Goal: Task Accomplishment & Management: Complete application form

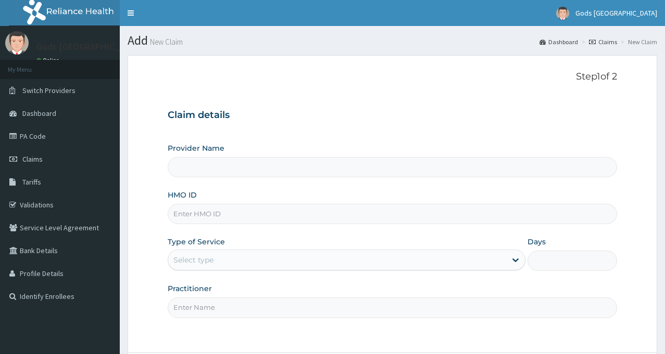
type input "Gods [GEOGRAPHIC_DATA] - [GEOGRAPHIC_DATA]"
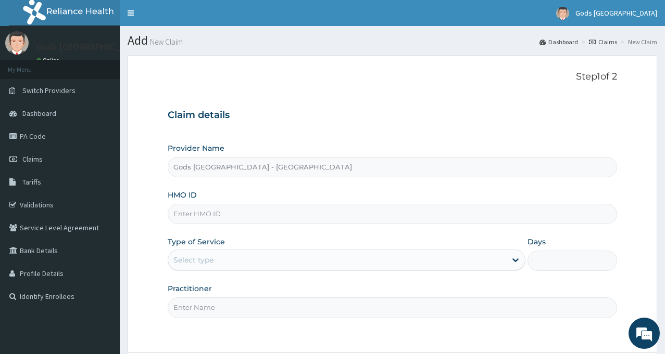
drag, startPoint x: 250, startPoint y: 223, endPoint x: 665, endPoint y: 206, distance: 415.2
click at [250, 223] on input "HMO ID" at bounding box center [392, 214] width 449 height 20
type input "LIR/10001/B"
click at [222, 258] on div "Select type" at bounding box center [337, 260] width 338 height 17
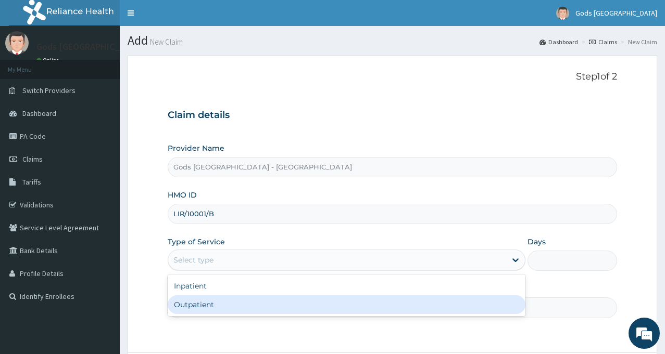
click at [208, 303] on div "Outpatient" at bounding box center [347, 305] width 358 height 19
type input "1"
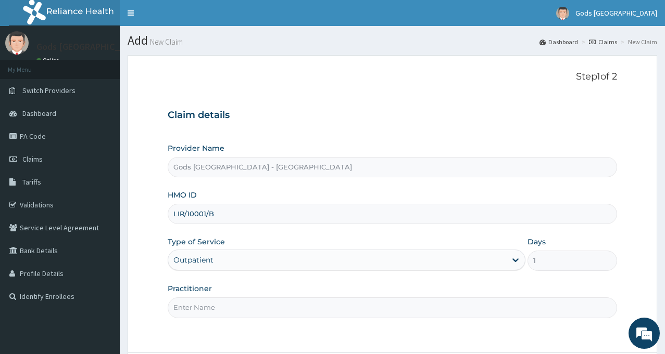
click at [208, 303] on input "Practitioner" at bounding box center [392, 308] width 449 height 20
type input "[PERSON_NAME]"
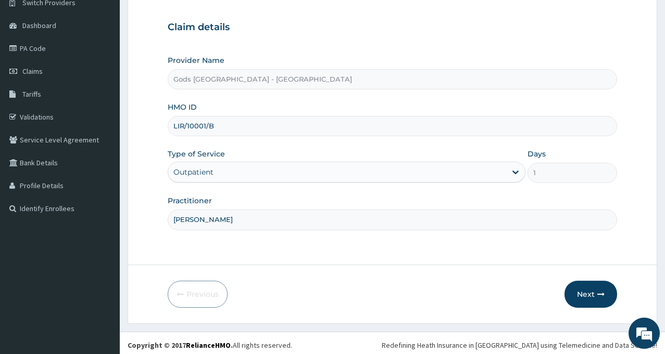
scroll to position [92, 0]
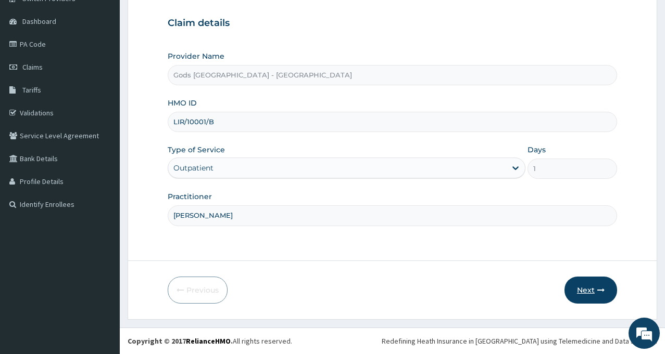
click at [581, 296] on button "Next" at bounding box center [590, 290] width 53 height 27
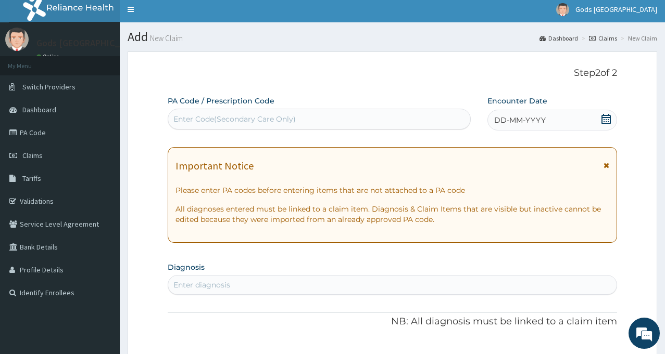
scroll to position [0, 0]
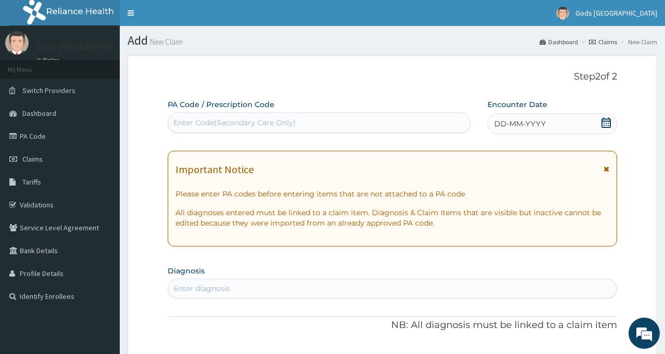
click at [217, 124] on div "Enter Code(Secondary Care Only)" at bounding box center [234, 123] width 122 height 10
click at [601, 123] on icon at bounding box center [606, 123] width 10 height 10
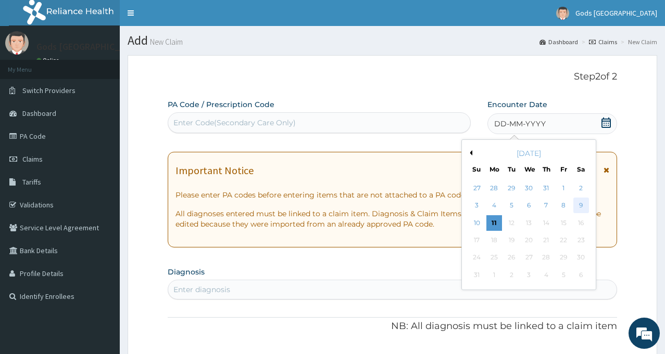
click at [588, 208] on div "9" at bounding box center [581, 206] width 16 height 16
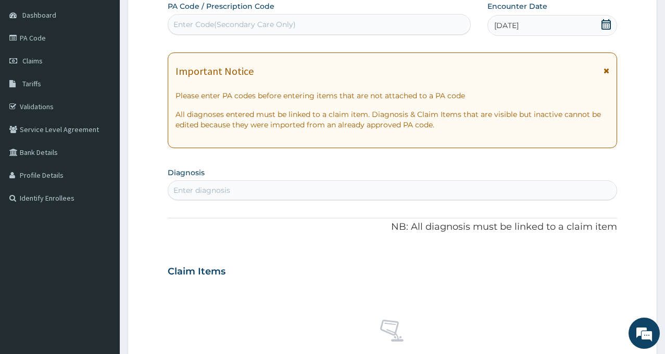
scroll to position [104, 0]
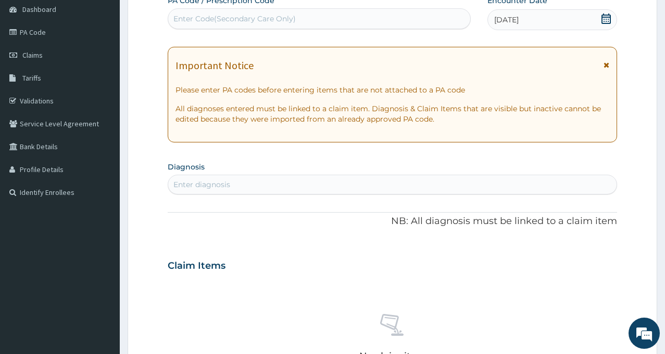
click at [262, 185] on div "Enter diagnosis" at bounding box center [392, 184] width 448 height 17
type input "SEPSI"
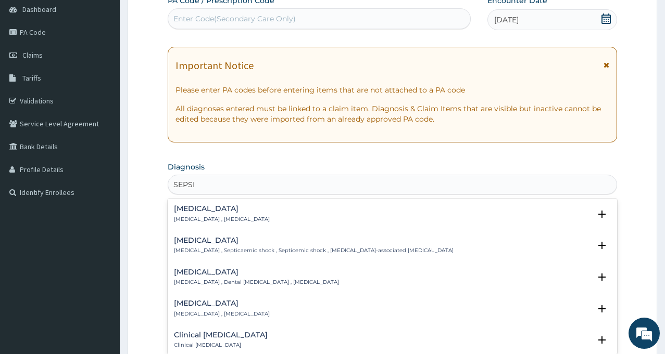
click at [200, 216] on p "Systemic infection , Sepsis" at bounding box center [222, 219] width 96 height 7
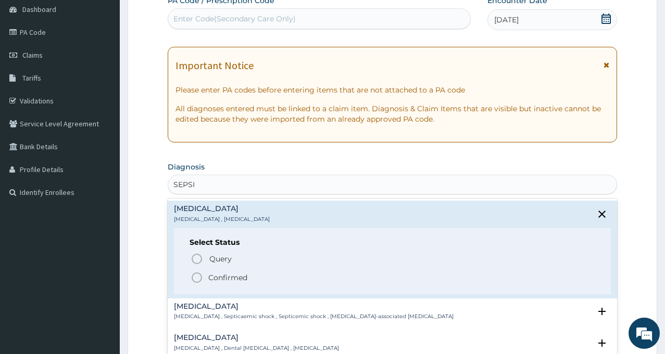
click at [209, 277] on p "Confirmed" at bounding box center [227, 278] width 39 height 10
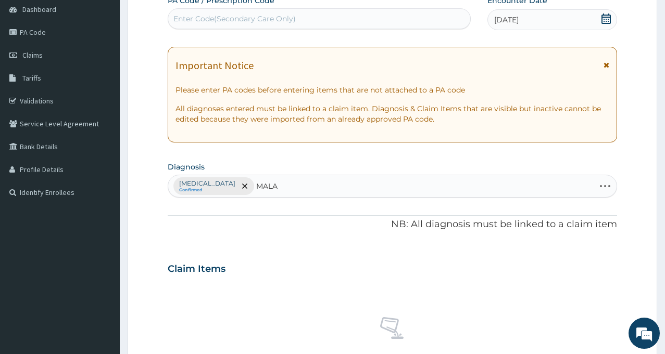
type input "MALAR"
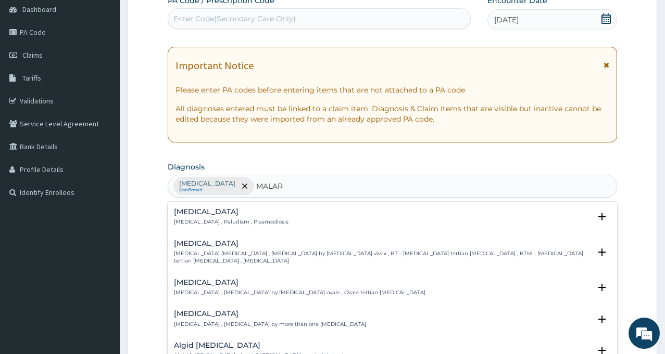
click at [193, 219] on p "Malaria , Paludism , Plasmodiosis" at bounding box center [231, 222] width 115 height 7
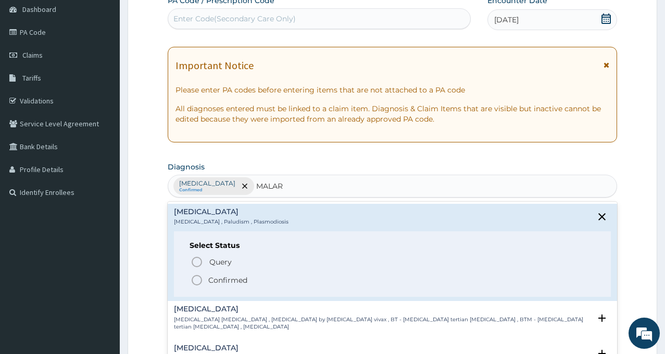
click at [204, 283] on span "Confirmed" at bounding box center [393, 280] width 404 height 12
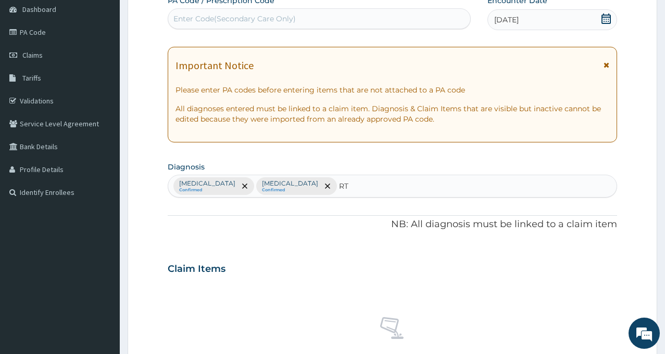
type input "RTI"
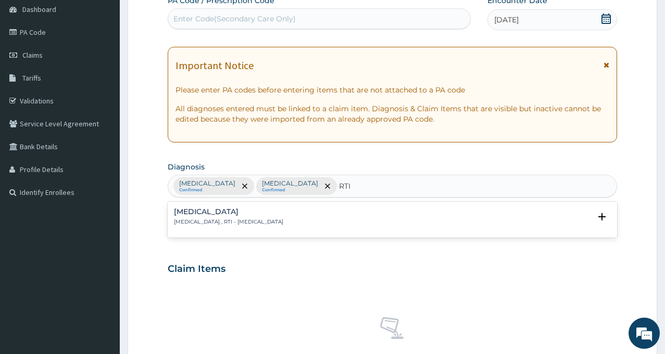
click at [212, 222] on p "Respiratory tract infection , RTI - Respiratory tract infection" at bounding box center [228, 222] width 109 height 7
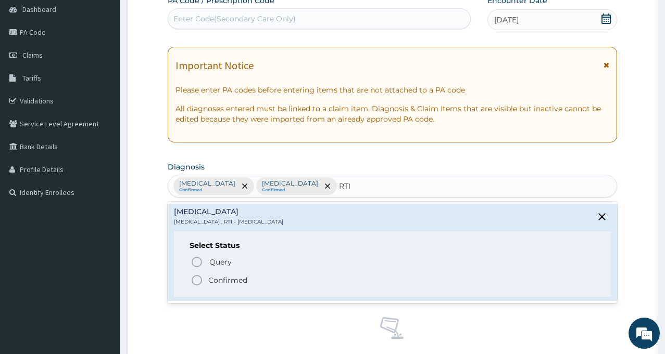
click at [216, 277] on p "Confirmed" at bounding box center [227, 280] width 39 height 10
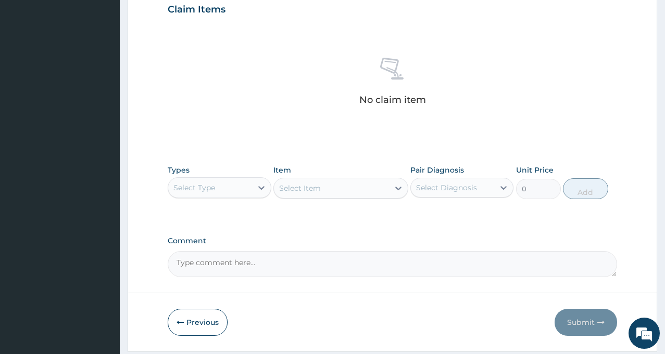
scroll to position [364, 0]
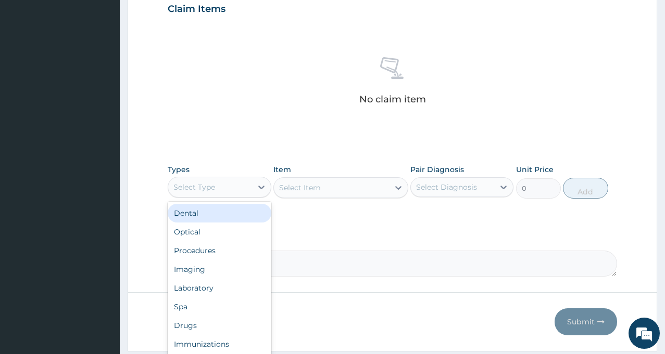
click at [208, 191] on div "Select Type" at bounding box center [194, 187] width 42 height 10
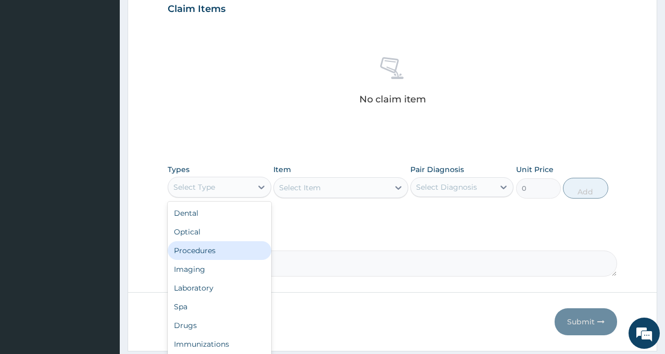
click at [208, 251] on div "Procedures" at bounding box center [219, 251] width 103 height 19
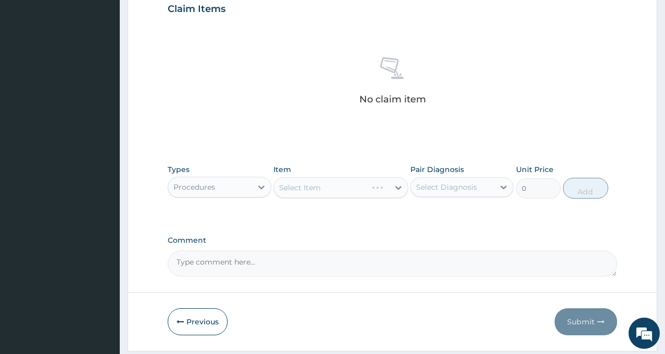
click at [450, 189] on div "Select Diagnosis" at bounding box center [446, 187] width 61 height 10
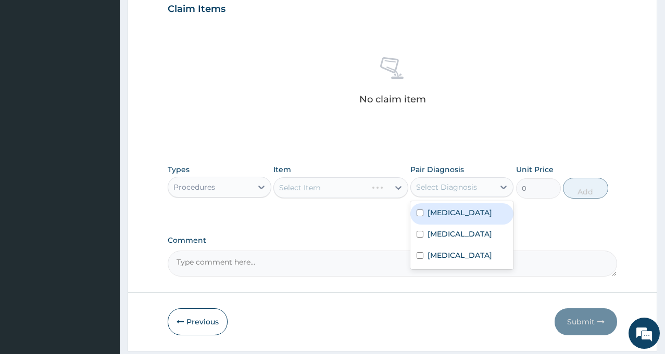
click at [447, 219] on div "Sepsis" at bounding box center [461, 214] width 103 height 21
checkbox input "true"
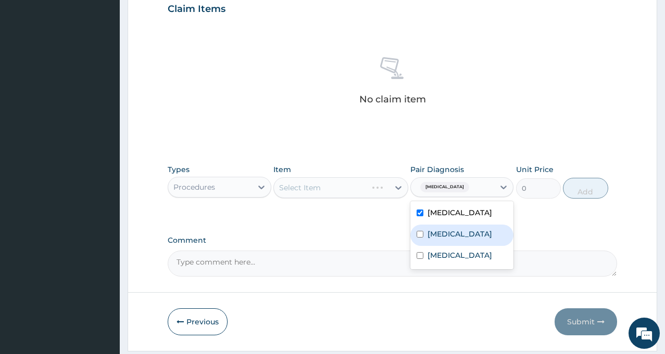
click at [448, 240] on div "Malaria" at bounding box center [461, 235] width 103 height 21
checkbox input "true"
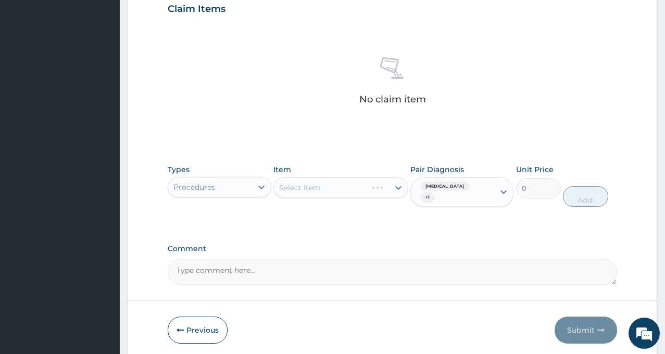
click at [325, 174] on div "Item Select Item" at bounding box center [340, 185] width 135 height 43
click at [329, 189] on div "Select Item" at bounding box center [340, 188] width 135 height 21
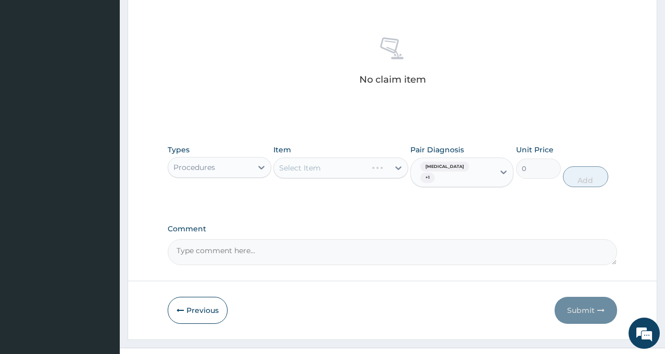
scroll to position [396, 0]
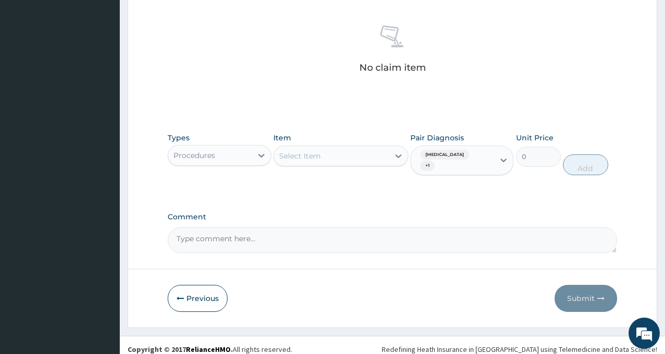
click at [313, 149] on div "Select Item" at bounding box center [331, 156] width 115 height 17
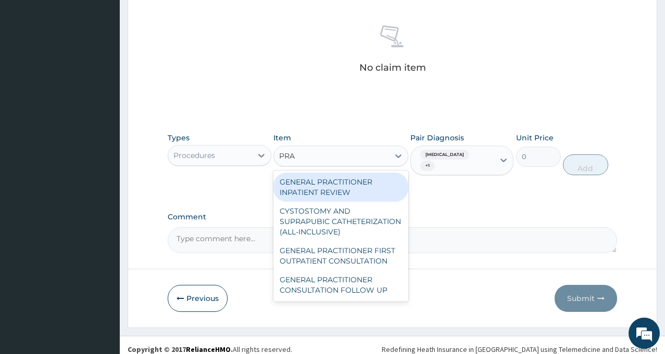
type input "PRAC"
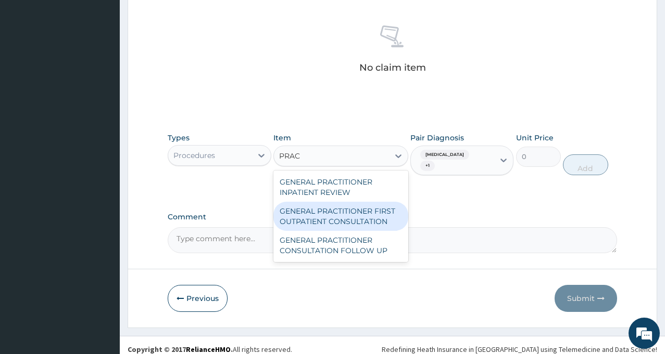
click at [340, 223] on div "GENERAL PRACTITIONER FIRST OUTPATIENT CONSULTATION" at bounding box center [340, 216] width 135 height 29
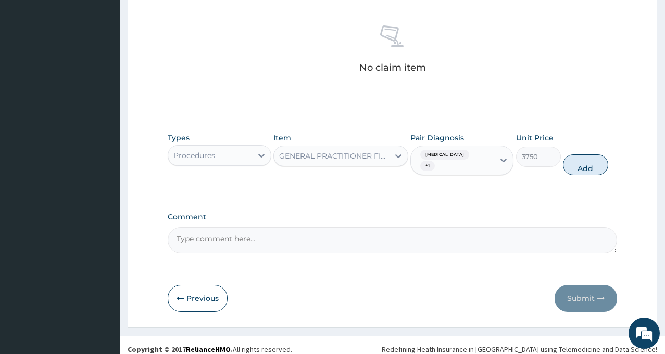
click at [585, 155] on button "Add" at bounding box center [585, 165] width 45 height 21
type input "0"
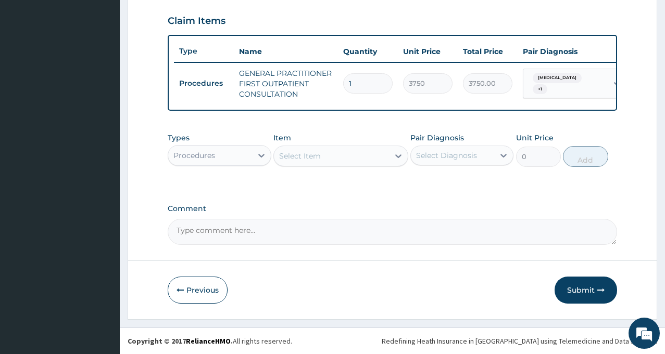
scroll to position [360, 0]
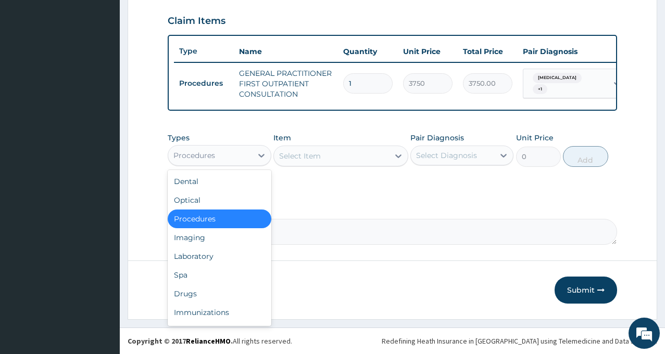
click at [220, 160] on div "Procedures" at bounding box center [209, 155] width 83 height 17
click at [231, 258] on div "Laboratory" at bounding box center [219, 256] width 103 height 19
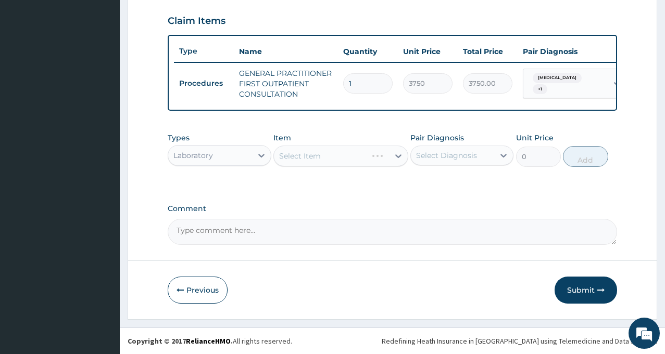
click at [460, 158] on div "Select Diagnosis" at bounding box center [446, 155] width 61 height 10
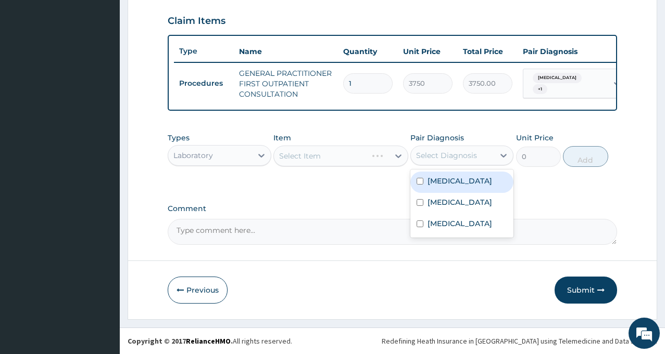
click at [457, 176] on div "Sepsis" at bounding box center [461, 182] width 103 height 21
checkbox input "true"
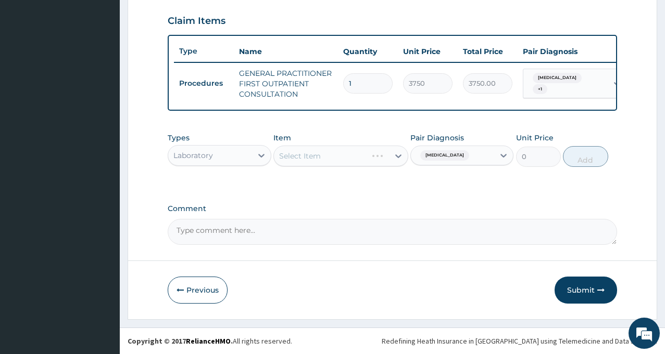
click at [334, 214] on div "Comment" at bounding box center [392, 225] width 449 height 41
click at [326, 153] on div "Select Item" at bounding box center [340, 156] width 135 height 21
click at [328, 160] on div "Select Item" at bounding box center [331, 156] width 115 height 17
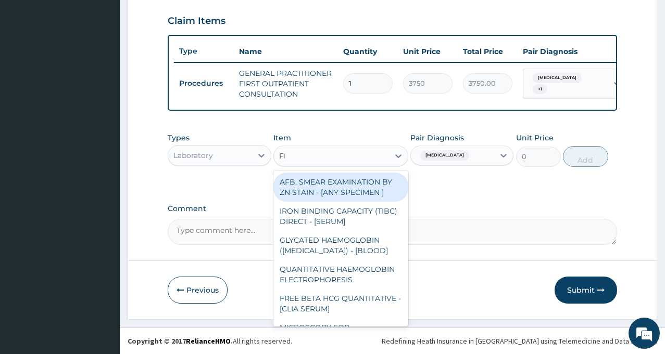
type input "FBC"
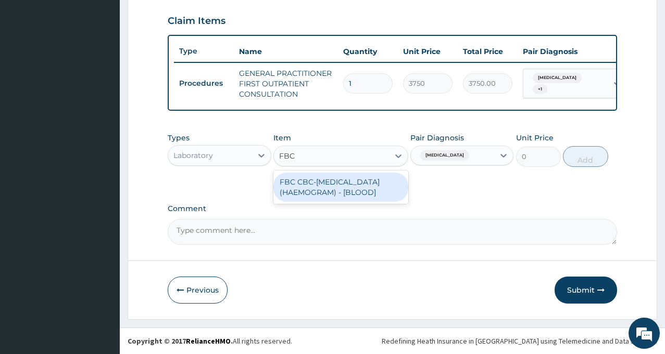
click at [299, 188] on div "FBC CBC-COMPLETE BLOOD COUNT (HAEMOGRAM) - [BLOOD]" at bounding box center [340, 187] width 135 height 29
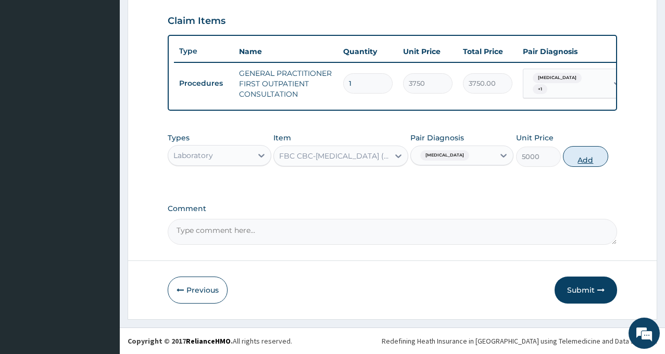
click at [587, 162] on button "Add" at bounding box center [585, 156] width 45 height 21
type input "0"
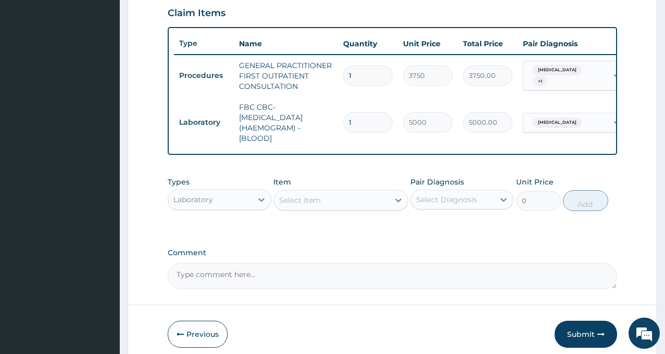
click at [453, 205] on div "Select Diagnosis" at bounding box center [446, 200] width 61 height 10
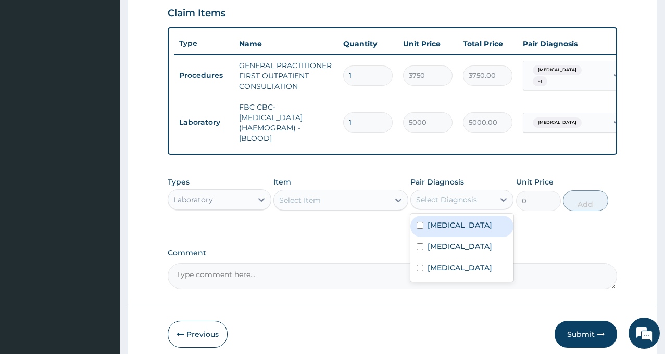
scroll to position [412, 0]
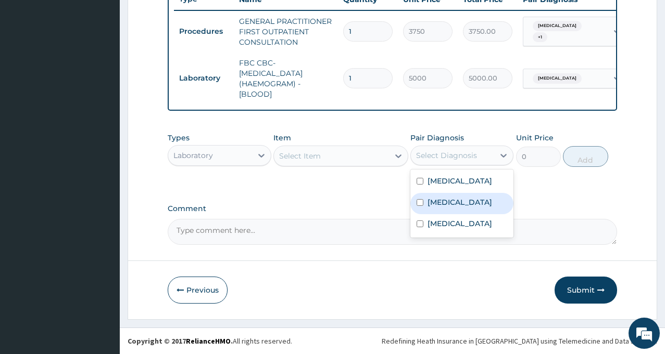
click at [459, 204] on div "[MEDICAL_DATA]" at bounding box center [461, 203] width 103 height 21
checkbox input "true"
click at [326, 156] on div "Select Item" at bounding box center [331, 156] width 115 height 17
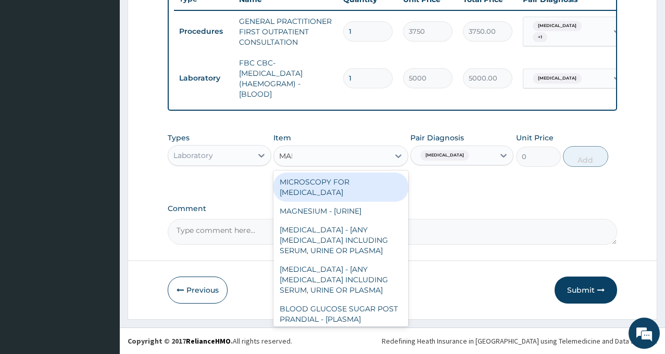
type input "MALA"
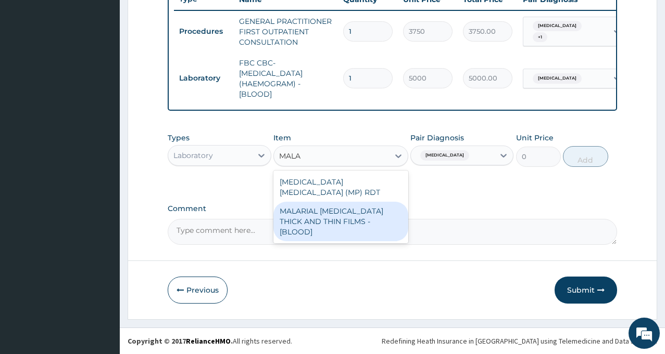
click at [324, 216] on div "MALARIAL PARASITE THICK AND THIN FILMS - [BLOOD]" at bounding box center [340, 222] width 135 height 40
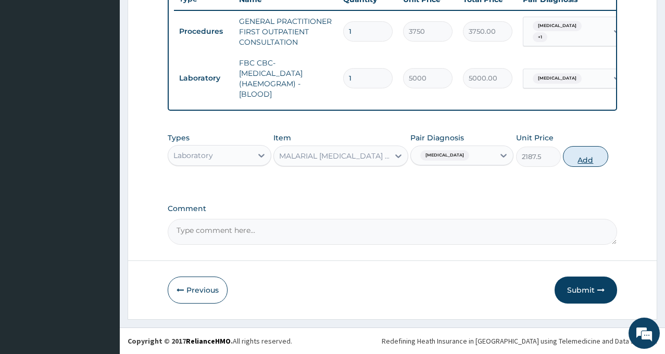
click at [600, 158] on button "Add" at bounding box center [585, 156] width 45 height 21
type input "0"
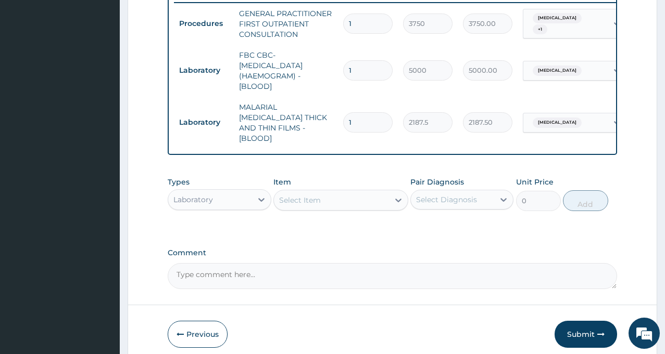
type input "0"
type input "0.00"
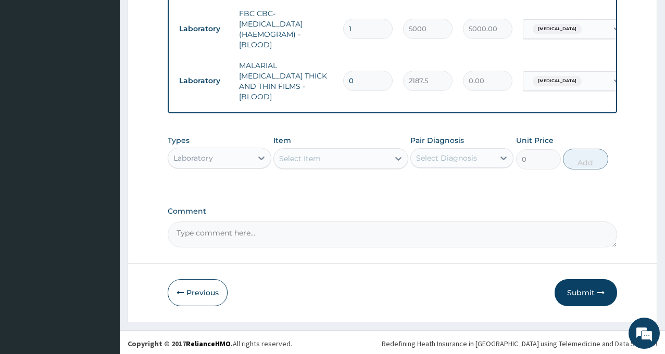
type input "0"
click at [222, 150] on div "Laboratory" at bounding box center [209, 158] width 83 height 17
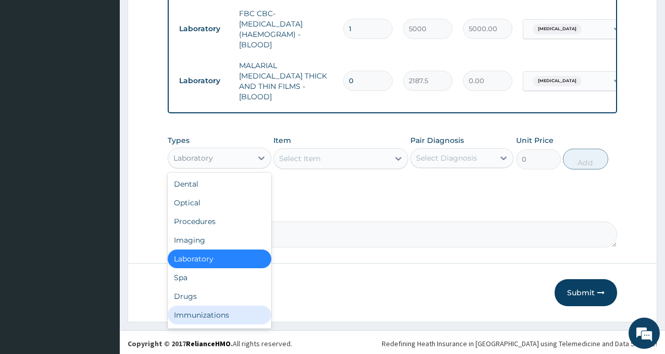
click at [199, 300] on div "Drugs" at bounding box center [219, 296] width 103 height 19
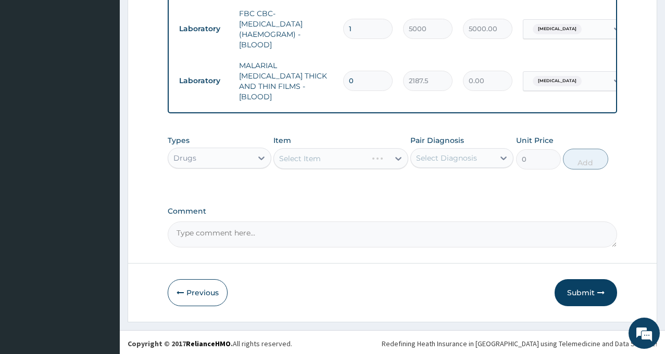
click at [461, 159] on div "Select Diagnosis" at bounding box center [446, 158] width 61 height 10
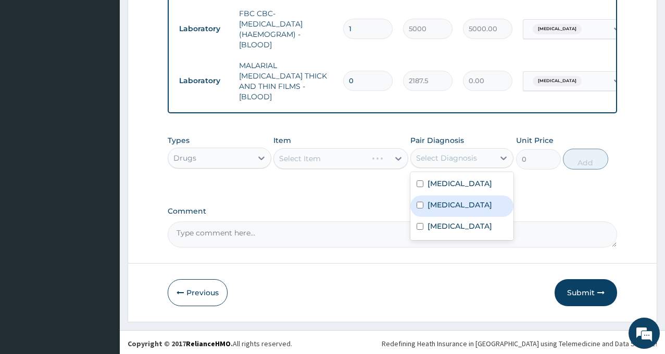
click at [459, 205] on div "Malaria" at bounding box center [461, 206] width 103 height 21
checkbox input "true"
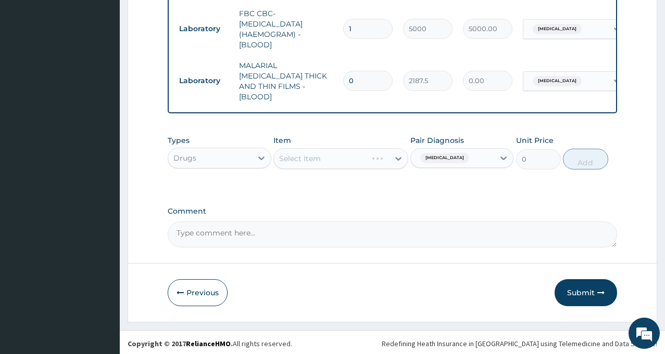
click at [328, 153] on div "Select Item" at bounding box center [340, 158] width 135 height 21
click at [328, 156] on div "Select Item" at bounding box center [331, 158] width 115 height 17
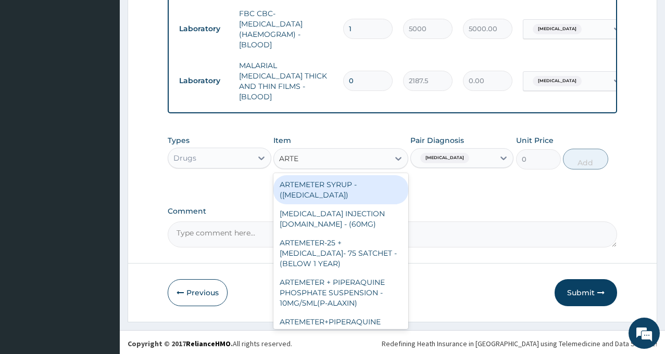
type input "ARTES"
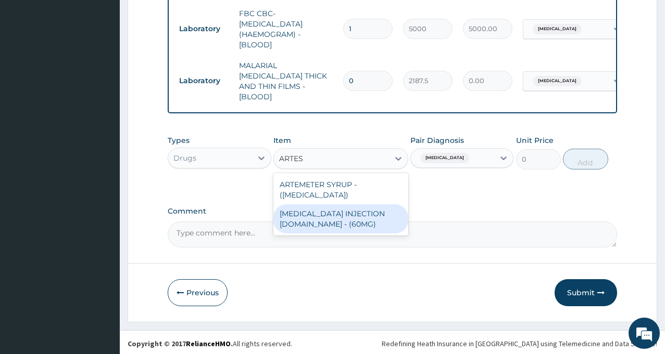
click at [352, 214] on div "ARTESUNATE INJECTION IV.IM - (60MG)" at bounding box center [340, 219] width 135 height 29
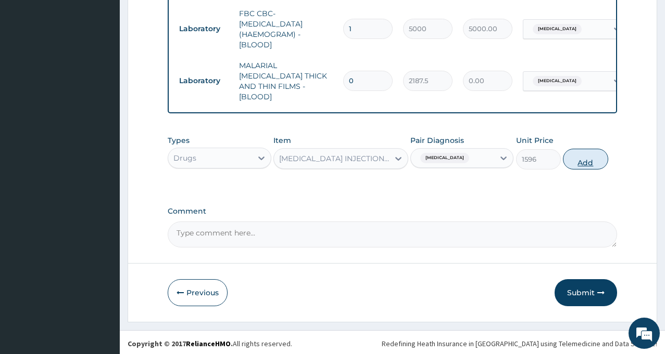
click at [582, 156] on button "Add" at bounding box center [585, 159] width 45 height 21
type input "0"
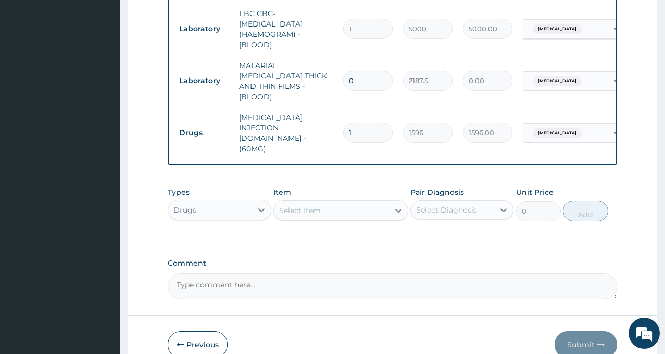
type input "0.00"
type input "3"
type input "4788.00"
type input "0.00"
type input "6"
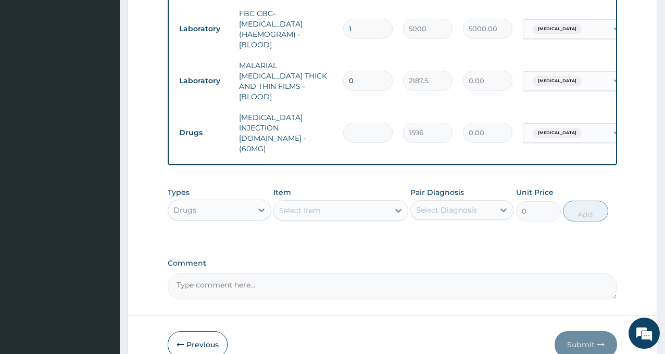
type input "9576.00"
type input "6"
click at [452, 202] on div "Select Diagnosis" at bounding box center [452, 210] width 83 height 17
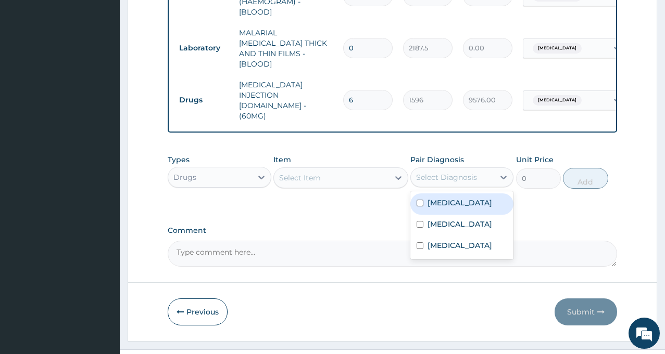
scroll to position [490, 0]
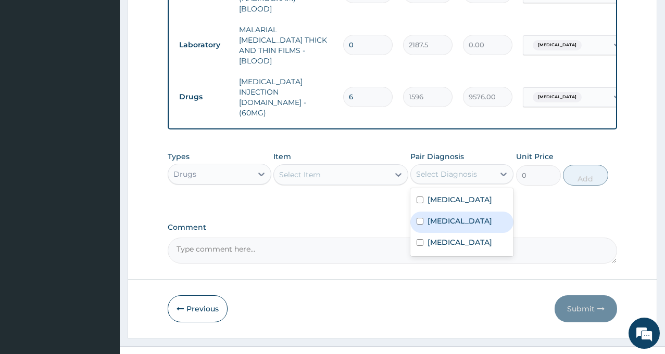
drag, startPoint x: 453, startPoint y: 204, endPoint x: 432, endPoint y: 184, distance: 29.1
click at [453, 216] on label "Malaria" at bounding box center [459, 221] width 65 height 10
checkbox input "true"
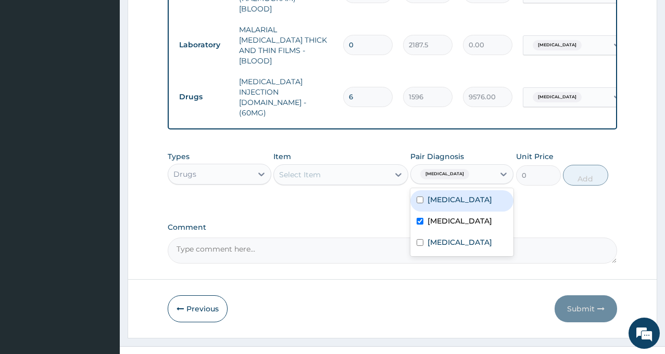
click at [357, 167] on div "Select Item" at bounding box center [331, 175] width 115 height 17
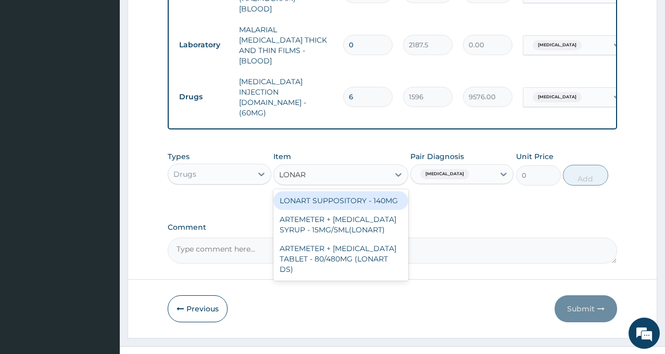
type input "LONART"
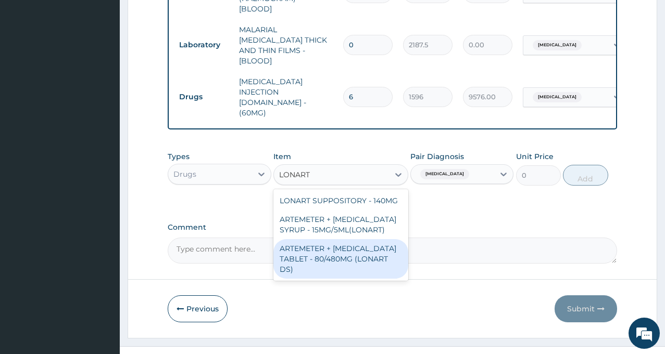
click at [366, 239] on div "ARTEMETER + [MEDICAL_DATA] TABLET - 80/480MG (LONART DS)" at bounding box center [340, 259] width 135 height 40
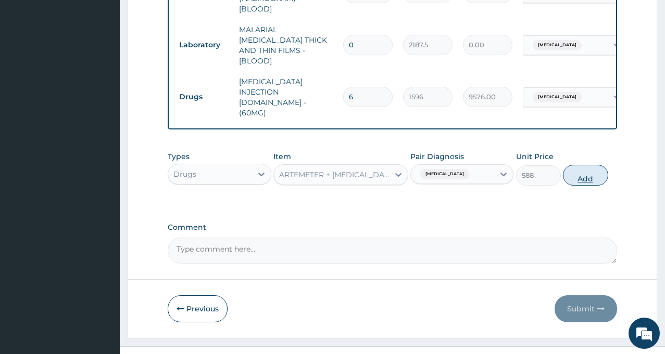
click at [582, 165] on button "Add" at bounding box center [585, 175] width 45 height 21
type input "0"
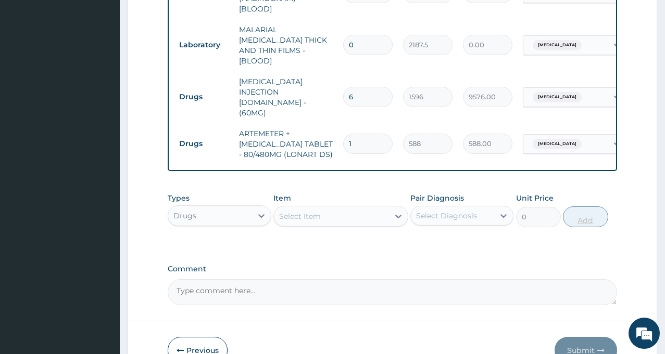
type input "0.00"
type input "6"
type input "3528.00"
type input "6"
click at [463, 211] on div "Select Diagnosis" at bounding box center [446, 216] width 61 height 10
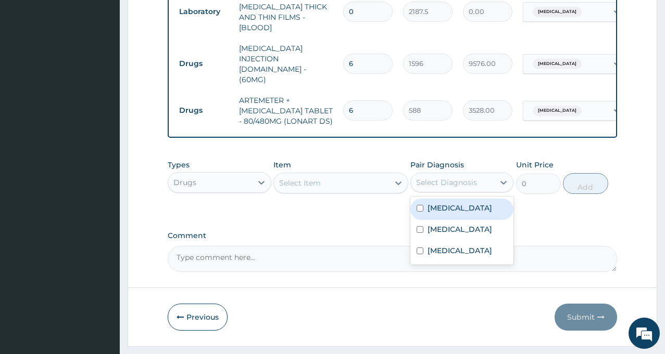
scroll to position [531, 0]
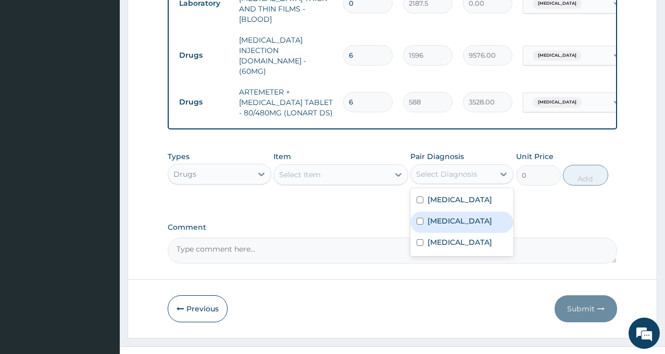
click at [458, 212] on div "Malaria" at bounding box center [461, 222] width 103 height 21
checkbox input "true"
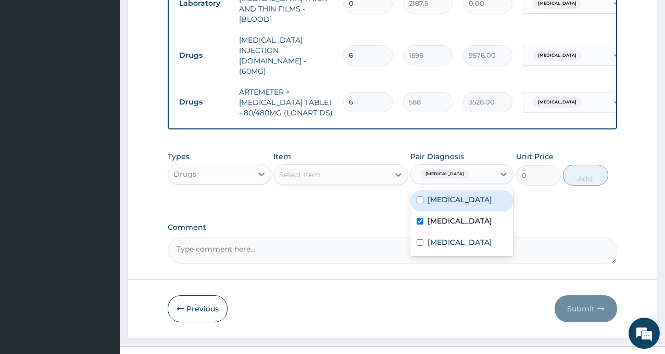
click at [339, 167] on div "Select Item" at bounding box center [331, 175] width 115 height 17
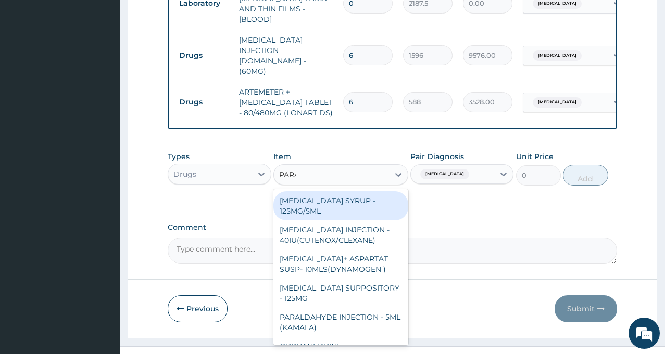
type input "PARAC"
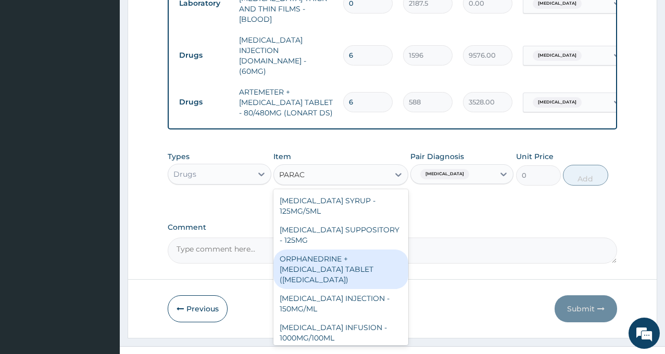
scroll to position [104, 0]
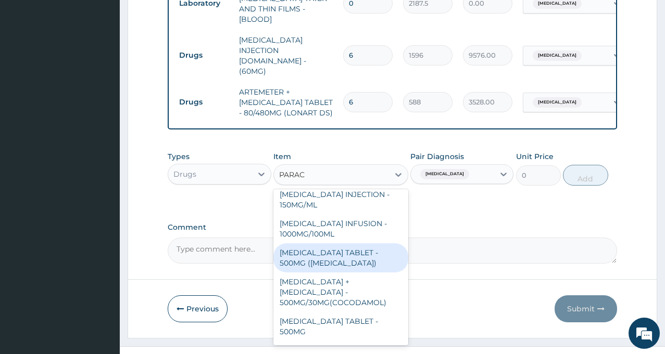
click at [345, 244] on div "PARACETAMOL TABLET - 500MG (PANADOL)" at bounding box center [340, 258] width 135 height 29
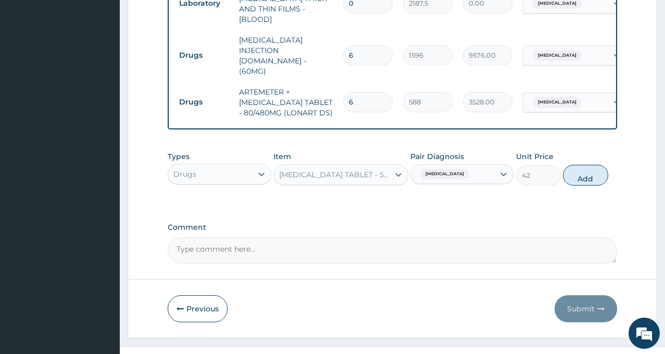
click at [572, 165] on button "Add" at bounding box center [585, 175] width 45 height 21
type input "0"
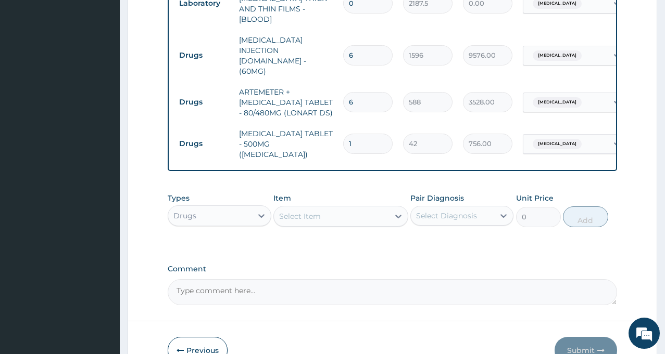
type input "18"
type input "756.00"
type input "18"
click at [432, 211] on div "Select Diagnosis" at bounding box center [446, 216] width 61 height 10
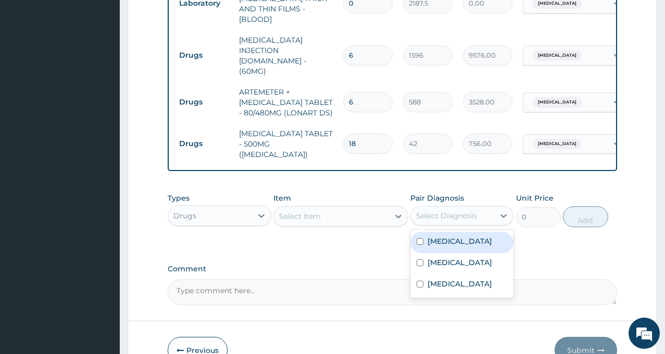
click at [474, 232] on div "Sepsis" at bounding box center [461, 242] width 103 height 21
checkbox input "true"
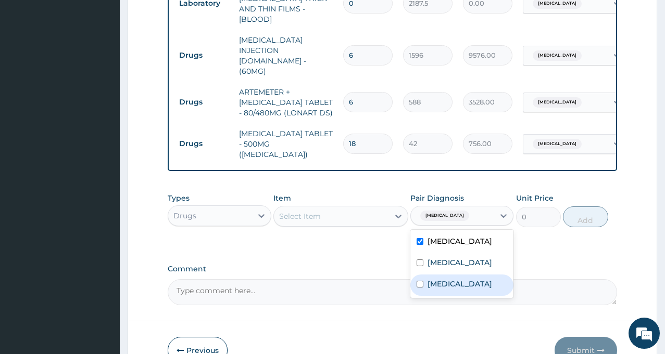
click at [475, 279] on label "Respiratory tract infection" at bounding box center [459, 284] width 65 height 10
checkbox input "true"
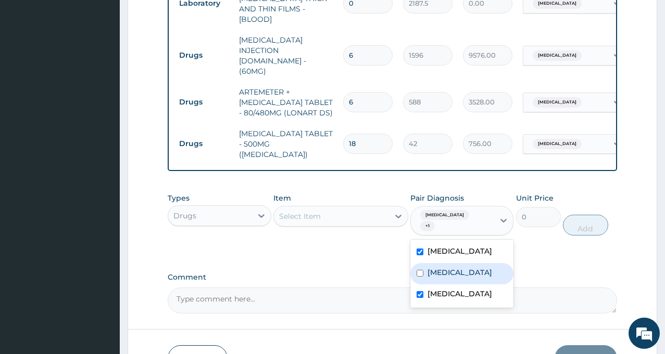
click at [374, 208] on div "Select Item" at bounding box center [331, 216] width 115 height 17
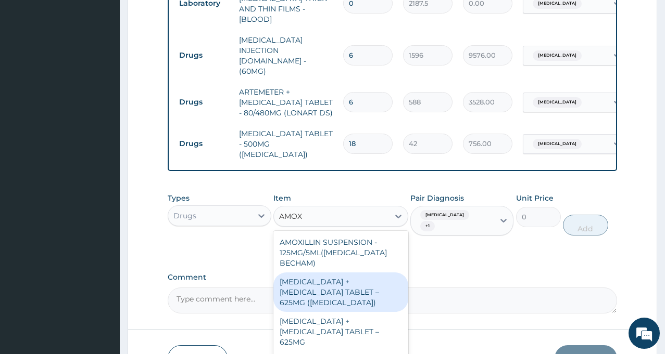
type input "AMOX"
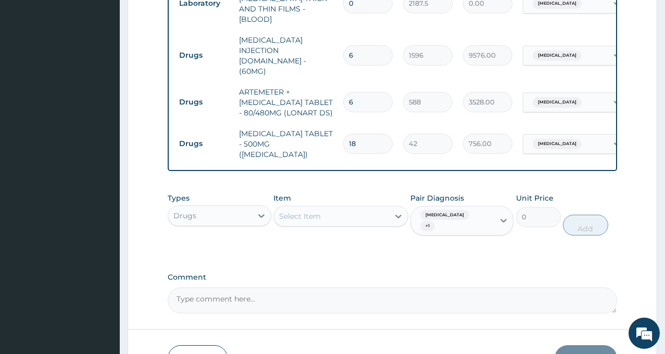
click at [295, 211] on div "Select Item" at bounding box center [300, 216] width 42 height 10
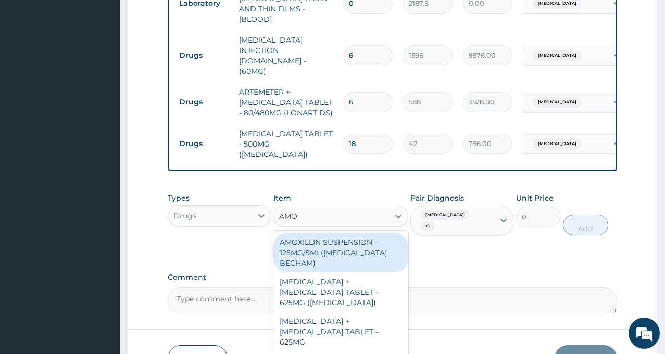
type input "AMOX"
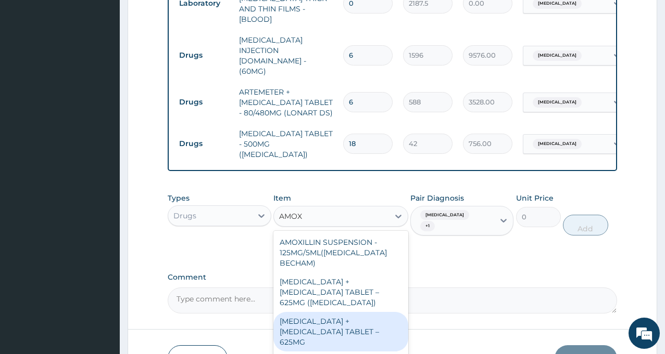
click at [338, 312] on div "AMOXICILLIN + CLAVULANIC ACID TABLET – 625MG" at bounding box center [340, 332] width 135 height 40
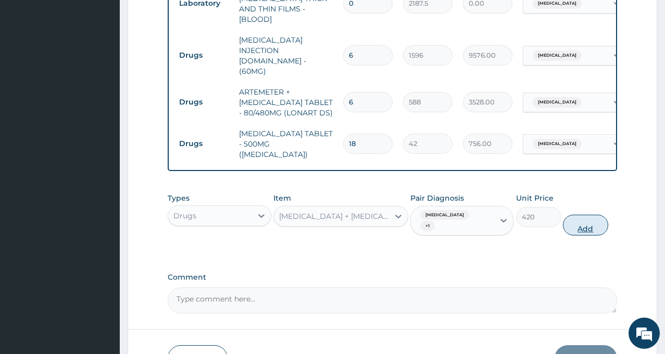
click at [581, 215] on button "Add" at bounding box center [585, 225] width 45 height 21
type input "0"
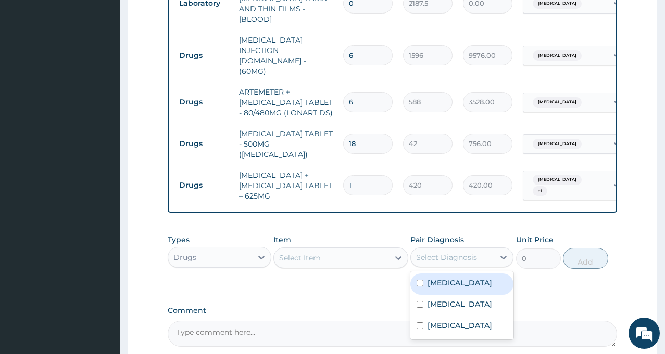
click at [437, 252] on div "Select Diagnosis" at bounding box center [446, 257] width 61 height 10
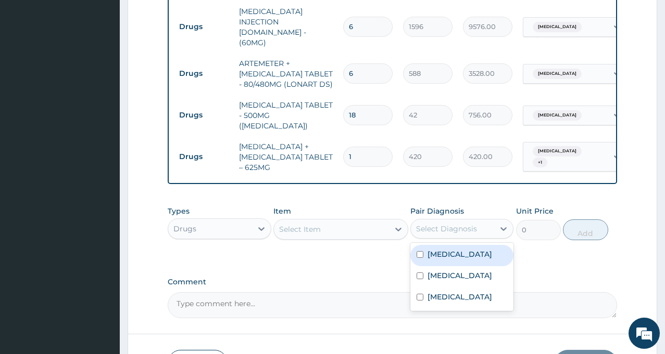
scroll to position [609, 0]
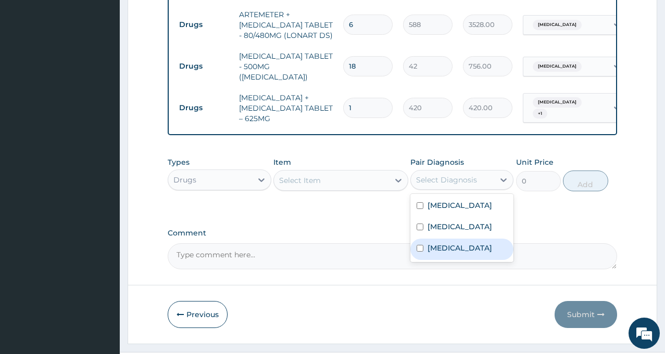
click at [450, 243] on label "Respiratory tract infection" at bounding box center [459, 248] width 65 height 10
checkbox input "true"
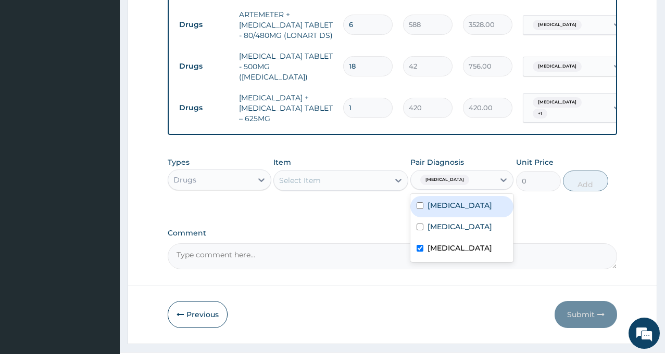
click at [447, 200] on label "Sepsis" at bounding box center [459, 205] width 65 height 10
checkbox input "true"
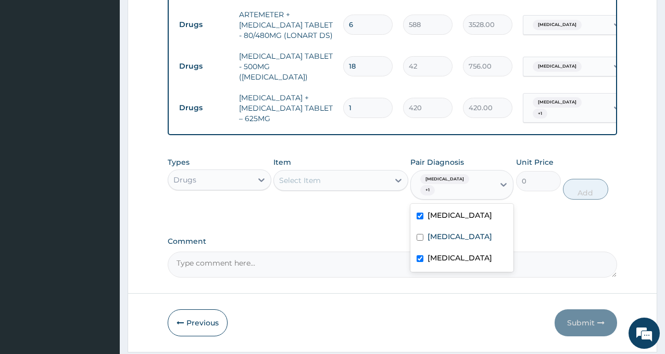
click at [305, 172] on div "Select Item" at bounding box center [331, 180] width 115 height 17
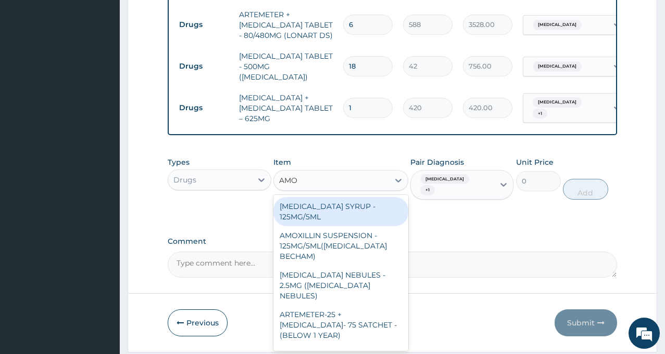
type input "AMOX"
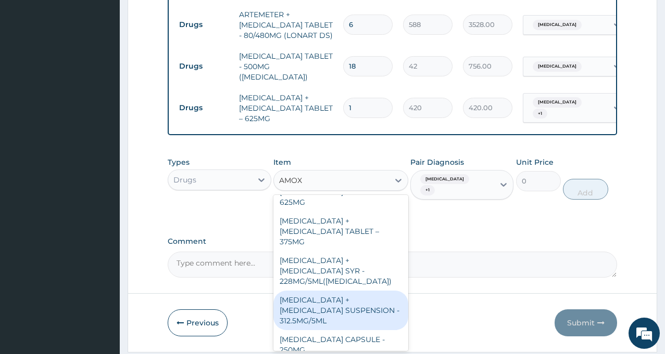
scroll to position [0, 0]
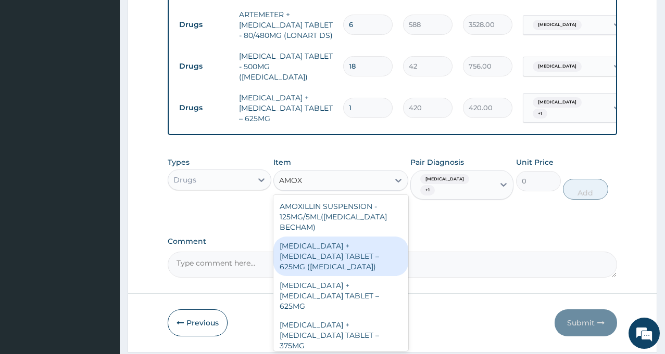
click at [343, 237] on div "AMOXICILLIN + CLAVULANIC ACID TABLET – 625MG (AUGMENTIN)" at bounding box center [340, 257] width 135 height 40
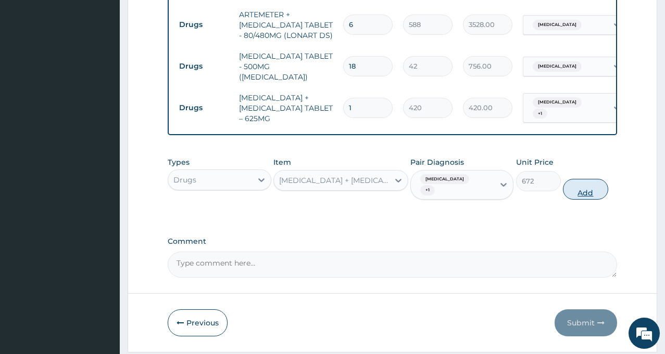
click at [587, 179] on button "Add" at bounding box center [585, 189] width 45 height 21
type input "0"
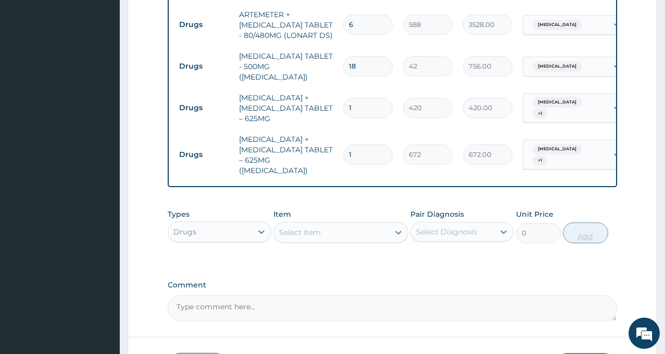
type input "14"
type input "9408.00"
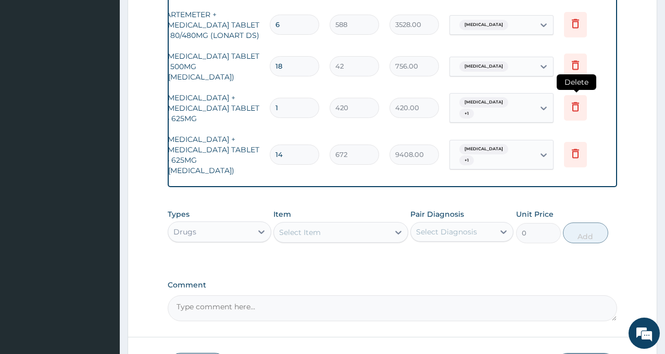
type input "14"
click at [578, 103] on icon at bounding box center [575, 107] width 7 height 9
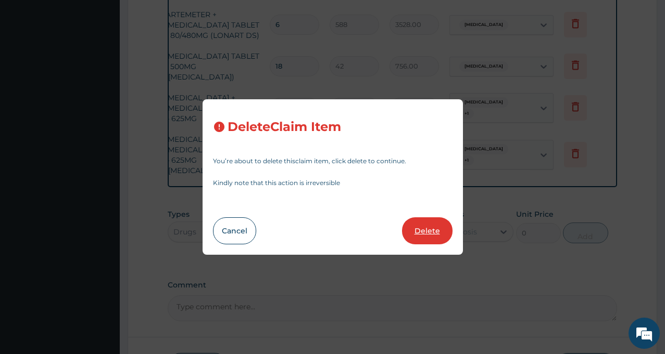
click at [429, 232] on button "Delete" at bounding box center [427, 231] width 50 height 27
type input "14"
type input "672"
type input "9408.00"
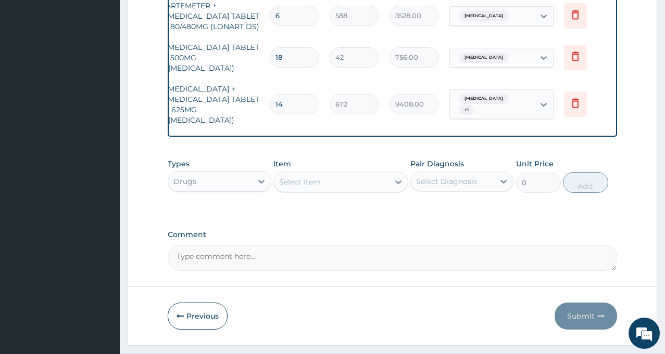
scroll to position [619, 0]
click at [439, 175] on div "Select Diagnosis" at bounding box center [446, 180] width 61 height 10
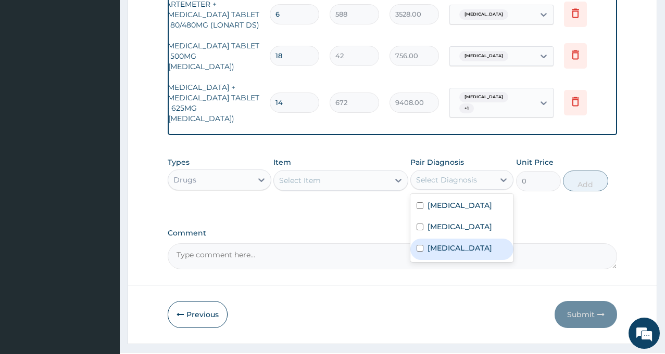
click at [451, 243] on label "Respiratory tract infection" at bounding box center [459, 248] width 65 height 10
checkbox input "true"
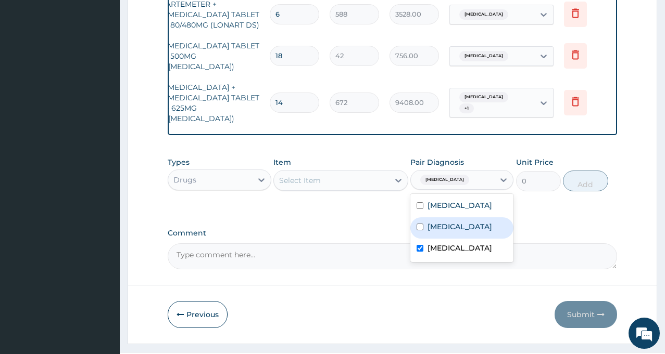
click at [334, 172] on div "Select Item" at bounding box center [331, 180] width 115 height 17
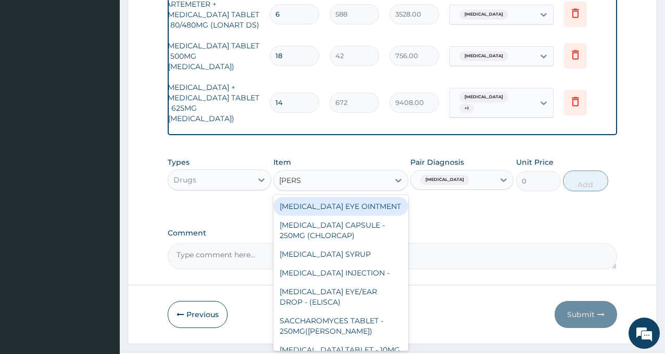
type input "LORAT"
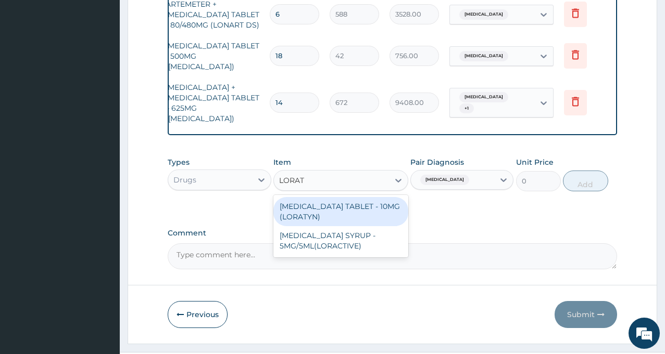
click at [341, 197] on div "LORATADINE TABLET - 10MG (LORATYN)" at bounding box center [340, 211] width 135 height 29
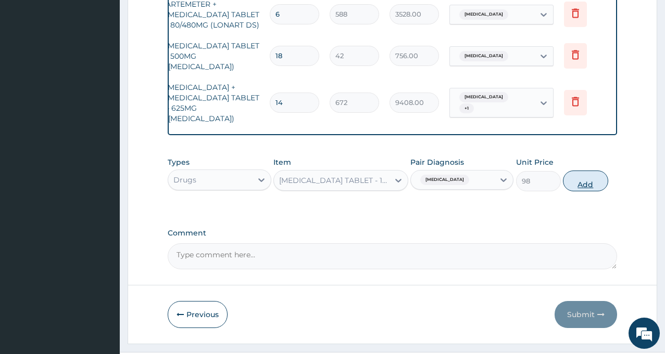
click at [571, 171] on button "Add" at bounding box center [585, 181] width 45 height 21
type input "0"
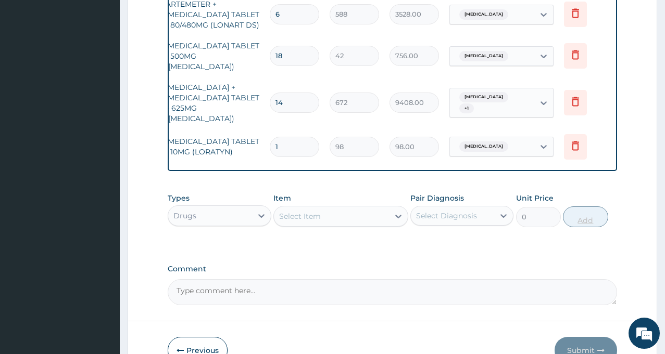
type input "0.00"
type input "5"
type input "490.00"
type input "5"
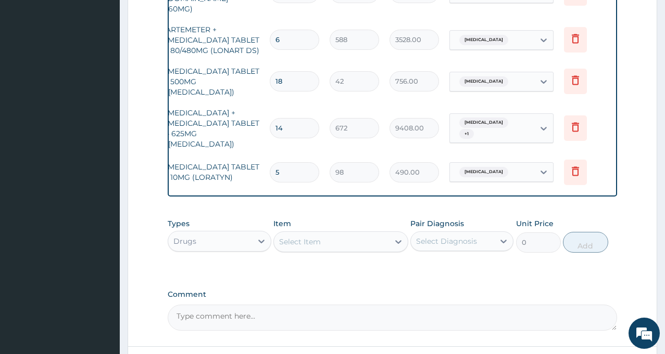
scroll to position [447, 0]
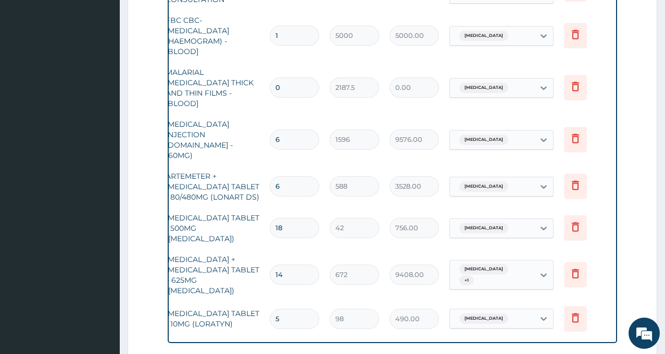
click at [293, 88] on input "0" at bounding box center [294, 88] width 49 height 20
type input "1"
type input "2187.50"
type input "1"
click at [235, 114] on td "ARTESUNATE INJECTION IV.IM - (60MG)" at bounding box center [212, 140] width 104 height 52
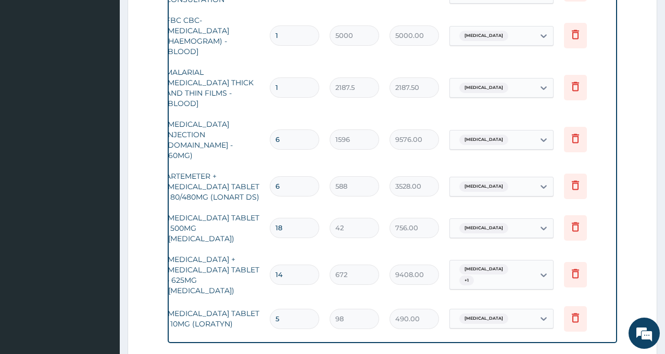
scroll to position [655, 0]
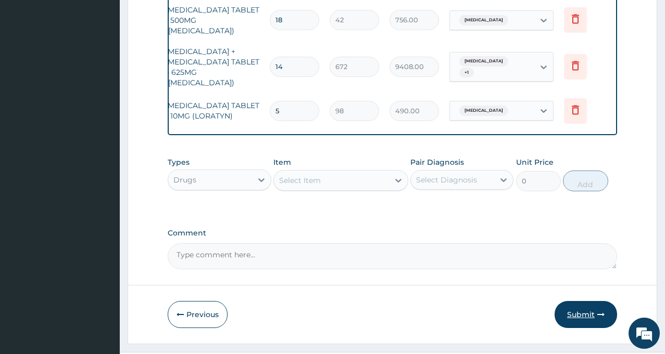
click at [578, 301] on button "Submit" at bounding box center [585, 314] width 62 height 27
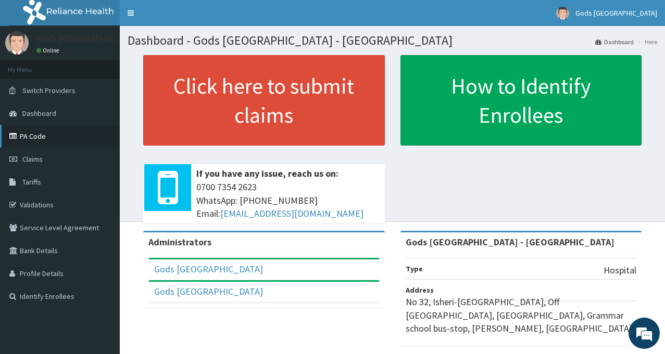
click at [28, 135] on link "PA Code" at bounding box center [60, 136] width 120 height 23
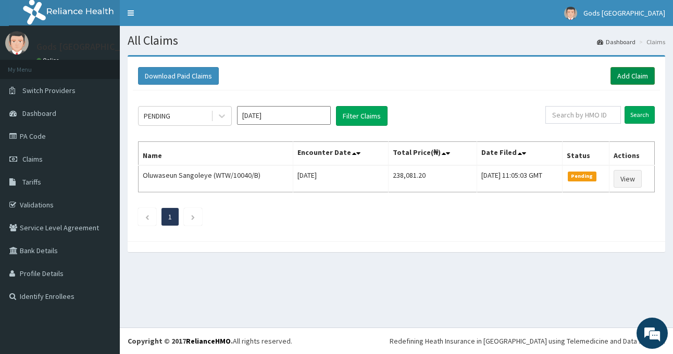
click at [639, 74] on link "Add Claim" at bounding box center [632, 76] width 44 height 18
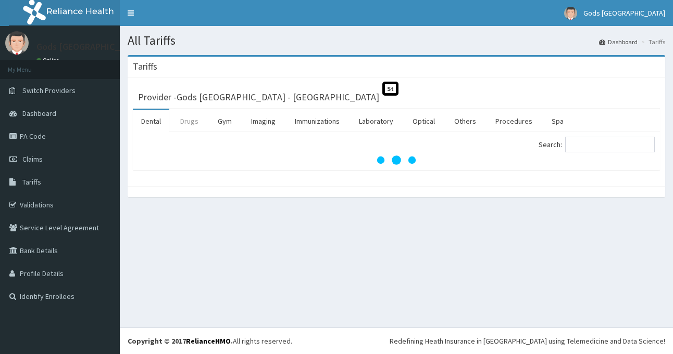
click at [186, 120] on link "Drugs" at bounding box center [189, 121] width 35 height 22
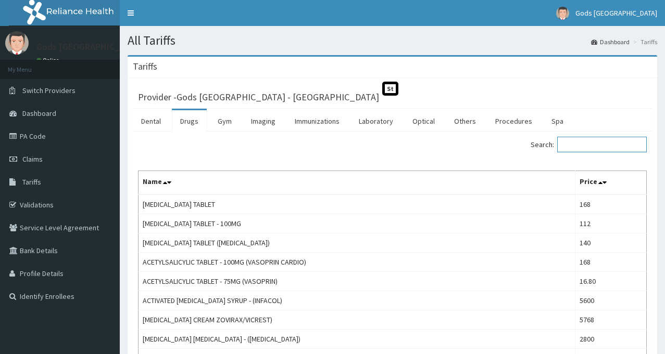
click at [595, 145] on input "Search:" at bounding box center [602, 145] width 90 height 16
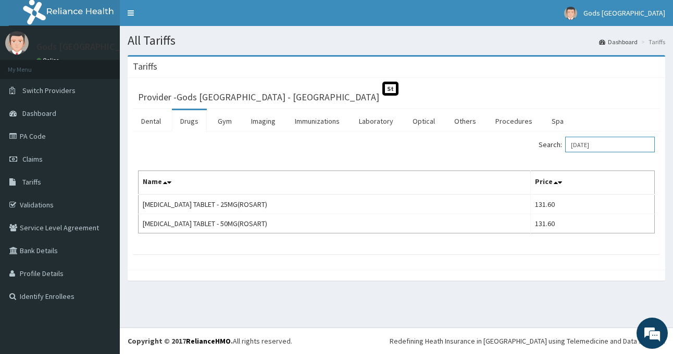
click at [580, 144] on input "LOSAR" at bounding box center [610, 145] width 90 height 16
type input "C"
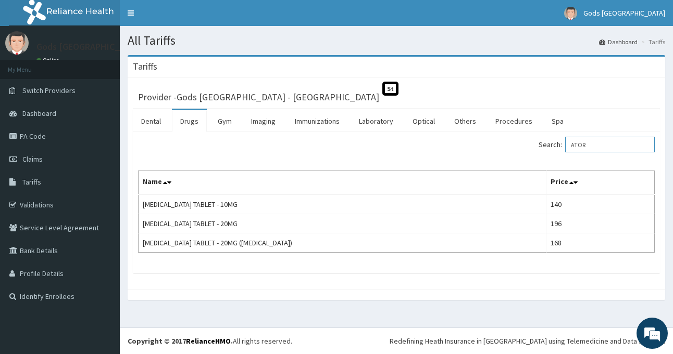
type input "ATOR"
click at [40, 159] on span "Claims" at bounding box center [32, 159] width 20 height 9
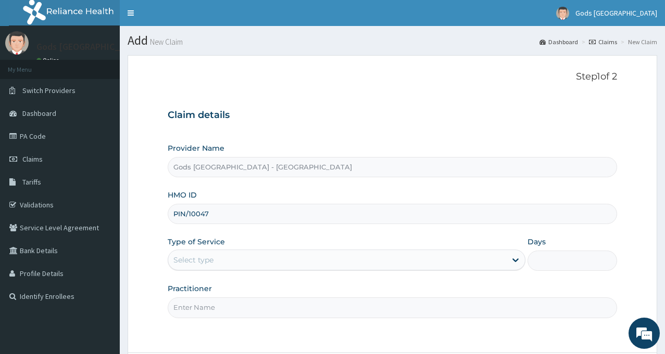
type input "PIN/10047/B"
click at [230, 260] on div "Select type" at bounding box center [337, 260] width 338 height 17
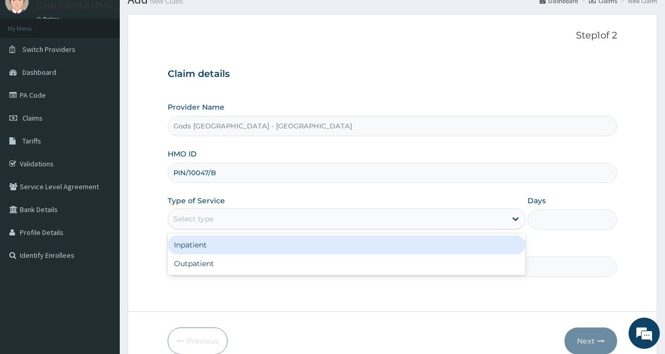
scroll to position [52, 0]
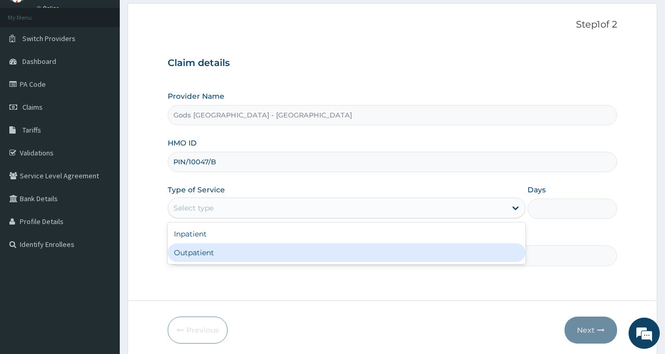
click at [241, 258] on div "Outpatient" at bounding box center [347, 253] width 358 height 19
type input "1"
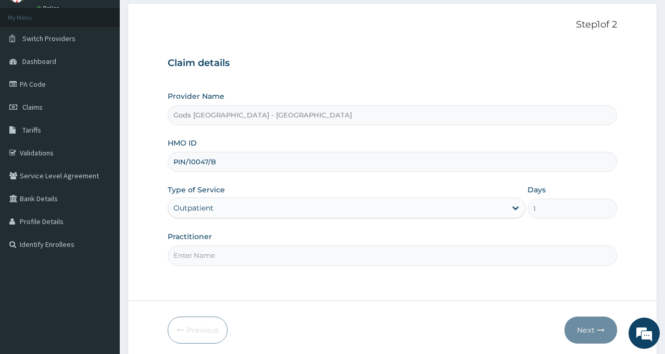
click at [241, 258] on input "Practitioner" at bounding box center [392, 256] width 449 height 20
type input "[PERSON_NAME]"
click at [588, 329] on button "Next" at bounding box center [590, 330] width 53 height 27
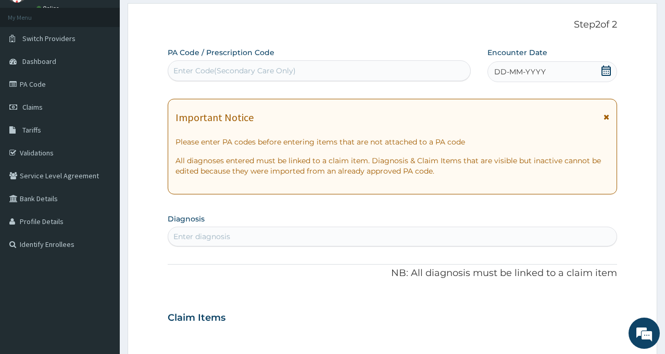
click at [607, 73] on icon at bounding box center [606, 71] width 10 height 10
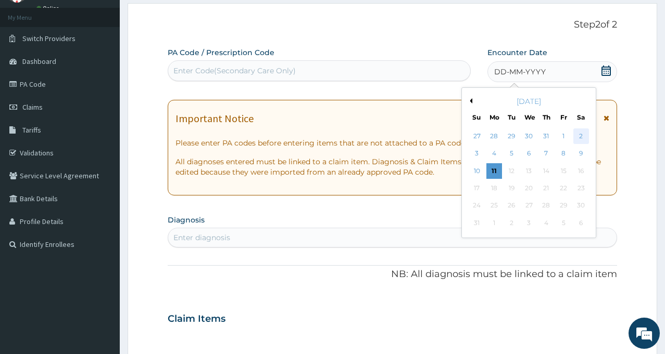
click at [577, 135] on div "2" at bounding box center [581, 137] width 16 height 16
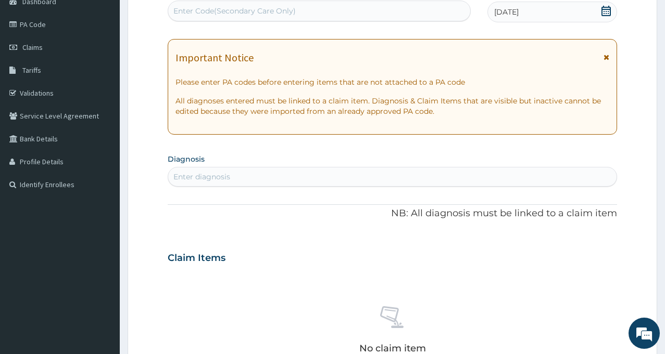
scroll to position [260, 0]
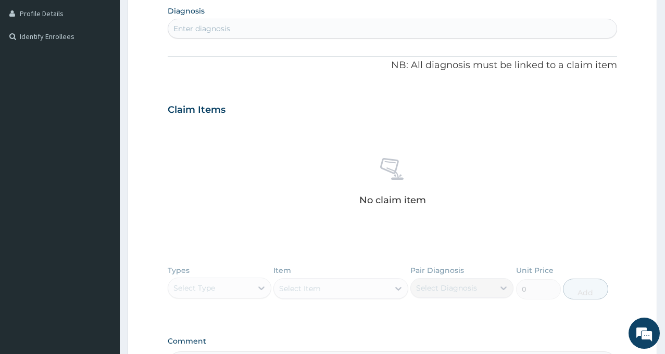
click at [246, 28] on div "Enter diagnosis" at bounding box center [392, 28] width 448 height 17
type input "SEPS"
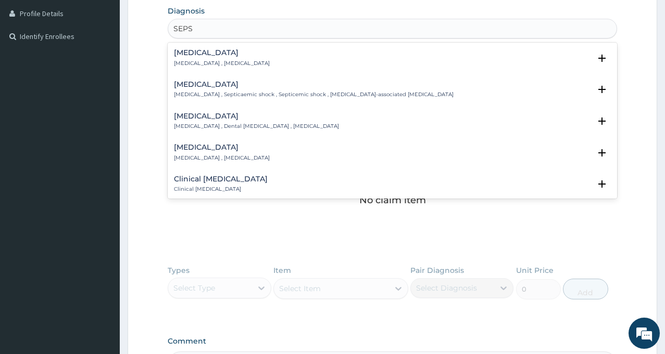
click at [188, 57] on div "Sepsis Systemic infection , Sepsis" at bounding box center [222, 58] width 96 height 18
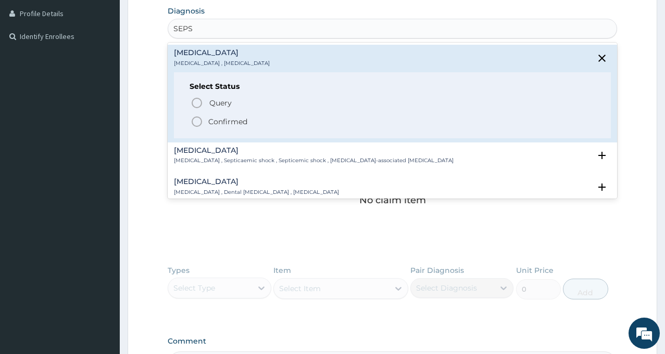
click at [210, 125] on p "Confirmed" at bounding box center [227, 122] width 39 height 10
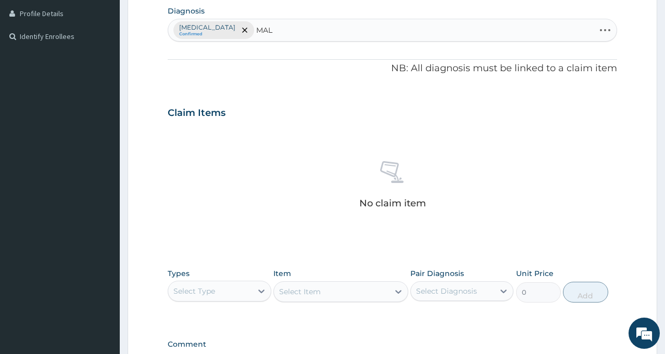
type input "MALA"
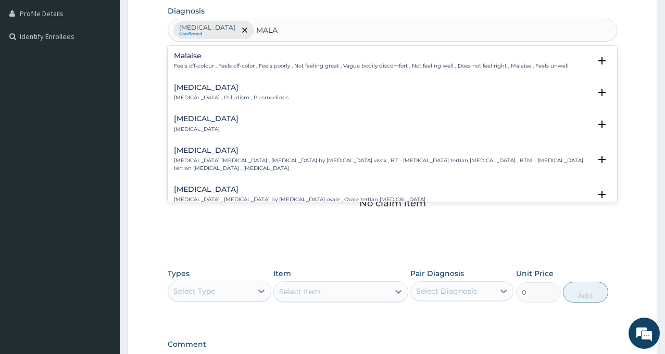
click at [187, 92] on div "Malaria Malaria , Paludism , Plasmodiosis" at bounding box center [231, 93] width 115 height 18
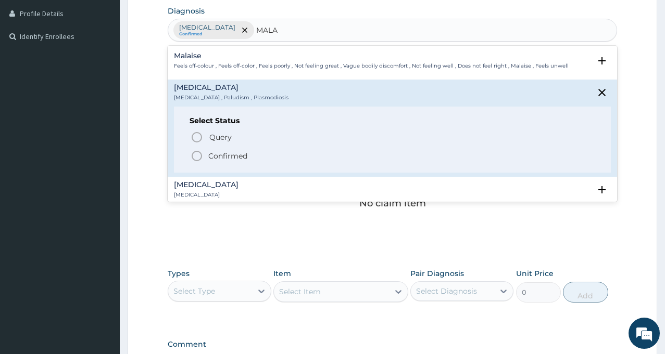
click at [206, 152] on span "Confirmed" at bounding box center [393, 156] width 404 height 12
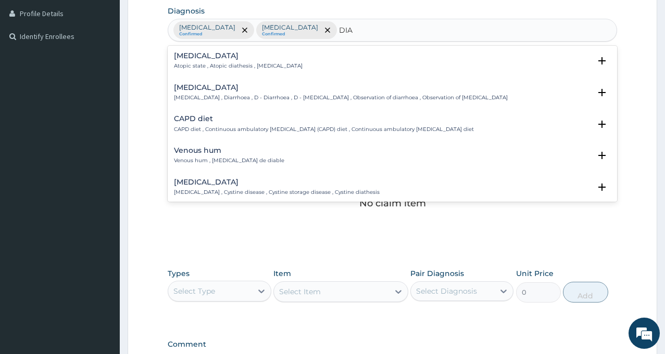
type input "DIAR"
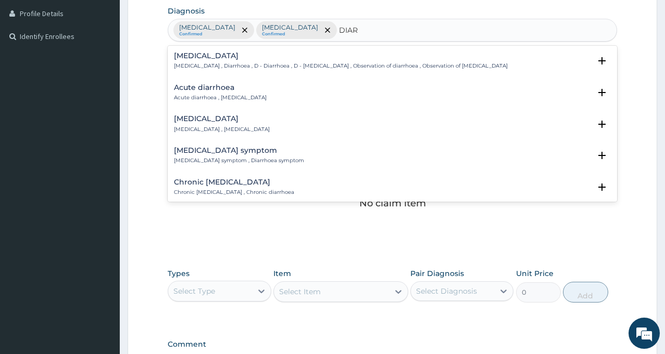
click at [200, 54] on h4 "Diarrhea" at bounding box center [341, 56] width 334 height 8
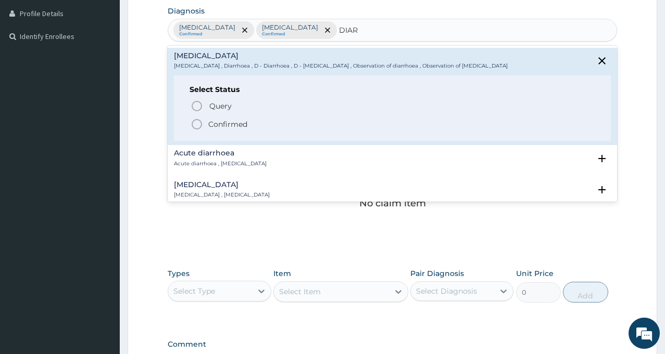
click at [204, 123] on span "Confirmed" at bounding box center [393, 124] width 404 height 12
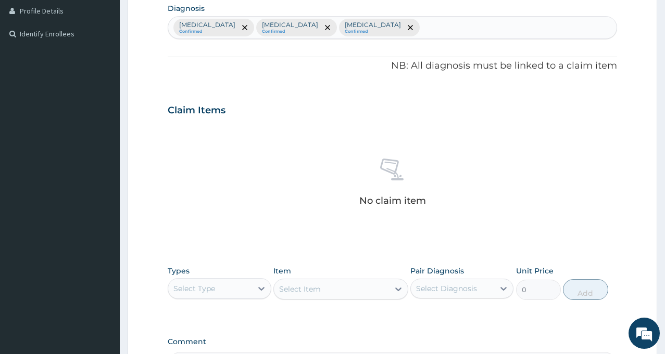
scroll to position [396, 0]
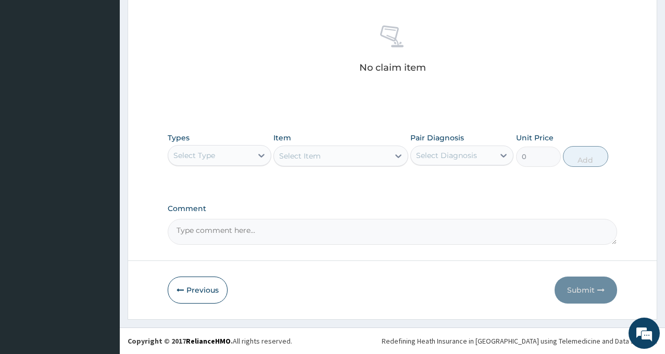
click at [229, 161] on div "Select Type" at bounding box center [209, 155] width 83 height 17
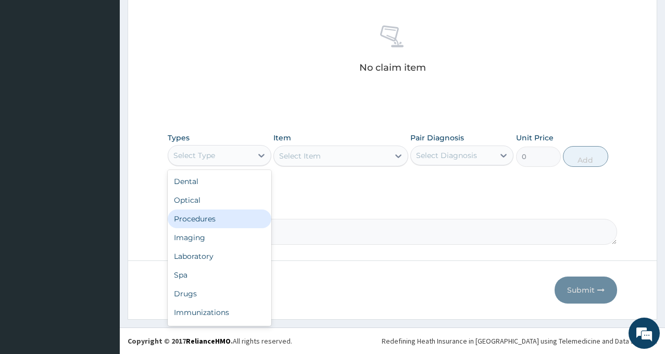
click at [221, 220] on div "Procedures" at bounding box center [219, 219] width 103 height 19
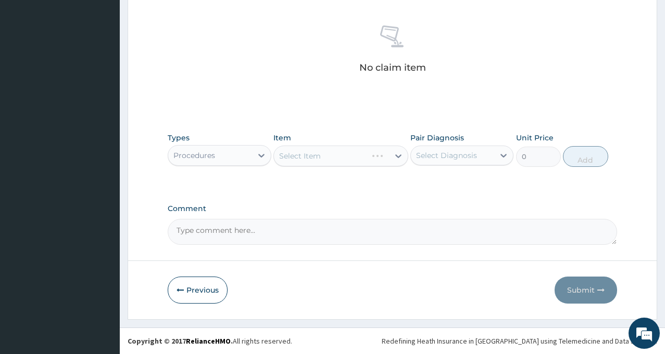
click at [448, 156] on div "Select Diagnosis" at bounding box center [446, 155] width 61 height 10
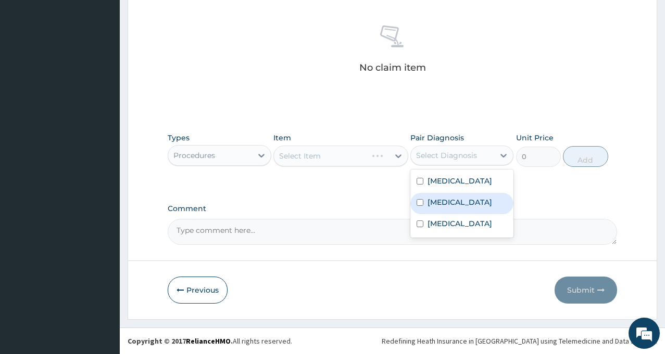
click at [447, 196] on div "Malaria" at bounding box center [461, 203] width 103 height 21
checkbox input "true"
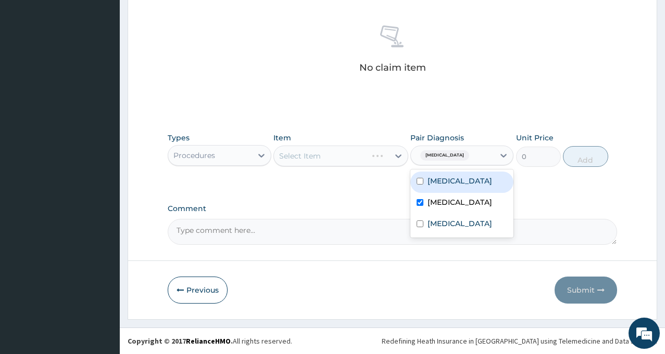
click at [444, 183] on label "Sepsis" at bounding box center [459, 181] width 65 height 10
checkbox input "true"
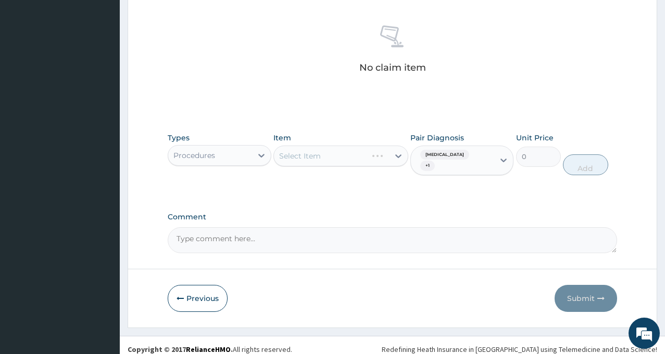
click at [324, 153] on div "Select Item" at bounding box center [340, 156] width 135 height 21
click at [303, 161] on div "Select Item" at bounding box center [300, 156] width 42 height 10
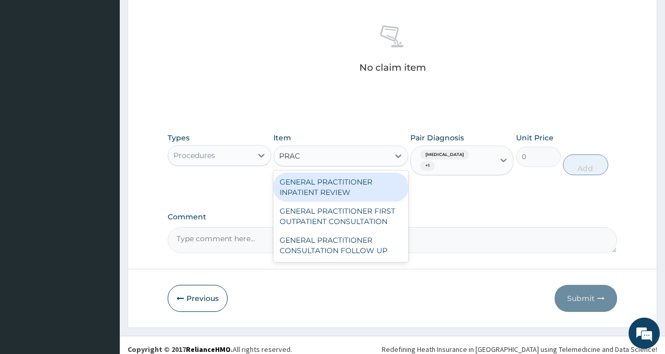
type input "PRACT"
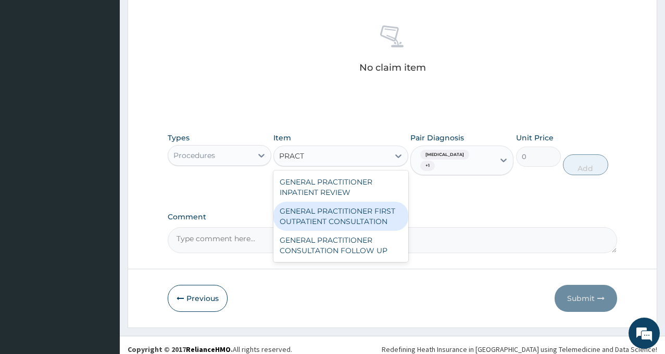
click at [360, 208] on div "GENERAL PRACTITIONER FIRST OUTPATIENT CONSULTATION" at bounding box center [340, 216] width 135 height 29
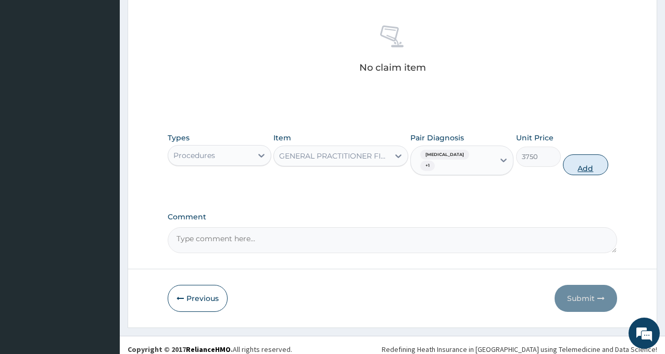
click at [578, 155] on button "Add" at bounding box center [585, 165] width 45 height 21
type input "0"
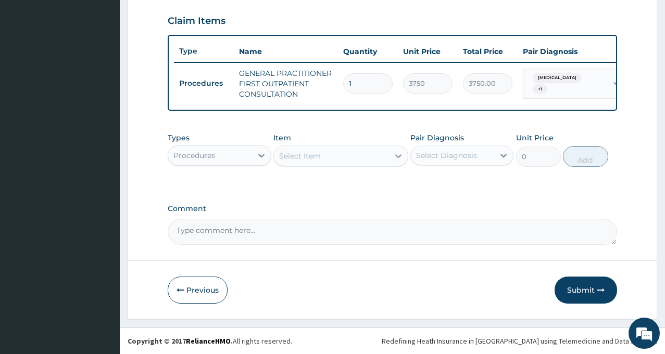
scroll to position [360, 0]
click at [224, 158] on div "Procedures" at bounding box center [209, 155] width 83 height 17
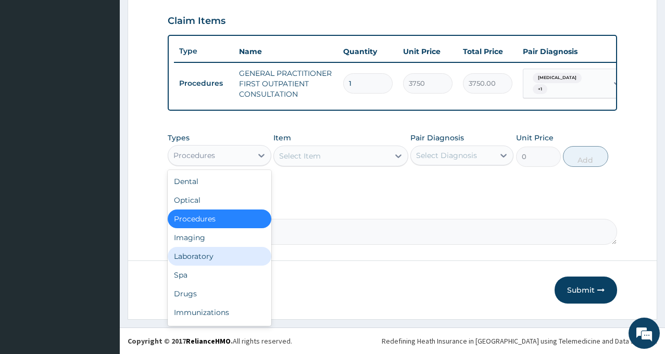
drag, startPoint x: 200, startPoint y: 253, endPoint x: 350, endPoint y: 219, distance: 153.8
click at [200, 253] on div "Laboratory" at bounding box center [219, 256] width 103 height 19
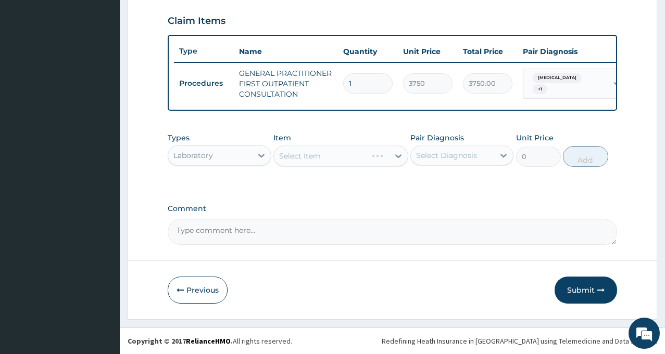
click at [435, 158] on div "Select Diagnosis" at bounding box center [446, 155] width 61 height 10
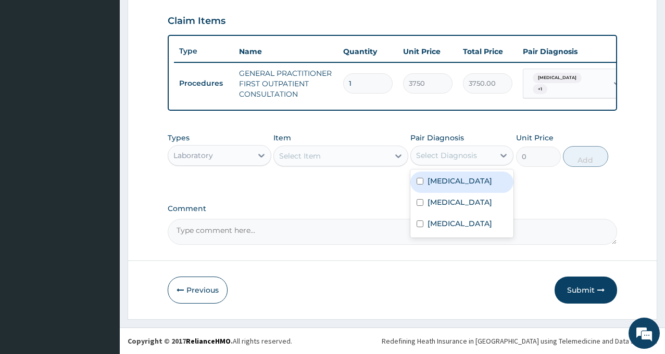
click at [428, 172] on div "Sepsis" at bounding box center [461, 182] width 103 height 21
checkbox input "true"
click at [338, 155] on div "Select Item" at bounding box center [331, 156] width 115 height 17
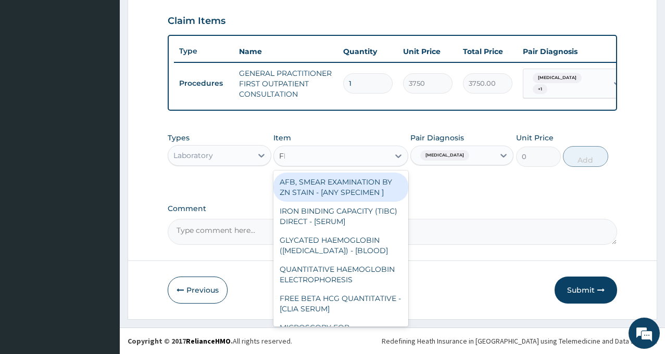
type input "FBC"
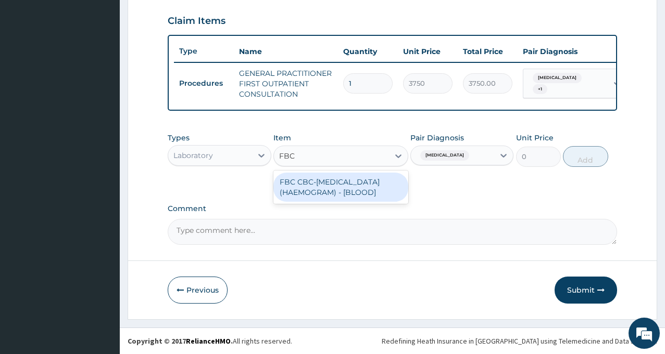
click at [314, 198] on div "FBC CBC-COMPLETE BLOOD COUNT (HAEMOGRAM) - [BLOOD]" at bounding box center [340, 187] width 135 height 29
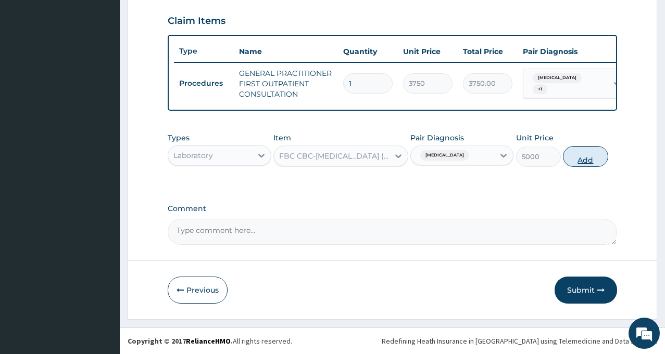
click at [587, 162] on button "Add" at bounding box center [585, 156] width 45 height 21
type input "0"
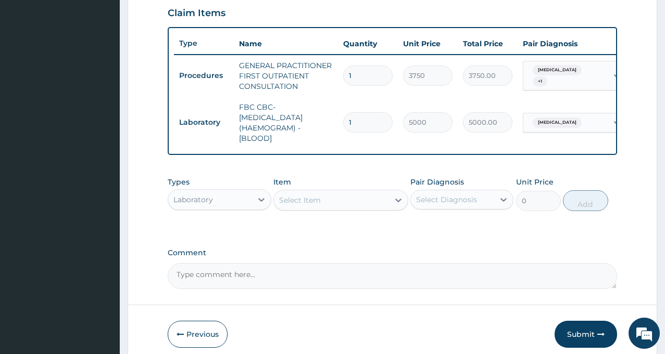
click at [478, 208] on div "Select Diagnosis" at bounding box center [452, 200] width 83 height 17
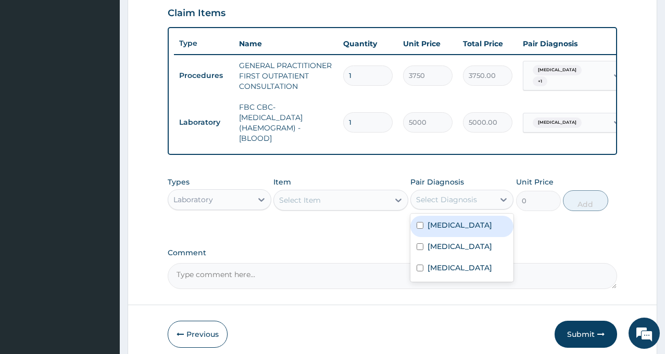
scroll to position [412, 0]
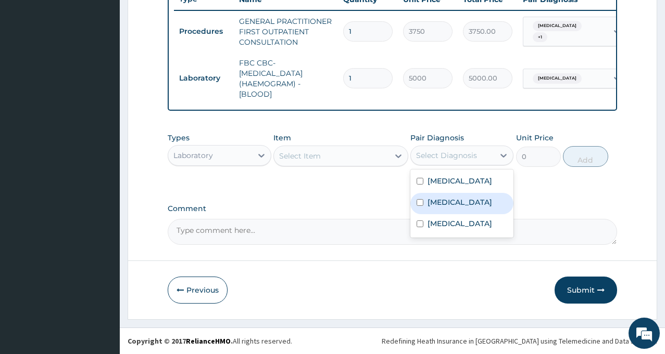
click at [458, 208] on div "[MEDICAL_DATA]" at bounding box center [461, 203] width 103 height 21
checkbox input "true"
click at [306, 153] on div "Select Item" at bounding box center [300, 156] width 42 height 10
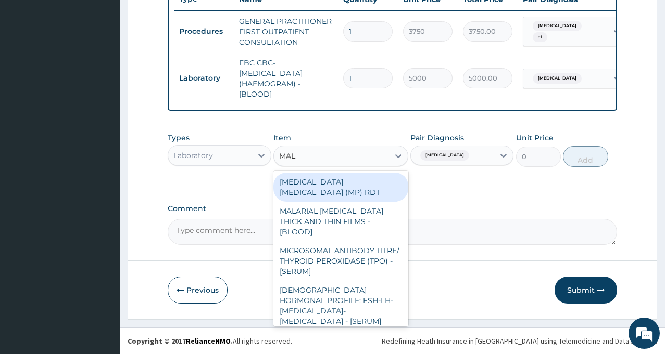
type input "MALA"
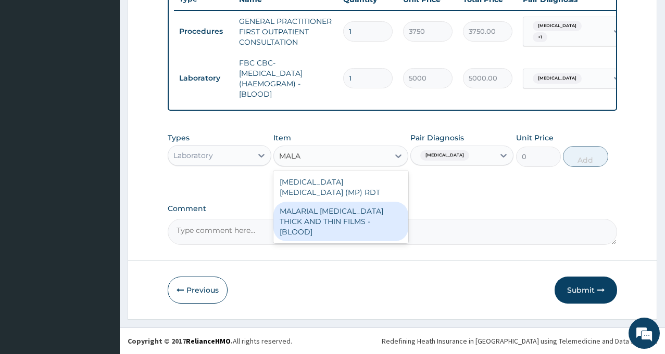
click at [351, 202] on div "MALARIAL PARASITE THICK AND THIN FILMS - [BLOOD]" at bounding box center [340, 222] width 135 height 40
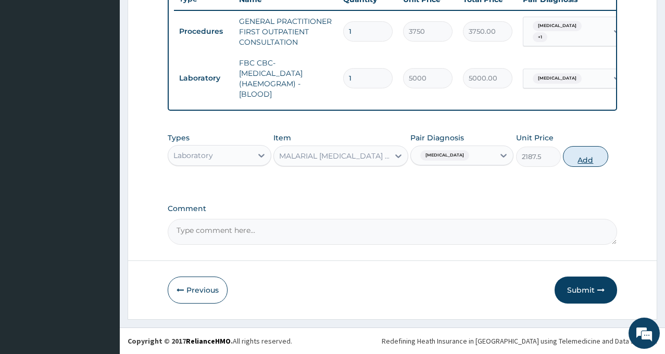
click at [570, 157] on button "Add" at bounding box center [585, 156] width 45 height 21
type input "0"
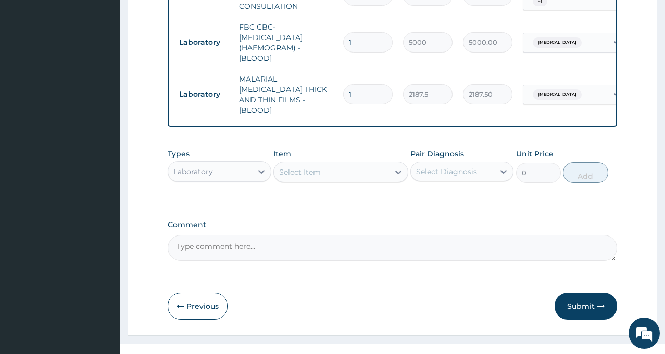
scroll to position [454, 0]
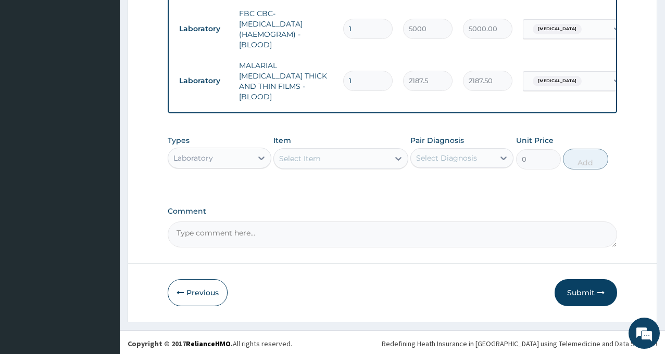
click at [207, 158] on div "Laboratory" at bounding box center [193, 158] width 40 height 10
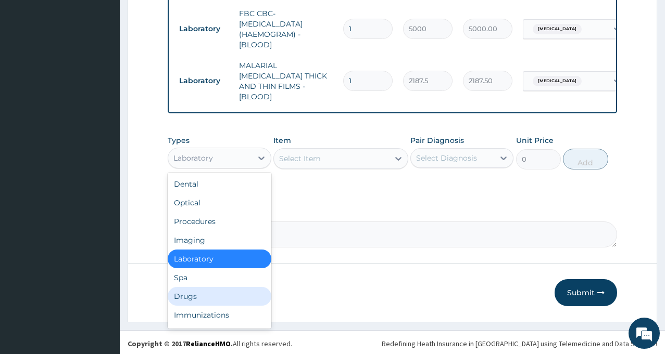
click at [211, 298] on div "Drugs" at bounding box center [219, 296] width 103 height 19
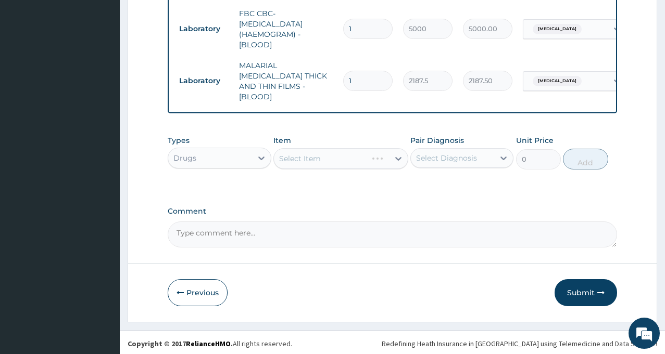
click at [464, 160] on div "Select Diagnosis" at bounding box center [446, 158] width 61 height 10
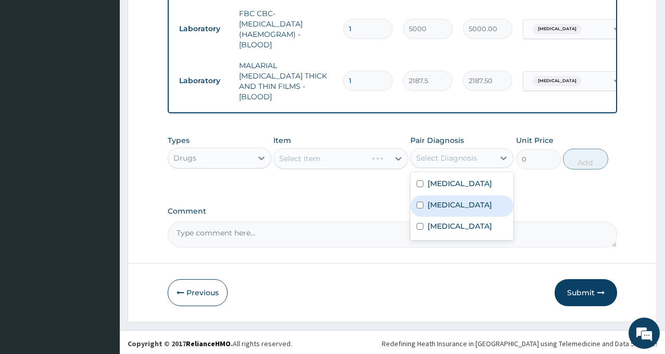
click at [450, 206] on label "Malaria" at bounding box center [459, 205] width 65 height 10
checkbox input "true"
click at [330, 163] on div "Select Item" at bounding box center [340, 158] width 135 height 21
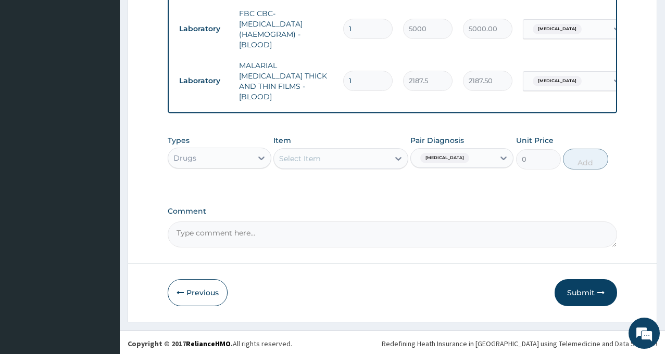
click at [310, 154] on div "Select Item" at bounding box center [300, 159] width 42 height 10
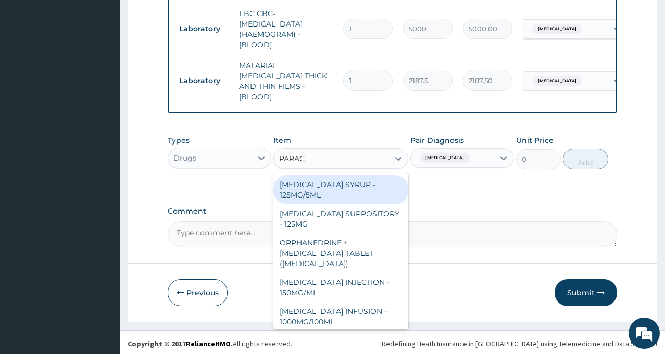
type input "PARACE"
click at [349, 191] on div "PARACETAMOL SYRUP - 125MG/5ML" at bounding box center [340, 189] width 135 height 29
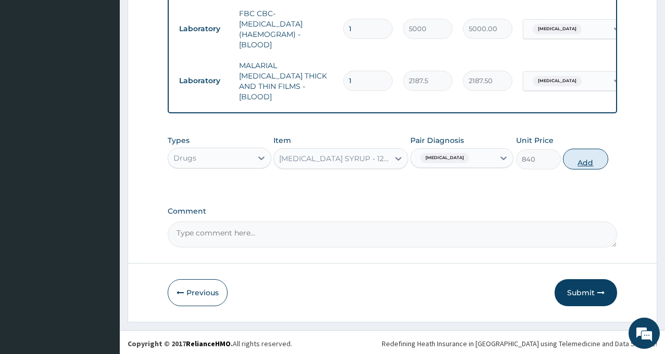
click at [573, 160] on button "Add" at bounding box center [585, 159] width 45 height 21
type input "0"
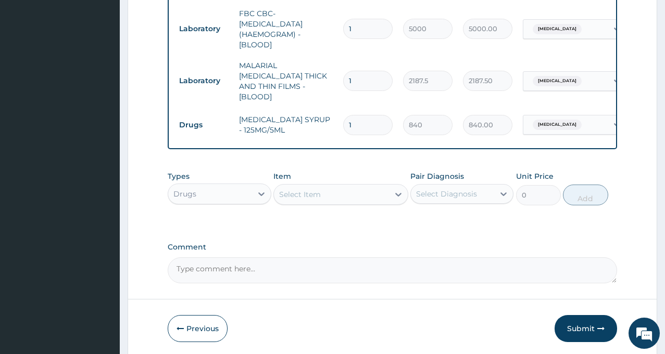
click at [447, 194] on div "Select Diagnosis" at bounding box center [446, 194] width 61 height 10
type input "COART"
click at [448, 194] on div "COART" at bounding box center [452, 194] width 83 height 17
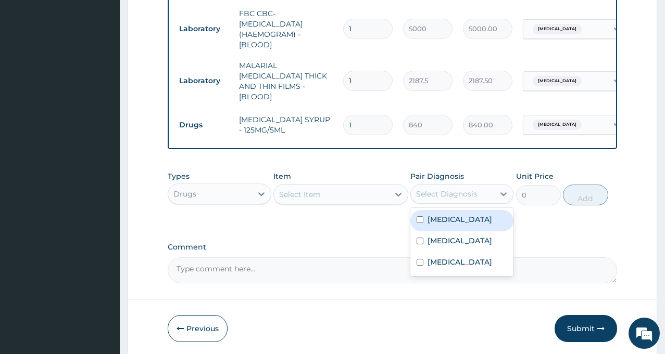
click at [448, 194] on div "Select Diagnosis" at bounding box center [446, 194] width 61 height 10
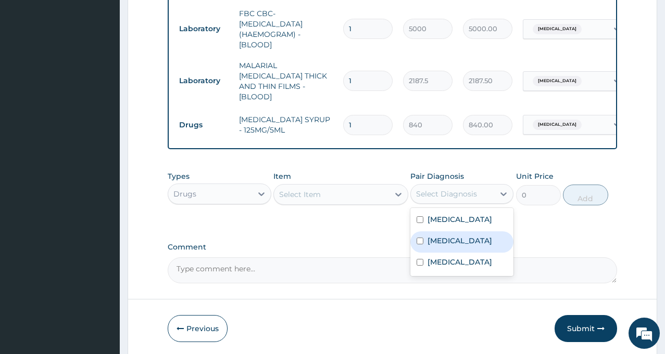
click at [459, 232] on div "Malaria" at bounding box center [461, 242] width 103 height 21
checkbox input "true"
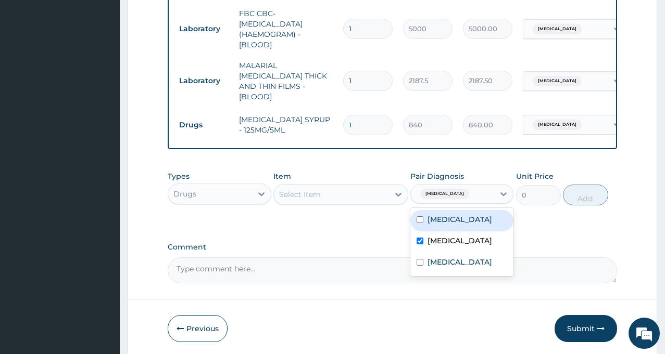
click at [318, 192] on div "Select Item" at bounding box center [300, 194] width 42 height 10
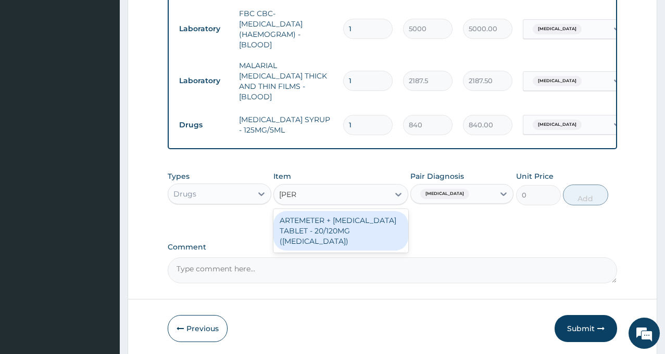
type input "COART"
click at [326, 228] on div "ARTEMETER + LUMEFANTRINE TABLET - 20/120MG (COARTEM)" at bounding box center [340, 231] width 135 height 40
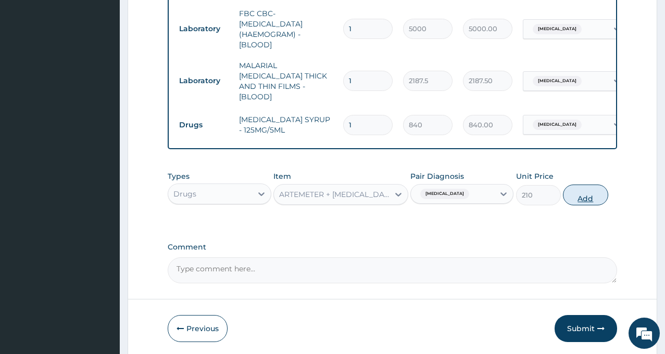
click at [587, 194] on button "Add" at bounding box center [585, 195] width 45 height 21
type input "0"
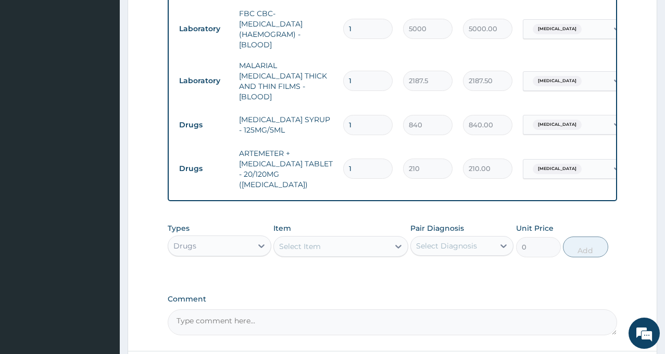
type input "12"
type input "2520.00"
type input "12"
click at [457, 239] on div "Select Diagnosis" at bounding box center [452, 246] width 83 height 17
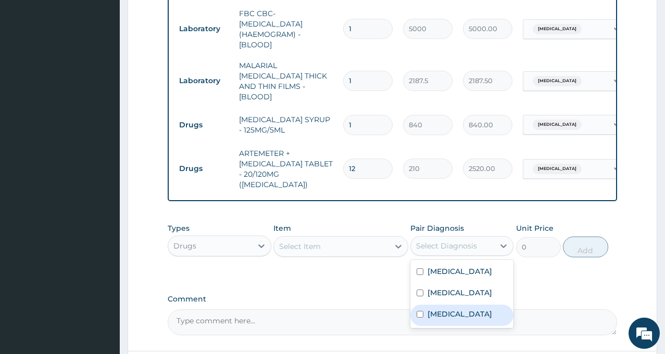
click at [447, 309] on label "Diarrhea" at bounding box center [459, 314] width 65 height 10
checkbox input "true"
click at [301, 242] on div "Select Item" at bounding box center [300, 247] width 42 height 10
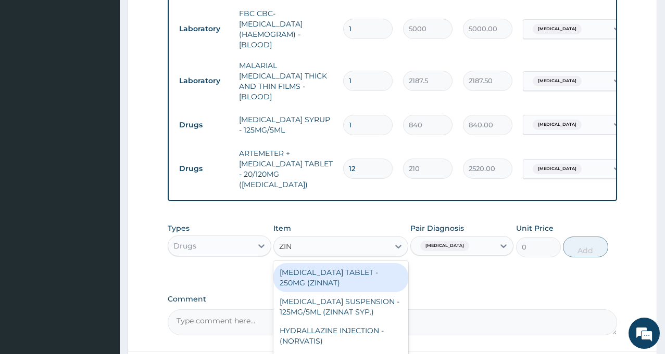
type input "ZINC"
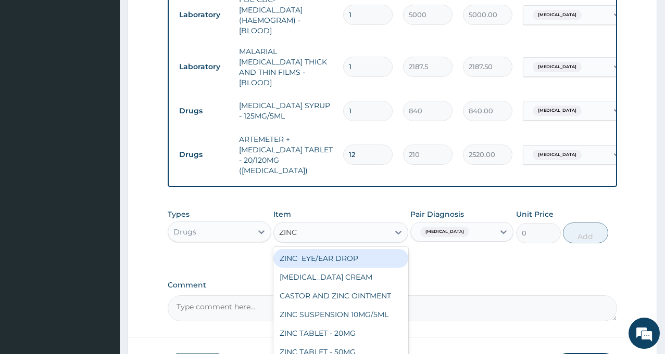
scroll to position [531, 0]
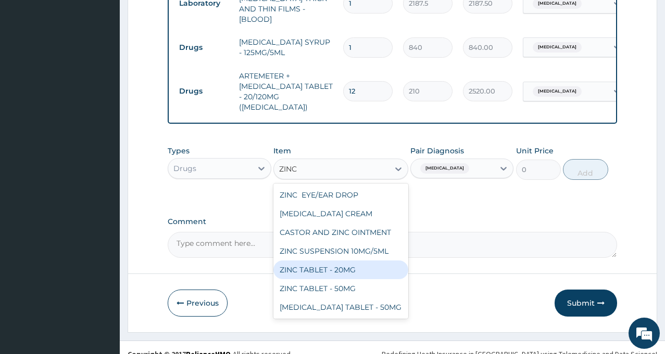
click at [345, 261] on div "ZINC TABLET - 20MG" at bounding box center [340, 270] width 135 height 19
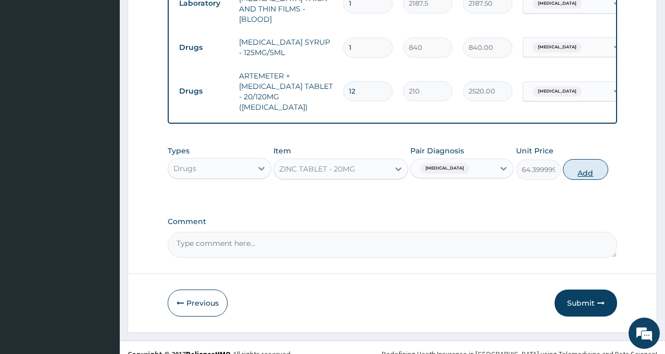
click at [585, 159] on button "Add" at bounding box center [585, 169] width 45 height 21
type input "0"
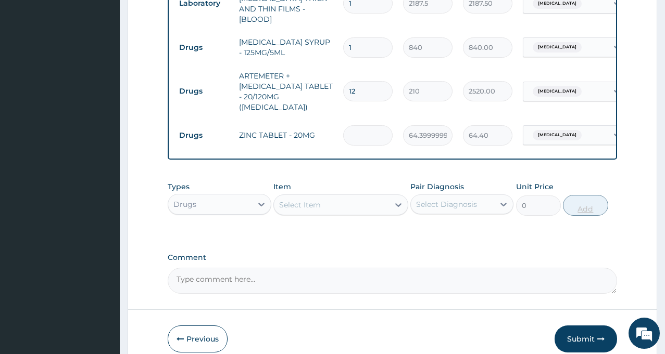
type input "7"
type input "450.80"
type input "7"
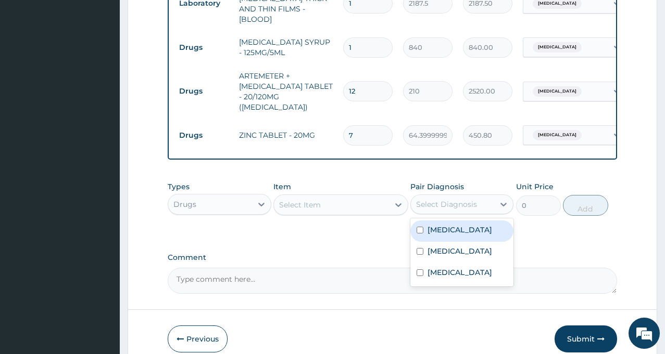
click at [437, 198] on div "Select Diagnosis" at bounding box center [452, 204] width 83 height 17
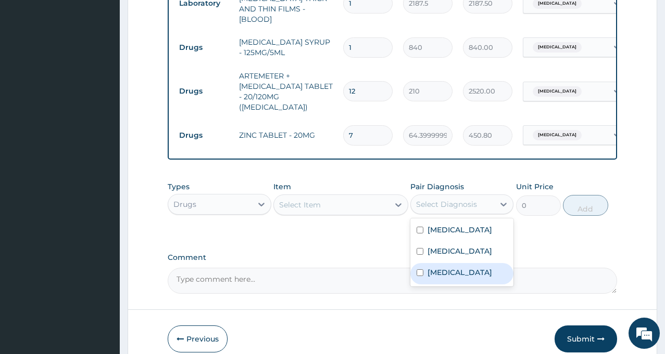
click at [454, 268] on label "Diarrhea" at bounding box center [459, 273] width 65 height 10
checkbox input "true"
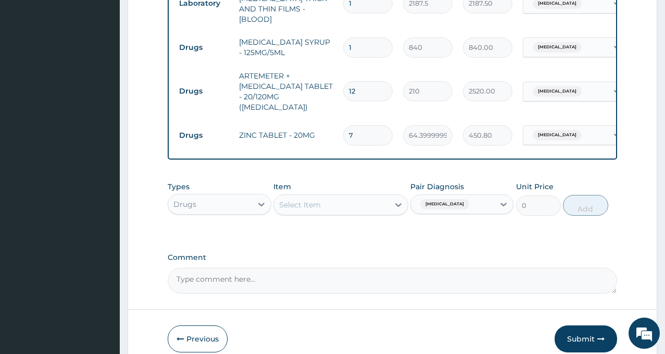
click at [337, 217] on div "Types Drugs Item Select Item Pair Diagnosis Diarrhea Unit Price 0 Add" at bounding box center [392, 206] width 449 height 60
click at [333, 197] on div "Select Item" at bounding box center [331, 205] width 115 height 17
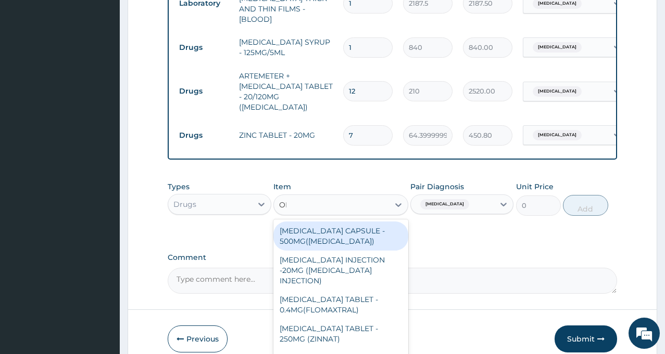
type input "ORS"
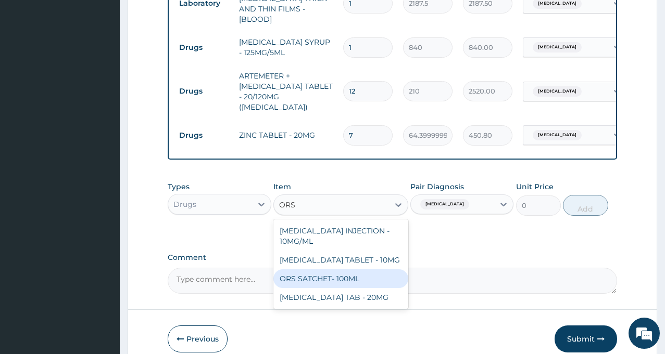
click at [305, 270] on div "ORS SATCHET- 100ML" at bounding box center [340, 279] width 135 height 19
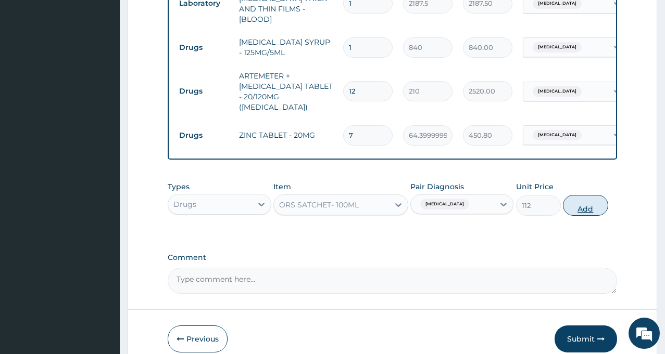
click at [584, 195] on button "Add" at bounding box center [585, 205] width 45 height 21
type input "0"
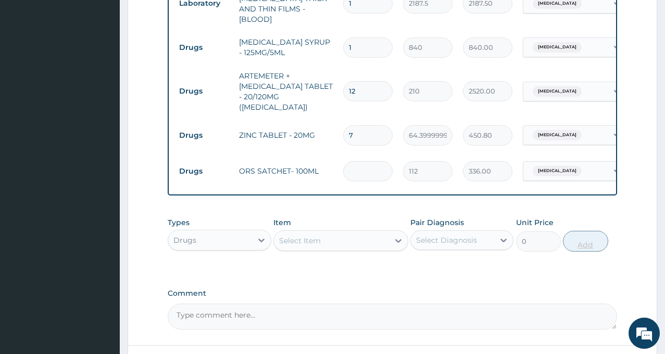
type input "3"
type input "336.00"
type input "3"
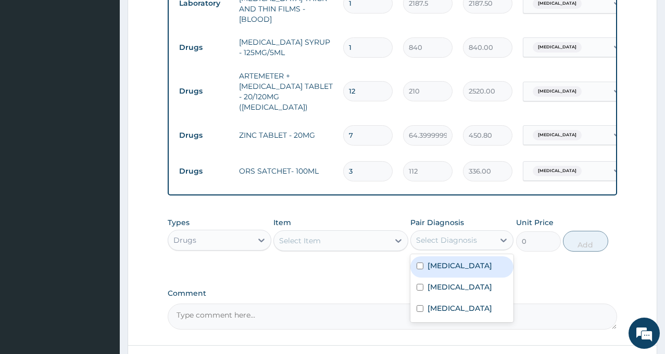
click at [445, 235] on div "Select Diagnosis" at bounding box center [446, 240] width 61 height 10
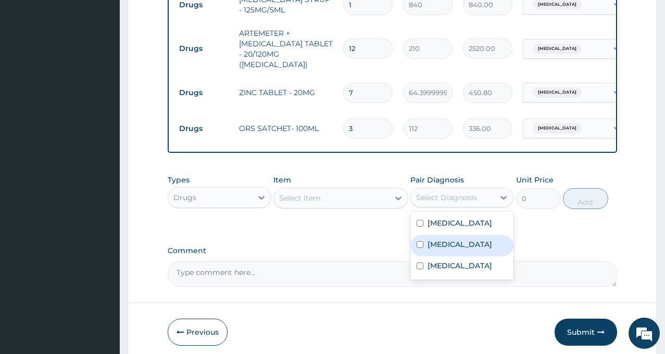
scroll to position [603, 0]
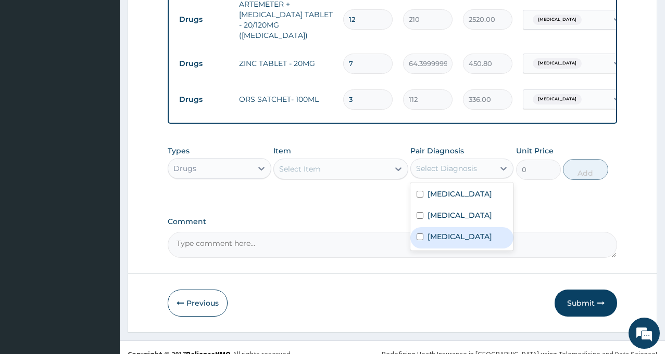
click at [455, 229] on div "Diarrhea" at bounding box center [461, 237] width 103 height 21
checkbox input "true"
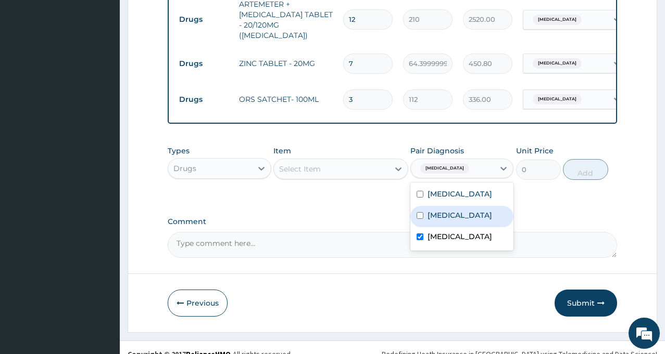
click at [450, 210] on label "Malaria" at bounding box center [459, 215] width 65 height 10
checkbox input "true"
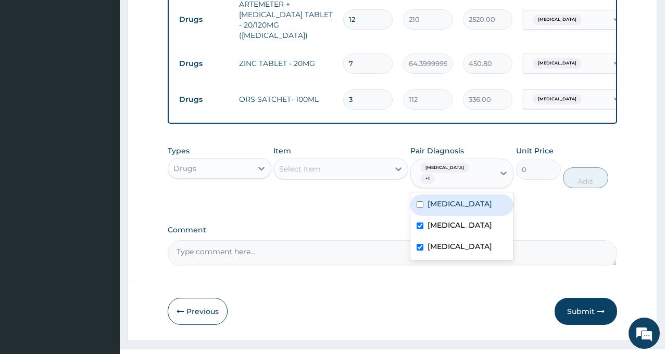
click at [450, 199] on label "Sepsis" at bounding box center [459, 204] width 65 height 10
checkbox input "true"
click at [459, 216] on div "Malaria" at bounding box center [461, 226] width 103 height 21
checkbox input "false"
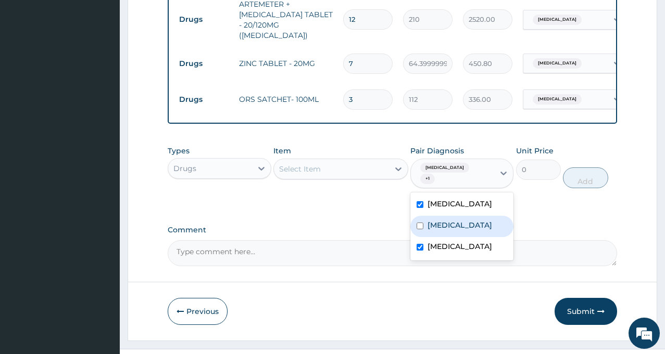
click at [297, 164] on div "Select Item" at bounding box center [300, 169] width 42 height 10
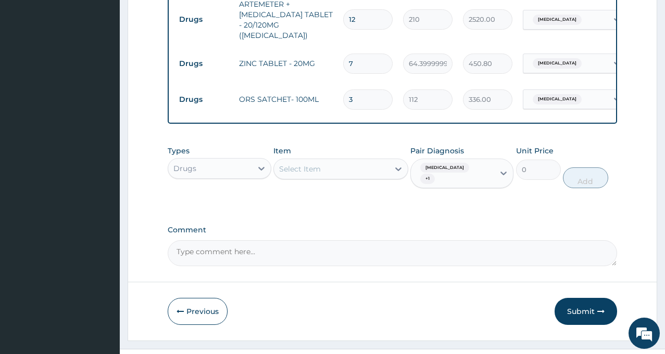
click at [579, 298] on button "Submit" at bounding box center [585, 311] width 62 height 27
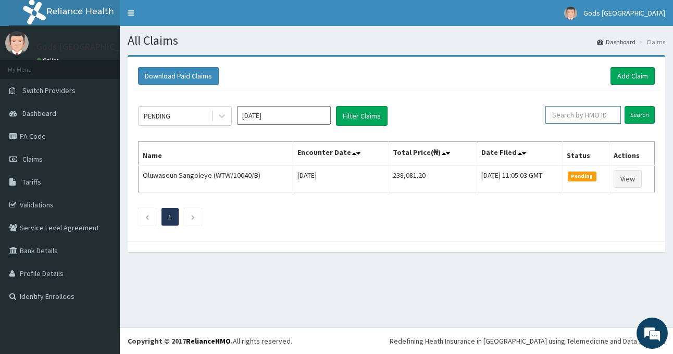
click at [587, 116] on input "text" at bounding box center [582, 115] width 75 height 18
click at [633, 69] on link "Add Claim" at bounding box center [632, 76] width 44 height 18
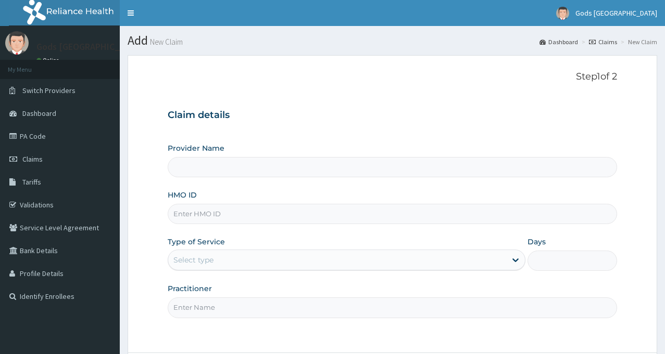
type input "Gods [GEOGRAPHIC_DATA] - [GEOGRAPHIC_DATA]"
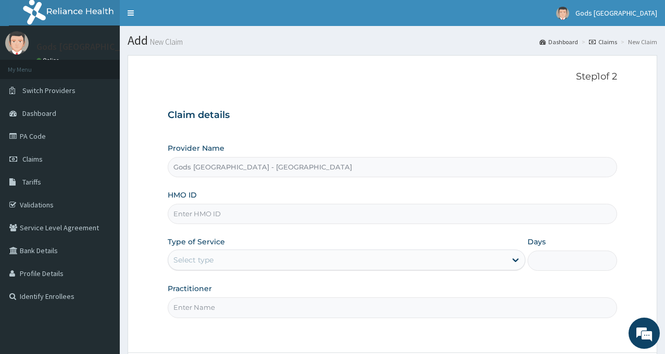
paste input "CWN/10135/B"
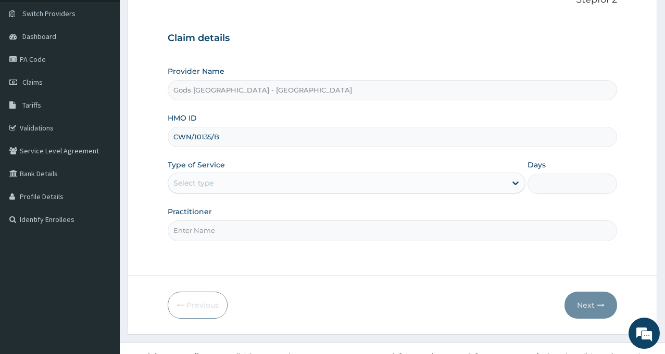
scroll to position [92, 0]
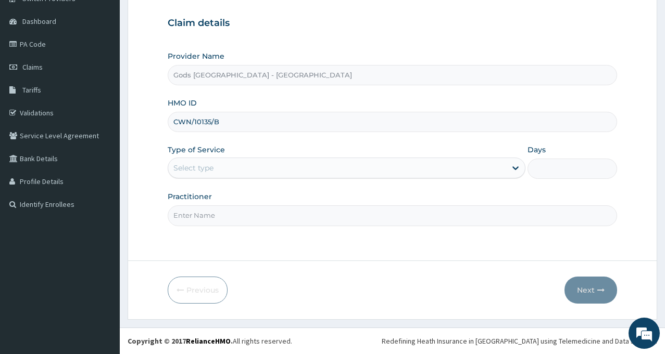
type input "CWN/10135/B"
click at [210, 170] on div "Select type" at bounding box center [193, 168] width 40 height 10
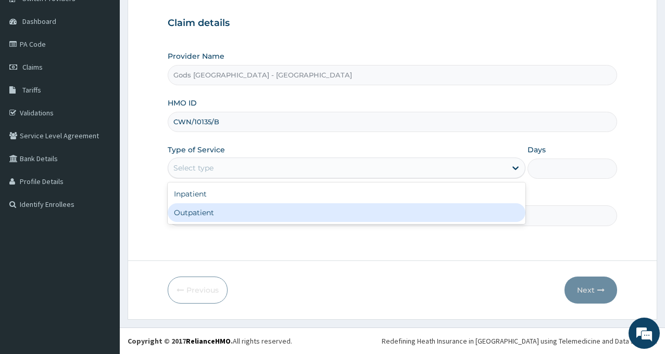
click at [219, 213] on div "Outpatient" at bounding box center [347, 213] width 358 height 19
type input "1"
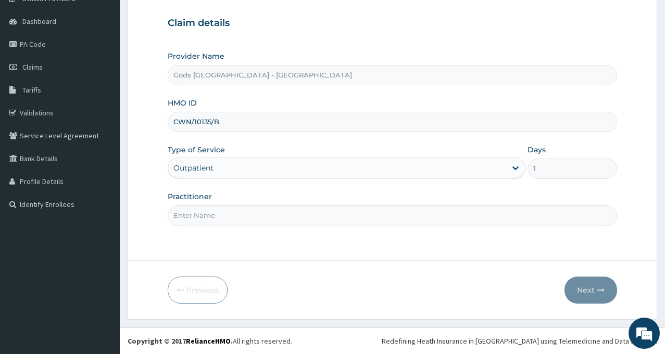
click at [220, 214] on input "Practitioner" at bounding box center [392, 216] width 449 height 20
type input "[PERSON_NAME]"
click at [587, 298] on button "Next" at bounding box center [590, 290] width 53 height 27
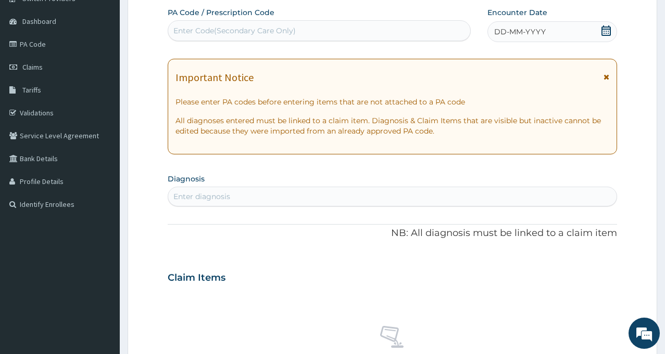
scroll to position [0, 0]
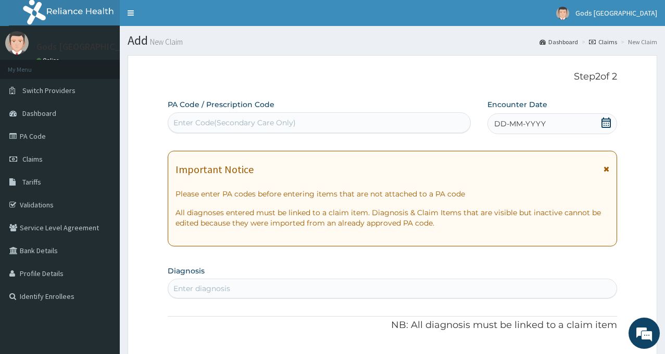
click at [606, 121] on icon at bounding box center [605, 123] width 9 height 10
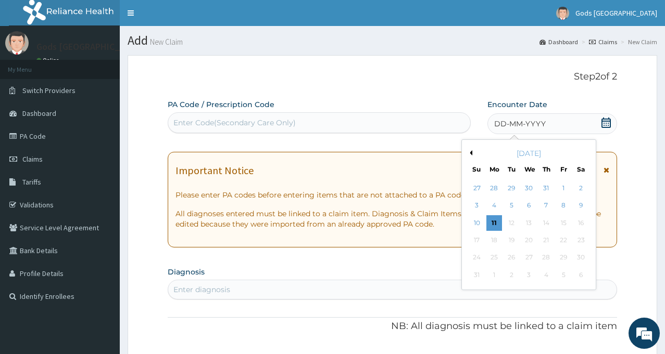
click at [471, 153] on button "Previous Month" at bounding box center [469, 152] width 5 height 5
click at [546, 190] on div "3" at bounding box center [546, 189] width 16 height 16
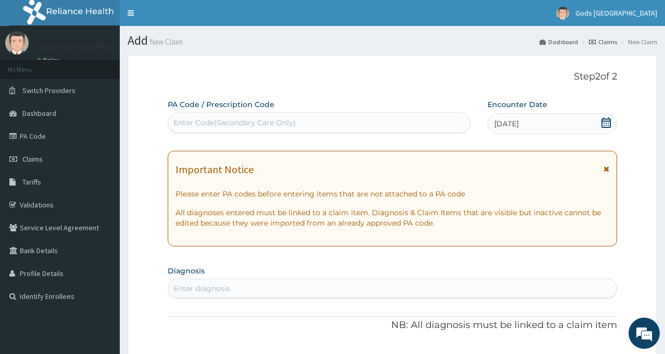
click at [437, 84] on div "Step 2 of 2 PA Code / Prescription Code Enter Code(Secondary Care Only) Encount…" at bounding box center [392, 354] width 449 height 567
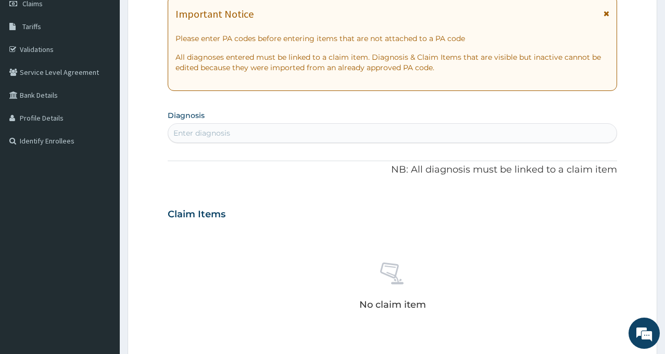
scroll to position [156, 0]
click at [236, 135] on div "Enter diagnosis" at bounding box center [392, 132] width 448 height 17
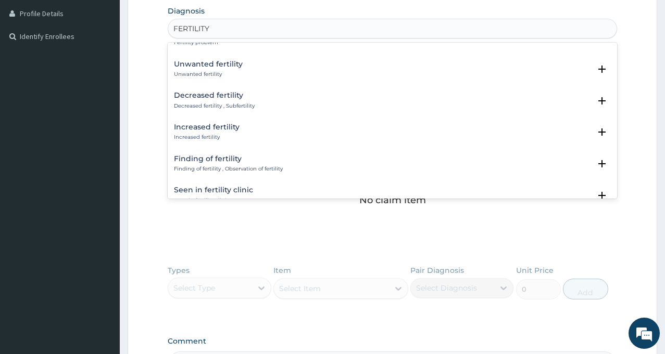
scroll to position [0, 0]
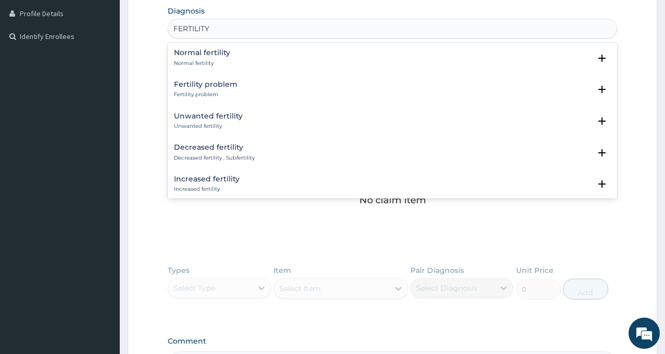
drag, startPoint x: 175, startPoint y: 28, endPoint x: 246, endPoint y: 121, distance: 117.3
click at [177, 30] on input "FERTILITY" at bounding box center [191, 28] width 37 height 10
type input "FEMALE FERTILITY"
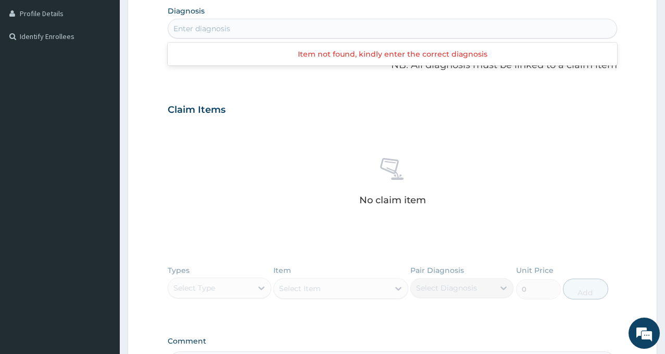
click at [259, 31] on div "Enter diagnosis" at bounding box center [392, 28] width 448 height 17
click at [237, 28] on div "Enter diagnosis" at bounding box center [392, 28] width 448 height 17
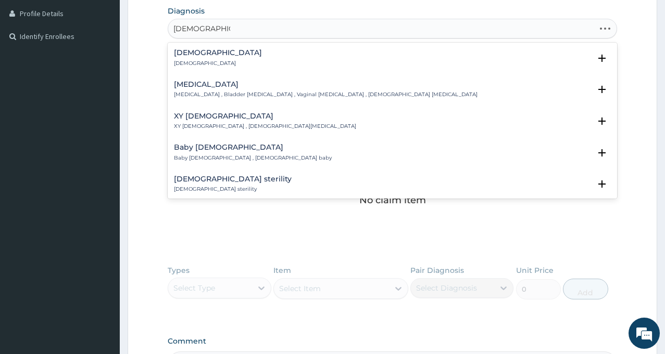
type input "FEMALE INFERT"
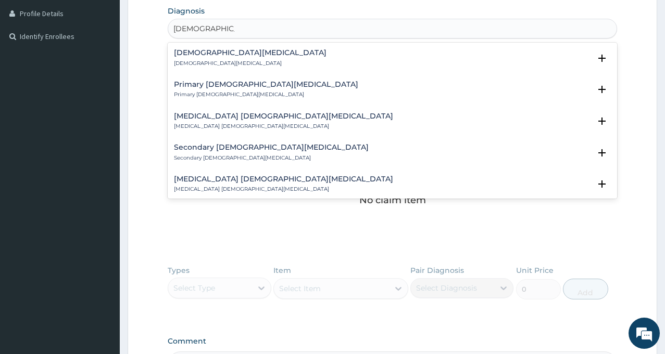
click at [198, 60] on p "Female infertility" at bounding box center [250, 63] width 153 height 7
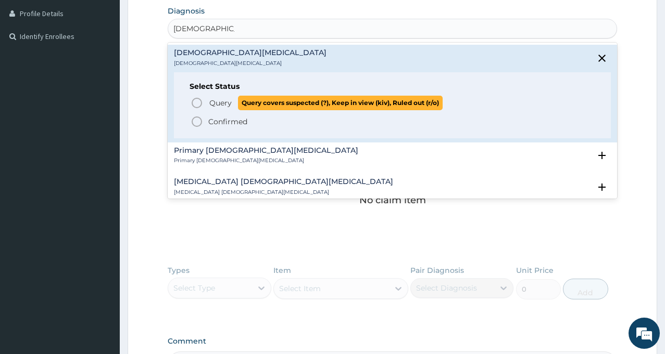
click at [208, 103] on span "Query Query covers suspected (?), Keep in view (kiv), Ruled out (r/o)" at bounding box center [393, 103] width 404 height 14
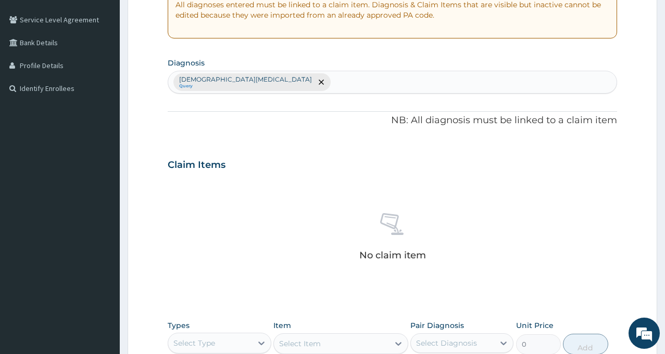
scroll to position [396, 0]
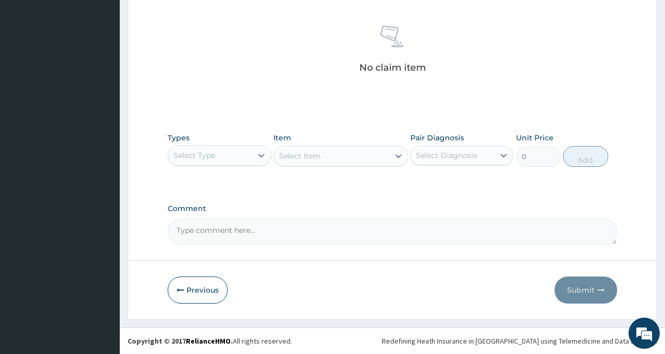
click at [225, 159] on div "Select Type" at bounding box center [209, 155] width 83 height 17
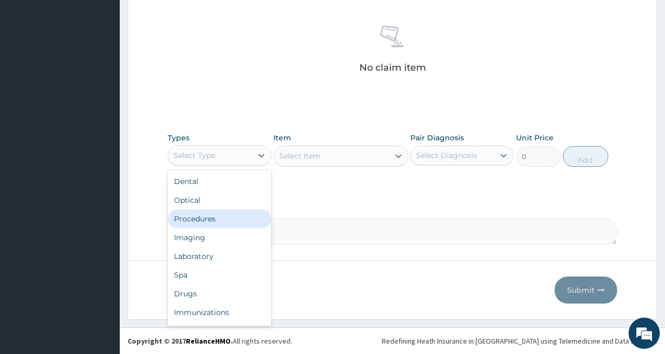
click at [201, 220] on div "Procedures" at bounding box center [219, 219] width 103 height 19
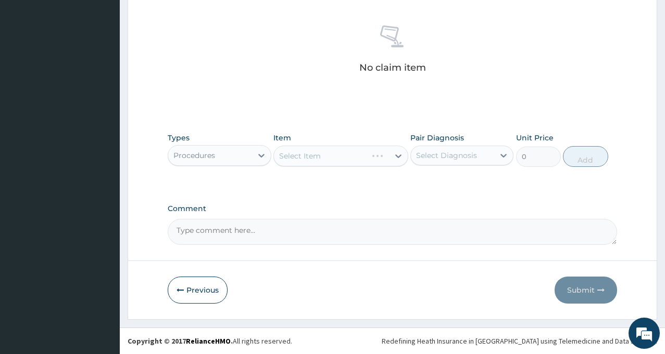
click at [440, 162] on div "Select Diagnosis" at bounding box center [452, 155] width 83 height 17
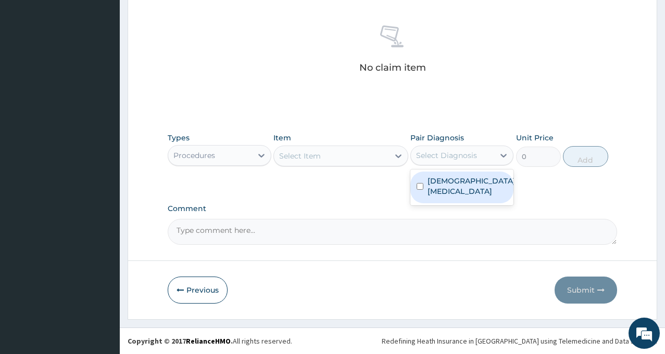
click at [444, 193] on div "Female infertility" at bounding box center [461, 188] width 103 height 32
checkbox input "true"
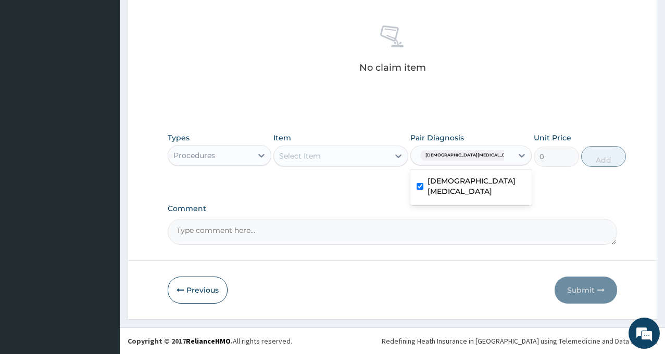
click at [340, 159] on div "Select Item" at bounding box center [331, 156] width 115 height 17
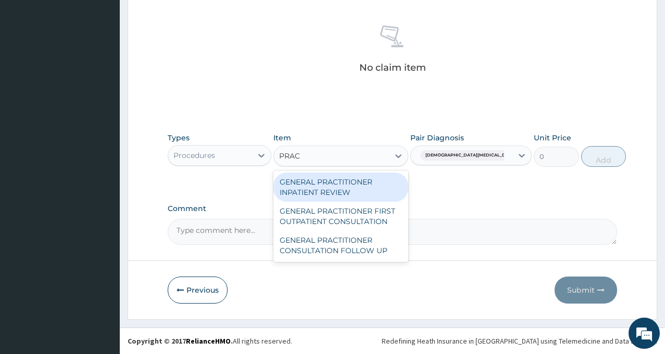
type input "PRACT"
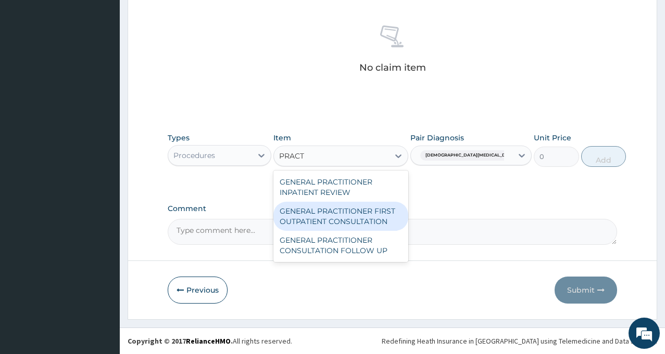
click at [355, 222] on div "GENERAL PRACTITIONER FIRST OUTPATIENT CONSULTATION" at bounding box center [340, 216] width 135 height 29
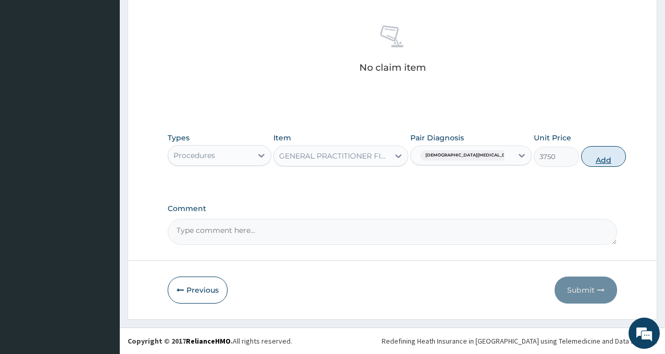
click at [587, 159] on button "Add" at bounding box center [603, 156] width 45 height 21
type input "0"
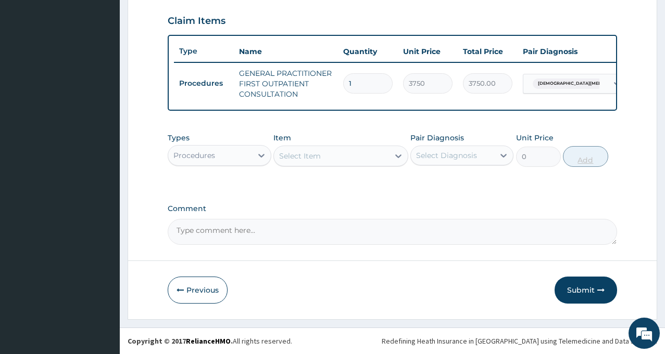
scroll to position [360, 0]
click at [579, 294] on button "Submit" at bounding box center [585, 290] width 62 height 27
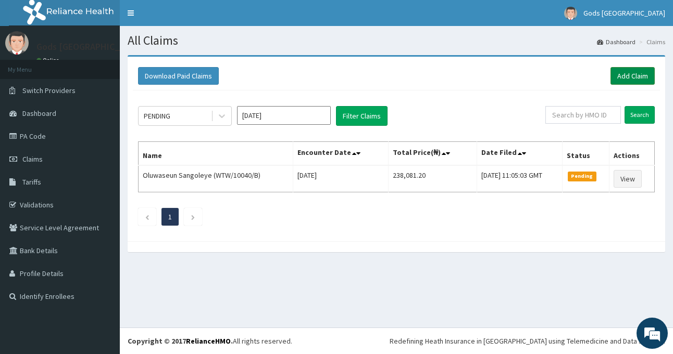
click at [626, 73] on link "Add Claim" at bounding box center [632, 76] width 44 height 18
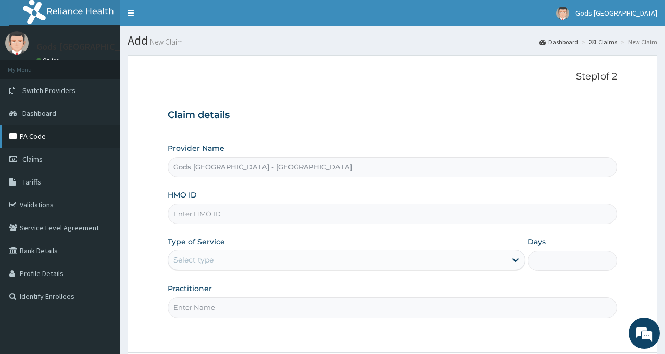
click at [49, 138] on link "PA Code" at bounding box center [60, 136] width 120 height 23
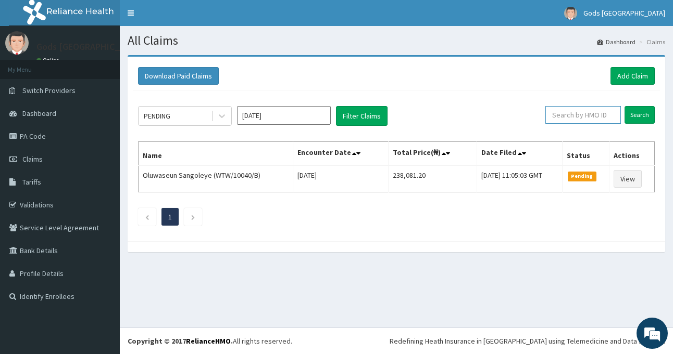
paste input "CWN/10135/B"
type input "CWN/10135/B"
click at [636, 113] on input "Search" at bounding box center [639, 115] width 30 height 18
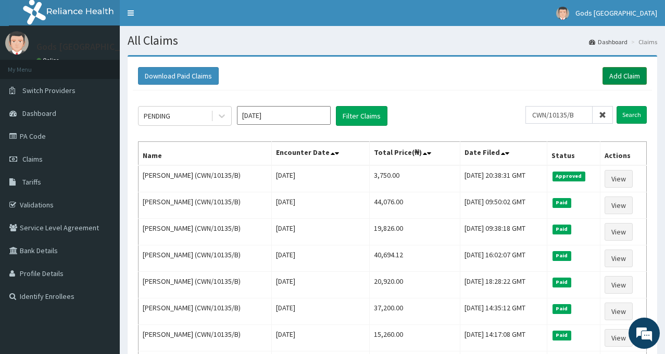
click at [626, 78] on link "Add Claim" at bounding box center [624, 76] width 44 height 18
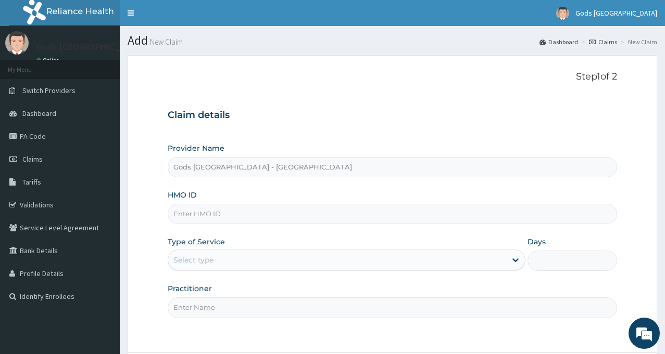
paste input "CDN/10046/A"
type input "CDN/10046/A"
click at [227, 250] on div "Select type" at bounding box center [347, 260] width 358 height 21
click at [228, 258] on div "Select type" at bounding box center [337, 260] width 338 height 17
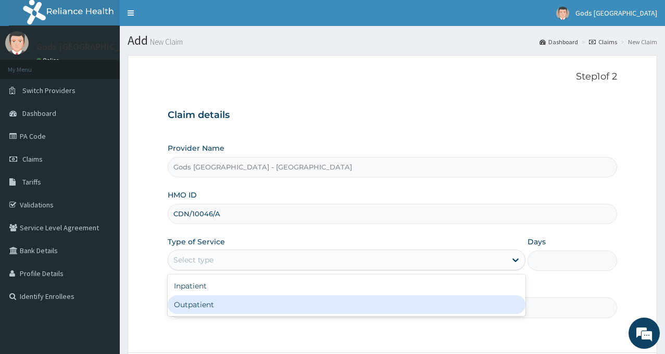
click at [223, 296] on div "Outpatient" at bounding box center [347, 305] width 358 height 19
type input "1"
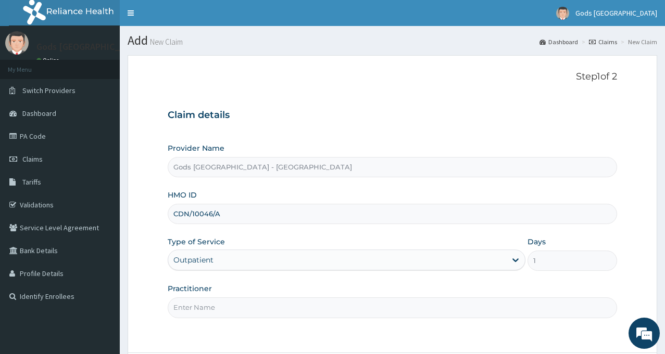
click at [223, 296] on div "Practitioner" at bounding box center [392, 301] width 449 height 34
click at [226, 306] on input "Practitioner" at bounding box center [392, 308] width 449 height 20
type input "DR OPAFUNSO"
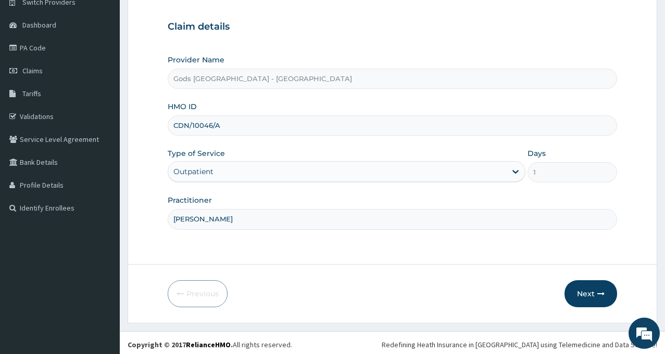
scroll to position [92, 0]
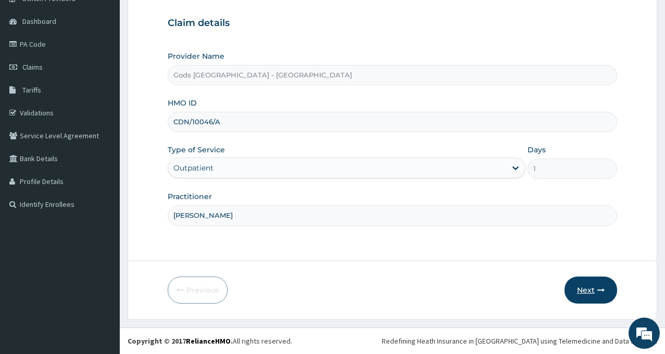
click at [579, 291] on button "Next" at bounding box center [590, 290] width 53 height 27
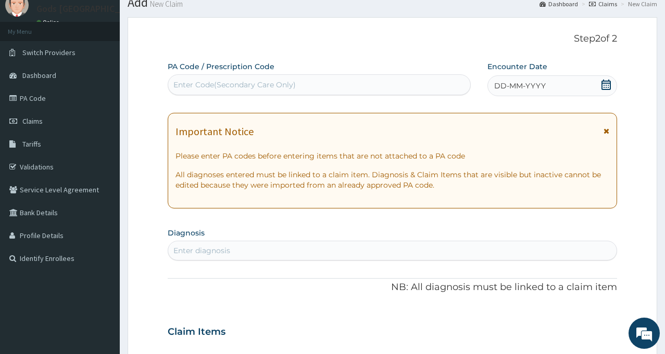
scroll to position [0, 0]
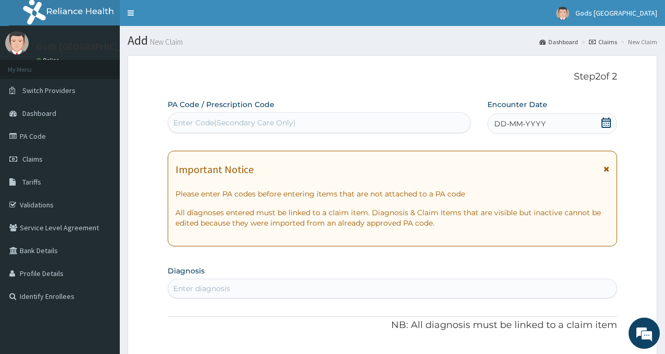
click at [231, 121] on div "Enter Code(Secondary Care Only)" at bounding box center [234, 123] width 122 height 10
paste input "PA/C8F4DA"
type input "PA/C8F4DA"
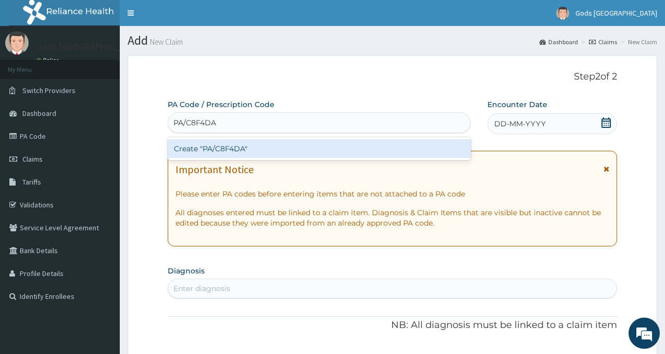
click at [230, 150] on div "Create "PA/C8F4DA"" at bounding box center [319, 149] width 303 height 19
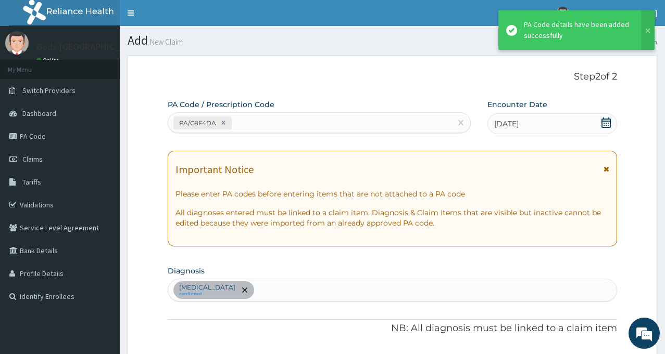
scroll to position [328, 0]
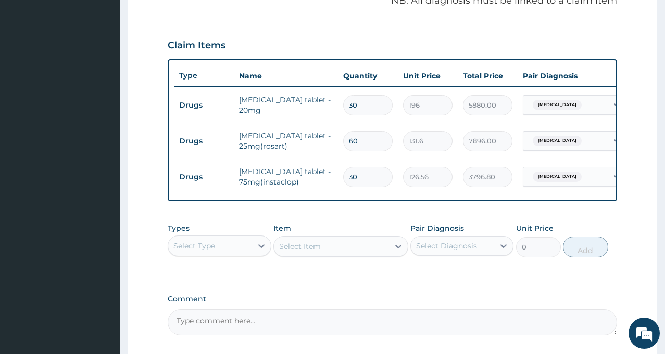
click at [358, 222] on div "PA Code / Prescription Code PA/C8F4DA Encounter Date 02-08-2025 Important Notic…" at bounding box center [392, 53] width 449 height 564
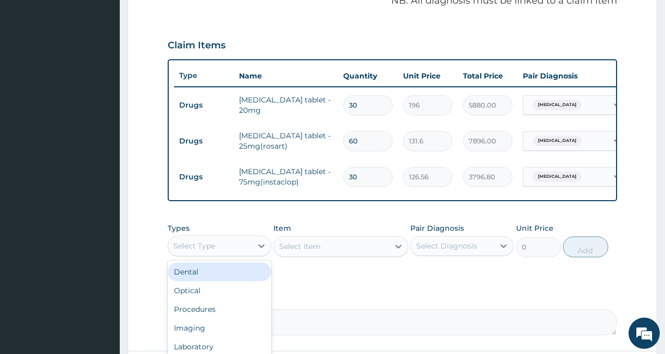
click at [217, 251] on div "Select Type" at bounding box center [209, 246] width 83 height 17
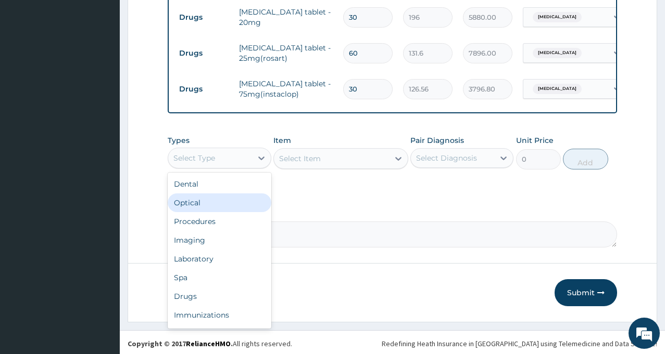
scroll to position [426, 0]
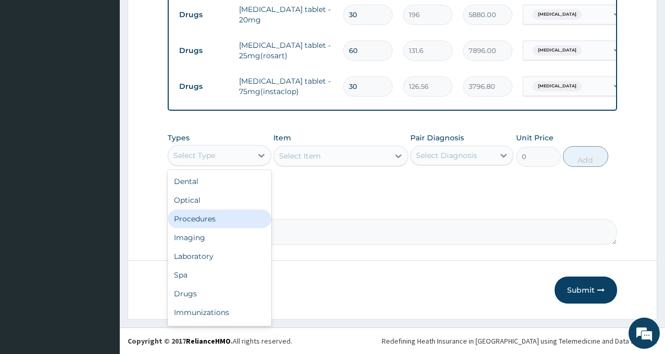
click at [225, 219] on div "Procedures" at bounding box center [219, 219] width 103 height 19
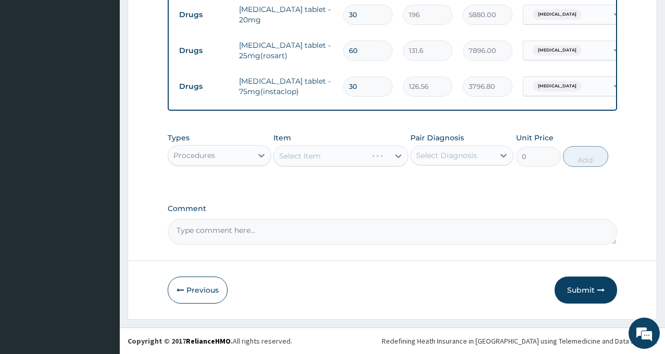
click at [451, 150] on div "Select Diagnosis" at bounding box center [446, 155] width 61 height 10
click at [452, 186] on label "Hypertensive heart disease" at bounding box center [459, 181] width 65 height 10
checkbox input "true"
click at [315, 157] on div "Select Item" at bounding box center [300, 156] width 42 height 10
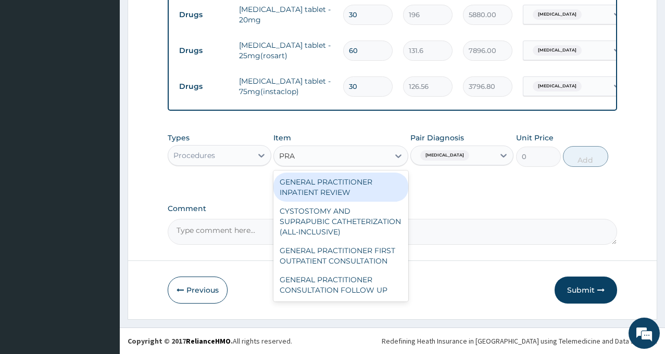
type input "PRAC"
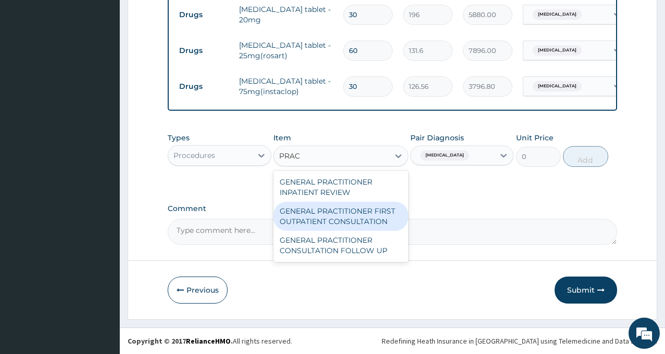
click at [329, 216] on div "GENERAL PRACTITIONER FIRST OUTPATIENT CONSULTATION" at bounding box center [340, 216] width 135 height 29
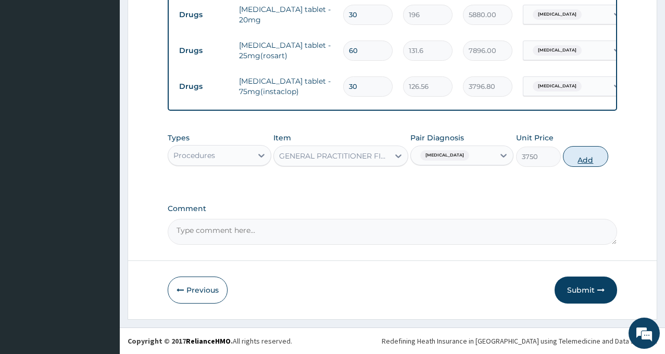
click at [593, 156] on button "Add" at bounding box center [585, 156] width 45 height 21
type input "0"
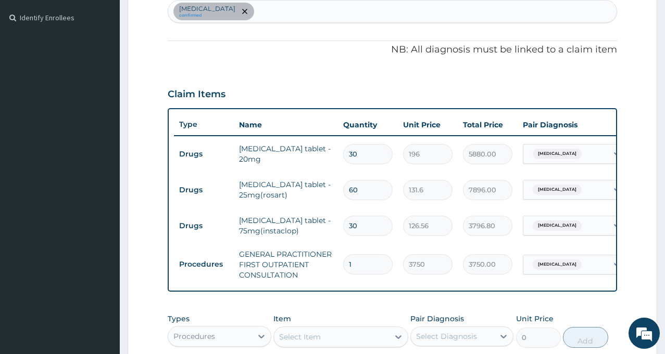
scroll to position [270, 0]
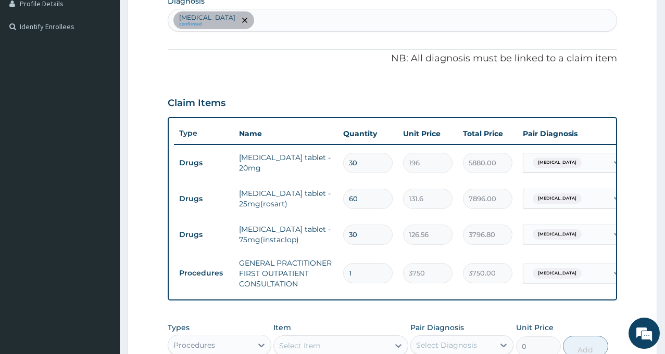
click at [416, 77] on div "PA Code / Prescription Code PA/C8F4DA Encounter Date 02-08-2025 Important Notic…" at bounding box center [392, 132] width 449 height 606
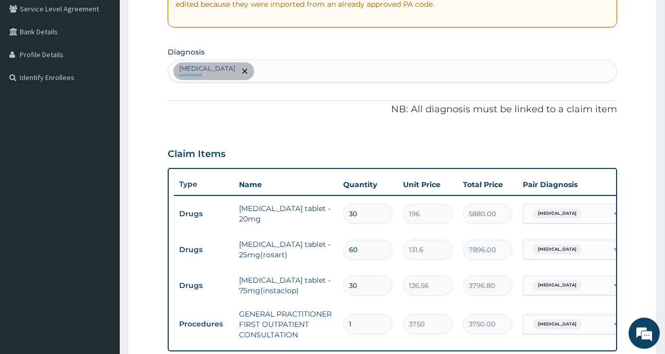
scroll to position [218, 0]
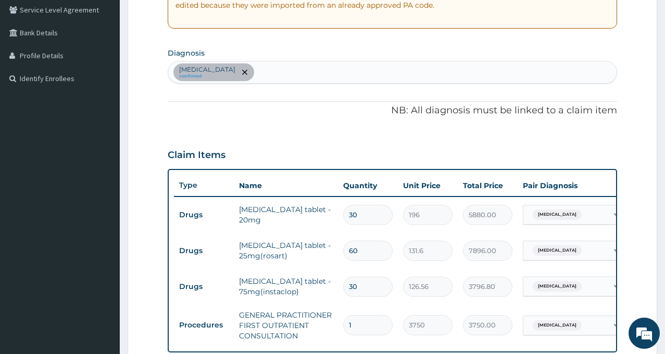
click at [301, 72] on div "Hypertensive heart disease confirmed" at bounding box center [392, 72] width 448 height 22
type input "MALAR"
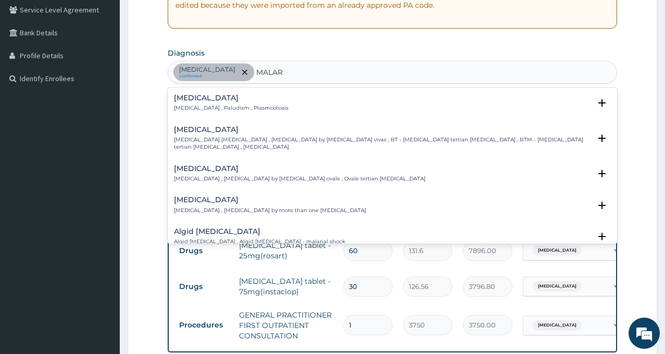
click at [191, 106] on p "Malaria , Paludism , Plasmodiosis" at bounding box center [231, 108] width 115 height 7
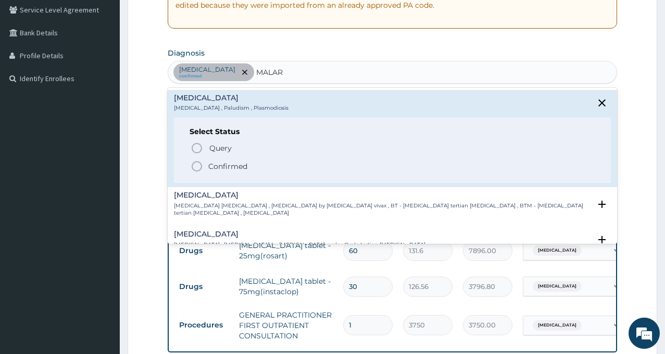
click at [202, 162] on icon "status option filled" at bounding box center [197, 166] width 12 height 12
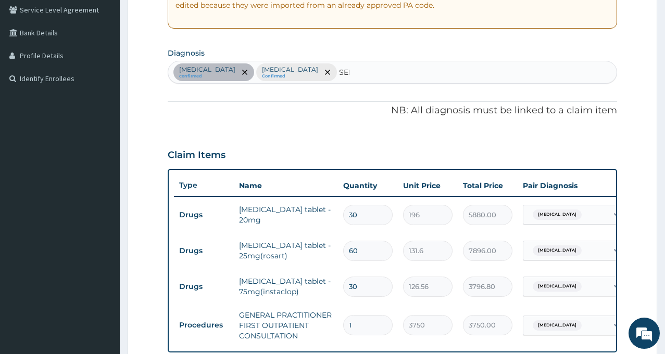
type input "SEPS"
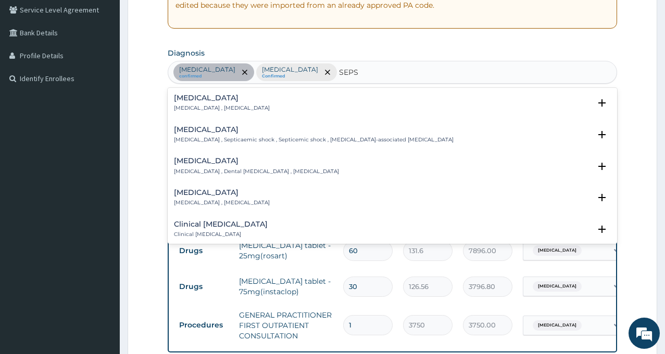
click at [192, 102] on h4 "Sepsis" at bounding box center [222, 98] width 96 height 8
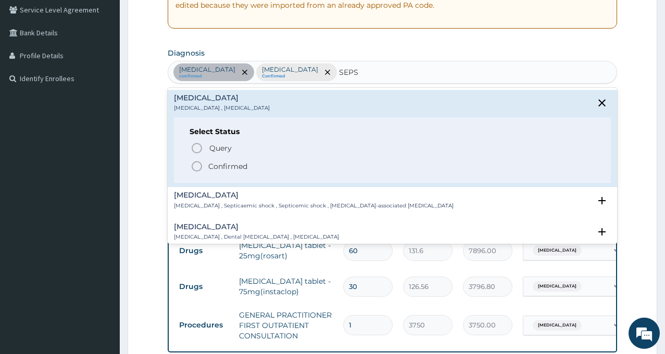
click at [206, 163] on span "Confirmed" at bounding box center [393, 166] width 404 height 12
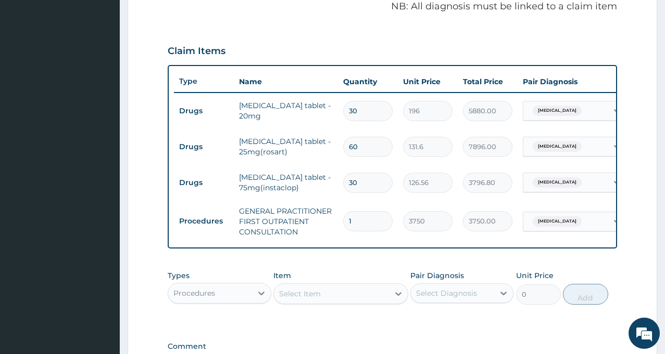
scroll to position [114, 0]
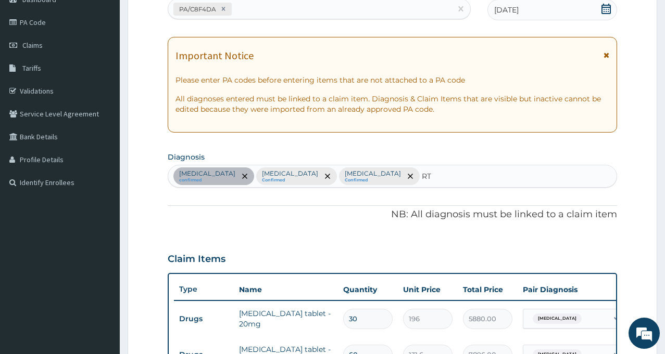
type input "RTI"
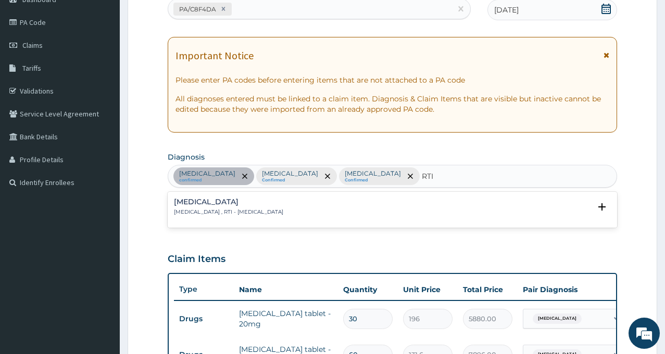
click at [252, 212] on p "Respiratory tract infection , RTI - Respiratory tract infection" at bounding box center [228, 212] width 109 height 7
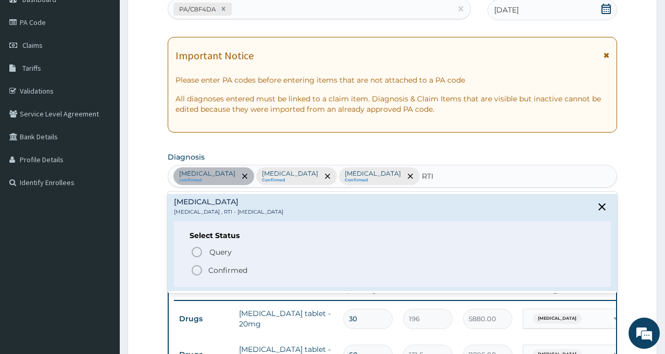
click at [214, 270] on p "Confirmed" at bounding box center [227, 270] width 39 height 10
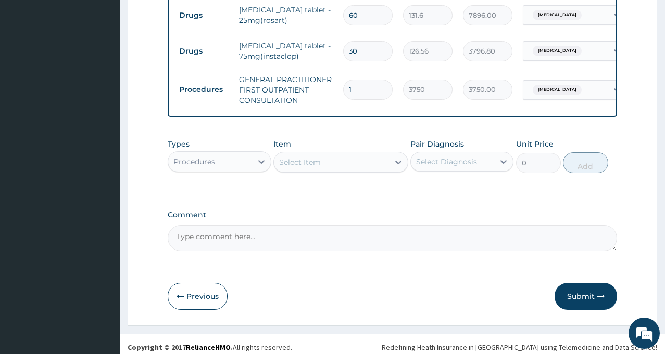
scroll to position [468, 0]
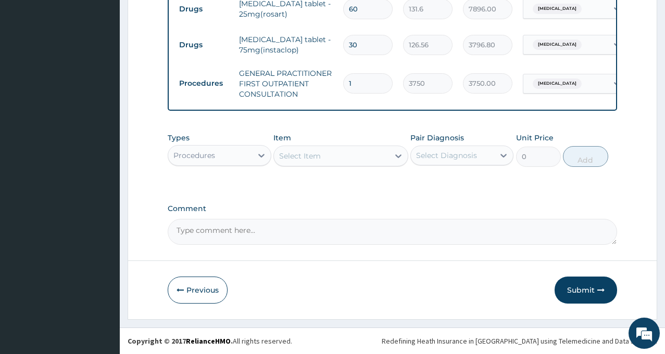
click at [234, 167] on div "Types Procedures" at bounding box center [219, 150] width 103 height 34
click at [216, 156] on div "Procedures" at bounding box center [209, 155] width 83 height 17
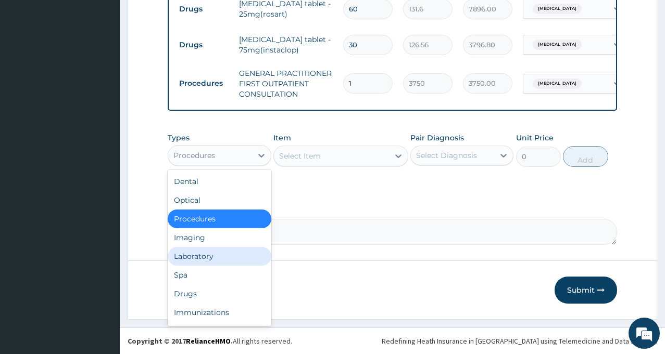
click at [215, 254] on div "Laboratory" at bounding box center [219, 256] width 103 height 19
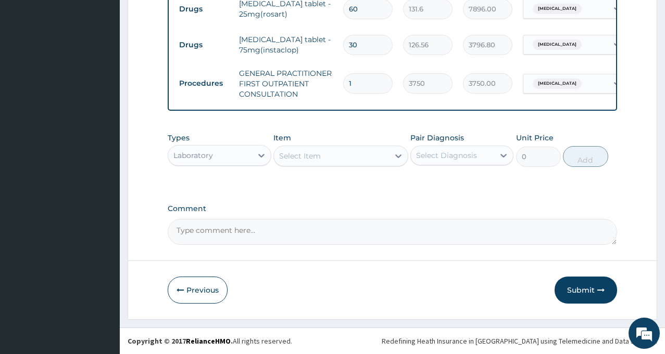
click at [453, 157] on div "Select Diagnosis" at bounding box center [446, 155] width 61 height 10
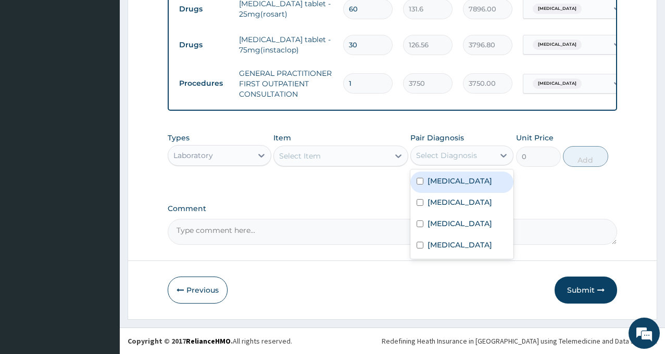
click at [452, 184] on label "Hypertensive heart disease" at bounding box center [459, 181] width 65 height 10
checkbox input "true"
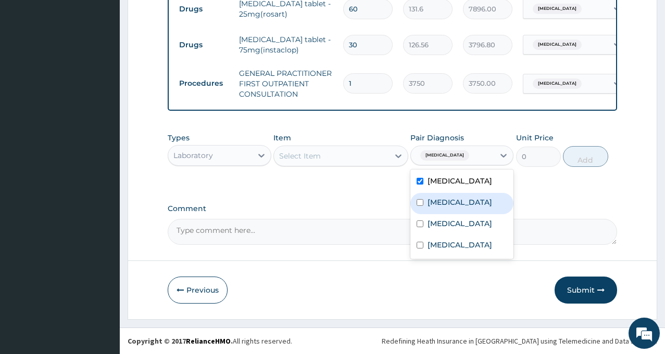
click at [452, 208] on label "Malaria" at bounding box center [459, 202] width 65 height 10
checkbox input "true"
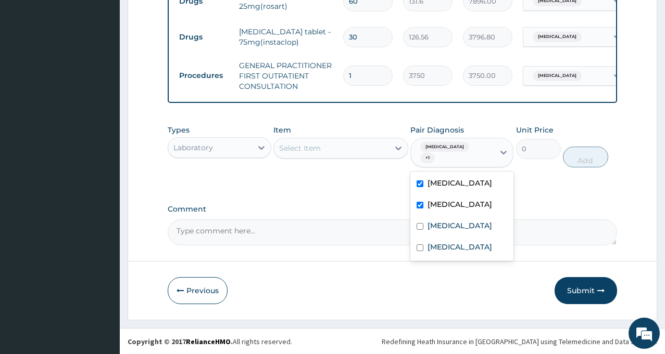
click at [426, 195] on div "Hypertensive heart disease" at bounding box center [461, 184] width 103 height 21
checkbox input "false"
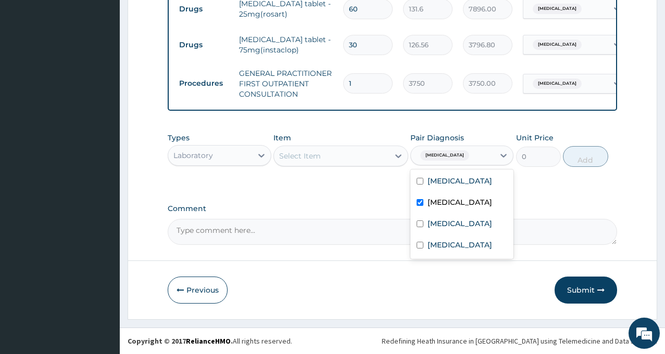
click at [341, 154] on div "Select Item" at bounding box center [331, 156] width 115 height 17
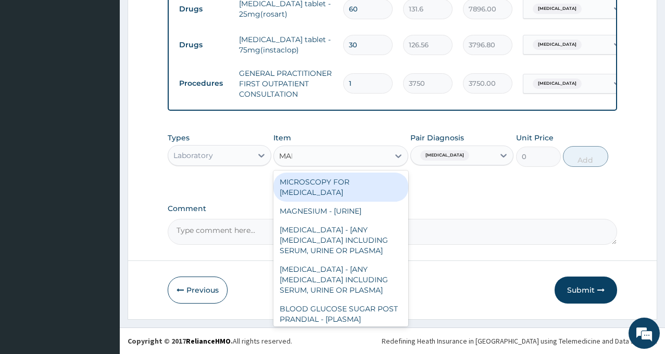
type input "MALA"
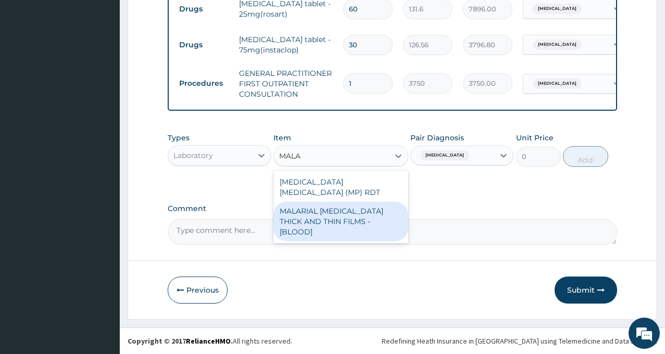
click at [340, 208] on div "MALARIAL PARASITE THICK AND THIN FILMS - [BLOOD]" at bounding box center [340, 222] width 135 height 40
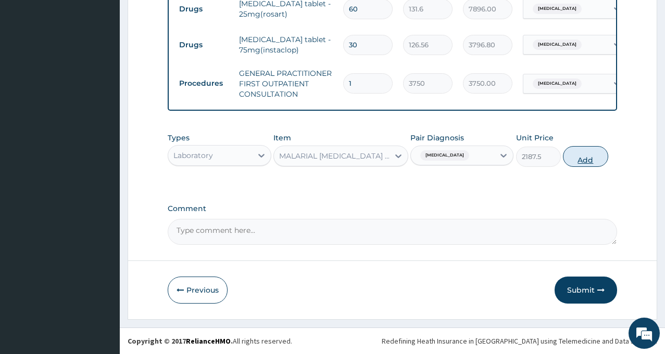
click at [586, 158] on button "Add" at bounding box center [585, 156] width 45 height 21
type input "0"
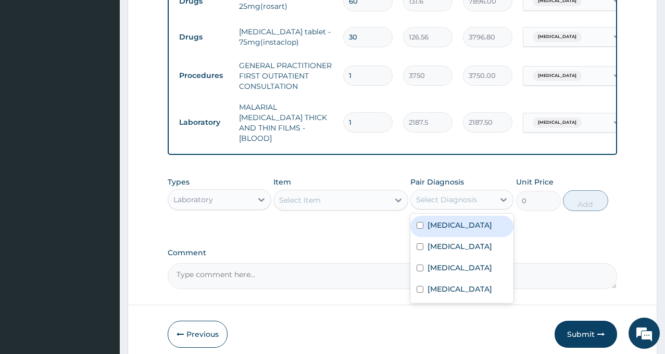
click at [442, 195] on div "Select Diagnosis" at bounding box center [446, 200] width 61 height 10
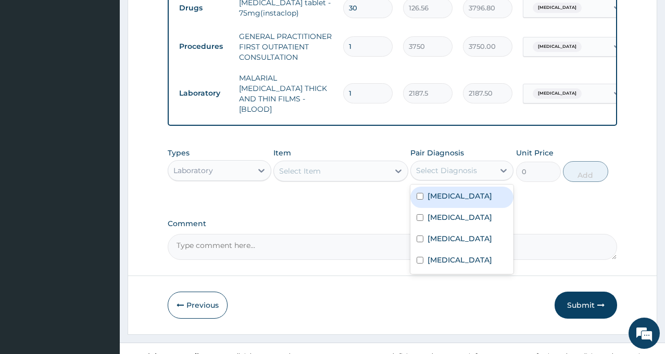
scroll to position [510, 0]
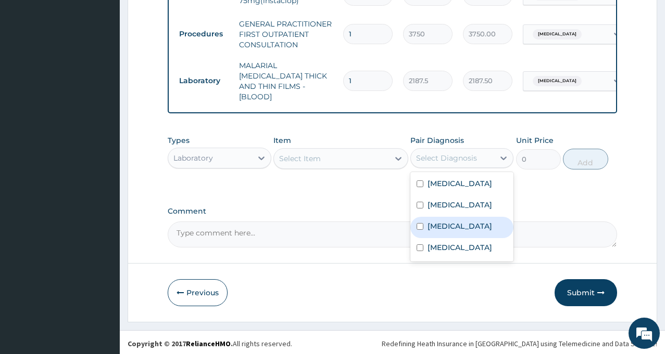
click at [451, 237] on div "Sepsis" at bounding box center [461, 227] width 103 height 21
checkbox input "true"
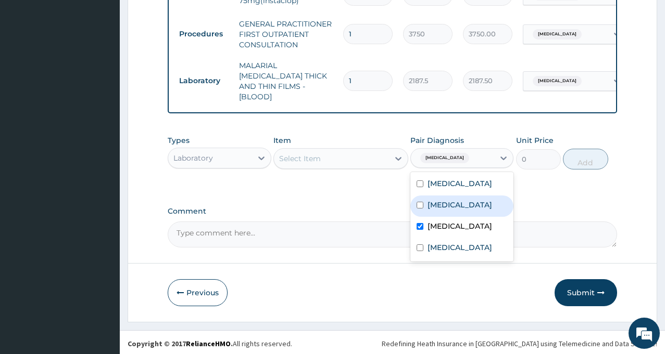
click at [334, 162] on div "Select Item" at bounding box center [331, 158] width 115 height 17
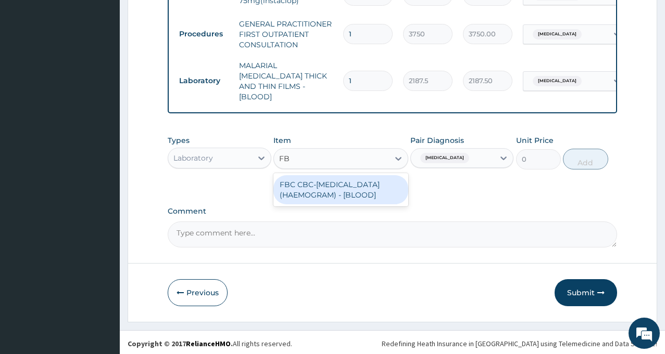
type input "FBC"
click at [341, 183] on div "FBC CBC-COMPLETE BLOOD COUNT (HAEMOGRAM) - [BLOOD]" at bounding box center [340, 189] width 135 height 29
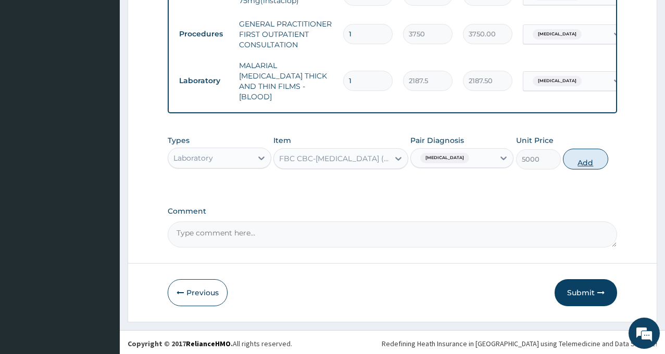
click at [585, 157] on button "Add" at bounding box center [585, 159] width 45 height 21
type input "0"
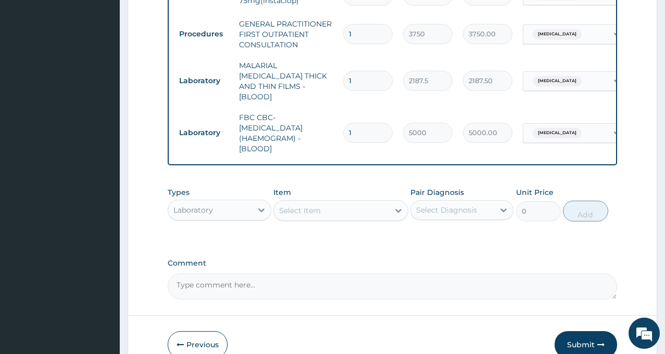
scroll to position [562, 0]
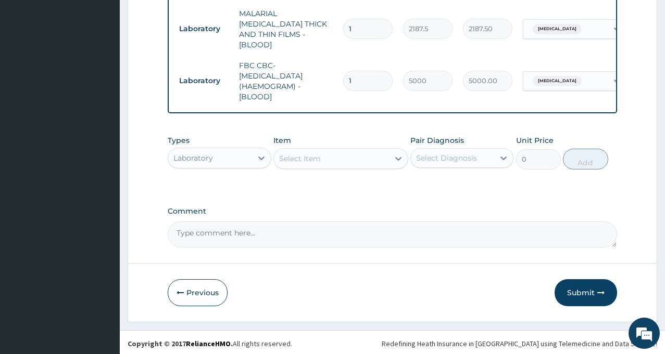
click at [233, 155] on div "Laboratory" at bounding box center [209, 158] width 83 height 17
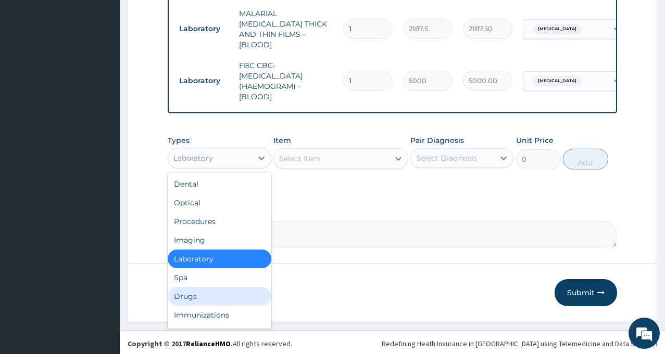
click at [232, 294] on div "Drugs" at bounding box center [219, 296] width 103 height 19
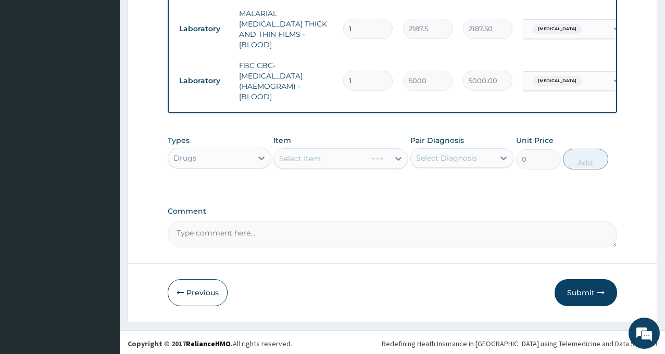
click at [447, 156] on div "Select Diagnosis" at bounding box center [446, 158] width 61 height 10
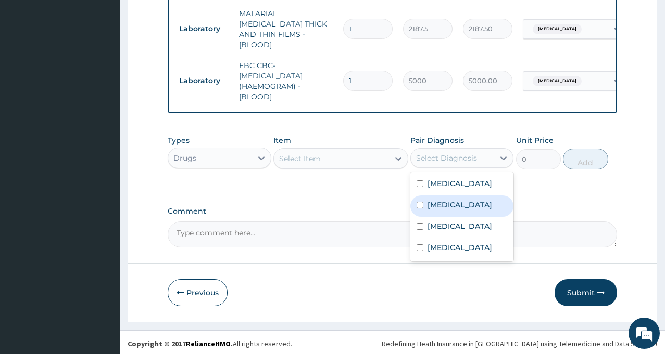
click at [448, 208] on label "Malaria" at bounding box center [459, 205] width 65 height 10
checkbox input "true"
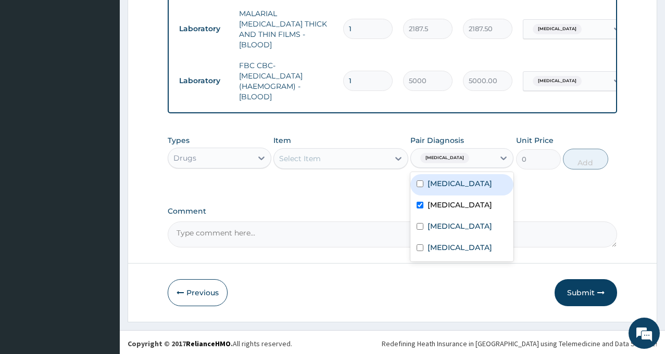
click at [325, 152] on div "Select Item" at bounding box center [331, 158] width 115 height 17
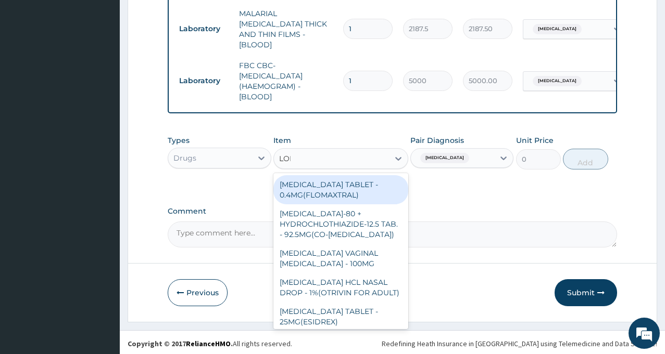
type input "LONA"
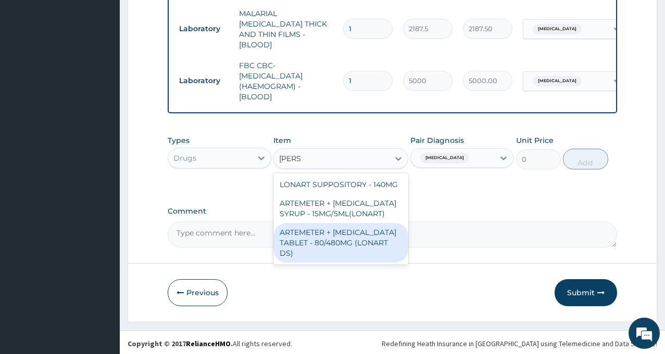
click at [354, 242] on div "ARTEMETER + [MEDICAL_DATA] TABLET - 80/480MG (LONART DS)" at bounding box center [340, 243] width 135 height 40
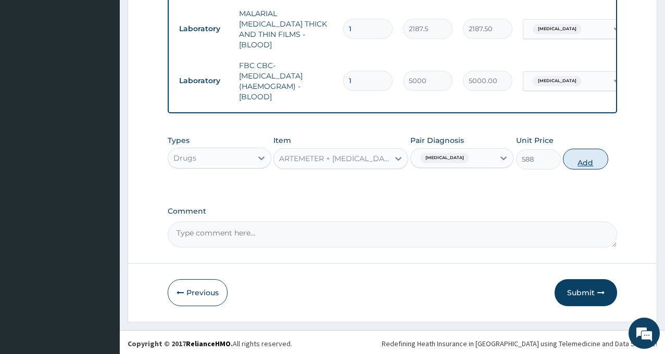
click at [584, 157] on button "Add" at bounding box center [585, 159] width 45 height 21
type input "0"
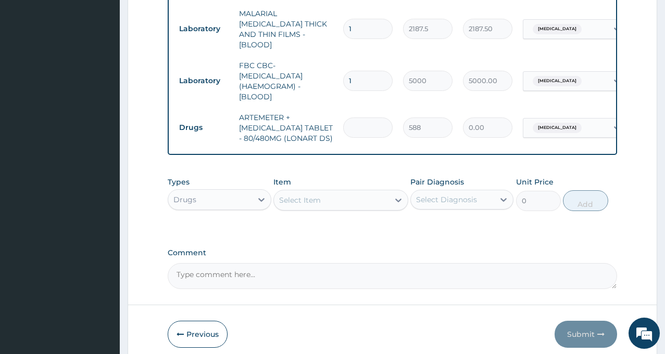
type input "0.00"
type input "6"
type input "3528.00"
type input "6"
click at [444, 201] on div "Select Diagnosis" at bounding box center [446, 200] width 61 height 10
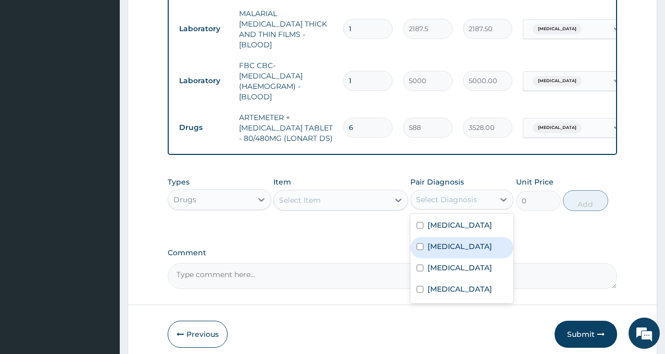
click at [441, 250] on label "[MEDICAL_DATA]" at bounding box center [459, 247] width 65 height 10
checkbox input "true"
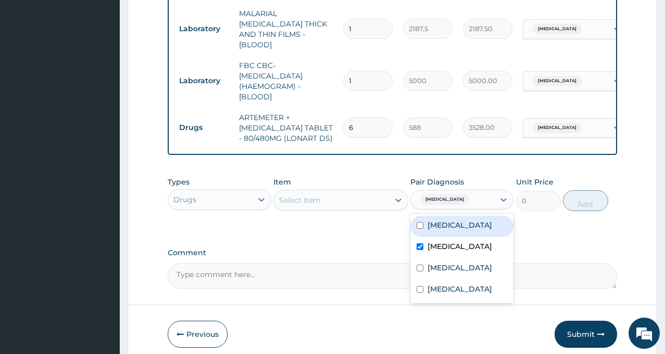
click at [358, 195] on div "Select Item" at bounding box center [331, 200] width 115 height 17
type input "PARACE"
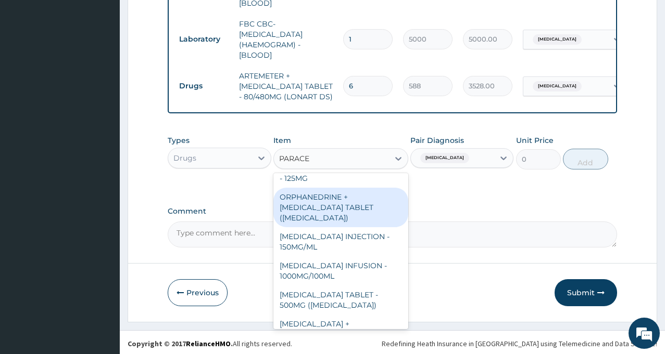
scroll to position [104, 0]
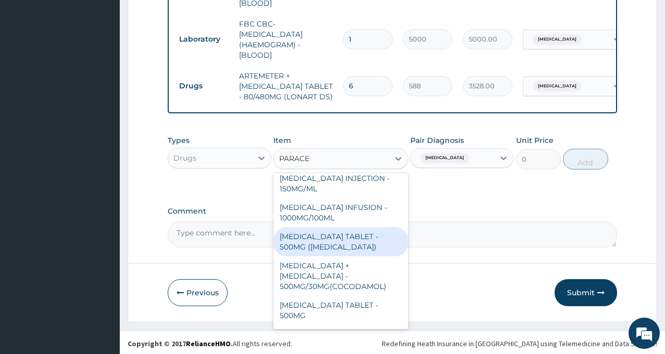
click at [334, 242] on div "[MEDICAL_DATA] TABLET - 500MG ([MEDICAL_DATA])" at bounding box center [340, 241] width 135 height 29
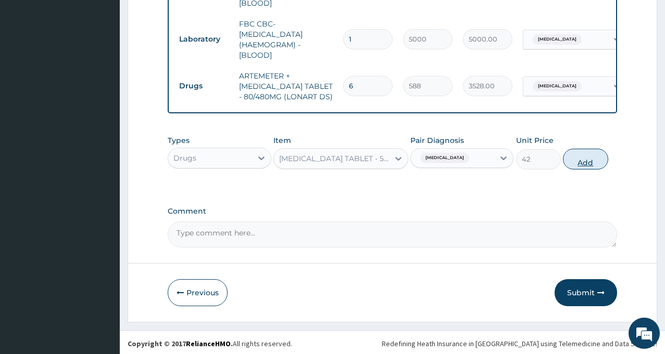
click at [581, 157] on button "Add" at bounding box center [585, 159] width 45 height 21
type input "0"
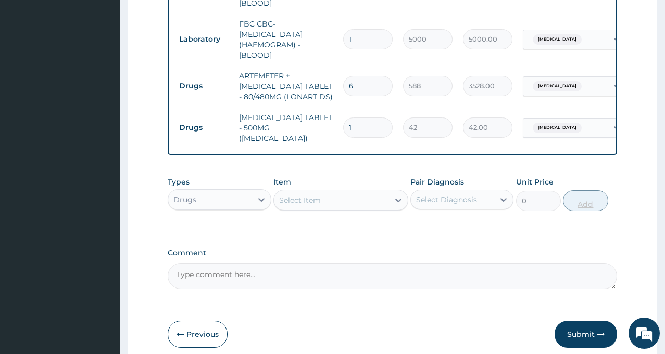
type input "18"
type input "756.00"
type input "18"
click at [447, 195] on div "Select Diagnosis" at bounding box center [446, 200] width 61 height 10
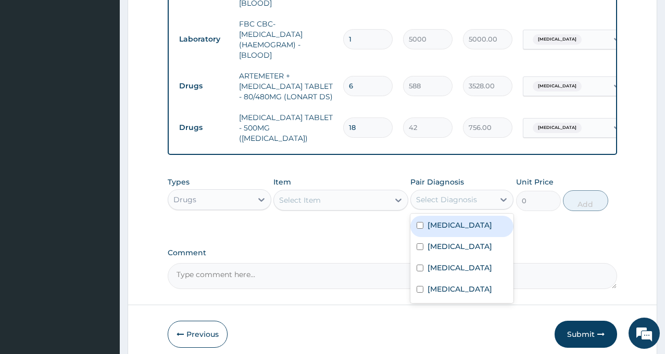
scroll to position [639, 0]
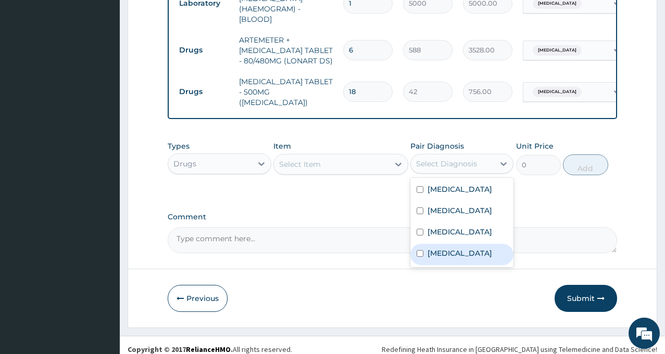
click at [457, 257] on label "[MEDICAL_DATA]" at bounding box center [459, 253] width 65 height 10
checkbox input "true"
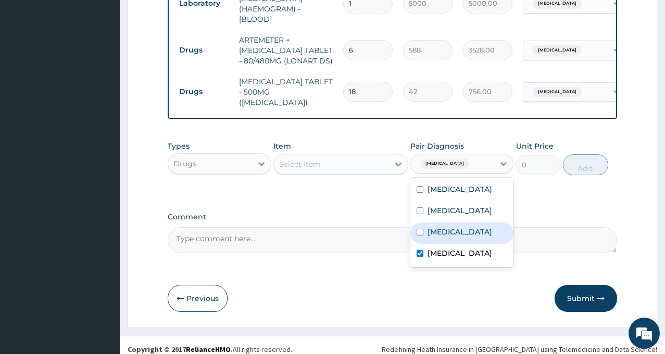
drag, startPoint x: 449, startPoint y: 226, endPoint x: 419, endPoint y: 221, distance: 30.1
click at [449, 227] on div "[MEDICAL_DATA]" at bounding box center [461, 233] width 103 height 21
checkbox input "true"
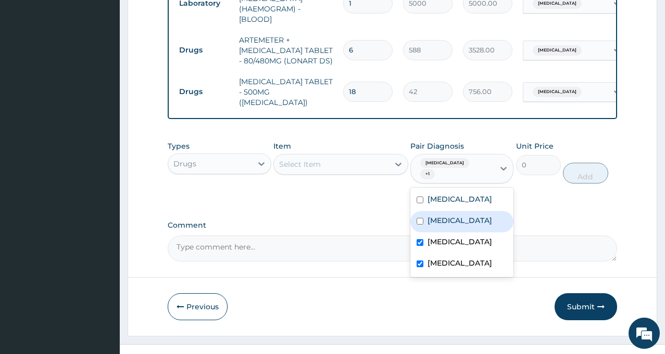
click at [341, 156] on div "Select Item" at bounding box center [331, 164] width 115 height 17
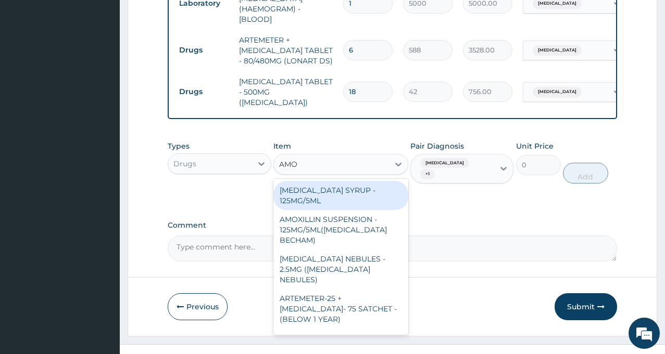
type input "AMOX"
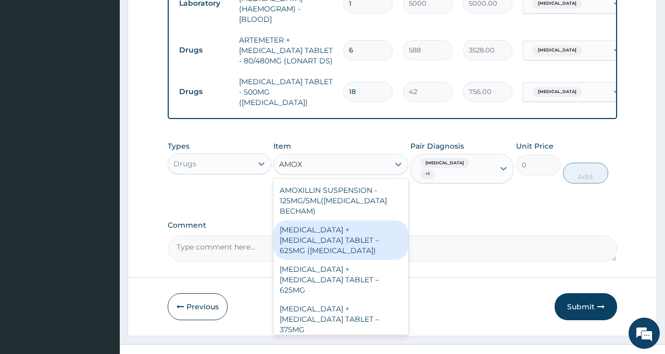
click at [349, 221] on div "[MEDICAL_DATA] + [MEDICAL_DATA] TABLET – 625MG ([MEDICAL_DATA])" at bounding box center [340, 241] width 135 height 40
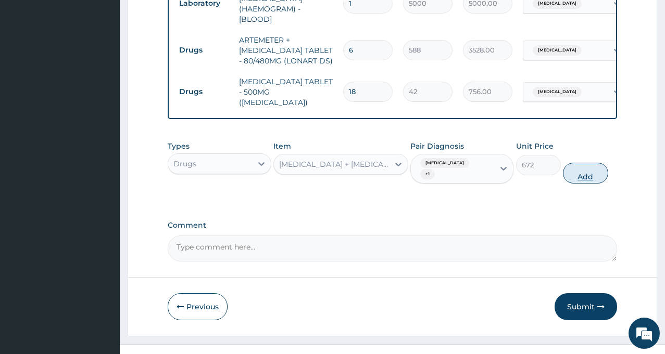
click at [583, 168] on button "Add" at bounding box center [585, 173] width 45 height 21
type input "0"
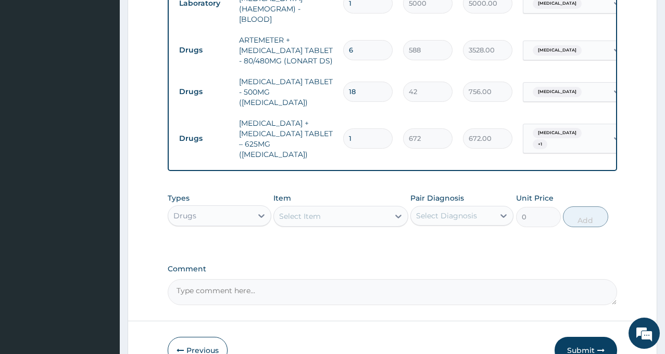
type input "14"
type input "9408.00"
type input "14"
click at [412, 188] on div "Types Drugs Item Select Item Pair Diagnosis Select Diagnosis Unit Price 0 Add" at bounding box center [392, 210] width 449 height 45
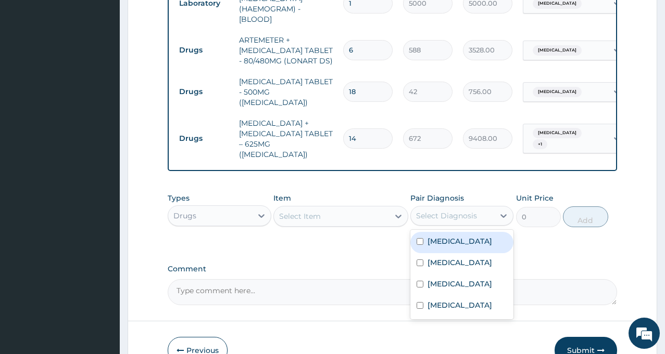
click at [448, 213] on div "Select Diagnosis" at bounding box center [452, 216] width 83 height 17
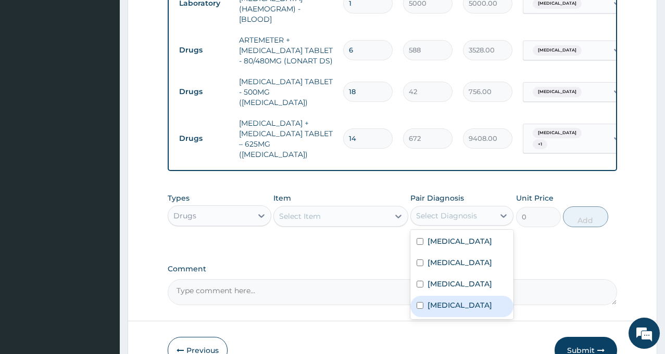
click at [463, 311] on label "[MEDICAL_DATA]" at bounding box center [459, 305] width 65 height 10
checkbox input "true"
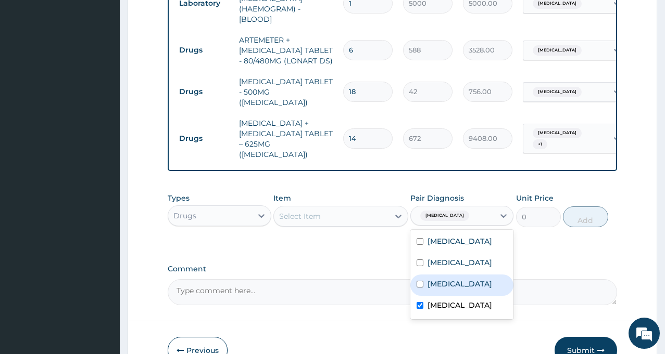
click at [312, 211] on div "Select Item" at bounding box center [300, 216] width 42 height 10
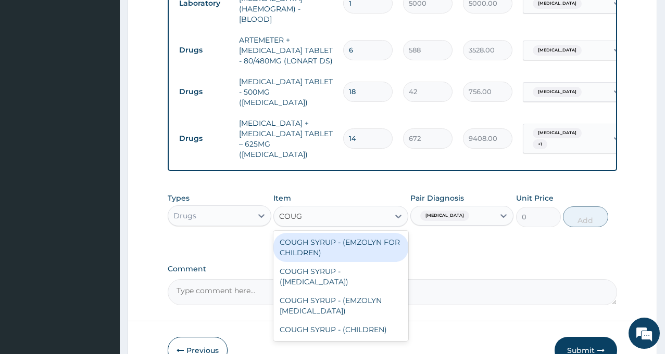
type input "COUGH"
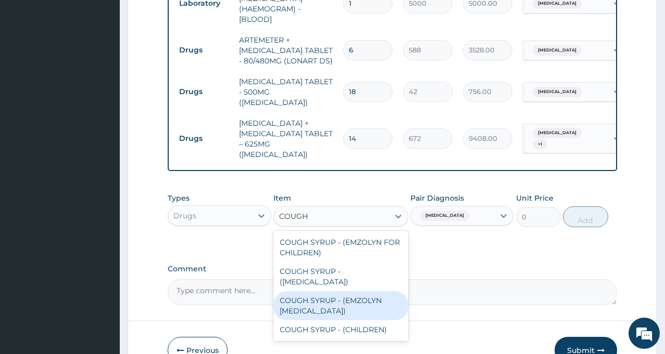
click at [354, 291] on div "COUGH SYRUP - (EMZOLYN [MEDICAL_DATA])" at bounding box center [340, 305] width 135 height 29
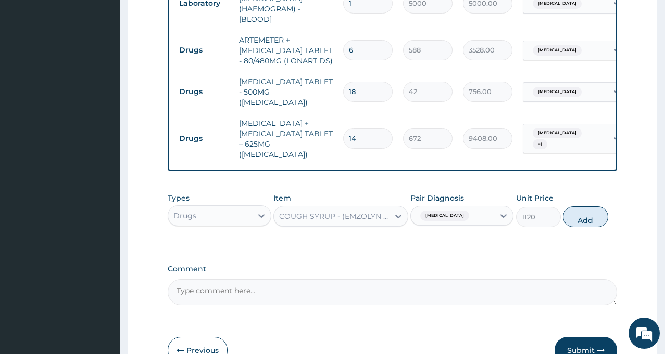
click at [586, 216] on button "Add" at bounding box center [585, 217] width 45 height 21
type input "0"
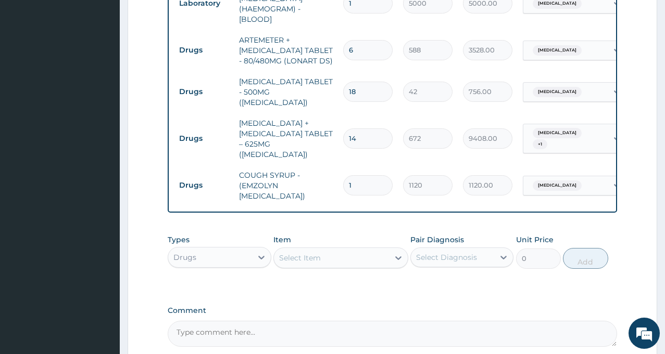
click at [455, 252] on div "Select Diagnosis" at bounding box center [446, 257] width 61 height 10
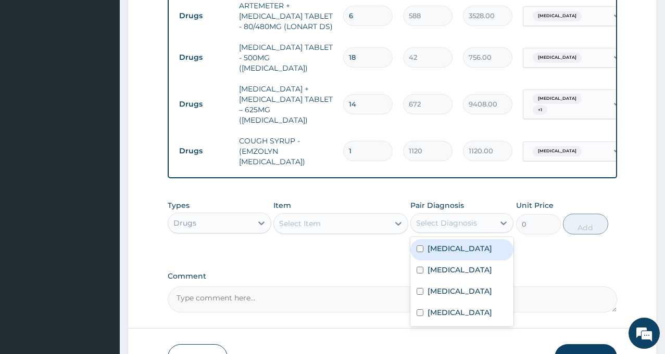
scroll to position [733, 0]
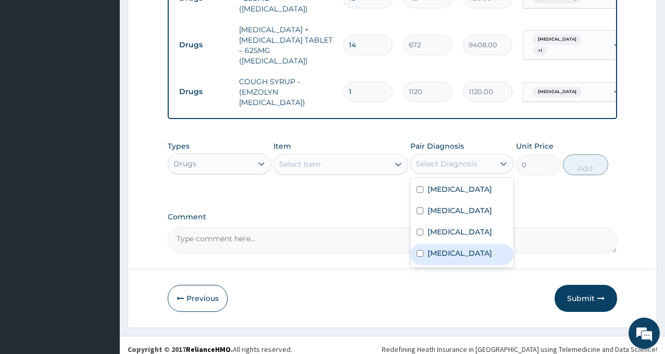
click at [453, 259] on label "[MEDICAL_DATA]" at bounding box center [459, 253] width 65 height 10
checkbox input "true"
click at [322, 156] on div "Select Item" at bounding box center [331, 164] width 115 height 17
type input "LORAT"
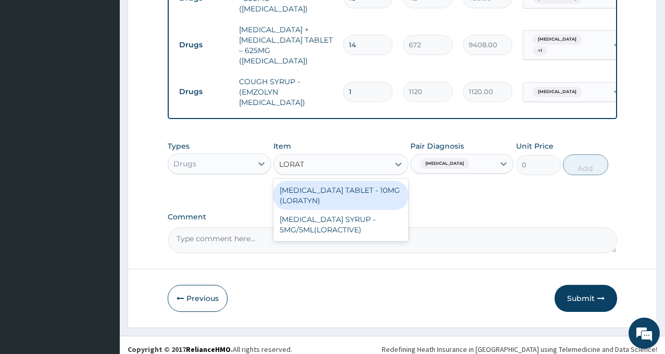
click at [371, 191] on div "[MEDICAL_DATA] TABLET - 10MG (LORATYN)" at bounding box center [340, 195] width 135 height 29
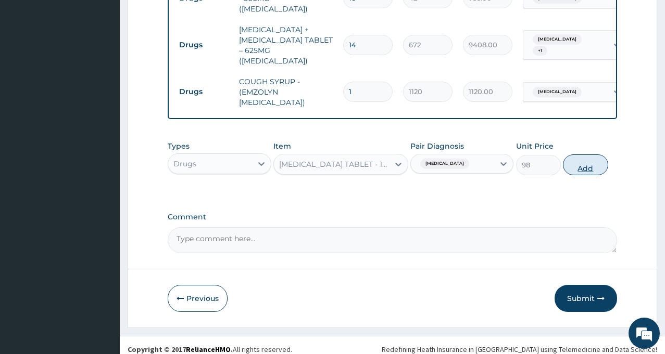
click at [581, 155] on button "Add" at bounding box center [585, 165] width 45 height 21
type input "0"
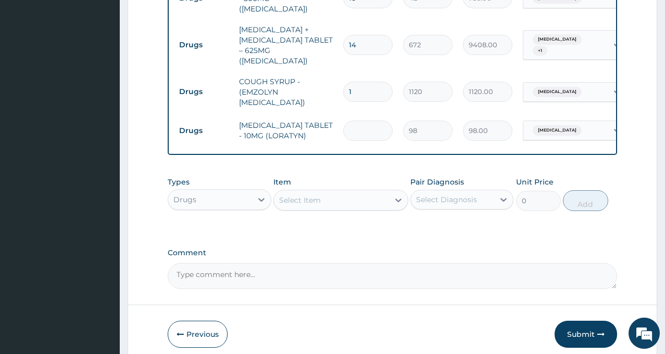
type input "5"
type input "490.00"
type input "5"
click at [426, 212] on div "Types Drugs Item Select Item Pair Diagnosis Select Diagnosis Unit Price 0 Add" at bounding box center [392, 202] width 449 height 60
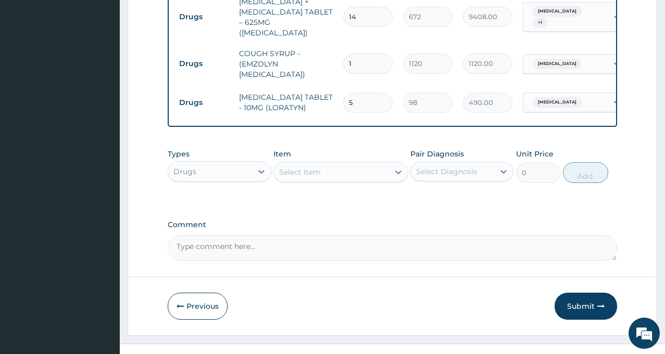
scroll to position [769, 0]
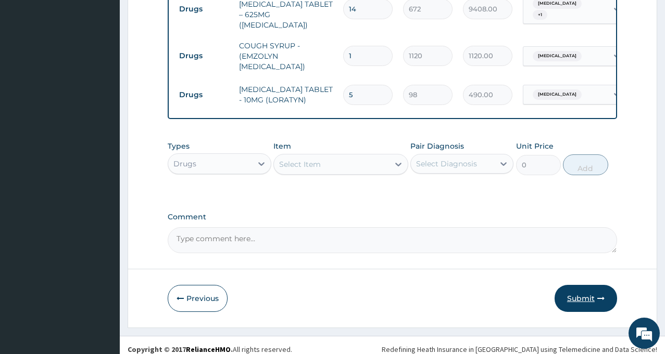
click at [569, 286] on button "Submit" at bounding box center [585, 298] width 62 height 27
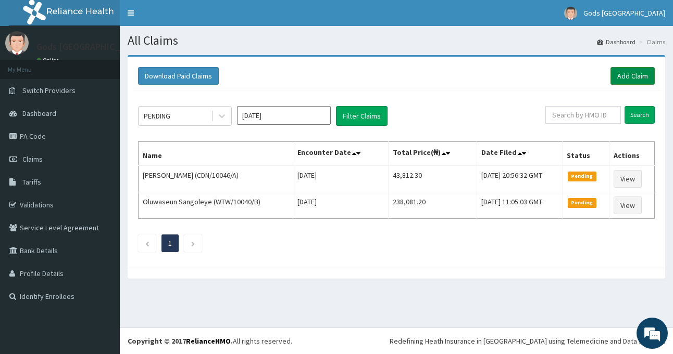
click at [622, 73] on link "Add Claim" at bounding box center [632, 76] width 44 height 18
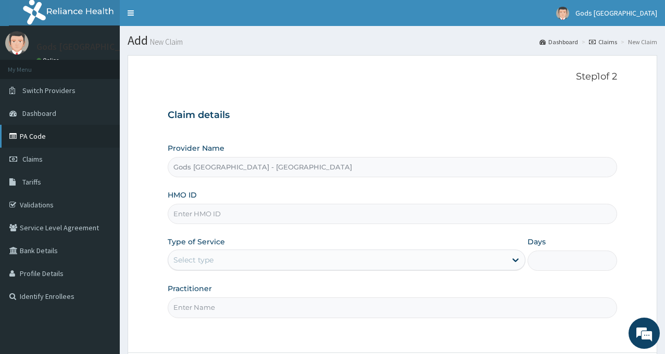
click at [37, 140] on link "PA Code" at bounding box center [60, 136] width 120 height 23
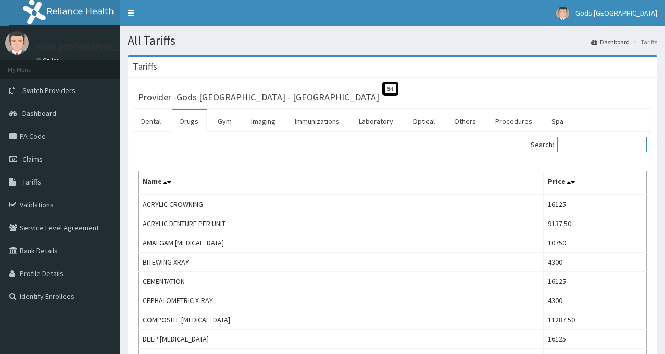
drag, startPoint x: 0, startPoint y: 354, endPoint x: 585, endPoint y: 144, distance: 621.7
click at [585, 144] on input "Search:" at bounding box center [602, 145] width 90 height 16
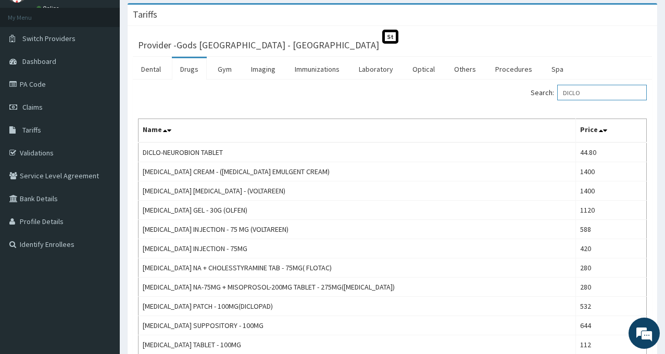
type input "DICLO"
click at [42, 84] on link "PA Code" at bounding box center [60, 84] width 120 height 23
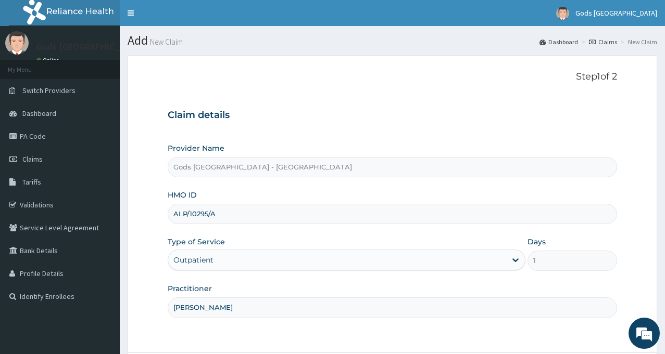
scroll to position [92, 0]
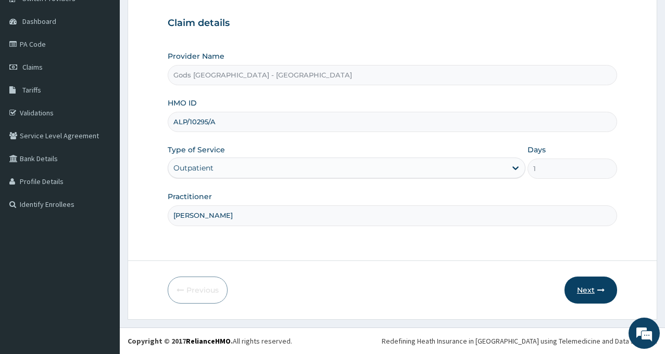
click at [581, 286] on button "Next" at bounding box center [590, 290] width 53 height 27
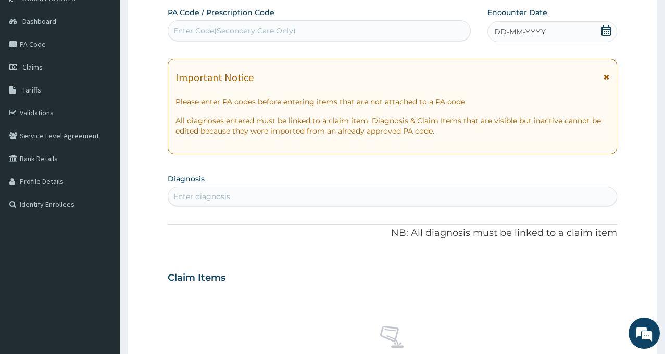
scroll to position [0, 0]
click at [204, 27] on div "Enter Code(Secondary Care Only)" at bounding box center [234, 31] width 122 height 10
paste input "PA/E10E7F"
type input "PA/E10E7F"
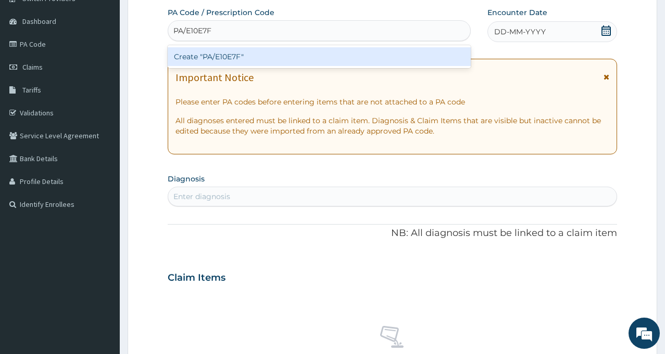
click at [248, 55] on div "Create "PA/E10E7F"" at bounding box center [319, 56] width 303 height 19
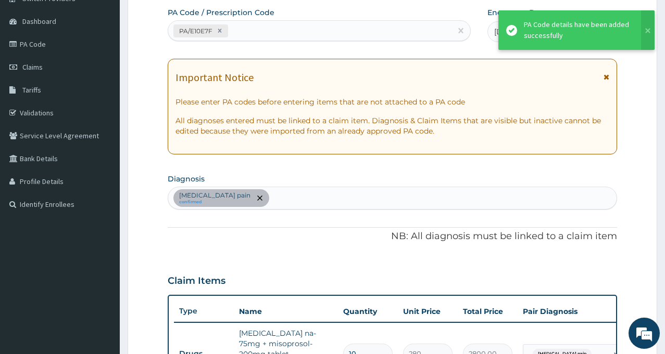
click at [308, 170] on div "PA Code / Prescription Code PA/E10E7F Encounter Date [DATE] Important Notice Pl…" at bounding box center [392, 266] width 449 height 519
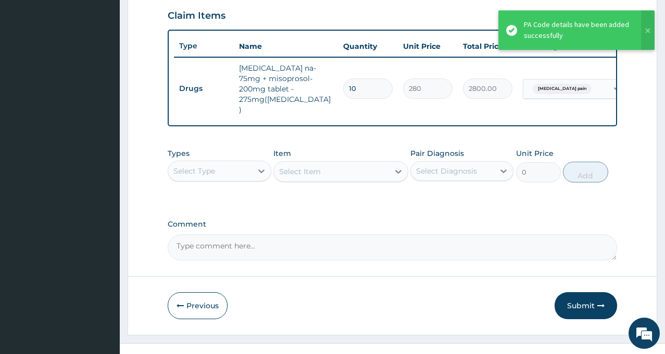
scroll to position [360, 0]
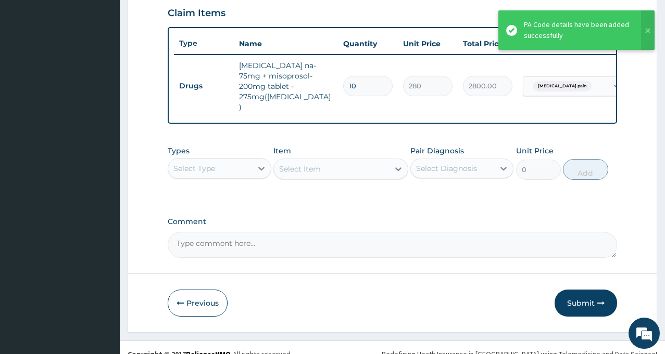
click at [213, 163] on div "Select Type" at bounding box center [194, 168] width 42 height 10
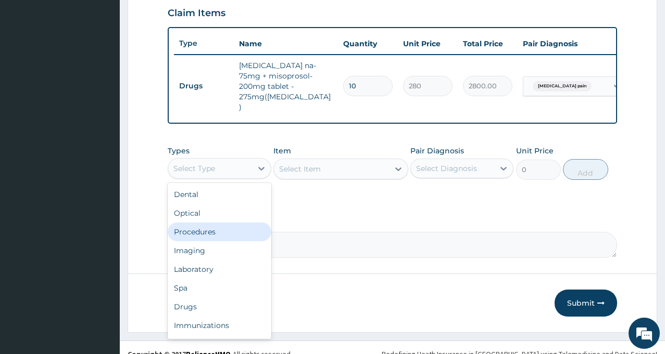
click at [210, 224] on div "Procedures" at bounding box center [219, 232] width 103 height 19
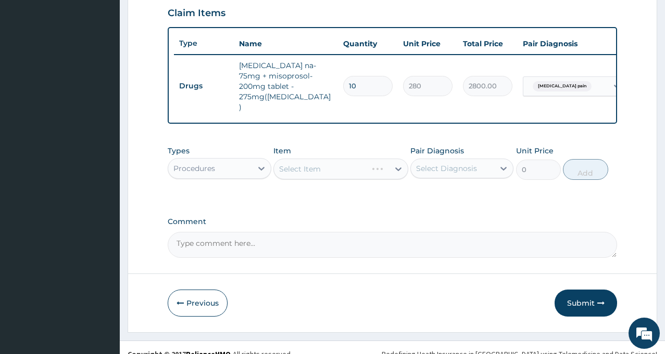
click at [436, 167] on div "Pair Diagnosis Select Diagnosis" at bounding box center [461, 163] width 103 height 34
click at [439, 163] on div "Select Diagnosis" at bounding box center [446, 168] width 61 height 10
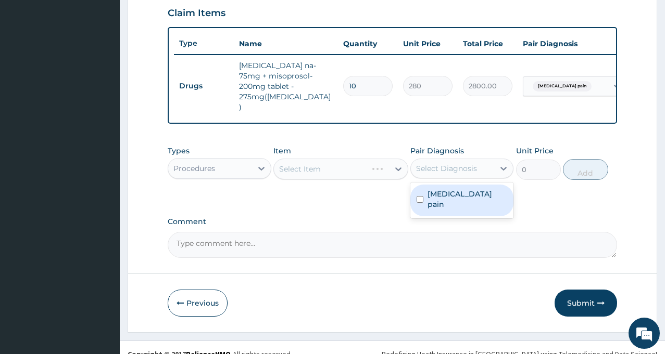
click at [436, 189] on label "[MEDICAL_DATA] pain" at bounding box center [467, 199] width 80 height 21
checkbox input "true"
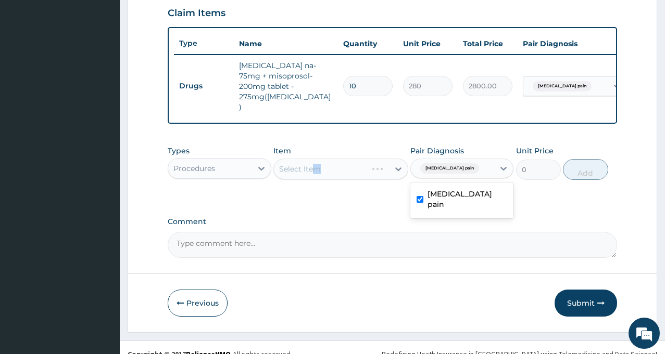
click at [316, 187] on div "Types Procedures Item Select Item Pair Diagnosis option [MEDICAL_DATA] pain, se…" at bounding box center [392, 171] width 449 height 60
click at [310, 159] on div "Select Item" at bounding box center [340, 169] width 135 height 21
click at [319, 161] on div "Select Item" at bounding box center [331, 169] width 115 height 17
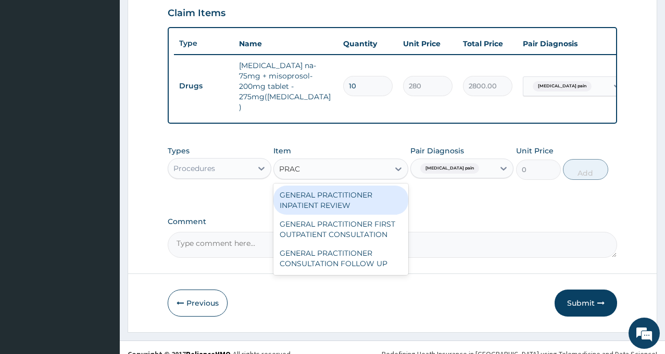
type input "PRACT"
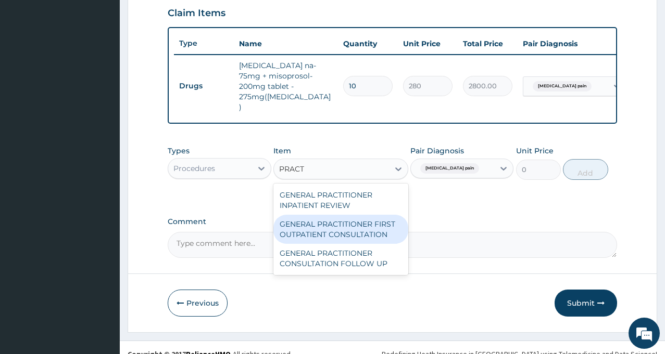
click at [342, 225] on div "GENERAL PRACTITIONER FIRST OUTPATIENT CONSULTATION" at bounding box center [340, 229] width 135 height 29
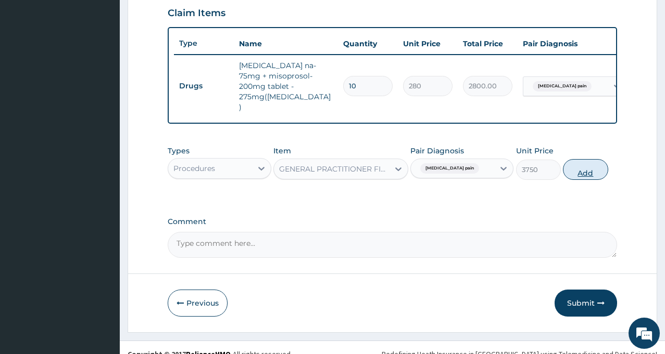
click at [579, 159] on button "Add" at bounding box center [585, 169] width 45 height 21
type input "0"
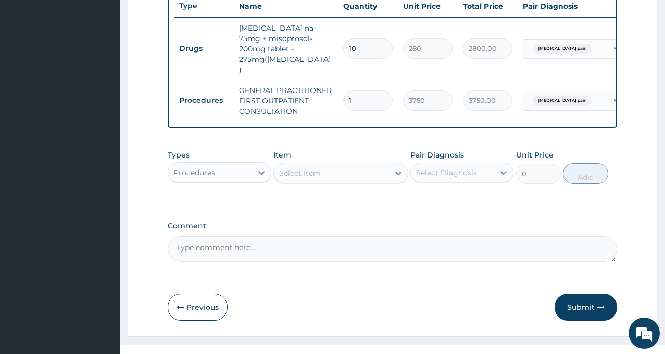
scroll to position [402, 0]
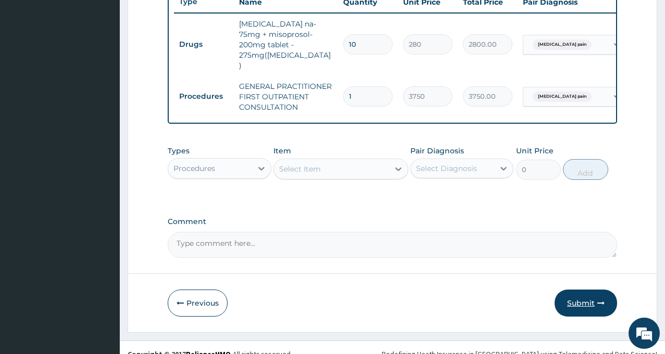
click at [578, 290] on button "Submit" at bounding box center [585, 303] width 62 height 27
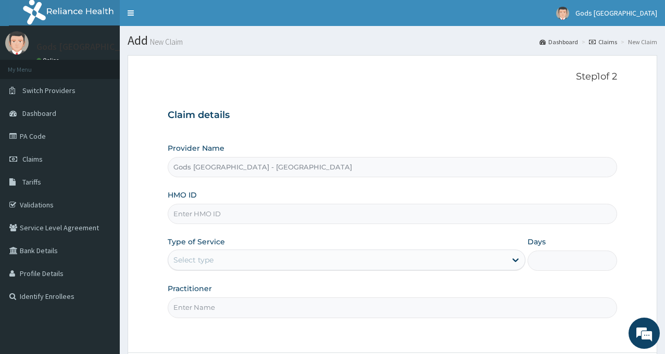
paste input "MDU/10087/D"
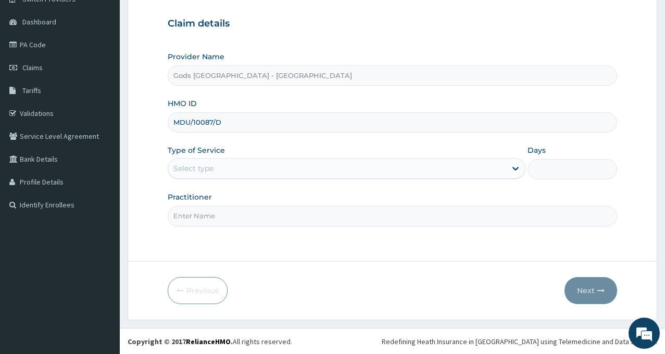
scroll to position [92, 0]
type input "MDU/10087/D"
click at [213, 180] on div "Provider Name Gods Apple city Hospital - Ojodu HMO ID MDU/10087/D Type of Servi…" at bounding box center [392, 138] width 449 height 175
click at [211, 173] on div "Select type" at bounding box center [193, 168] width 40 height 10
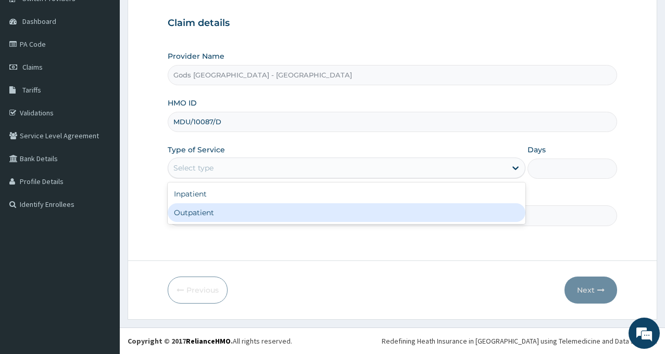
click at [207, 216] on div "Outpatient" at bounding box center [347, 213] width 358 height 19
type input "1"
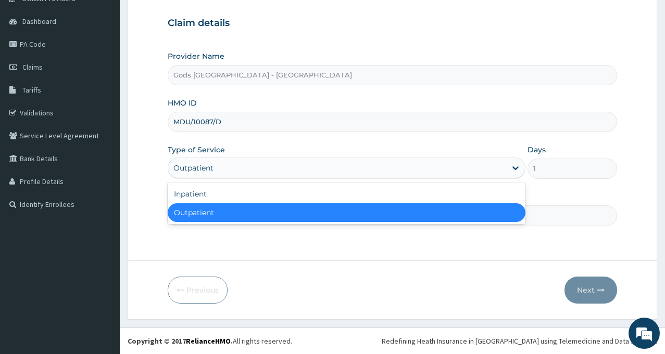
click at [202, 173] on div "Outpatient" at bounding box center [193, 168] width 40 height 10
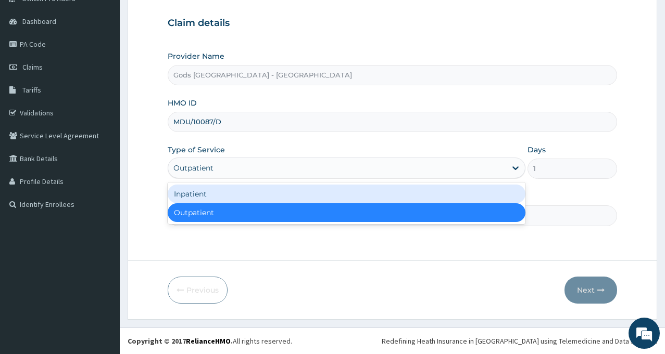
click at [205, 199] on div "Inpatient" at bounding box center [347, 194] width 358 height 19
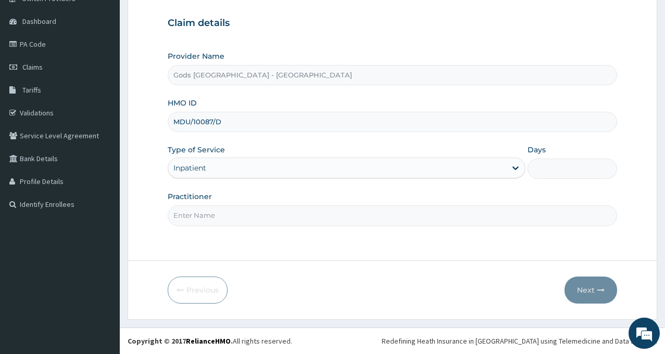
click at [205, 211] on input "Practitioner" at bounding box center [392, 216] width 449 height 20
type input "DR OPAFUNSO"
click at [563, 168] on input "Days" at bounding box center [572, 169] width 90 height 20
type input "2"
click at [538, 188] on div "Provider Name Gods Apple city Hospital - Ojodu HMO ID MDU/10087/D Type of Servi…" at bounding box center [392, 138] width 449 height 175
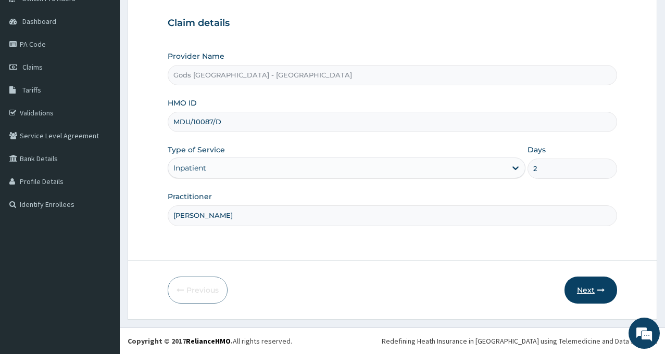
click at [584, 298] on button "Next" at bounding box center [590, 290] width 53 height 27
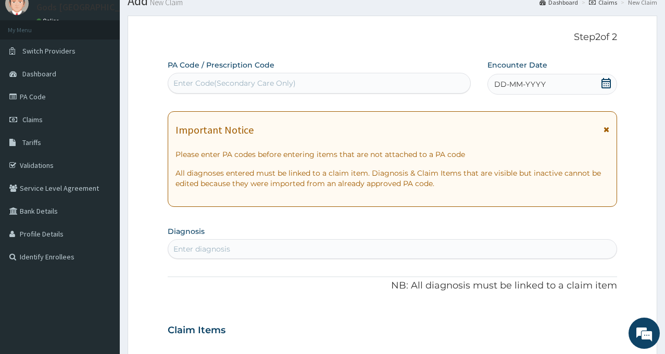
scroll to position [0, 0]
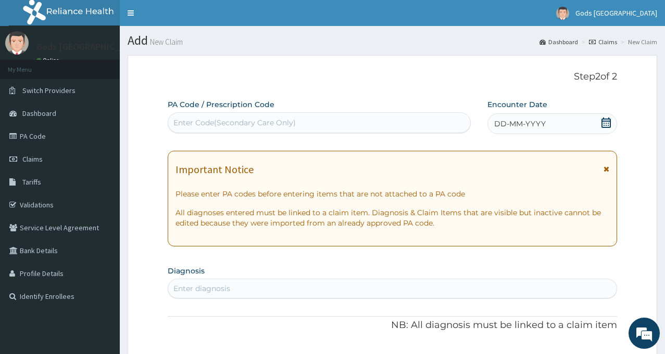
click at [228, 120] on div "Enter Code(Secondary Care Only)" at bounding box center [234, 123] width 122 height 10
paste input "PA/A80DA9"
type input "PA/A80DA9"
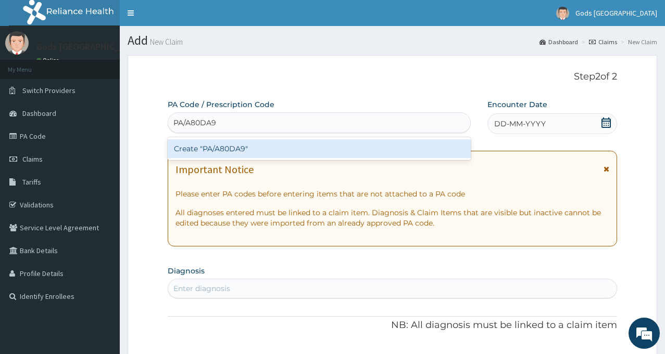
click at [238, 145] on div "Create "PA/A80DA9"" at bounding box center [319, 149] width 303 height 19
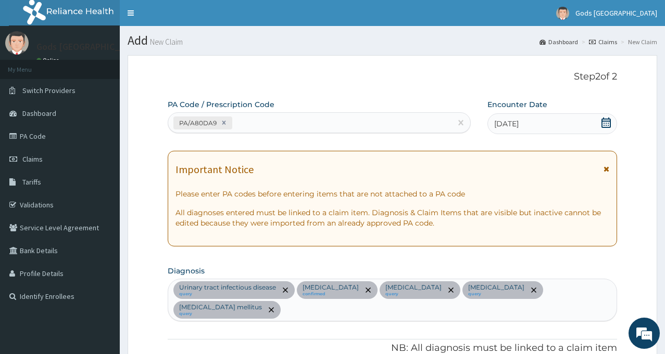
click at [257, 122] on div "PA/A80DA9" at bounding box center [309, 123] width 283 height 17
paste input "PA/682356"
type input "PA/682356"
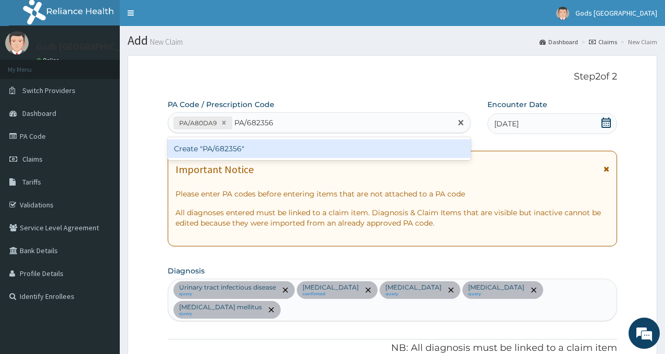
click at [257, 147] on div "Create "PA/682356"" at bounding box center [319, 149] width 303 height 19
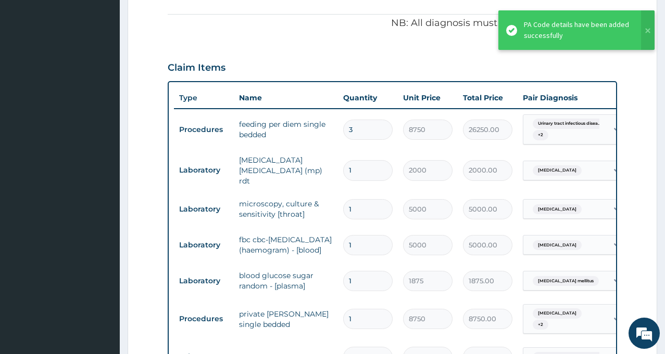
scroll to position [221, 0]
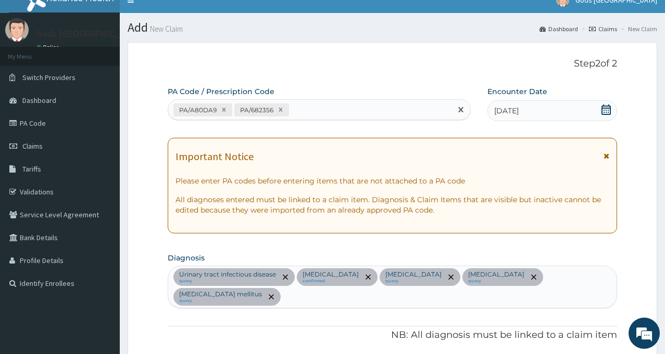
paste input "PA/82F708"
type input "PA/82F708"
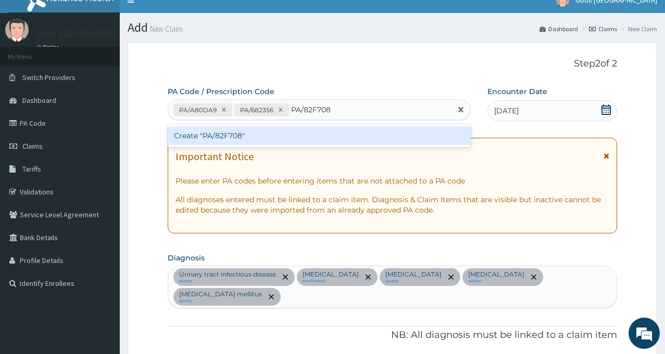
click at [303, 136] on div "Create "PA/82F708"" at bounding box center [319, 135] width 303 height 19
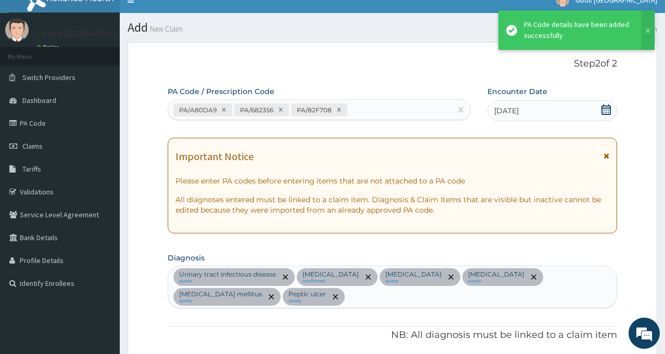
scroll to position [596, 0]
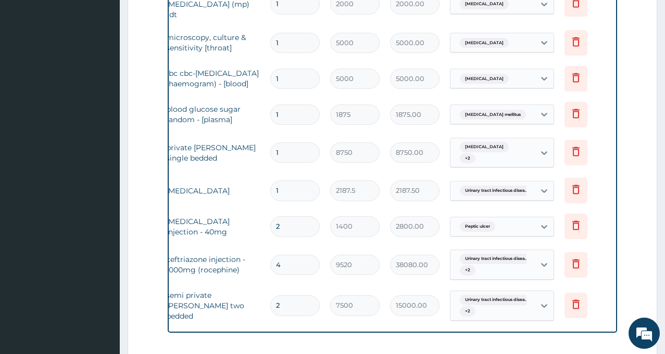
scroll to position [0, 73]
click at [575, 147] on icon at bounding box center [575, 151] width 7 height 9
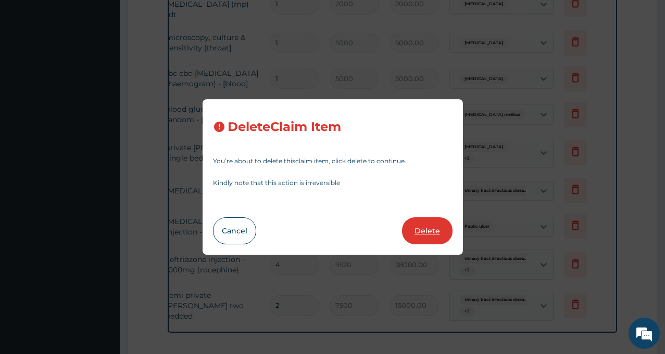
click at [420, 231] on button "Delete" at bounding box center [427, 231] width 50 height 27
type input "2187.5"
type input "2187.50"
type input "2"
type input "1400"
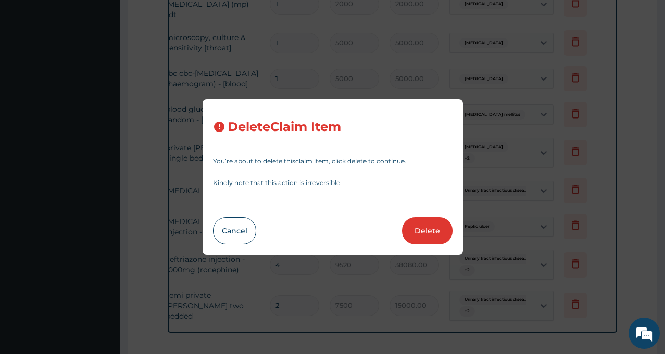
type input "2800.00"
type input "4"
type input "9520"
type input "38080.00"
type input "2"
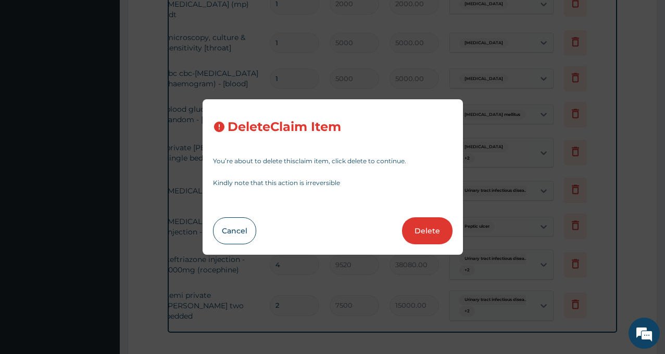
type input "7500"
type input "15000.00"
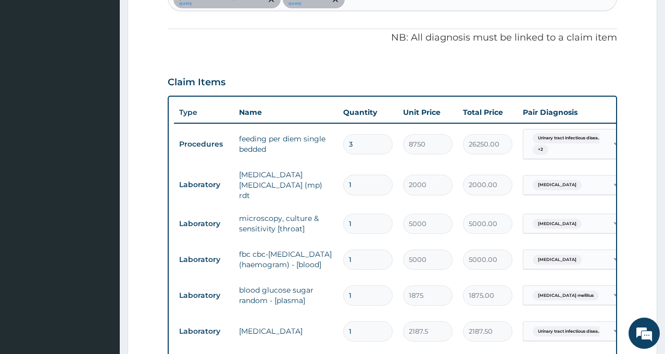
scroll to position [284, 0]
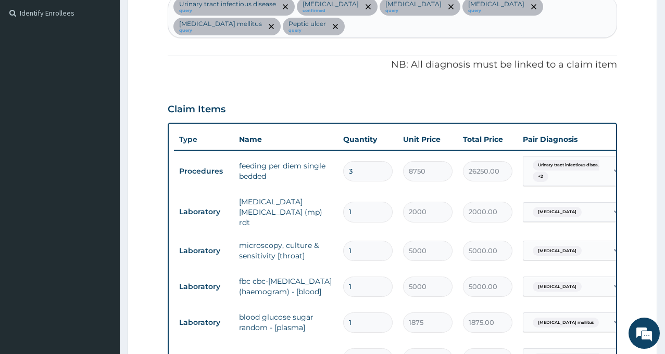
click at [355, 161] on input "3" at bounding box center [367, 171] width 49 height 20
type input "2"
type input "17500.00"
type input "2"
click at [300, 192] on tr "Laboratory malaria parasite (mp) rdt 1 2000 2000.00 Malaria Delete" at bounding box center [429, 213] width 510 height 42
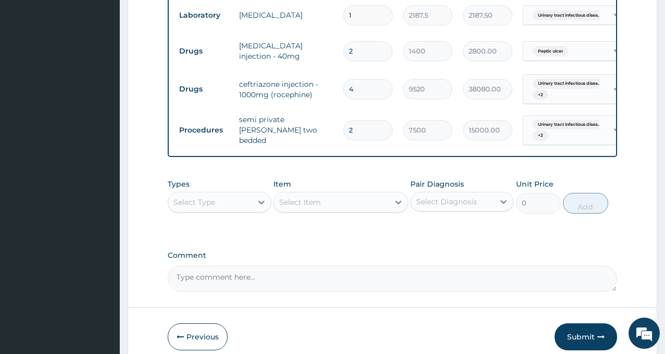
scroll to position [648, 0]
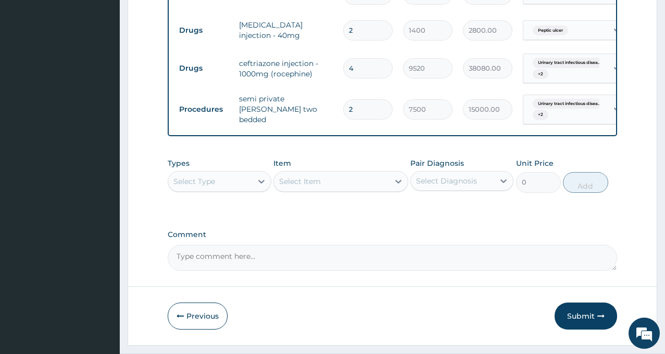
click at [223, 173] on div "Select Type" at bounding box center [209, 181] width 83 height 17
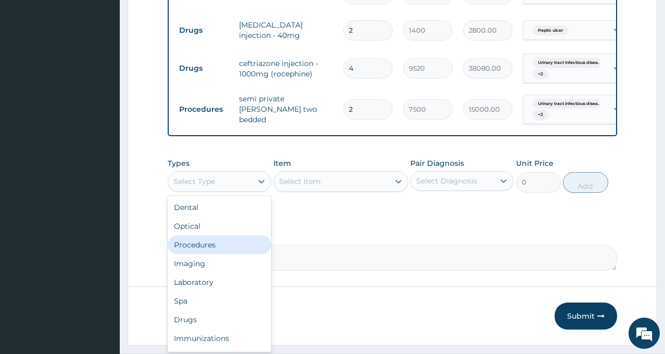
click at [202, 236] on div "Procedures" at bounding box center [219, 245] width 103 height 19
click at [426, 181] on div "Types option Procedures focused, 3 of 10. 10 results available. Use Up and Down…" at bounding box center [392, 175] width 449 height 45
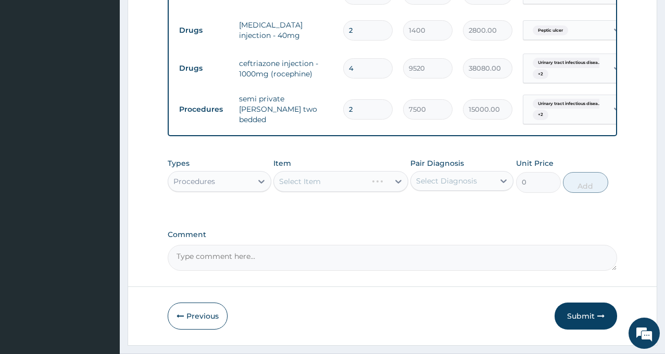
click at [445, 176] on div "Select Diagnosis" at bounding box center [446, 181] width 61 height 10
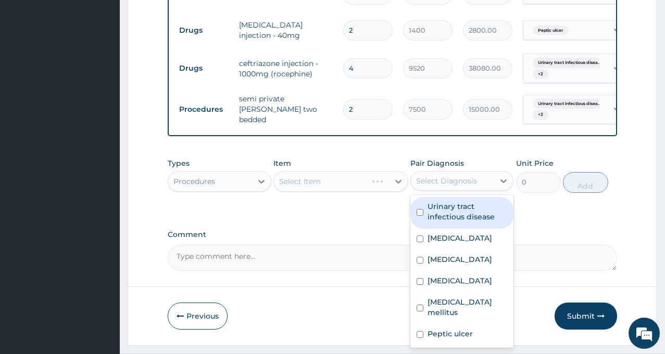
click at [445, 201] on label "Urinary tract infectious disease" at bounding box center [467, 211] width 80 height 21
checkbox input "true"
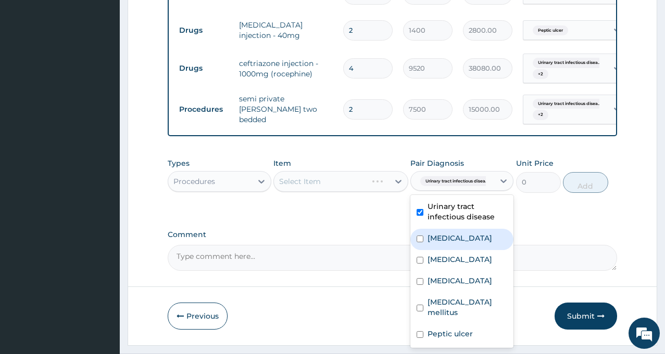
click at [449, 232] on div "[MEDICAL_DATA]" at bounding box center [461, 239] width 103 height 21
checkbox input "true"
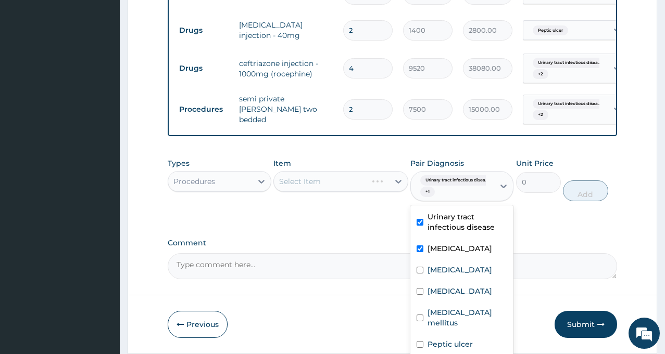
click at [316, 174] on div "Select Item" at bounding box center [340, 181] width 135 height 21
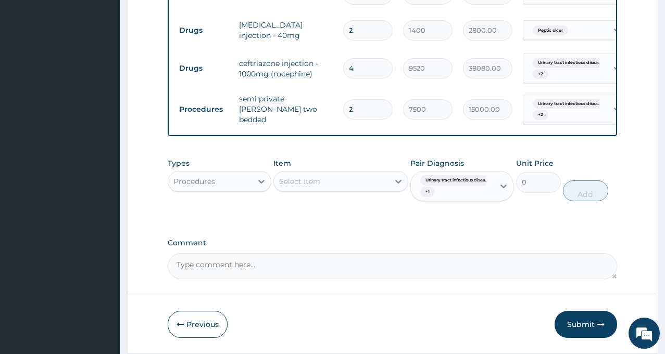
click at [332, 173] on div "Select Item" at bounding box center [331, 181] width 115 height 17
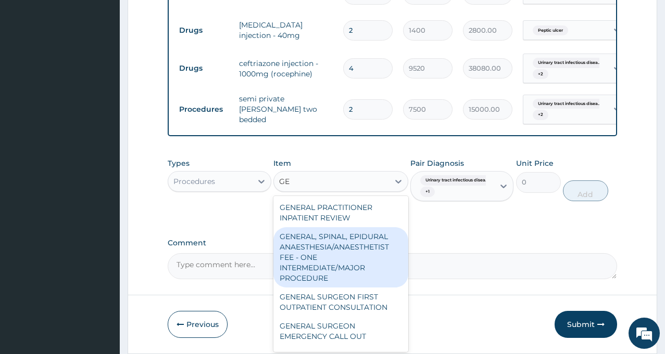
type input "G"
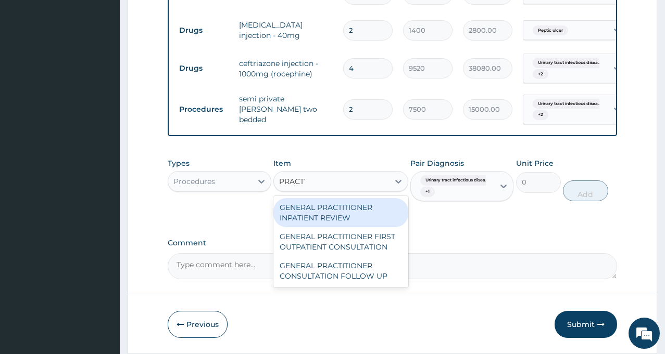
type input "PRACT"
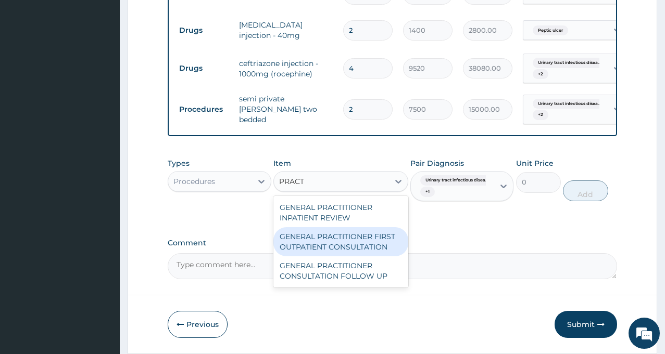
click at [333, 227] on div "GENERAL PRACTITIONER FIRST OUTPATIENT CONSULTATION" at bounding box center [340, 241] width 135 height 29
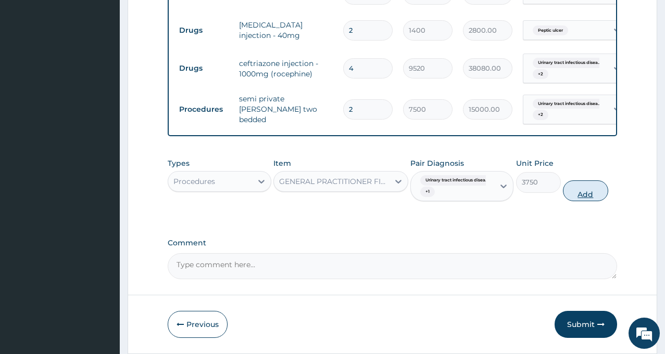
click at [581, 184] on button "Add" at bounding box center [585, 191] width 45 height 21
type input "0"
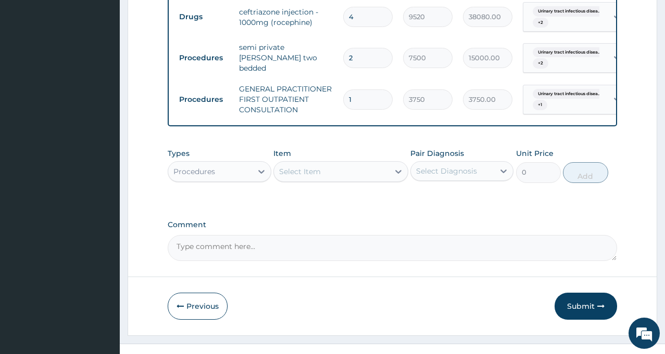
scroll to position [702, 0]
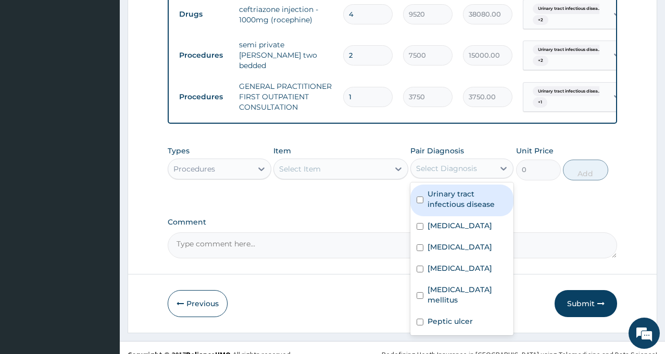
click at [447, 163] on div "Select Diagnosis" at bounding box center [446, 168] width 61 height 10
click at [458, 195] on label "Urinary tract infectious disease" at bounding box center [467, 199] width 80 height 21
checkbox input "true"
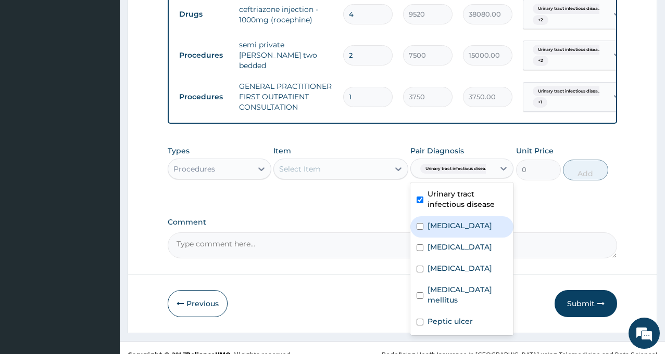
click at [451, 221] on div "[MEDICAL_DATA]" at bounding box center [461, 227] width 103 height 21
checkbox input "true"
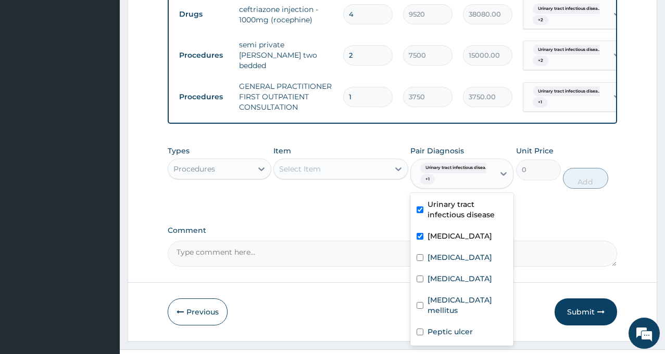
click at [318, 161] on div "Select Item" at bounding box center [331, 169] width 115 height 17
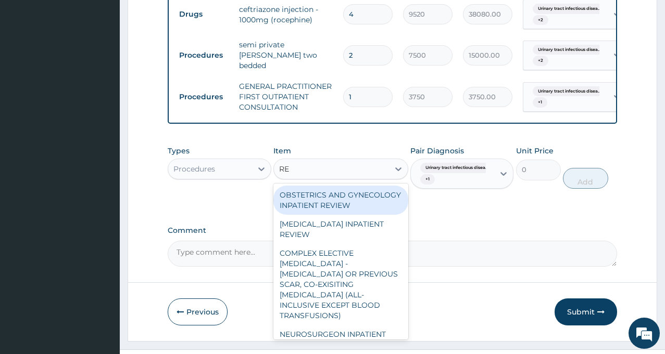
type input "REG"
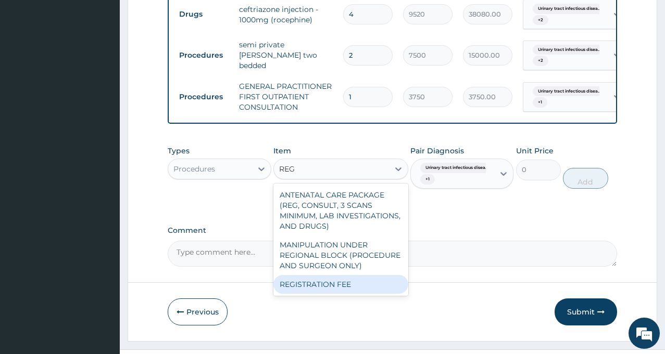
click at [336, 275] on div "REGISTRATION FEE" at bounding box center [340, 284] width 135 height 19
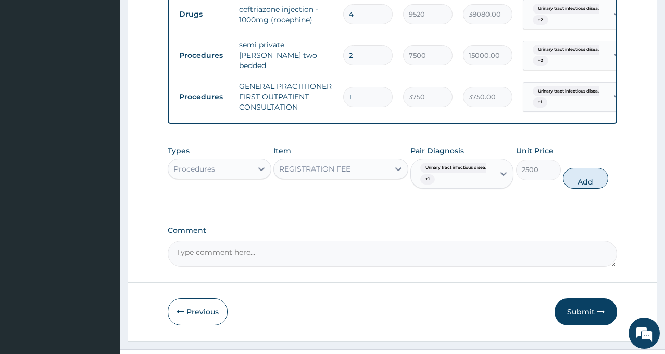
click at [428, 192] on div "Types Procedures Item REGISTRATION FEE Pair Diagnosis Urinary tract infectious …" at bounding box center [392, 175] width 449 height 69
click at [586, 168] on button "Add" at bounding box center [585, 178] width 45 height 21
type input "0"
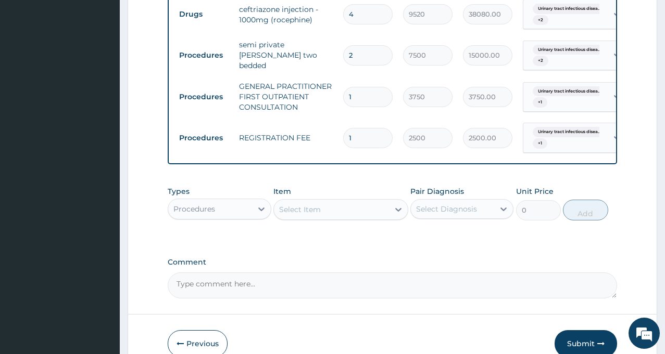
click at [375, 181] on div "Types Procedures Item Select Item Pair Diagnosis Select Diagnosis Unit Price 0 …" at bounding box center [392, 203] width 449 height 45
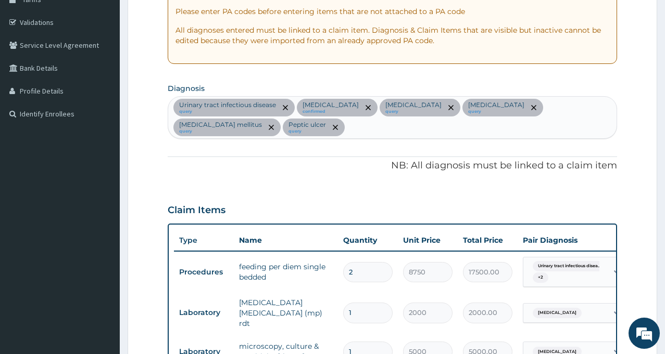
scroll to position [182, 0]
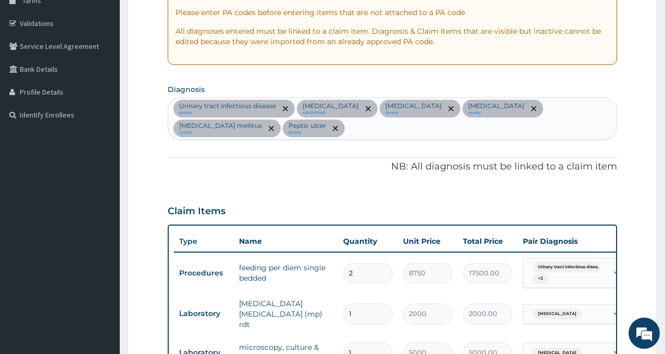
click at [606, 108] on div "Urinary tract infectious disease query Malaria confirmed Sepsis query Pharyngit…" at bounding box center [392, 119] width 448 height 42
type input "MYALG"
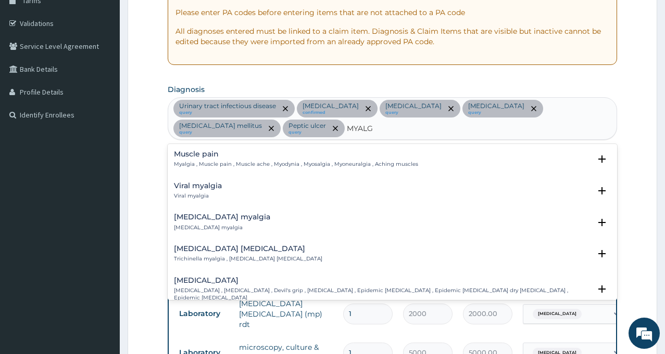
click at [200, 150] on h4 "Muscle pain" at bounding box center [296, 154] width 244 height 8
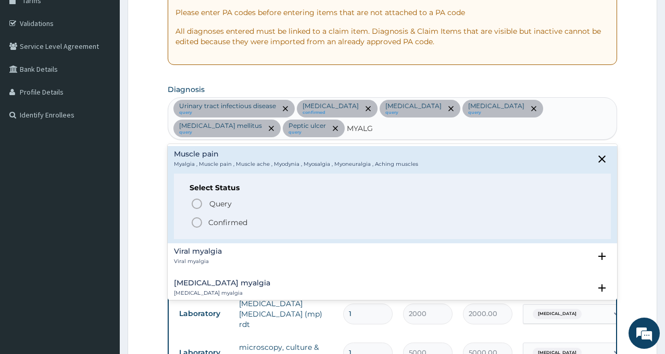
click at [200, 218] on icon "status option filled" at bounding box center [197, 223] width 12 height 12
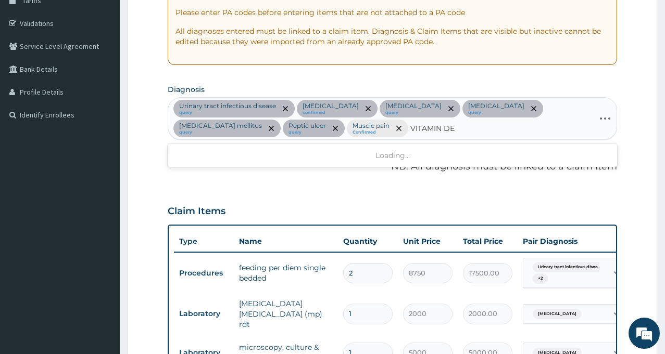
type input "VITAMIN DEF"
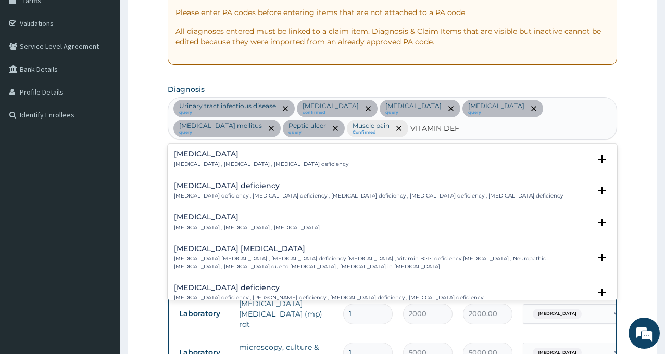
click at [199, 223] on div "Vitamin deficiency Vitamin deficiency , Hypovitaminosis , Avitaminosis" at bounding box center [247, 222] width 146 height 18
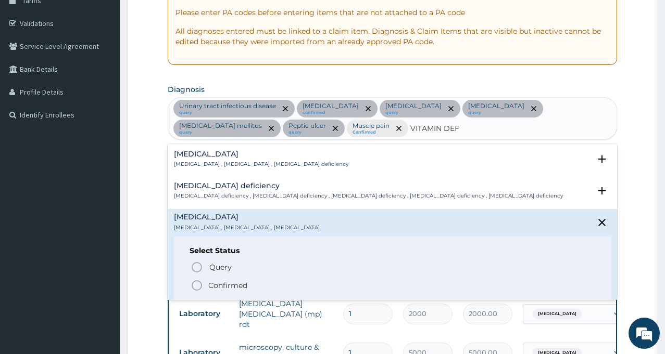
click at [196, 285] on icon "status option filled" at bounding box center [197, 286] width 12 height 12
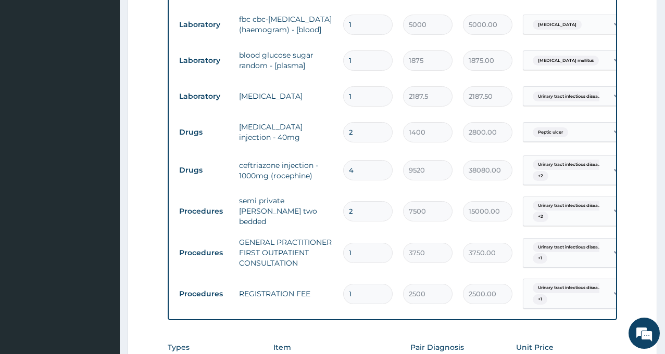
scroll to position [754, 0]
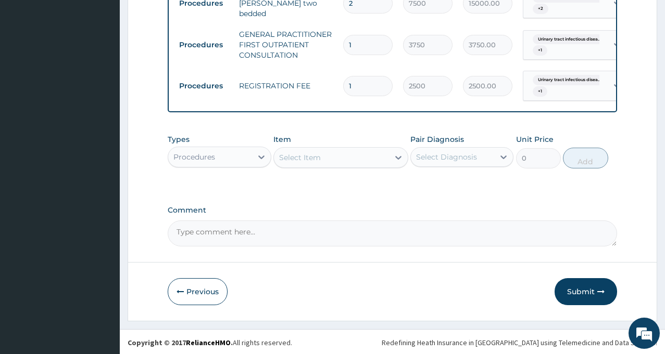
click at [210, 162] on div "Procedures" at bounding box center [194, 157] width 42 height 10
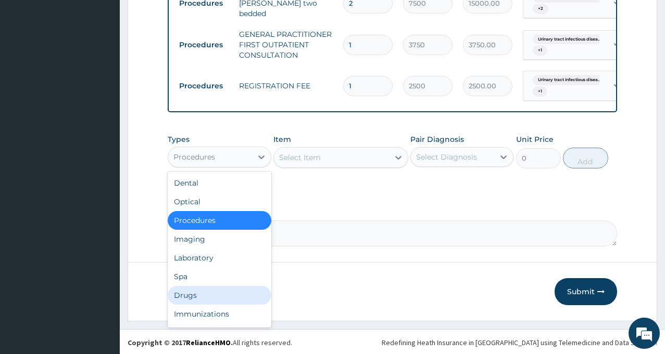
click at [204, 302] on div "Drugs" at bounding box center [219, 295] width 103 height 19
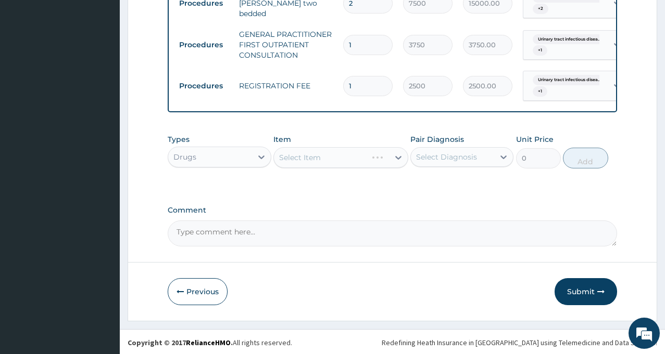
click at [458, 162] on div "Select Diagnosis" at bounding box center [446, 157] width 61 height 10
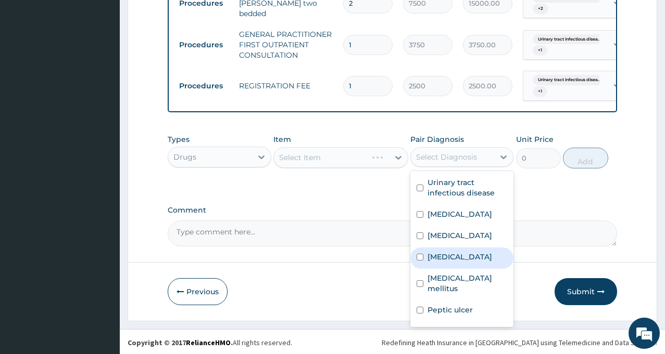
scroll to position [29, 0]
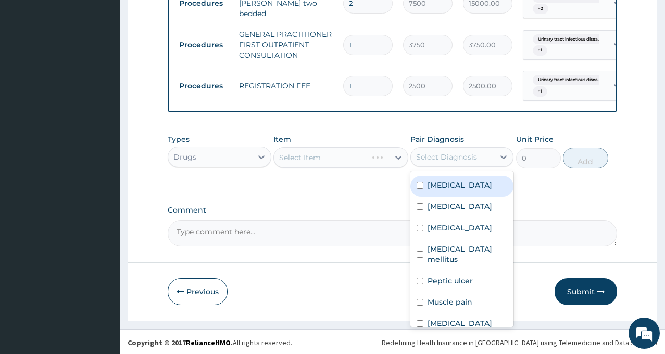
click at [452, 191] on label "[MEDICAL_DATA]" at bounding box center [459, 185] width 65 height 10
checkbox input "true"
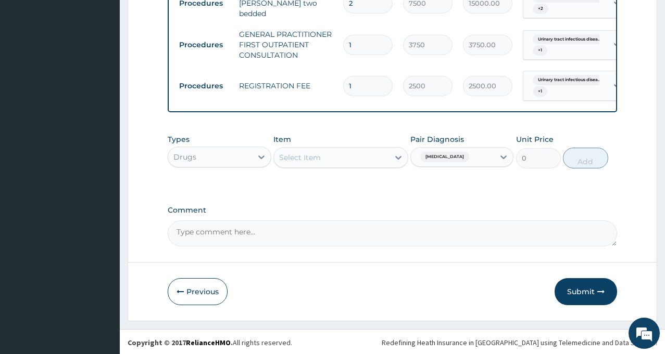
click at [318, 163] on div "Select Item" at bounding box center [300, 158] width 42 height 10
type input "LONART"
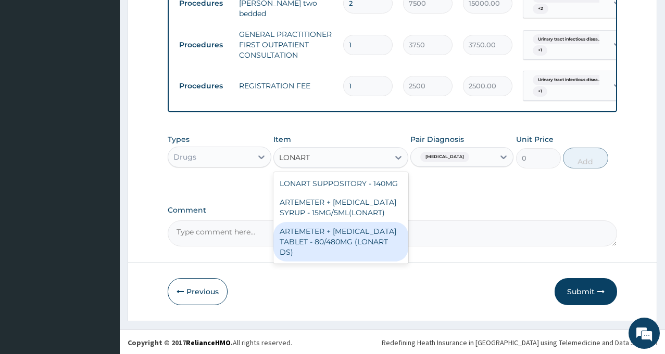
click at [321, 251] on div "ARTEMETER + [MEDICAL_DATA] TABLET - 80/480MG (LONART DS)" at bounding box center [340, 242] width 135 height 40
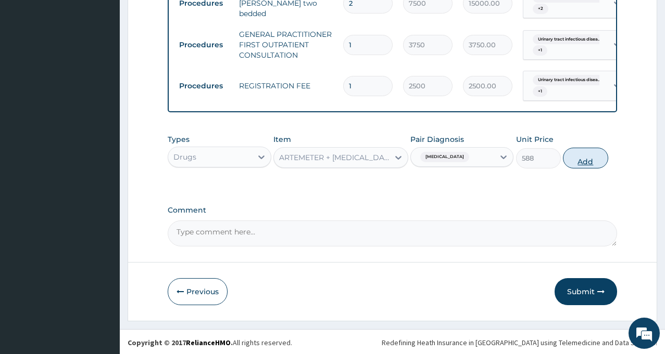
click at [588, 169] on button "Add" at bounding box center [585, 158] width 45 height 21
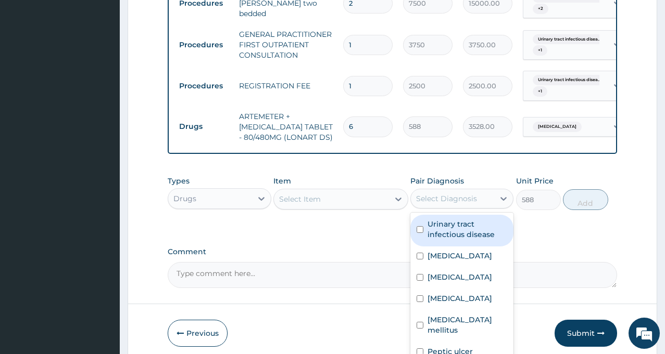
type input "0"
click at [455, 204] on div "Select Diagnosis" at bounding box center [446, 199] width 61 height 10
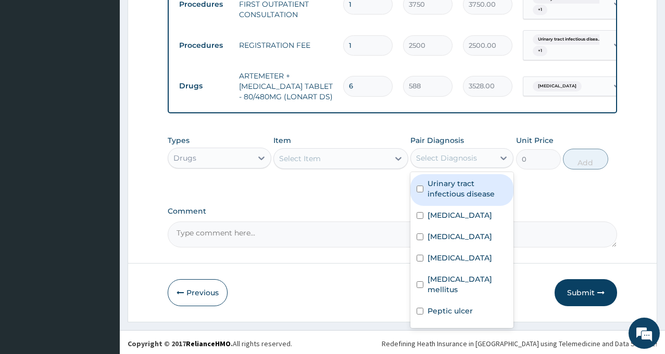
scroll to position [804, 0]
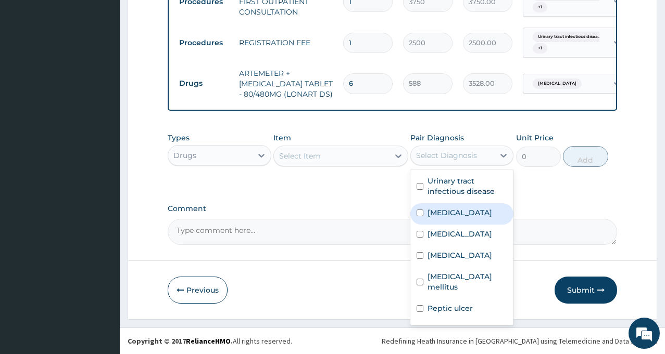
click at [459, 215] on div "[MEDICAL_DATA]" at bounding box center [461, 214] width 103 height 21
checkbox input "true"
click at [326, 159] on div "Select Item" at bounding box center [331, 156] width 115 height 17
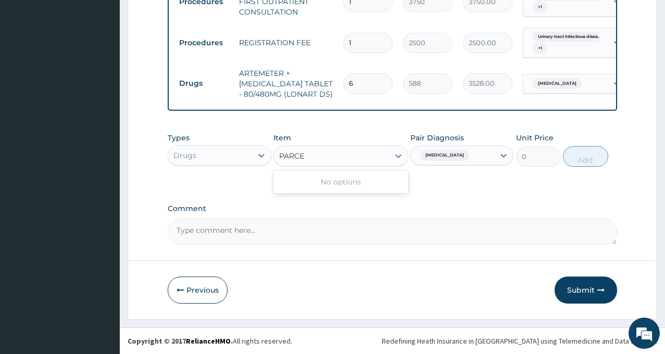
click at [294, 157] on input "PARCE" at bounding box center [292, 156] width 27 height 10
type input "PARACE"
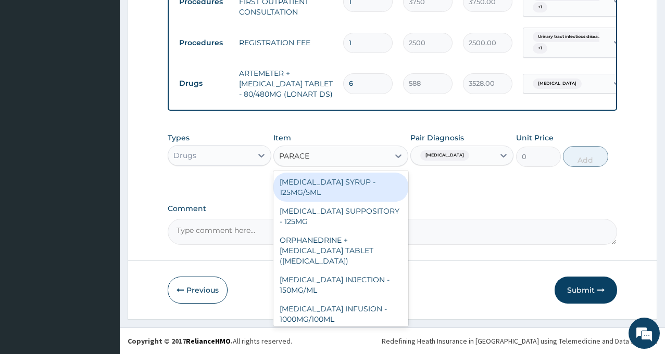
scroll to position [121, 0]
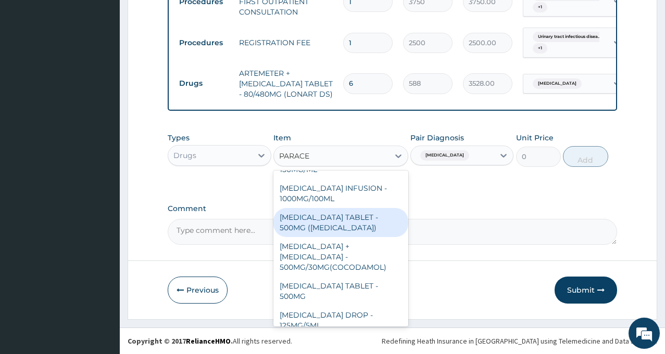
click at [325, 227] on div "[MEDICAL_DATA] TABLET - 500MG ([MEDICAL_DATA])" at bounding box center [340, 222] width 135 height 29
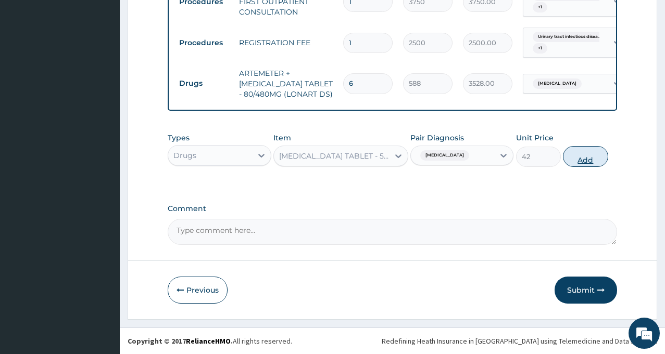
click at [582, 161] on button "Add" at bounding box center [585, 156] width 45 height 21
type input "0"
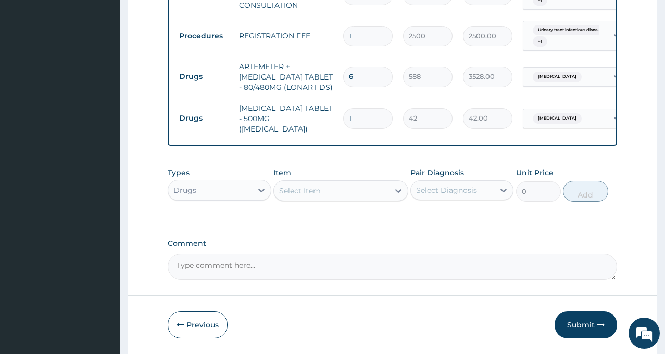
type input "18"
type input "756.00"
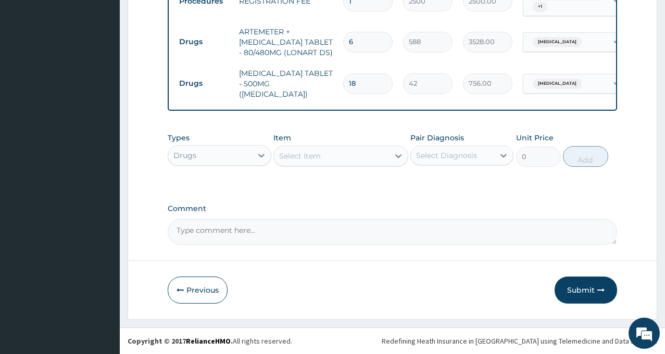
type input "18"
click at [437, 141] on label "Pair Diagnosis" at bounding box center [437, 138] width 54 height 10
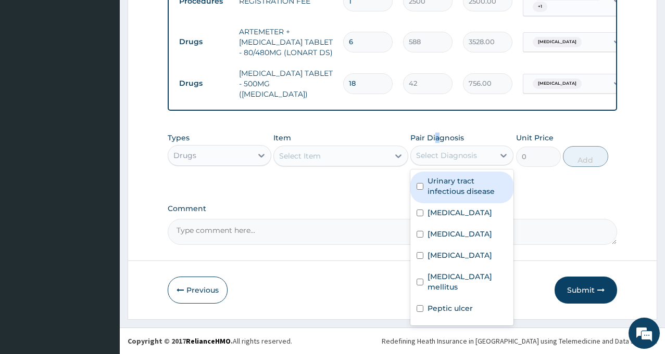
click at [438, 155] on div "Select Diagnosis" at bounding box center [446, 155] width 61 height 10
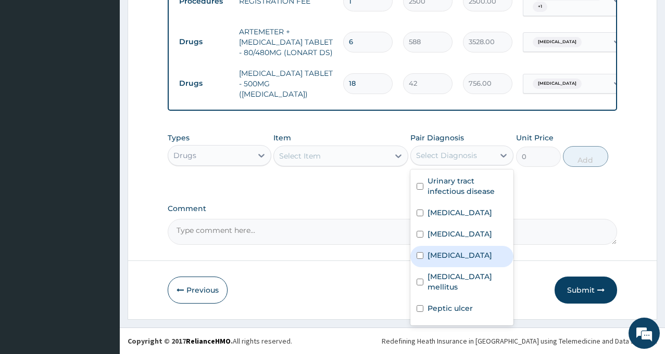
click at [457, 257] on label "Pharyngitis" at bounding box center [459, 255] width 65 height 10
checkbox input "true"
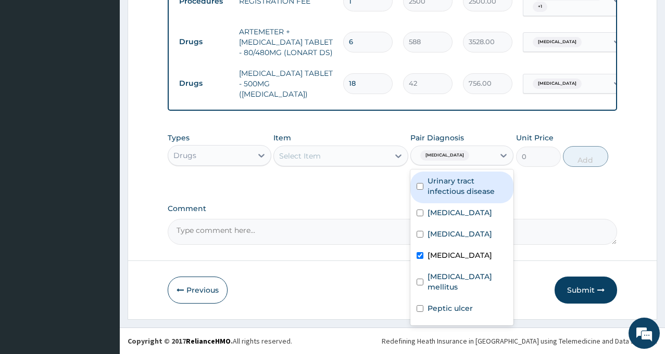
click at [454, 194] on label "Urinary tract infectious disease" at bounding box center [467, 186] width 80 height 21
checkbox input "true"
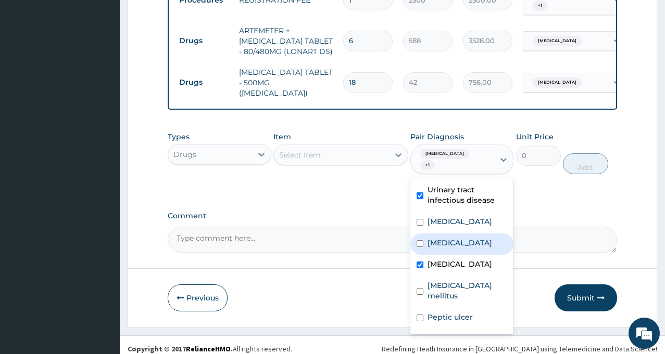
scroll to position [29, 0]
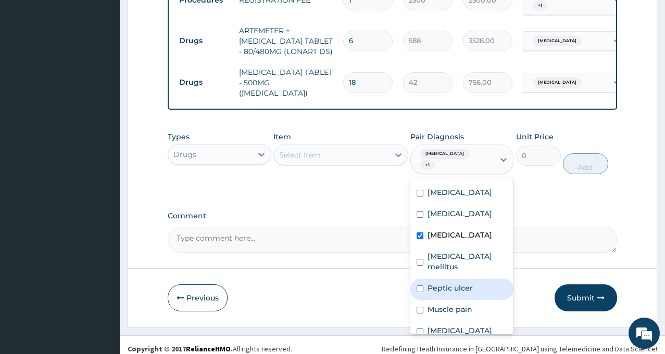
drag, startPoint x: 458, startPoint y: 269, endPoint x: 461, endPoint y: 293, distance: 23.6
click at [458, 283] on label "Peptic ulcer" at bounding box center [449, 288] width 45 height 10
checkbox input "true"
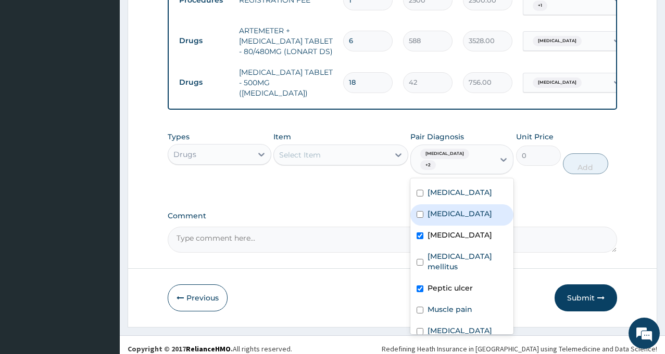
click at [458, 205] on div "[MEDICAL_DATA]" at bounding box center [461, 215] width 103 height 21
checkbox input "true"
click at [341, 146] on div "Select Item" at bounding box center [340, 155] width 135 height 21
click at [341, 156] on div "Select Item" at bounding box center [331, 155] width 115 height 17
type input "AMOX"
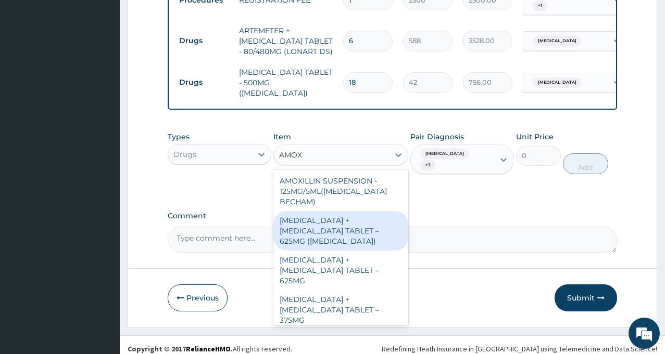
click at [335, 222] on div "[MEDICAL_DATA] + [MEDICAL_DATA] TABLET – 625MG ([MEDICAL_DATA])" at bounding box center [340, 231] width 135 height 40
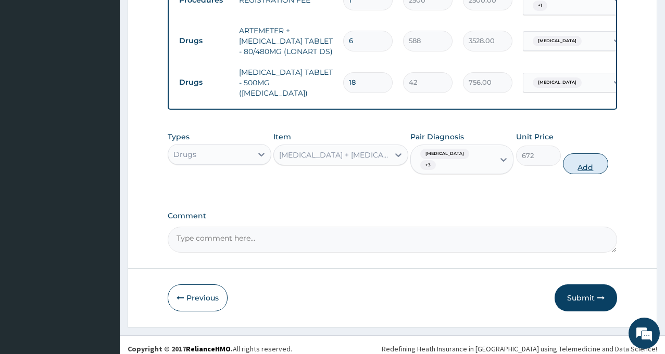
click at [585, 159] on button "Add" at bounding box center [585, 164] width 45 height 21
type input "0"
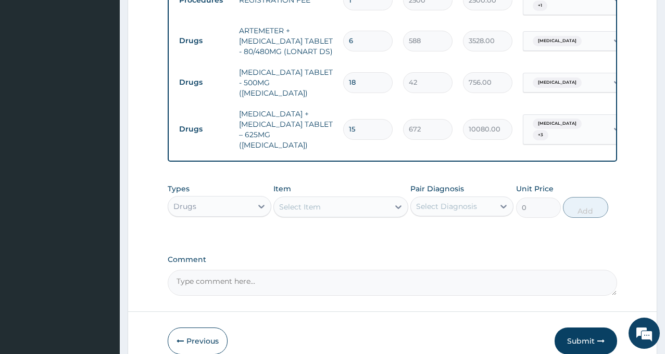
type input "1"
type input "672.00"
type input "14"
type input "9408.00"
type input "14"
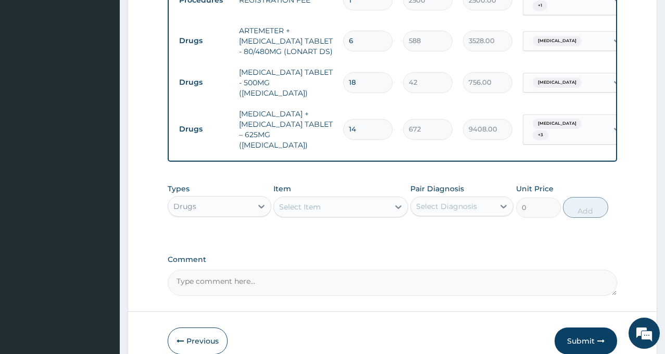
click at [241, 94] on td "[MEDICAL_DATA] TABLET - 500MG ([MEDICAL_DATA])" at bounding box center [286, 83] width 104 height 42
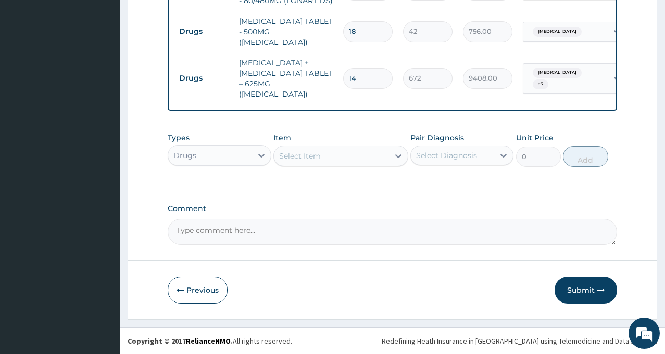
click at [450, 163] on div "Select Diagnosis" at bounding box center [452, 155] width 83 height 17
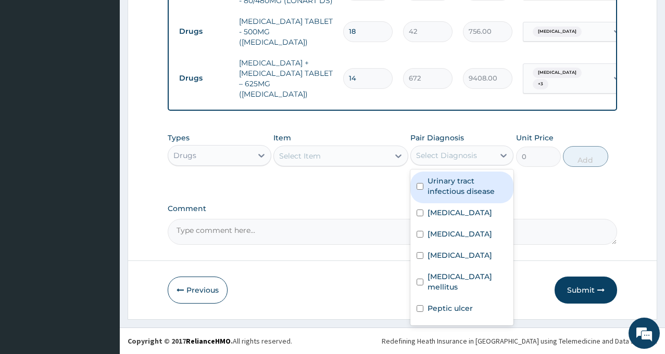
click at [448, 195] on label "Urinary tract infectious disease" at bounding box center [467, 186] width 80 height 21
checkbox input "true"
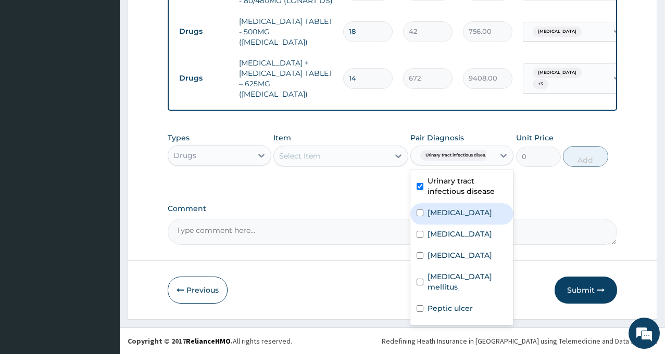
click at [340, 160] on div "Select Item" at bounding box center [331, 156] width 115 height 17
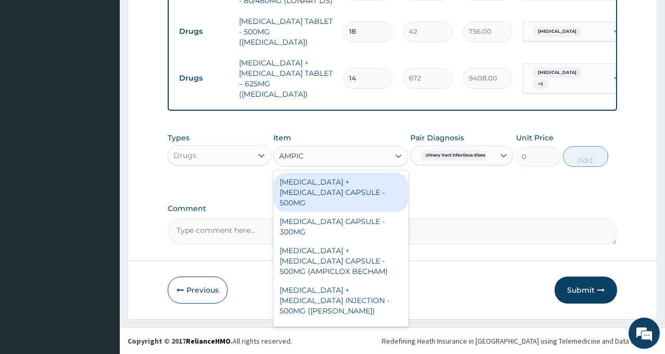
type input "AMPICL"
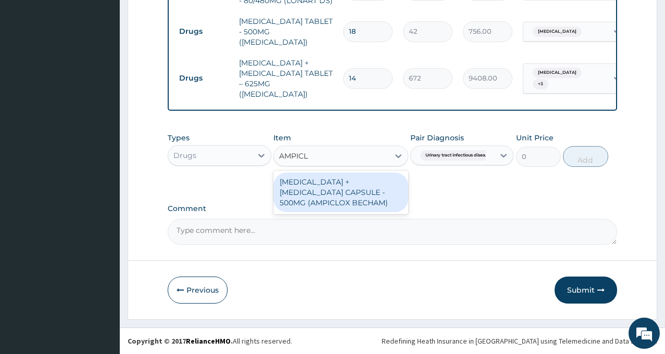
click at [348, 198] on div "[MEDICAL_DATA] + [MEDICAL_DATA] CAPSULE - 500MG (AMPICLOX BECHAM)" at bounding box center [340, 193] width 135 height 40
type input "1680"
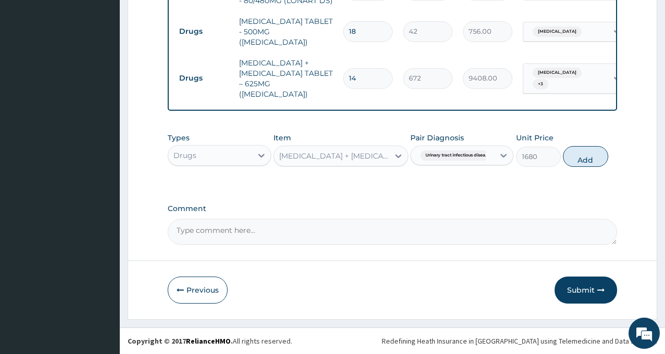
drag, startPoint x: 448, startPoint y: 154, endPoint x: 424, endPoint y: 154, distance: 23.9
click at [448, 152] on span "Urinary tract infectious disea..." at bounding box center [456, 155] width 73 height 10
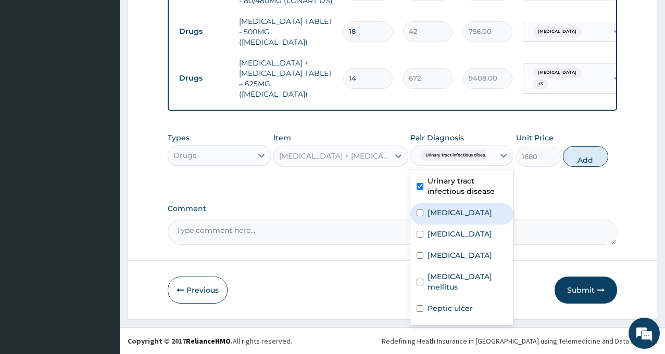
click at [449, 210] on label "[MEDICAL_DATA]" at bounding box center [459, 213] width 65 height 10
checkbox input "true"
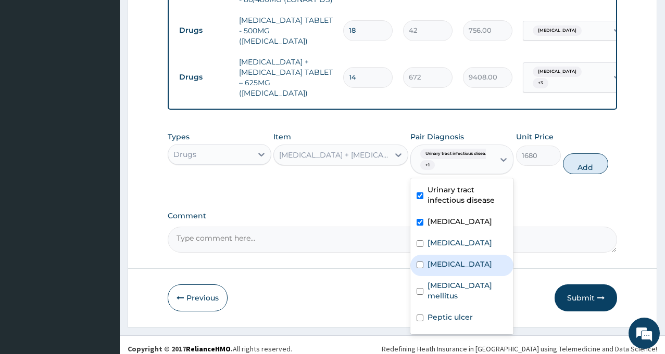
click at [452, 267] on label "Pharyngitis" at bounding box center [459, 264] width 65 height 10
checkbox input "true"
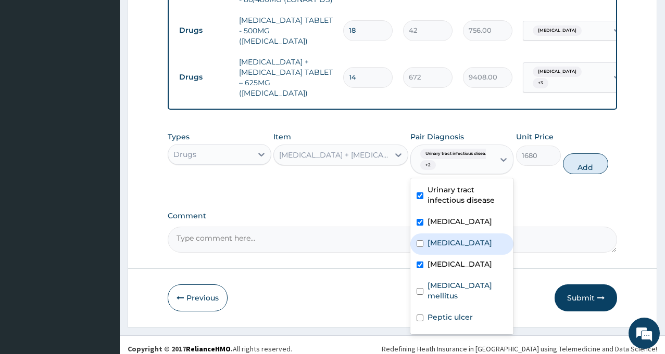
click at [446, 251] on div "[MEDICAL_DATA]" at bounding box center [461, 244] width 103 height 21
checkbox input "true"
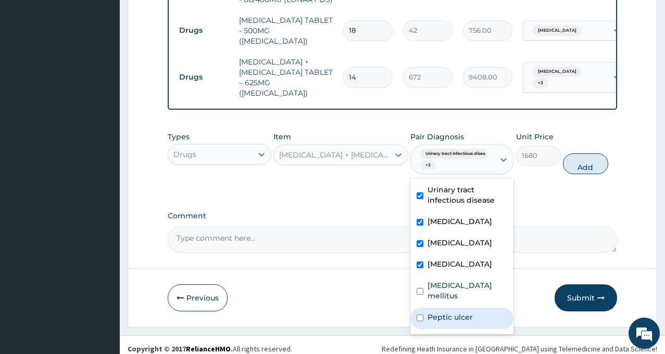
click at [455, 312] on label "Peptic ulcer" at bounding box center [449, 317] width 45 height 10
checkbox input "true"
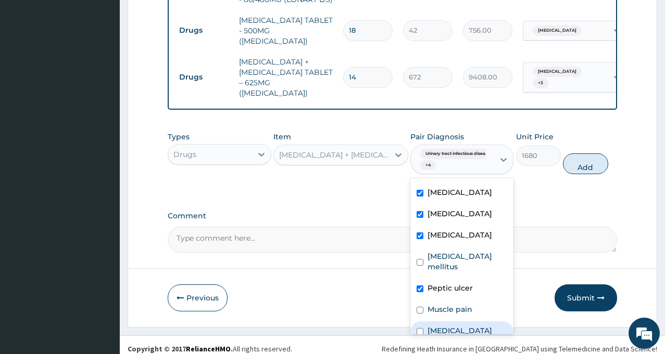
click at [452, 326] on label "[MEDICAL_DATA]" at bounding box center [459, 331] width 65 height 10
checkbox input "false"
click at [339, 191] on div "Types Drugs Item AMPICILLIN + CLOXACILLIN CAPSULE - 500MG (AMPICLOX BECHAM) Pai…" at bounding box center [392, 160] width 449 height 69
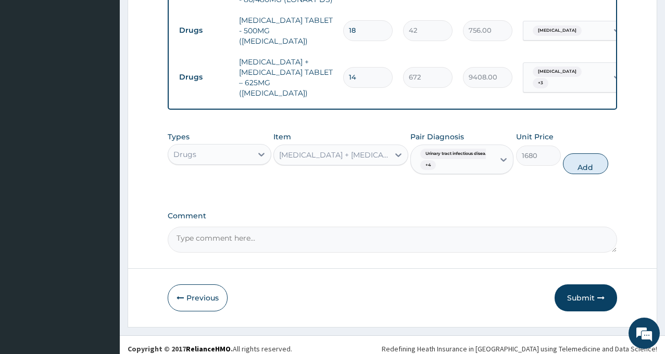
click at [333, 159] on div "[MEDICAL_DATA] + [MEDICAL_DATA] CAPSULE - 500MG (AMPICLOX BECHAM)" at bounding box center [334, 155] width 111 height 10
type input "SALINE"
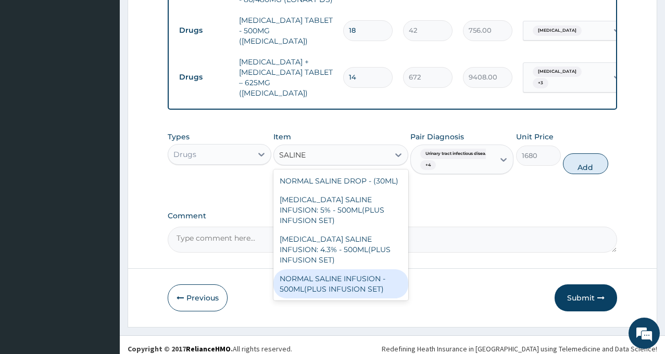
click at [364, 277] on div "NORMAL SALINE INFUSION - 500ML(PLUS INFUSION SET)" at bounding box center [340, 284] width 135 height 29
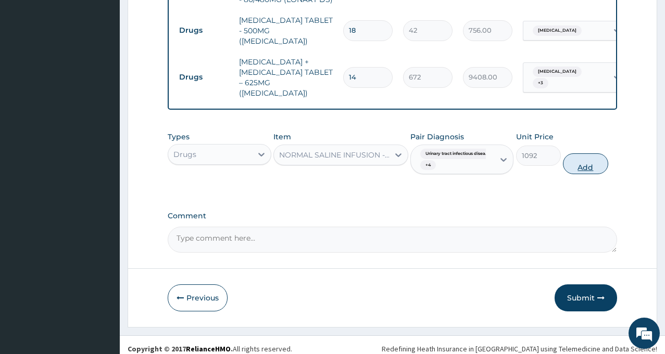
click at [575, 171] on button "Add" at bounding box center [585, 164] width 45 height 21
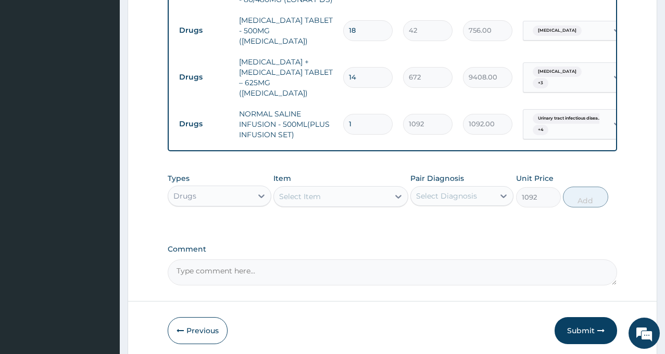
type input "0"
type input "8"
type input "8736.00"
type input "6"
type input "6552.00"
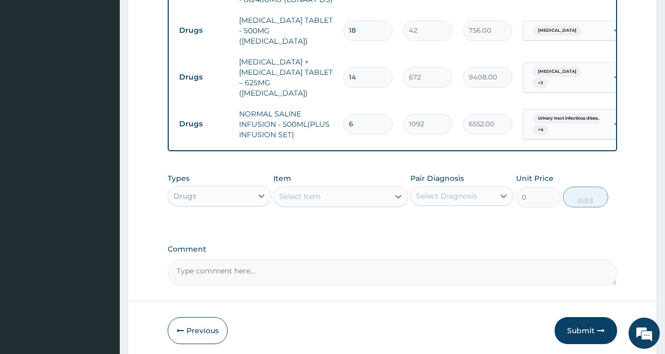
type input "6"
click at [442, 192] on div "Select Diagnosis" at bounding box center [446, 196] width 61 height 10
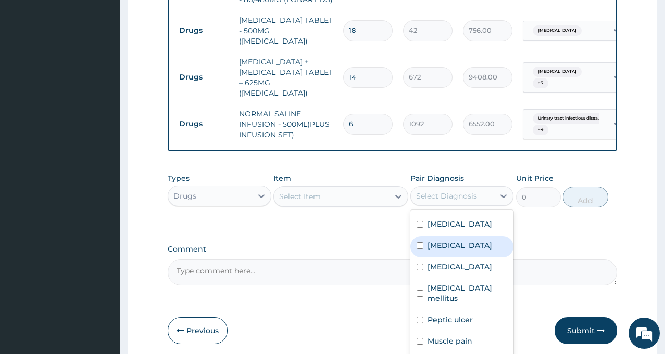
scroll to position [0, 0]
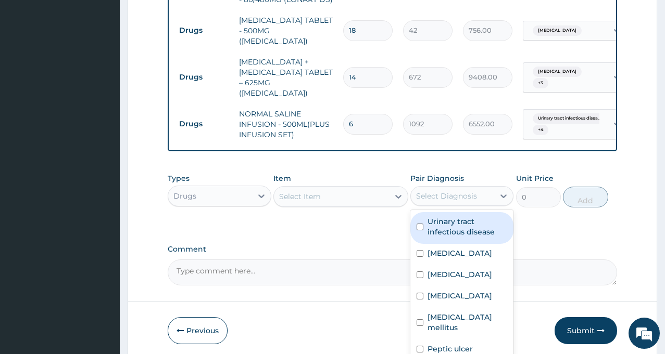
click at [461, 231] on label "Urinary tract infectious disease" at bounding box center [467, 227] width 80 height 21
checkbox input "true"
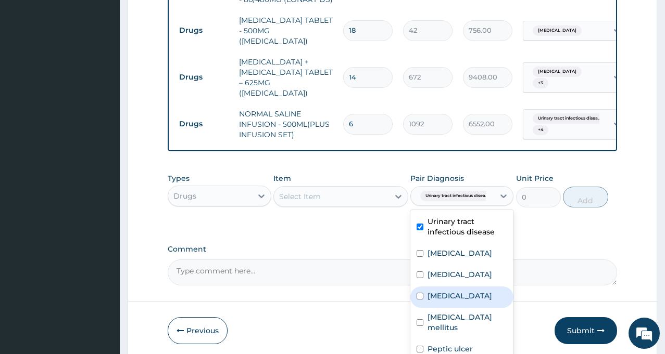
click at [461, 299] on label "Pharyngitis" at bounding box center [459, 296] width 65 height 10
checkbox input "true"
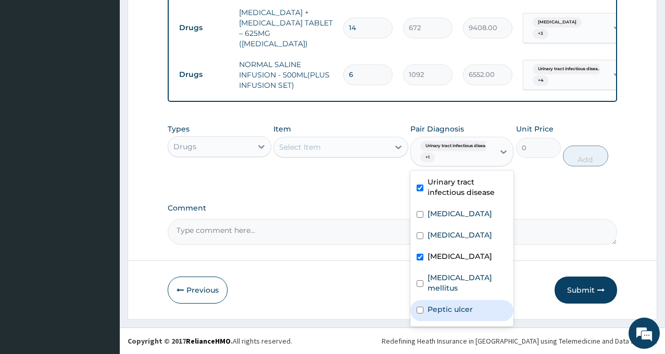
scroll to position [29, 0]
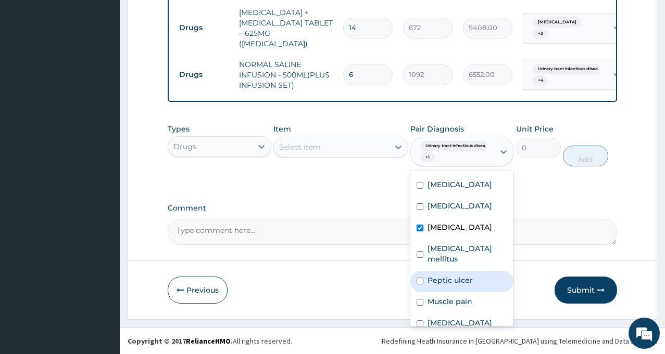
click at [472, 280] on div "Peptic ulcer" at bounding box center [461, 281] width 103 height 21
checkbox input "true"
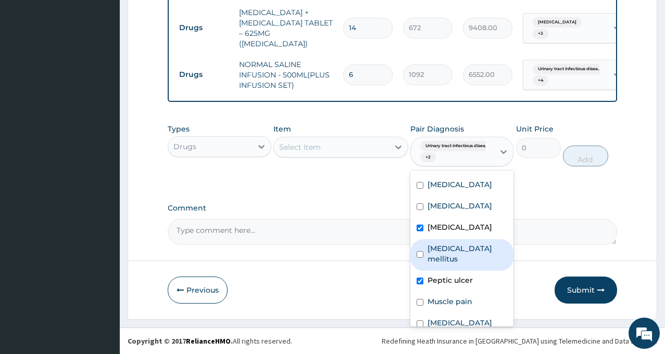
click at [324, 145] on div "Select Item" at bounding box center [331, 147] width 115 height 17
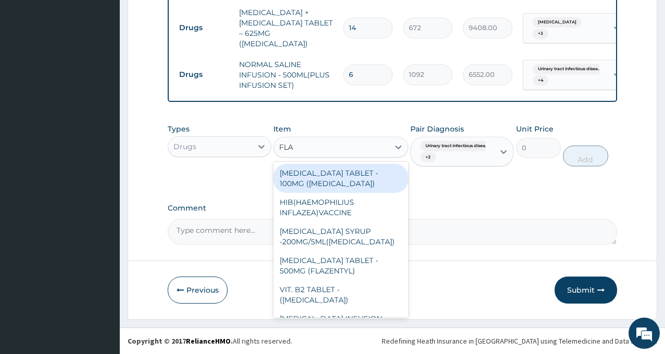
type input "FLAG"
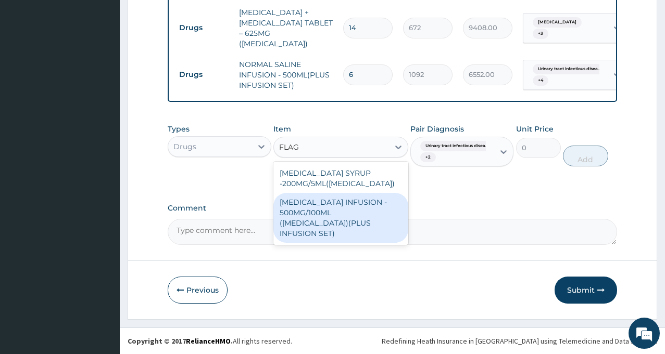
click at [327, 217] on div "[MEDICAL_DATA] INFUSION - 500MG/100ML ([MEDICAL_DATA])(PLUS INFUSION SET)" at bounding box center [340, 218] width 135 height 50
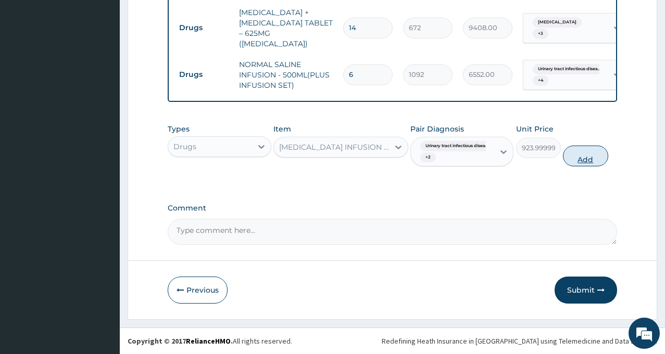
click at [577, 156] on button "Add" at bounding box center [585, 156] width 45 height 21
type input "0"
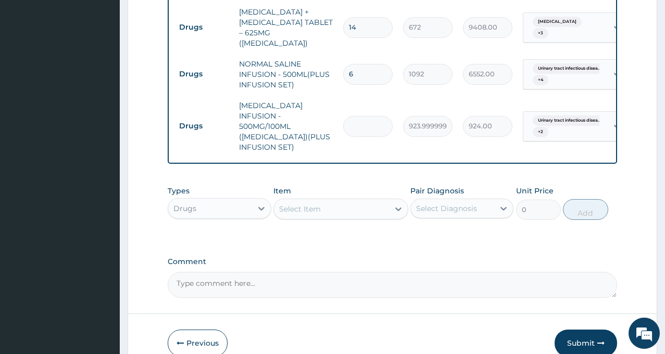
type input "6"
type input "5544.00"
type input "6"
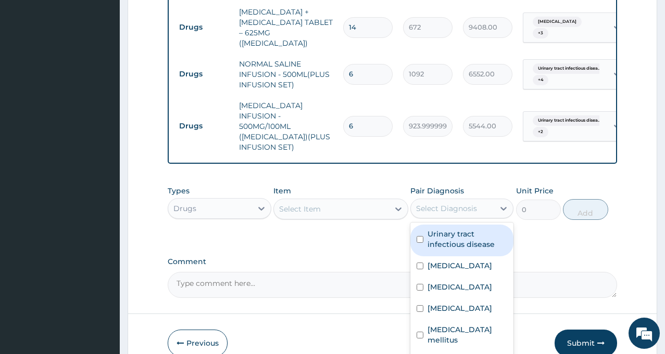
click at [457, 200] on div "Select Diagnosis" at bounding box center [452, 208] width 83 height 17
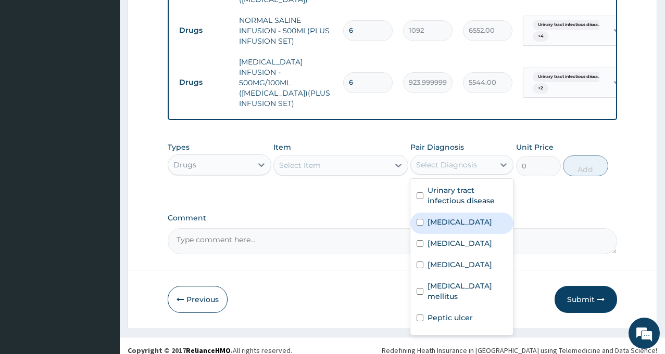
click at [459, 214] on div "[MEDICAL_DATA]" at bounding box center [461, 223] width 103 height 21
checkbox input "true"
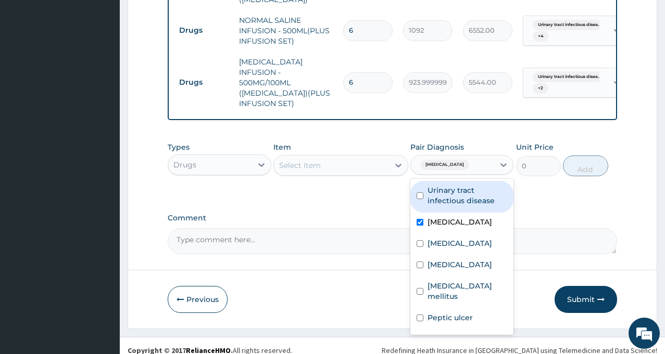
click at [338, 158] on div "Select Item" at bounding box center [331, 165] width 115 height 17
type input "ARTES"
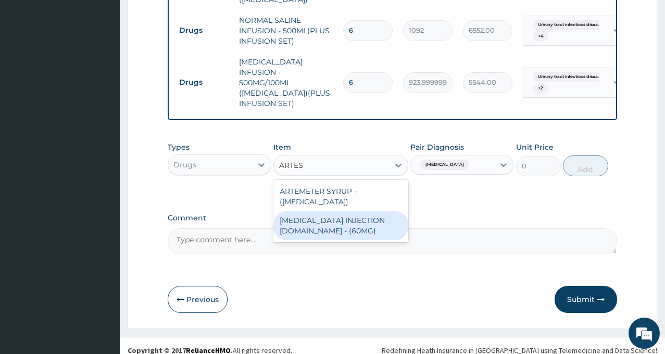
click at [332, 216] on div "[MEDICAL_DATA] INJECTION [DOMAIN_NAME] - (60MG)" at bounding box center [340, 225] width 135 height 29
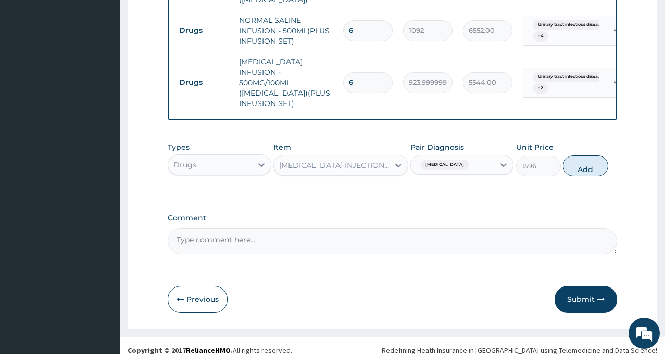
click at [584, 159] on button "Add" at bounding box center [585, 166] width 45 height 21
type input "0"
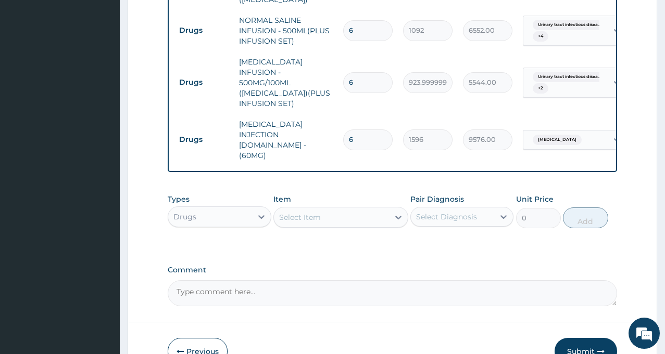
type input "6"
click at [455, 201] on div "Pair Diagnosis Select Diagnosis" at bounding box center [461, 211] width 103 height 34
click at [444, 209] on div "Select Diagnosis" at bounding box center [452, 217] width 83 height 17
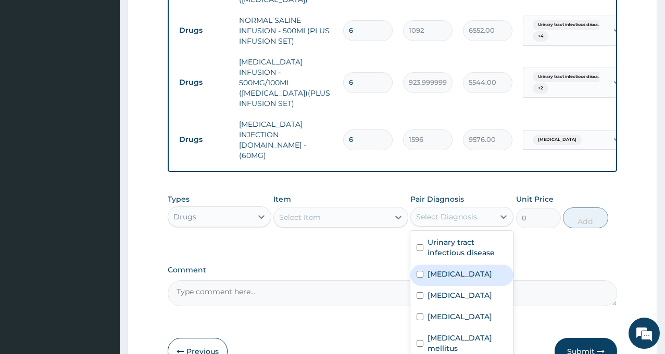
click at [451, 269] on label "[MEDICAL_DATA]" at bounding box center [459, 274] width 65 height 10
checkbox input "true"
click at [338, 209] on div "Select Item" at bounding box center [331, 217] width 115 height 17
type input "PARACE"
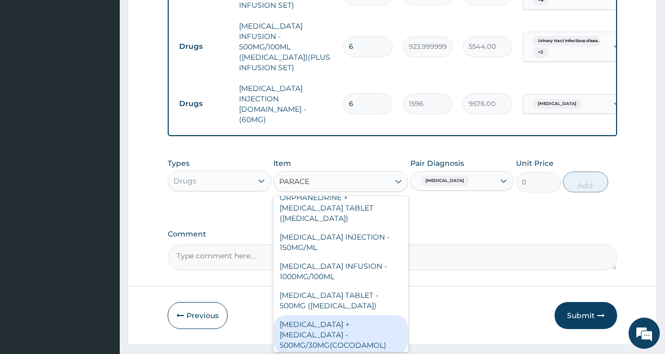
scroll to position [17, 0]
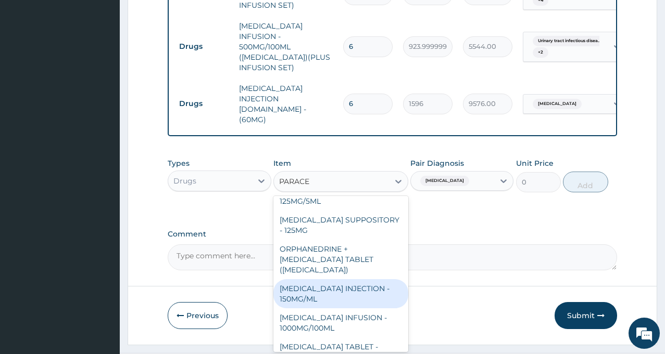
click at [347, 280] on div "[MEDICAL_DATA] INJECTION - 150MG/ML" at bounding box center [340, 294] width 135 height 29
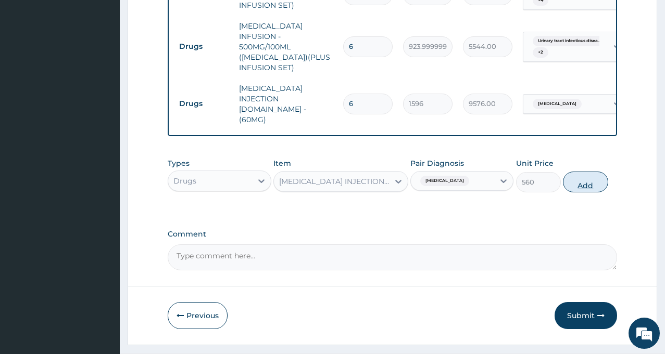
click at [577, 172] on button "Add" at bounding box center [585, 182] width 45 height 21
type input "0"
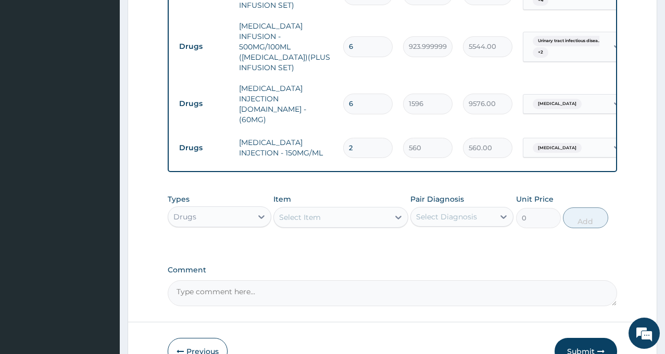
type input "24"
type input "13440.00"
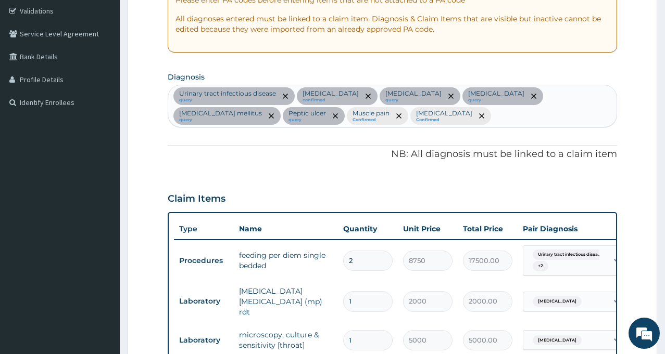
scroll to position [137, 0]
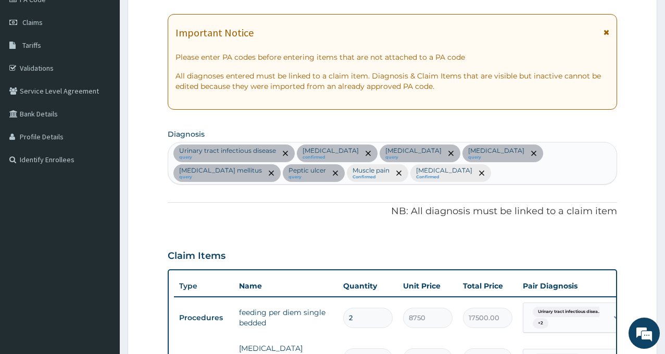
type input "24"
click at [344, 175] on div "Urinary tract infectious disease query Malaria confirmed Sepsis query Pharyngit…" at bounding box center [392, 164] width 448 height 42
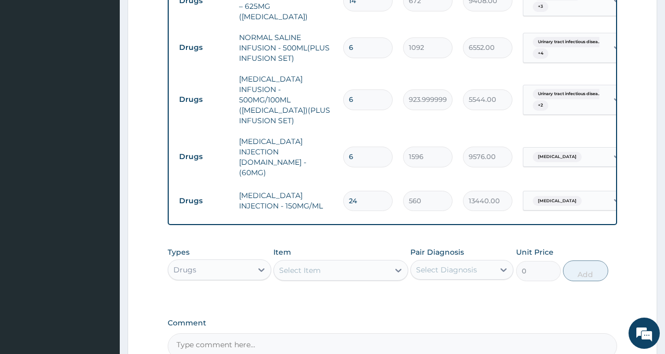
scroll to position [970, 0]
click at [446, 264] on div "Select Diagnosis" at bounding box center [446, 269] width 61 height 10
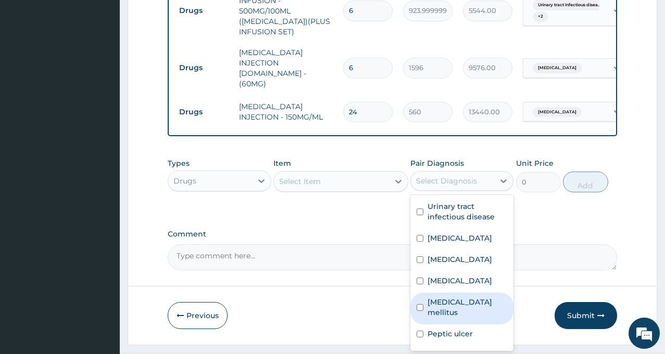
scroll to position [29, 0]
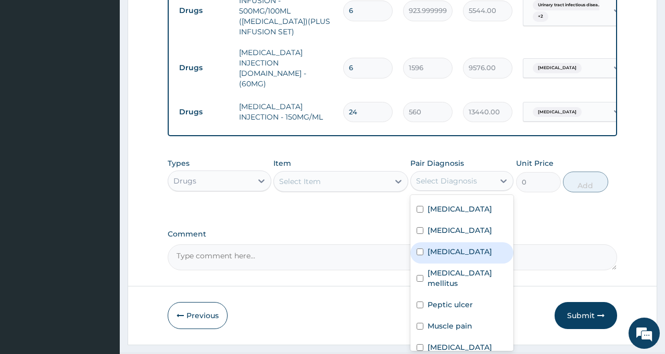
click at [449, 247] on label "Pharyngitis" at bounding box center [459, 252] width 65 height 10
checkbox input "true"
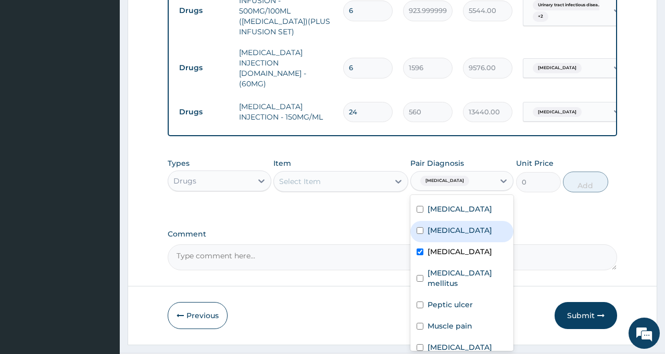
click at [347, 173] on div "Select Item" at bounding box center [331, 181] width 115 height 17
type input "LORAT"
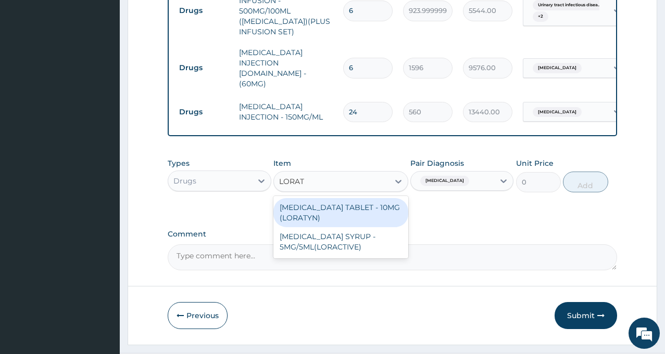
click at [319, 198] on div "[MEDICAL_DATA] TABLET - 10MG (LORATYN)" at bounding box center [340, 212] width 135 height 29
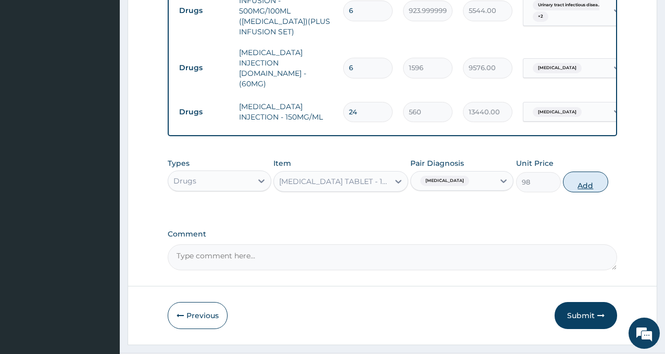
click at [585, 172] on button "Add" at bounding box center [585, 182] width 45 height 21
type input "0"
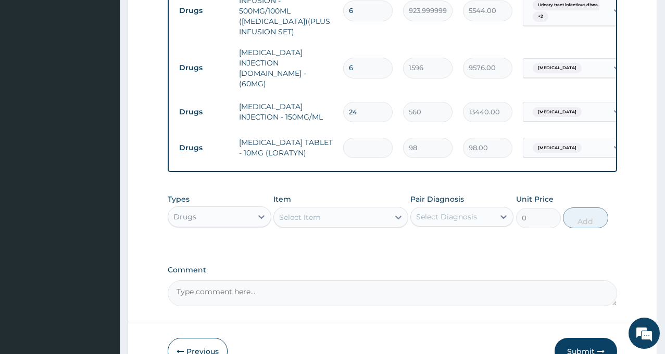
type input "5"
type input "490.00"
type input "5"
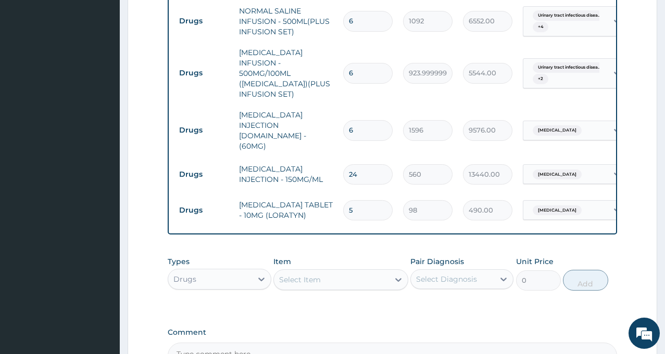
scroll to position [1058, 0]
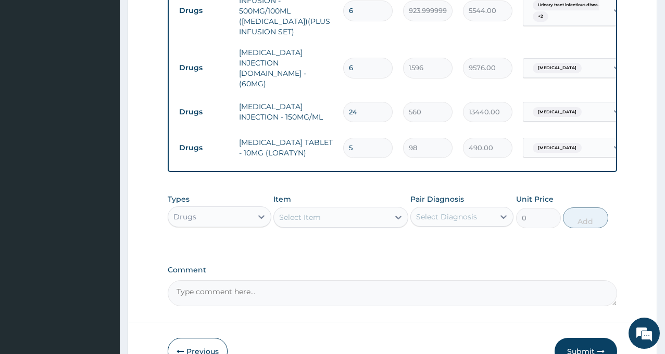
click at [448, 212] on div "Select Diagnosis" at bounding box center [446, 217] width 61 height 10
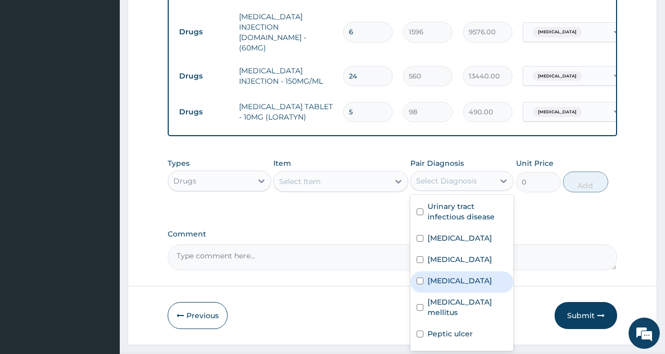
scroll to position [29, 0]
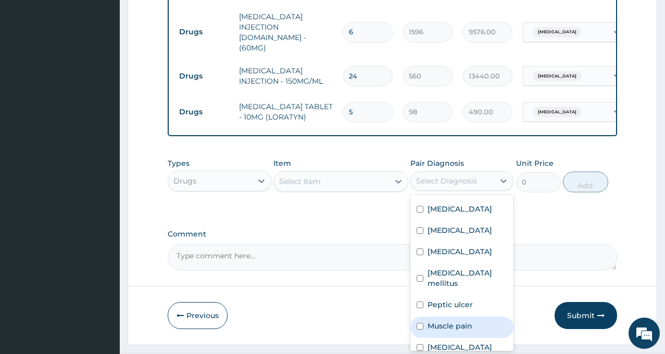
click at [461, 321] on label "Muscle pain" at bounding box center [449, 326] width 45 height 10
checkbox input "true"
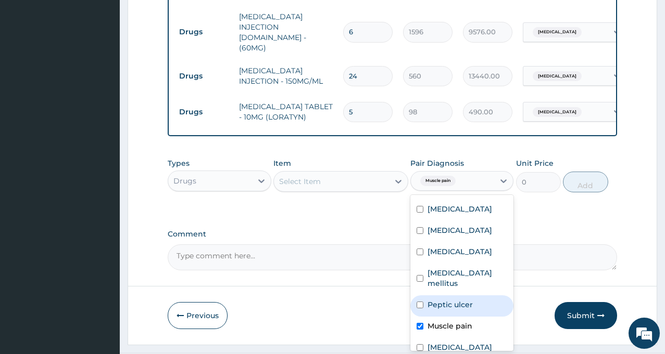
click at [335, 173] on div "Select Item" at bounding box center [331, 181] width 115 height 17
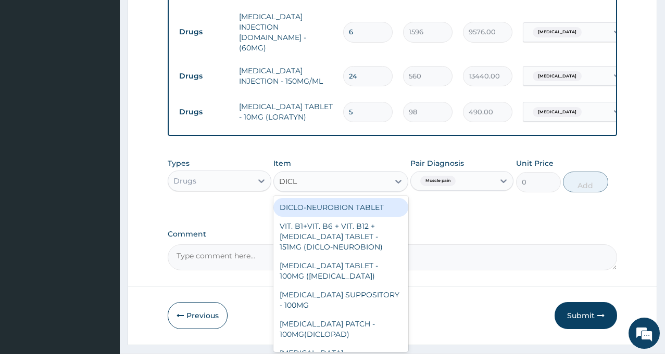
type input "DICLO"
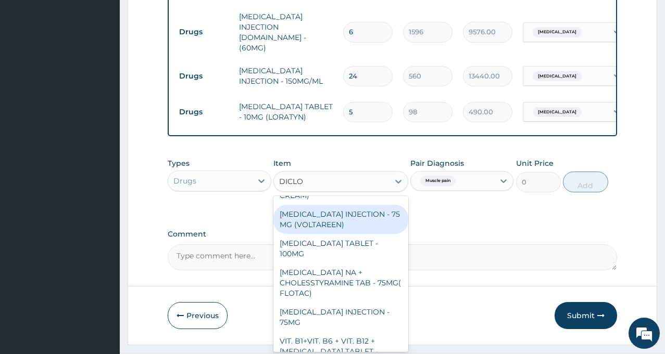
scroll to position [208, 0]
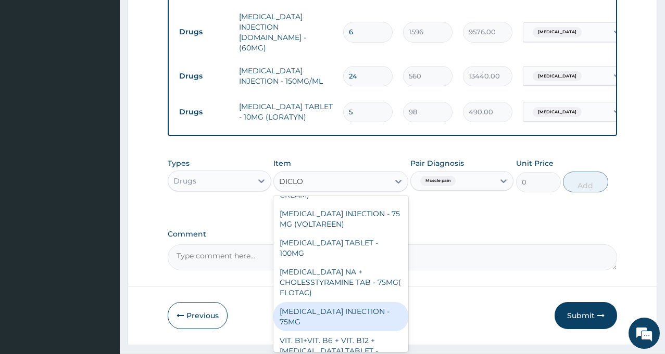
click at [351, 302] on div "[MEDICAL_DATA] INJECTION - 75MG" at bounding box center [340, 316] width 135 height 29
type input "420"
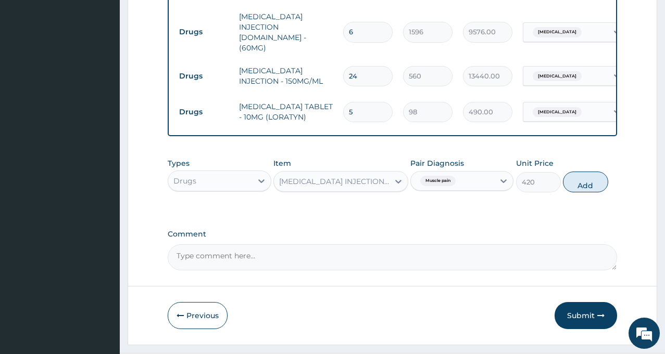
click at [340, 176] on div "[MEDICAL_DATA] INJECTION - 75MG" at bounding box center [334, 181] width 111 height 10
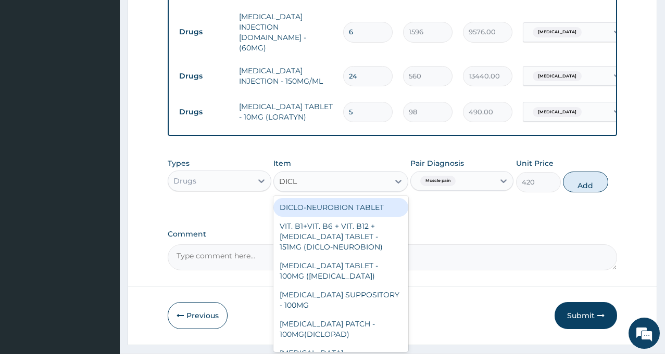
type input "DICLO"
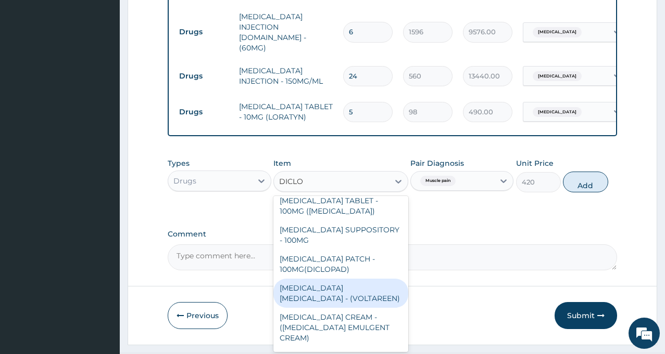
scroll to position [104, 0]
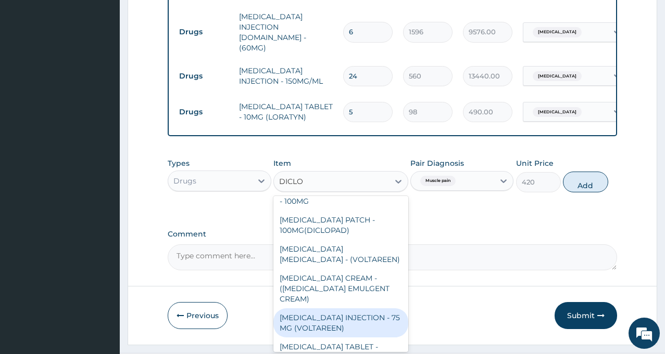
click at [355, 309] on div "[MEDICAL_DATA] INJECTION - 75 MG (VOLTAREEN)" at bounding box center [340, 323] width 135 height 29
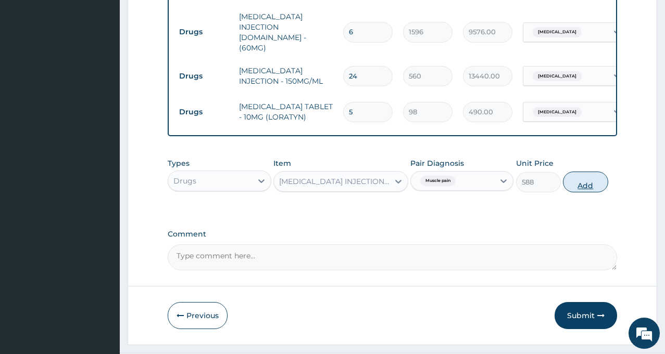
click at [576, 172] on button "Add" at bounding box center [585, 182] width 45 height 21
type input "0"
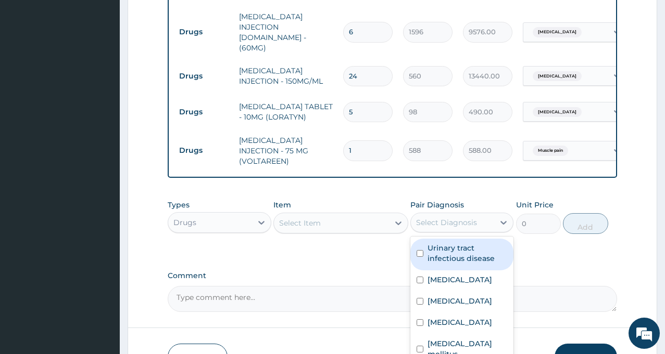
click at [441, 218] on div "Select Diagnosis" at bounding box center [446, 223] width 61 height 10
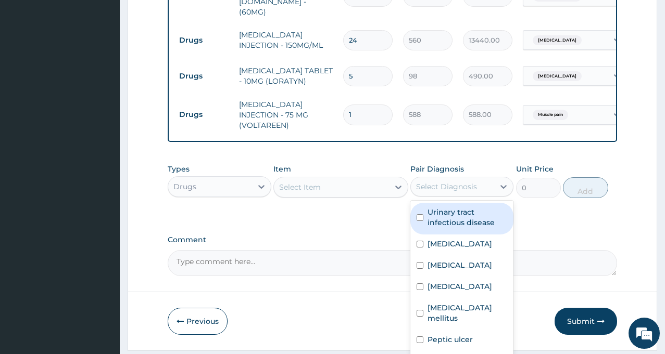
scroll to position [29, 0]
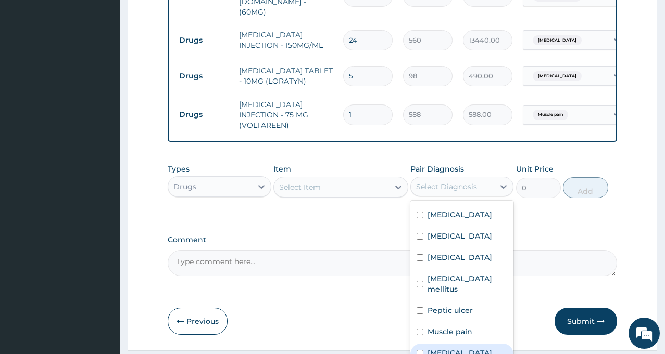
click at [451, 348] on label "[MEDICAL_DATA]" at bounding box center [459, 353] width 65 height 10
checkbox input "true"
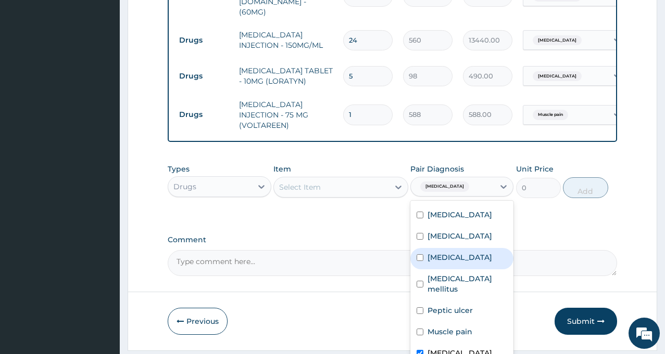
click at [449, 252] on label "Pharyngitis" at bounding box center [459, 257] width 65 height 10
checkbox input "true"
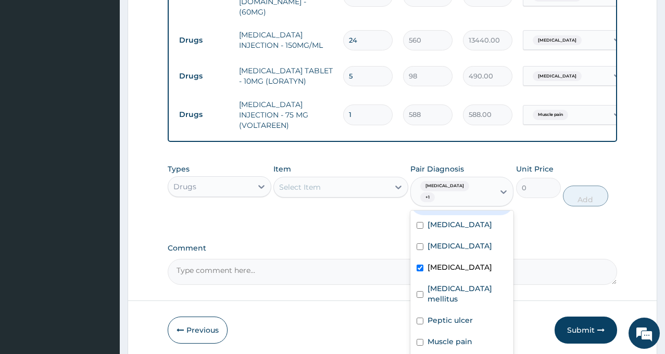
scroll to position [0, 0]
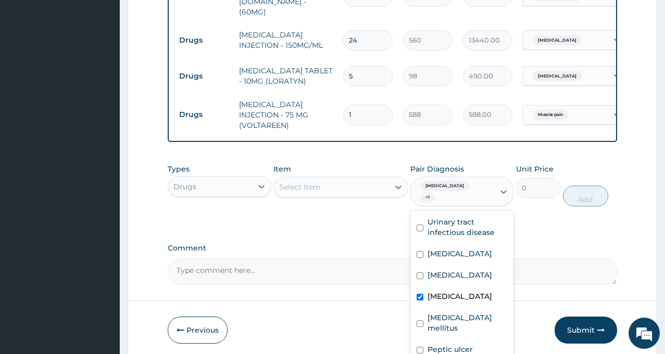
click at [325, 179] on div "Select Item" at bounding box center [331, 187] width 115 height 17
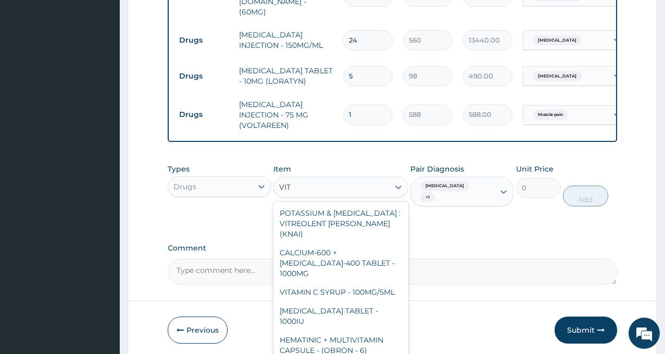
type input "VIT B"
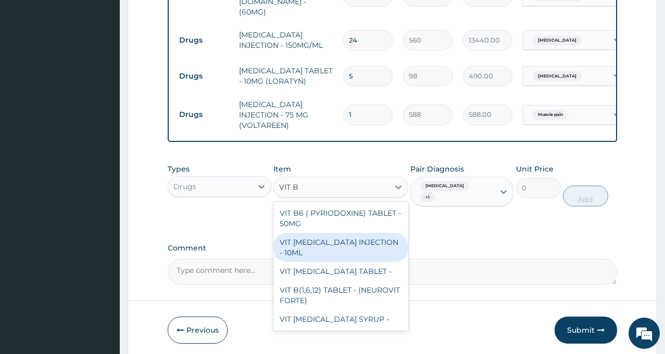
click at [337, 233] on div "VIT [MEDICAL_DATA] INJECTION - 10ML" at bounding box center [340, 247] width 135 height 29
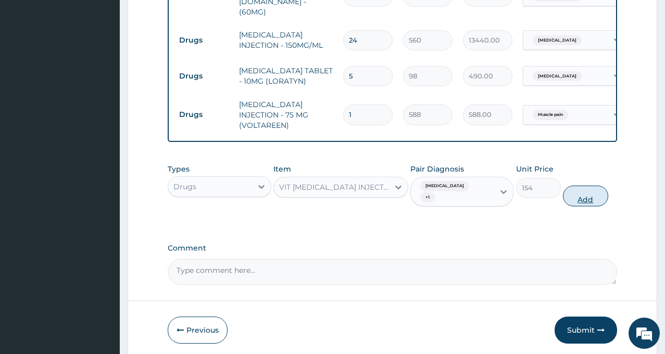
click at [572, 186] on button "Add" at bounding box center [585, 196] width 45 height 21
type input "0"
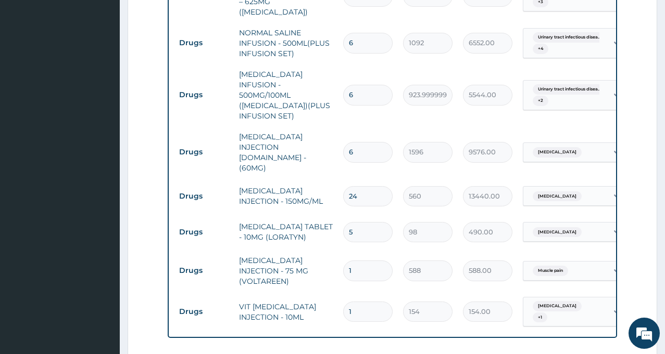
scroll to position [1170, 0]
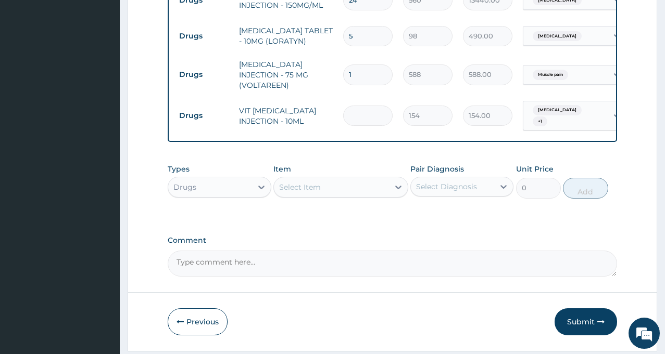
type input "0.00"
type input "6"
type input "924.00"
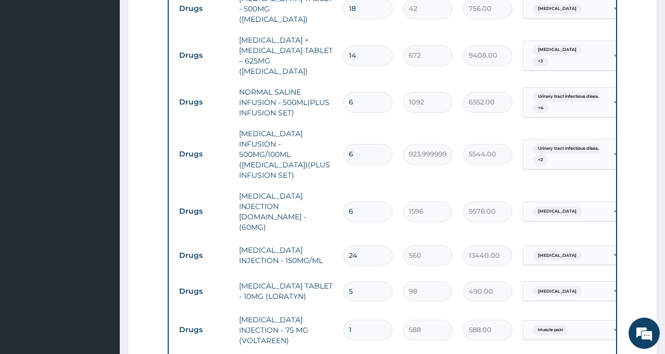
scroll to position [909, 0]
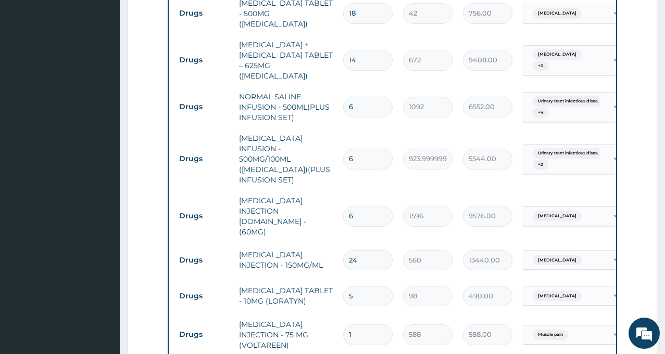
type input "6"
click at [316, 108] on td "NORMAL SALINE INFUSION - 500ML(PLUS INFUSION SET)" at bounding box center [286, 107] width 104 height 42
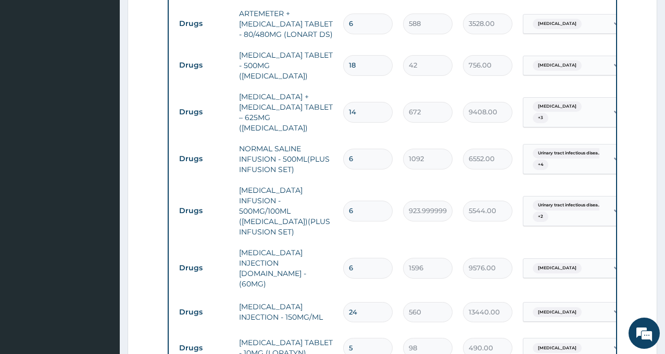
scroll to position [805, 0]
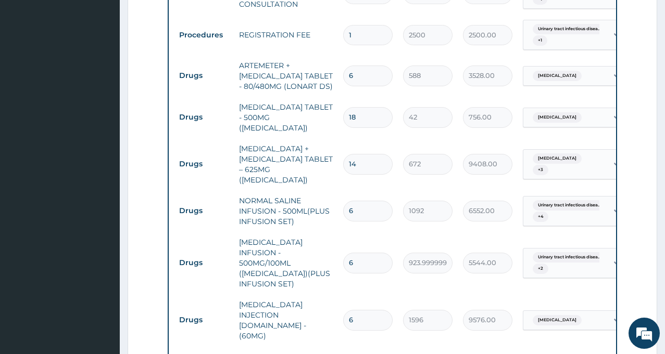
click at [365, 111] on input "18" at bounding box center [367, 117] width 49 height 20
type input "1"
type input "42.00"
type input "0.00"
type input "9"
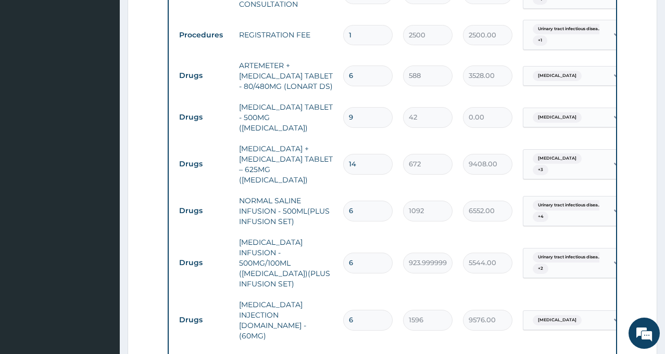
type input "378.00"
click at [356, 110] on input "9" at bounding box center [367, 117] width 49 height 20
type input "9"
click at [196, 232] on tr "Drugs METRONIDAZOLE INFUSION - 500MG/100ML (FLAGYL)(PLUS INFUSION SET) 6 923.99…" at bounding box center [429, 263] width 510 height 62
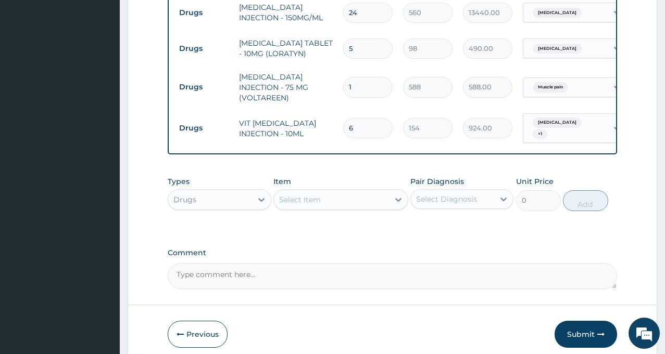
scroll to position [1170, 0]
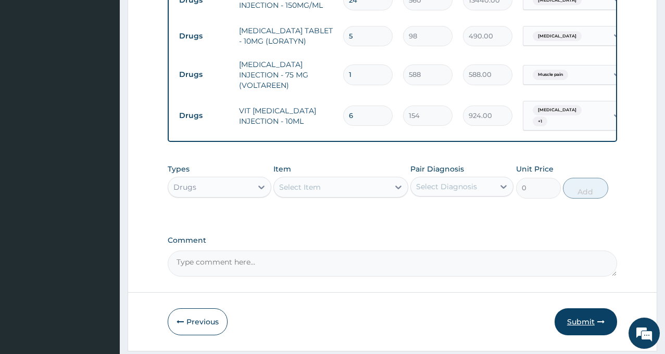
click at [577, 309] on button "Submit" at bounding box center [585, 322] width 62 height 27
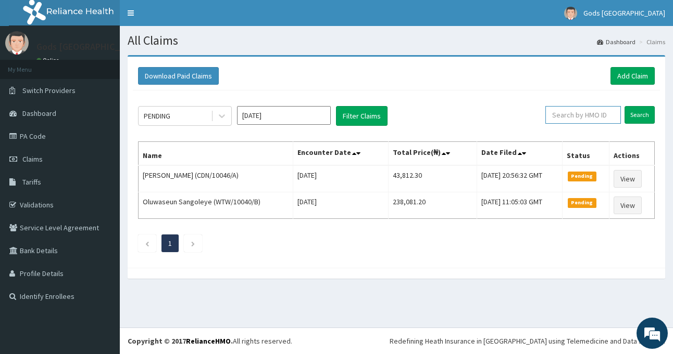
paste input "MDU/10087/D"
type input "MDU/10087/D"
click at [631, 115] on input "Search" at bounding box center [639, 115] width 30 height 18
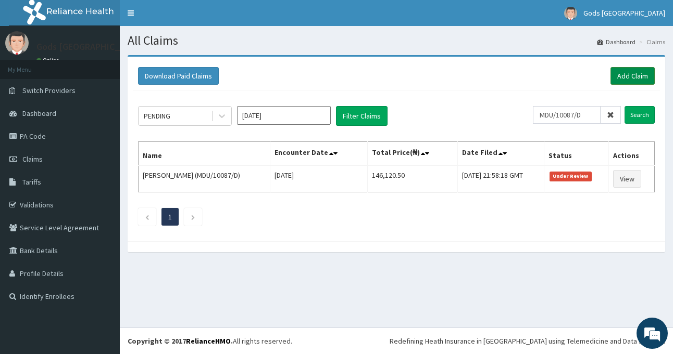
click at [633, 76] on link "Add Claim" at bounding box center [632, 76] width 44 height 18
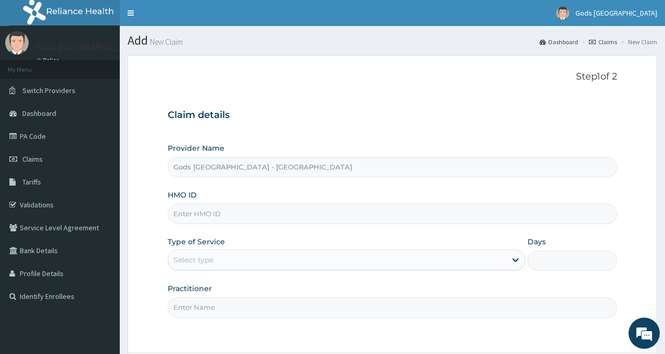
paste input "MDU/10087/D"
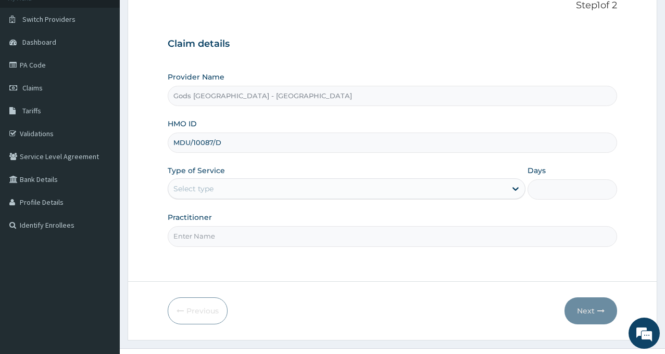
scroll to position [92, 0]
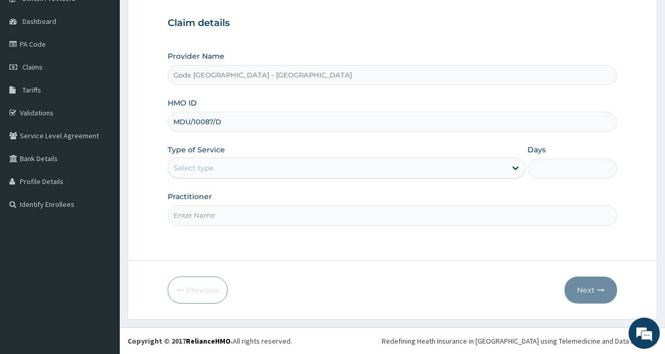
click at [202, 123] on input "MDU/10087/D" at bounding box center [392, 122] width 449 height 20
paste input "CWN/10135/B"
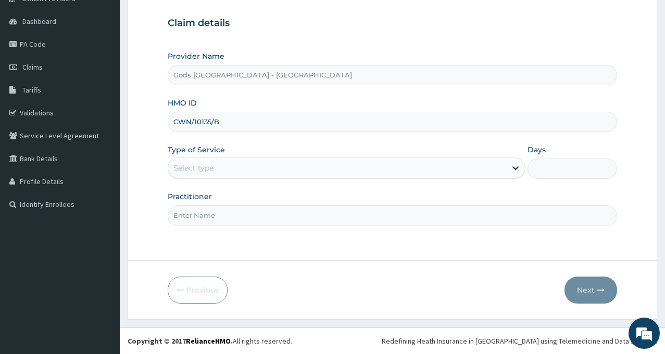
type input "CWN/10135/B"
drag, startPoint x: 186, startPoint y: 172, endPoint x: 186, endPoint y: 177, distance: 5.2
click at [186, 172] on div "Select type" at bounding box center [193, 168] width 40 height 10
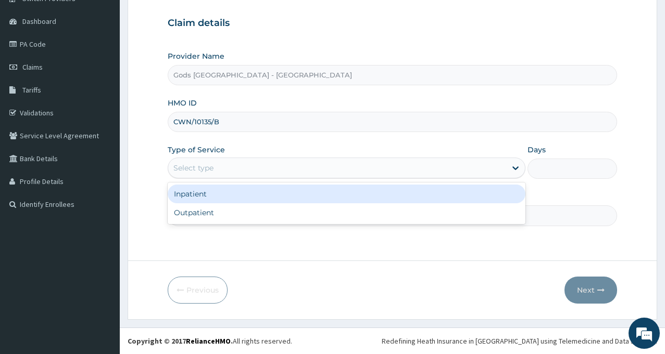
click at [192, 195] on div "Inpatient" at bounding box center [347, 194] width 358 height 19
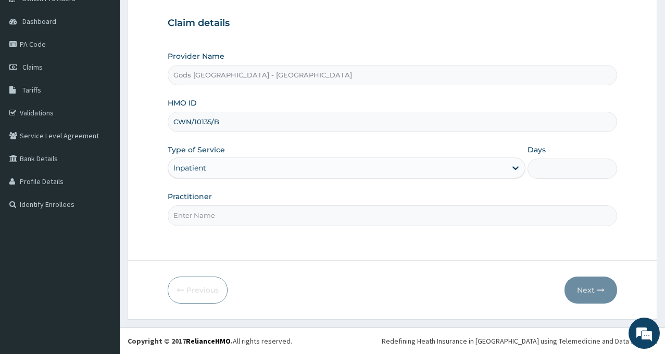
click at [533, 170] on input "Days" at bounding box center [572, 169] width 90 height 20
type input "2"
click at [236, 218] on input "Practitioner" at bounding box center [392, 216] width 449 height 20
type input "[PERSON_NAME]"
click at [587, 292] on button "Next" at bounding box center [590, 290] width 53 height 27
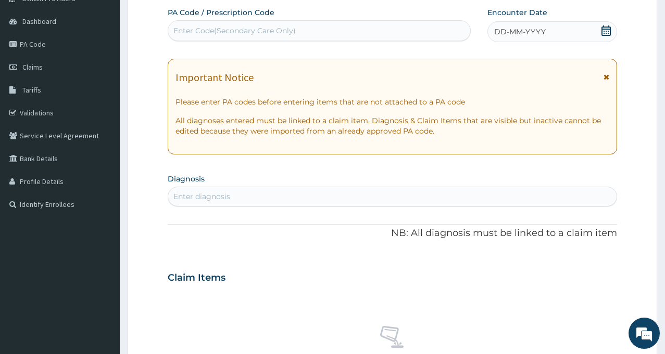
click at [214, 22] on div "Enter Code(Secondary Care Only)" at bounding box center [319, 30] width 302 height 17
paste input "PA/8EBBAA"
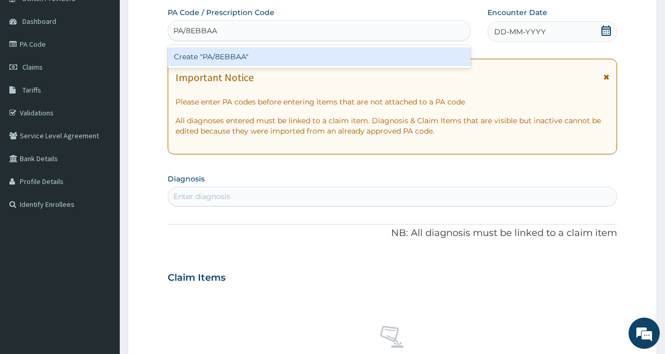
type input "PA/8EBBAA"
click at [208, 58] on div "Create "PA/8EBBAA"" at bounding box center [319, 56] width 303 height 19
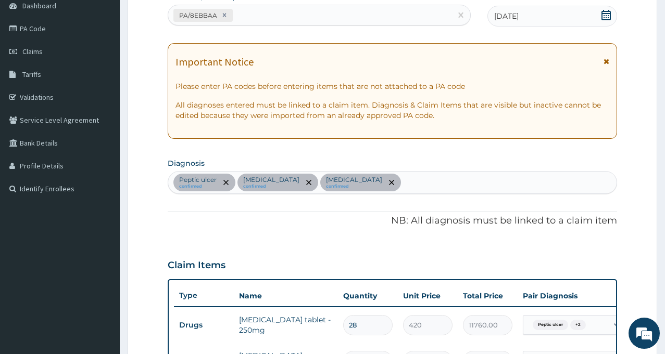
scroll to position [4, 0]
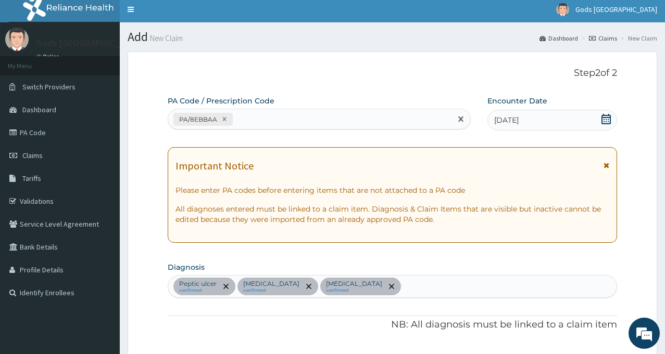
click at [275, 112] on div "PA/8EBBAA" at bounding box center [309, 119] width 283 height 17
paste input "PA/931A48"
type input "PA/931A48"
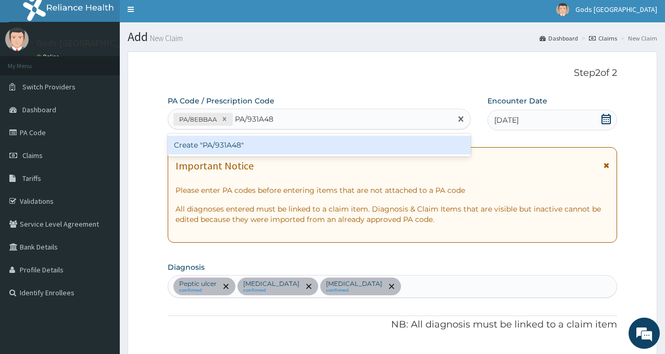
click at [261, 137] on div "Create "PA/931A48"" at bounding box center [319, 145] width 303 height 19
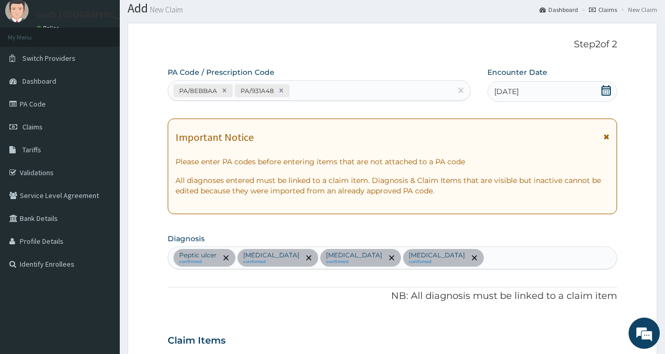
scroll to position [0, 0]
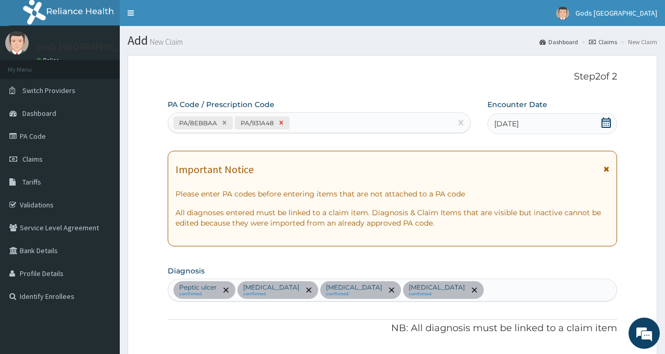
click at [278, 123] on icon at bounding box center [280, 122] width 7 height 7
type input "2"
type input "17500.00"
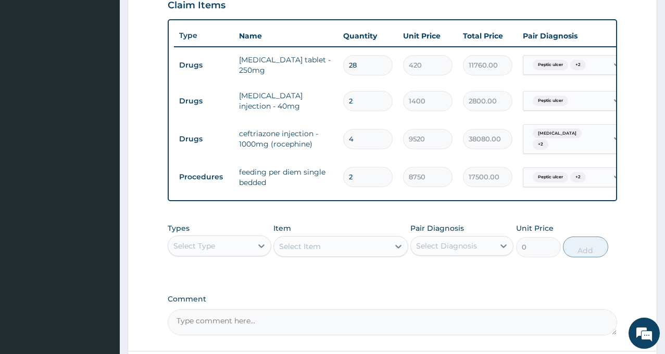
click at [333, 220] on div "PA Code / Prescription Code PA/8EBBAA Encounter Date [DATE] Important Notice Pl…" at bounding box center [392, 33] width 449 height 604
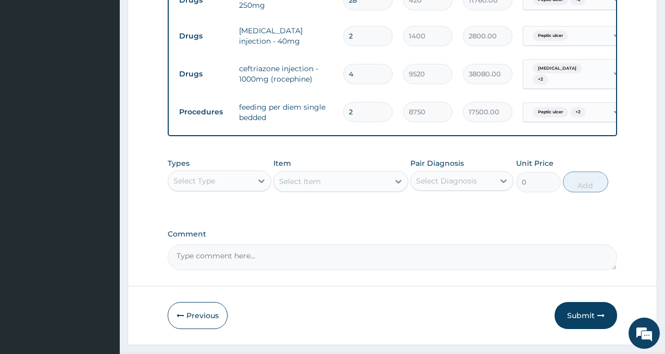
scroll to position [466, 0]
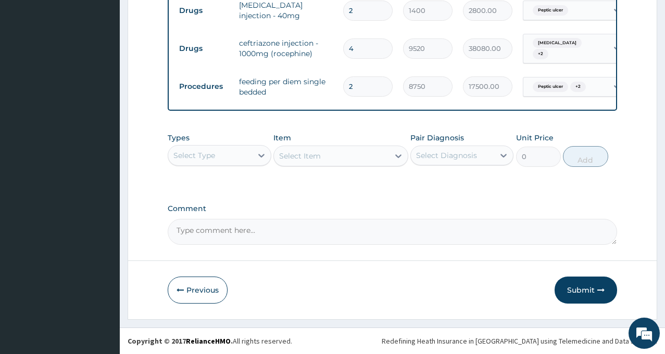
click at [196, 157] on div "Select Type" at bounding box center [194, 155] width 42 height 10
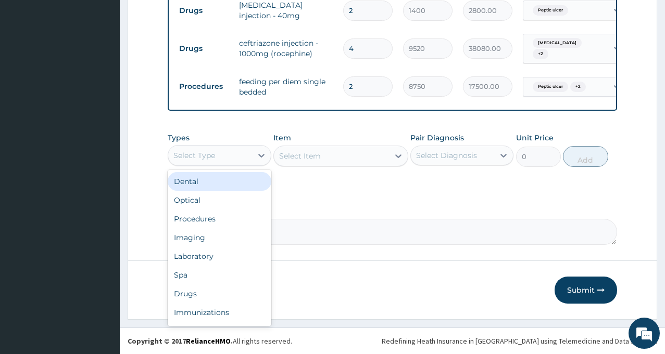
type input "P"
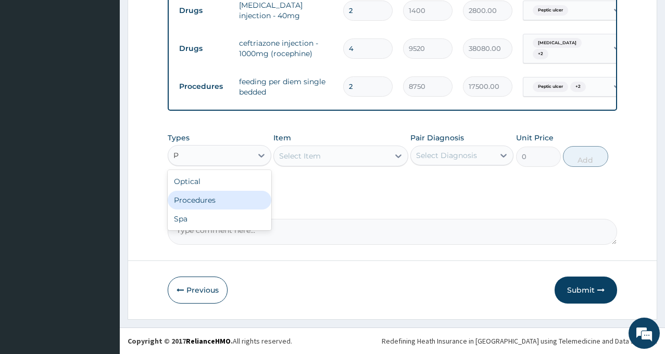
click at [210, 201] on div "Procedures" at bounding box center [219, 200] width 103 height 19
click at [452, 151] on div "Select Diagnosis" at bounding box center [446, 155] width 61 height 10
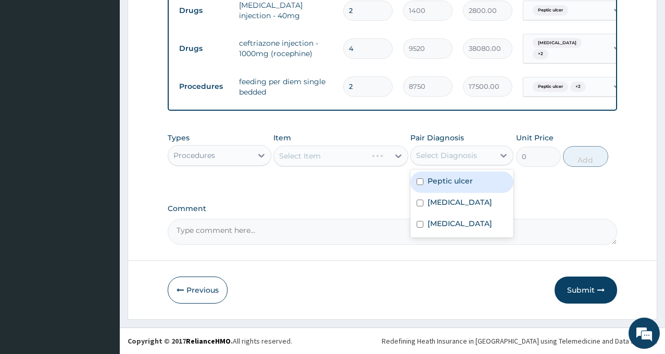
drag, startPoint x: 454, startPoint y: 186, endPoint x: 449, endPoint y: 208, distance: 22.5
click at [454, 187] on div "Peptic ulcer" at bounding box center [461, 182] width 103 height 21
checkbox input "true"
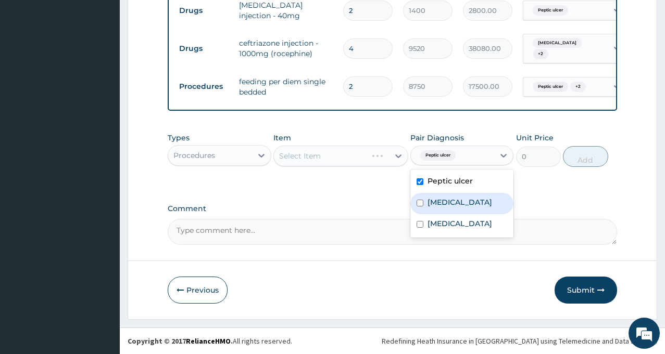
click at [449, 208] on div "[MEDICAL_DATA]" at bounding box center [461, 203] width 103 height 21
checkbox input "true"
drag, startPoint x: 335, startPoint y: 195, endPoint x: 337, endPoint y: 166, distance: 29.2
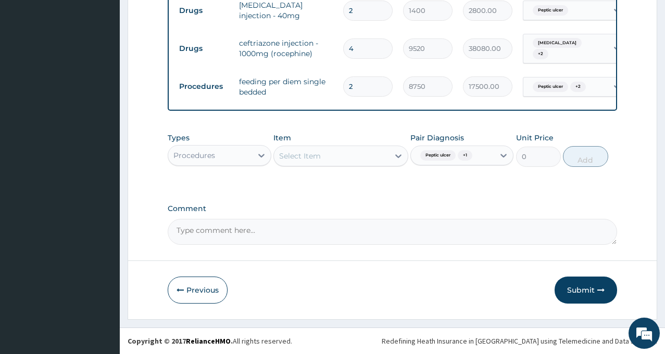
click at [333, 155] on div "Select Item" at bounding box center [331, 156] width 115 height 17
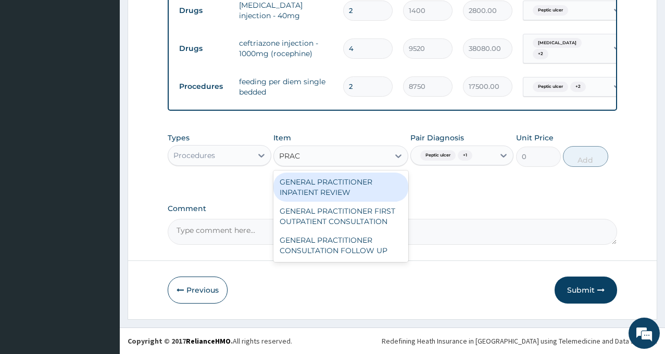
type input "PRACT"
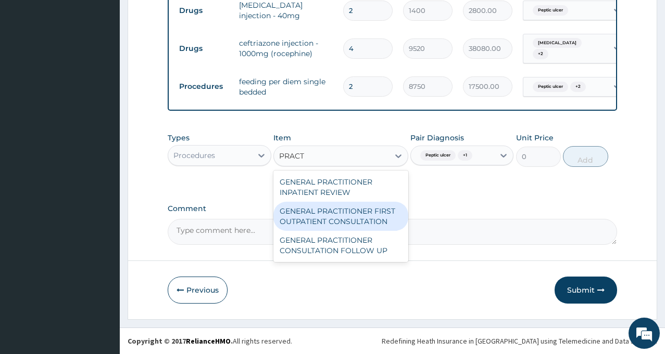
click at [333, 209] on div "GENERAL PRACTITIONER FIRST OUTPATIENT CONSULTATION" at bounding box center [340, 216] width 135 height 29
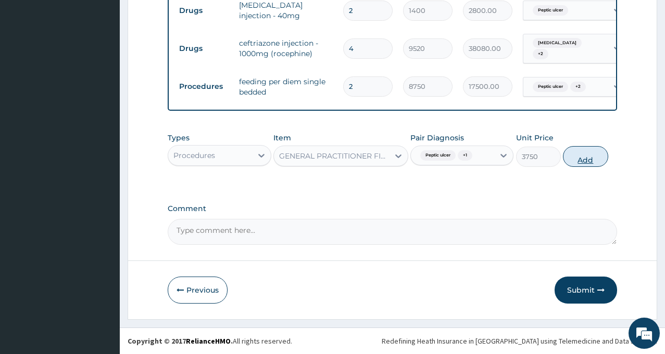
click at [585, 162] on button "Add" at bounding box center [585, 156] width 45 height 21
type input "0"
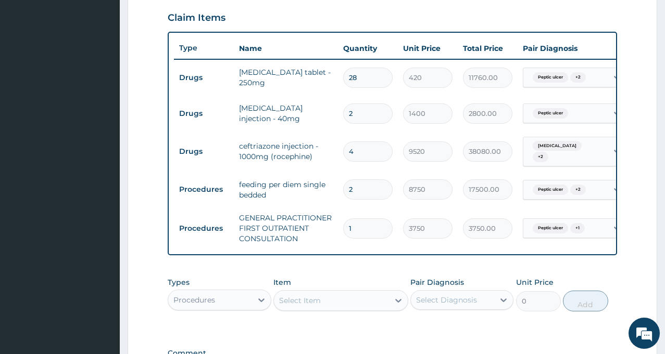
scroll to position [258, 0]
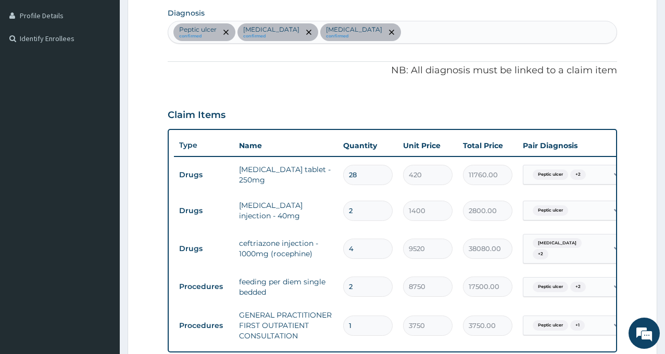
click at [429, 36] on div "[MEDICAL_DATA] confirmed [MEDICAL_DATA] confirmed [MEDICAL_DATA] confirmed" at bounding box center [392, 32] width 448 height 22
type input "MALA"
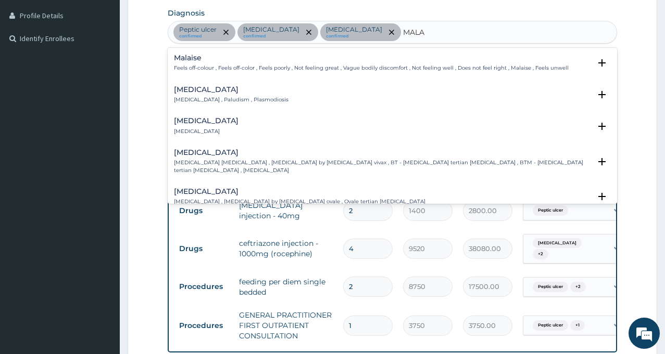
click at [185, 88] on h4 "[MEDICAL_DATA]" at bounding box center [231, 90] width 115 height 8
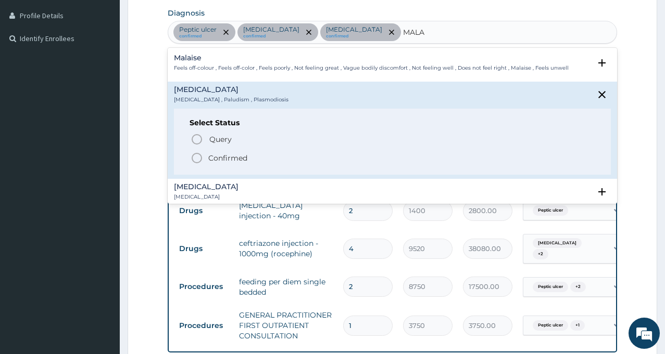
click at [201, 158] on circle "status option filled" at bounding box center [196, 158] width 9 height 9
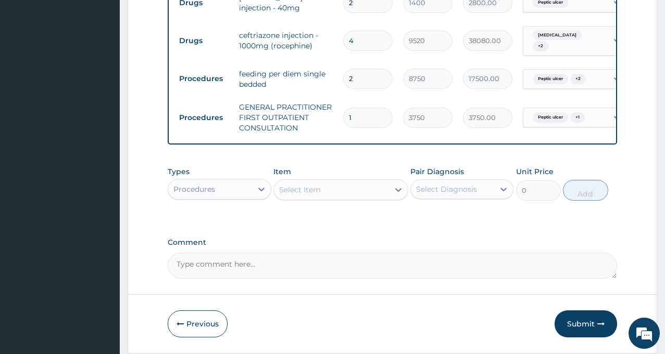
scroll to position [508, 0]
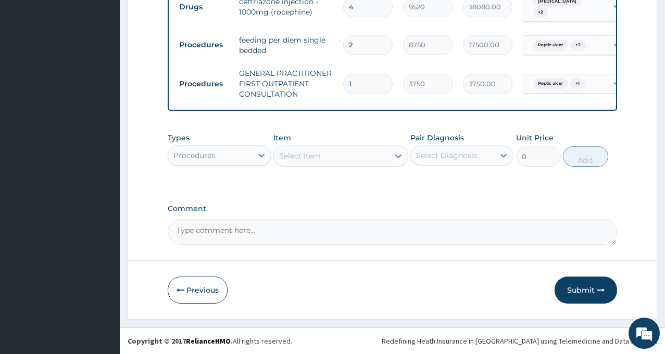
click at [221, 160] on div "Procedures" at bounding box center [209, 155] width 83 height 17
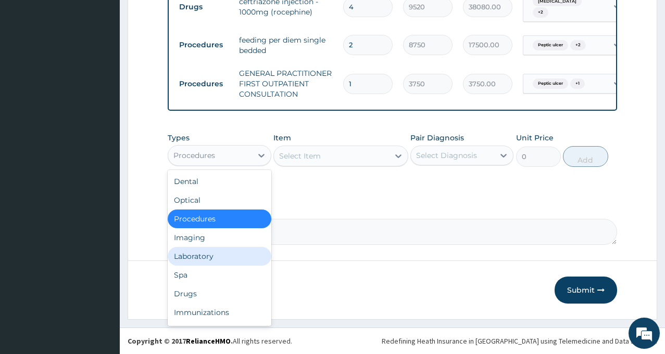
click at [217, 252] on div "Laboratory" at bounding box center [219, 256] width 103 height 19
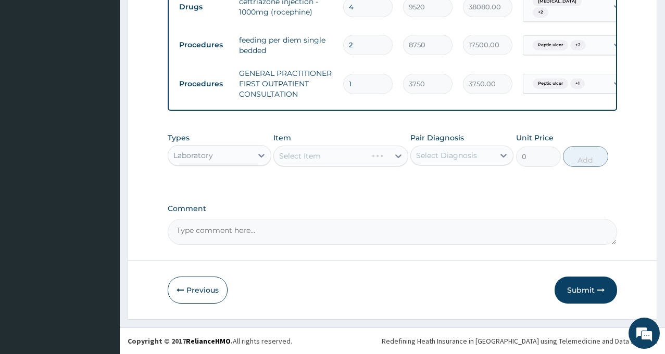
click at [447, 151] on div "Select Diagnosis" at bounding box center [446, 155] width 61 height 10
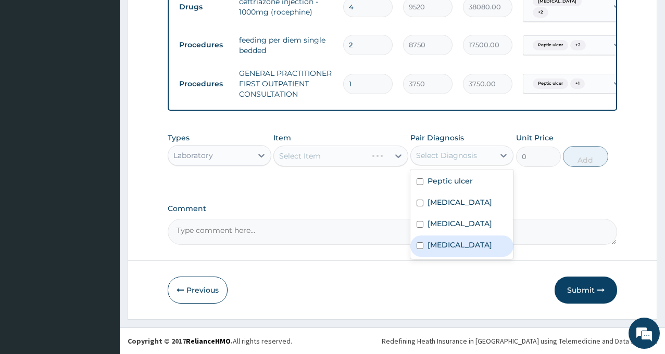
click at [452, 250] on label "[MEDICAL_DATA]" at bounding box center [459, 245] width 65 height 10
checkbox input "true"
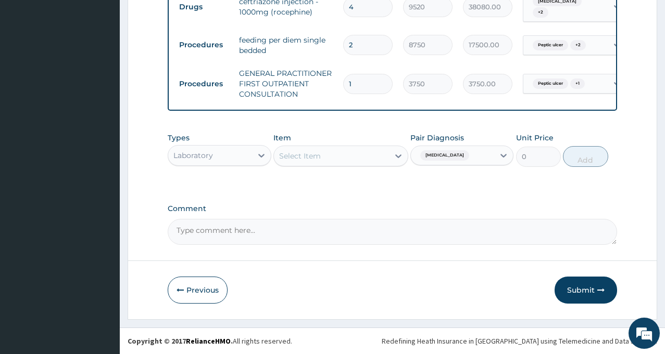
click at [316, 151] on div "Select Item" at bounding box center [300, 156] width 42 height 10
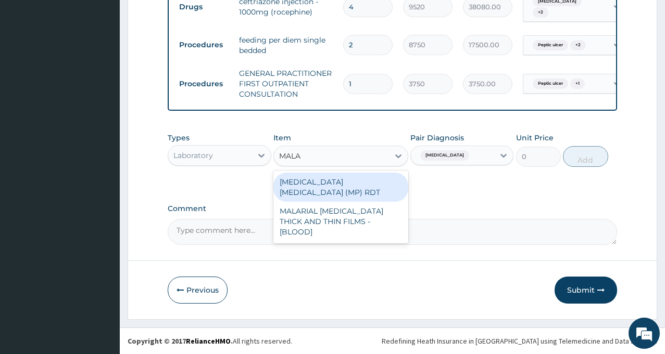
type input "MALAR"
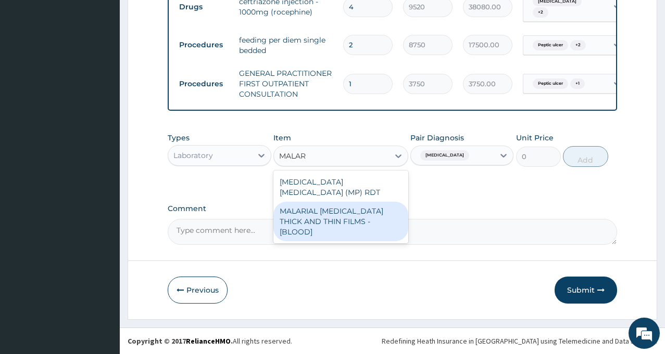
click at [354, 202] on div "MALARIAL [MEDICAL_DATA] THICK AND THIN FILMS - [BLOOD]" at bounding box center [340, 222] width 135 height 40
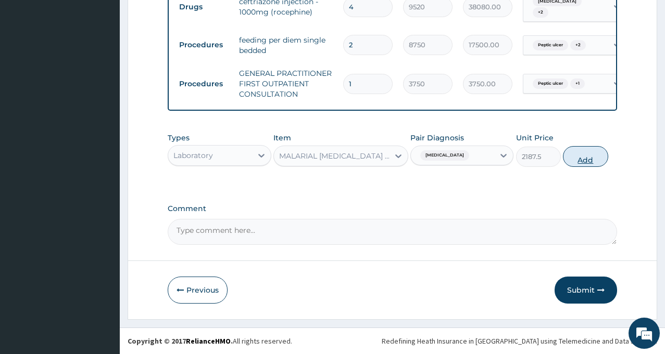
click at [581, 162] on button "Add" at bounding box center [585, 156] width 45 height 21
type input "0"
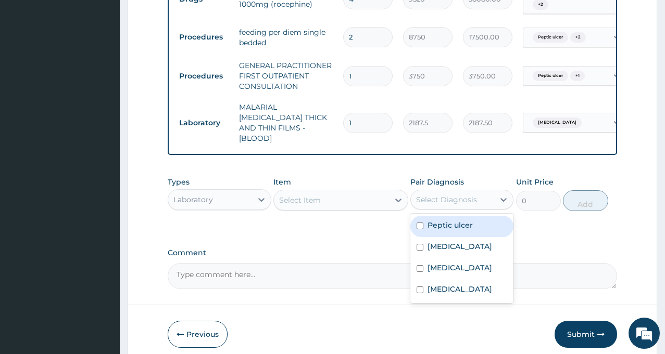
click at [451, 200] on div "Select Diagnosis" at bounding box center [446, 200] width 61 height 10
click at [440, 233] on div "Peptic ulcer" at bounding box center [461, 226] width 103 height 21
checkbox input "true"
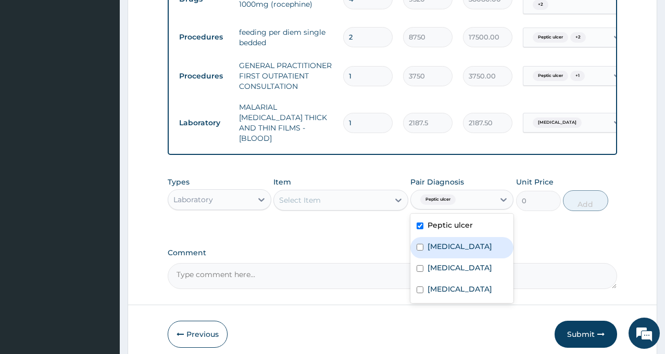
click at [439, 247] on label "[MEDICAL_DATA]" at bounding box center [459, 247] width 65 height 10
checkbox input "true"
click at [442, 226] on label "Peptic ulcer" at bounding box center [449, 225] width 45 height 10
checkbox input "false"
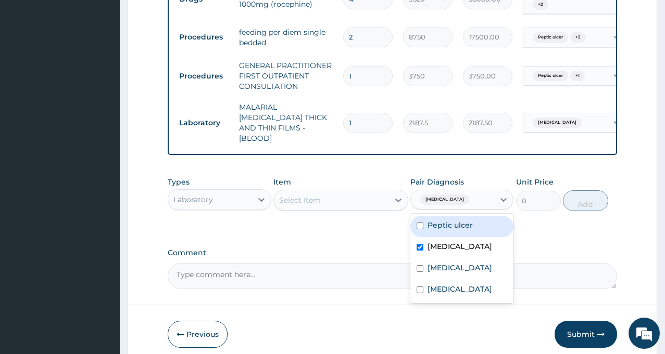
click at [361, 202] on div "Select Item" at bounding box center [331, 200] width 115 height 17
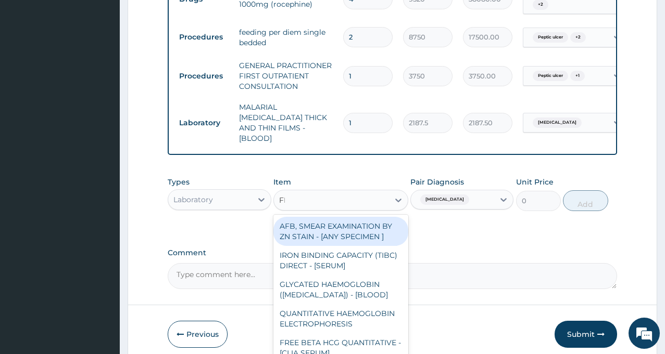
type input "FBC"
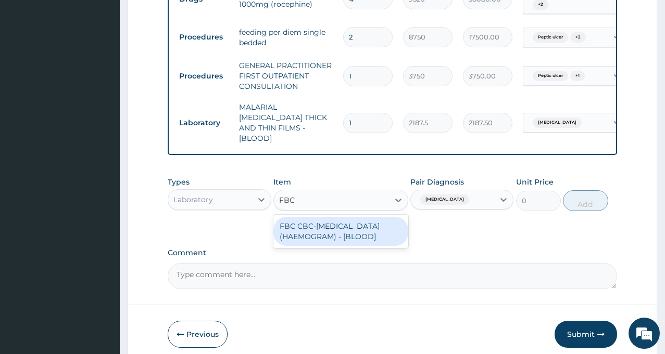
drag, startPoint x: 343, startPoint y: 238, endPoint x: 610, endPoint y: 194, distance: 271.2
click at [342, 238] on div "FBC CBC-[MEDICAL_DATA] (HAEMOGRAM) - [BLOOD]" at bounding box center [340, 231] width 135 height 29
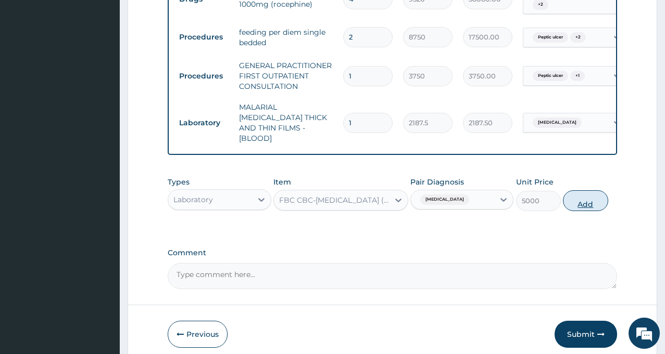
click at [575, 205] on button "Add" at bounding box center [585, 201] width 45 height 21
type input "0"
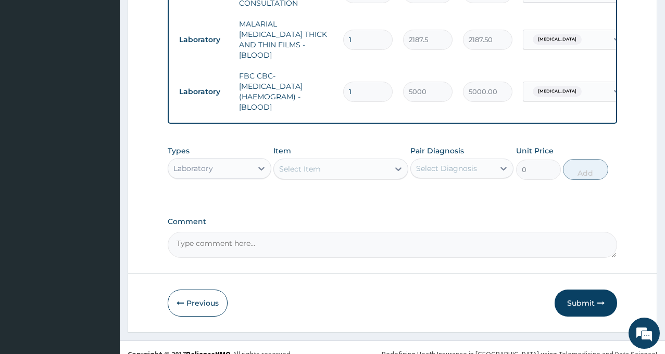
scroll to position [602, 0]
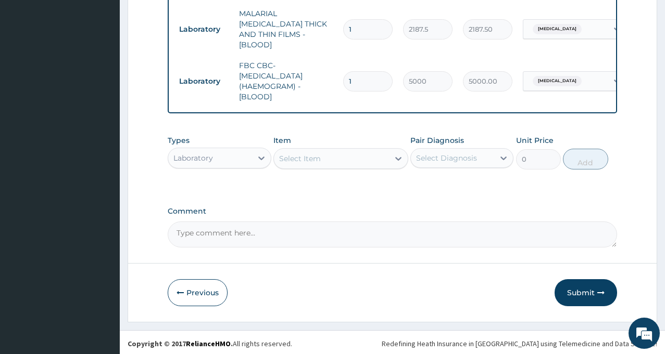
click at [222, 151] on div "Laboratory" at bounding box center [209, 158] width 83 height 17
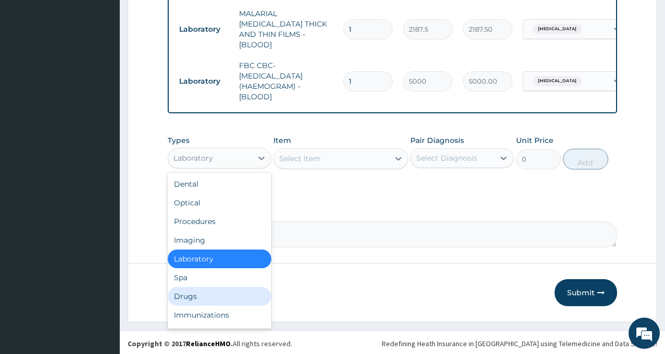
click at [199, 294] on div "Drugs" at bounding box center [219, 296] width 103 height 19
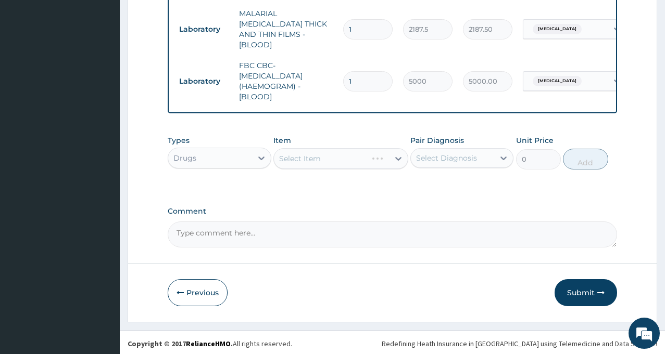
click at [446, 160] on div "Select Diagnosis" at bounding box center [446, 158] width 61 height 10
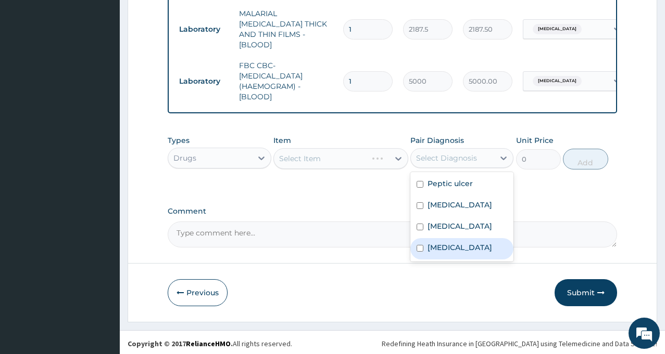
click at [452, 253] on label "[MEDICAL_DATA]" at bounding box center [459, 248] width 65 height 10
checkbox input "true"
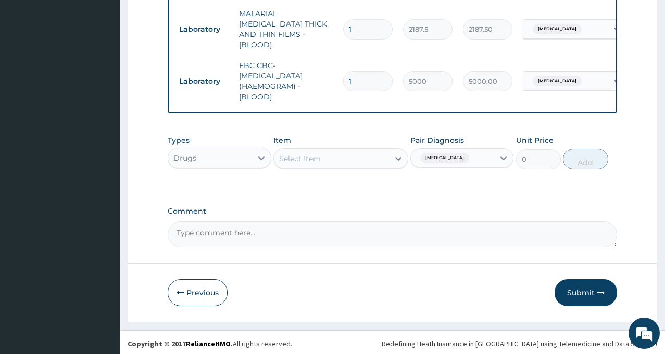
click at [322, 154] on div "Select Item" at bounding box center [331, 158] width 115 height 17
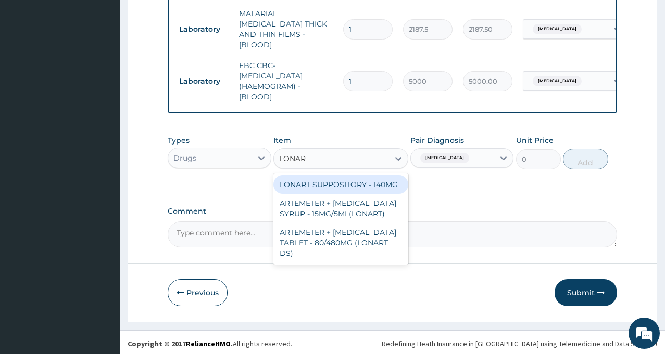
type input "LONART"
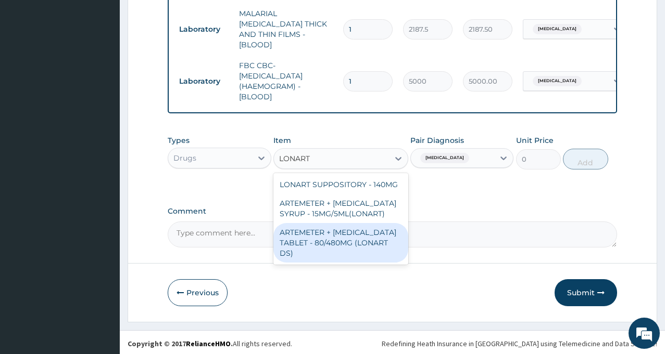
click at [360, 238] on div "ARTEMETER + [MEDICAL_DATA] TABLET - 80/480MG (LONART DS)" at bounding box center [340, 243] width 135 height 40
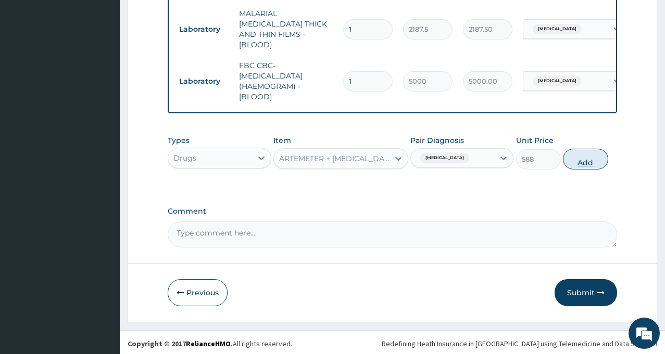
click at [587, 161] on button "Add" at bounding box center [585, 159] width 45 height 21
type input "0"
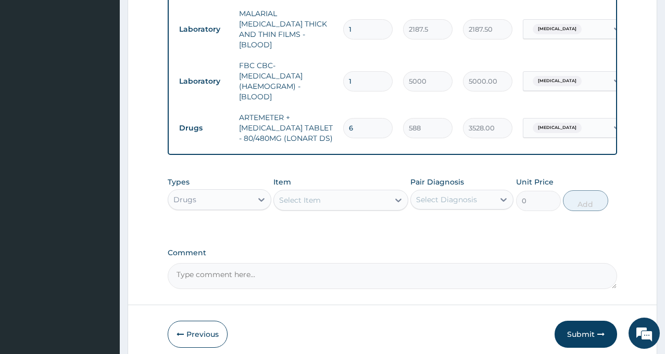
type input "6"
click at [454, 197] on div "Select Diagnosis" at bounding box center [446, 200] width 61 height 10
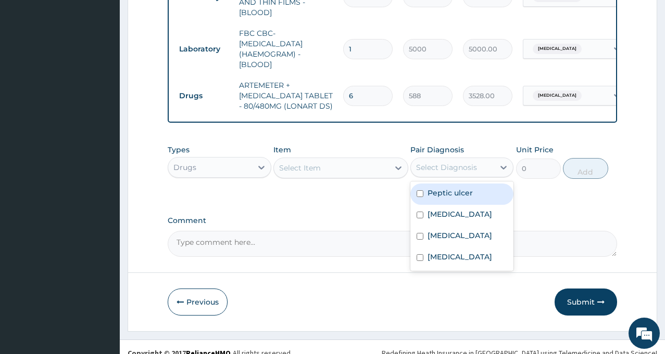
scroll to position [643, 0]
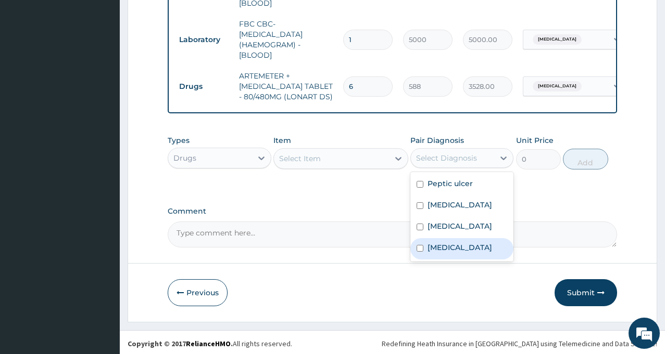
click at [451, 253] on label "[MEDICAL_DATA]" at bounding box center [459, 248] width 65 height 10
checkbox input "true"
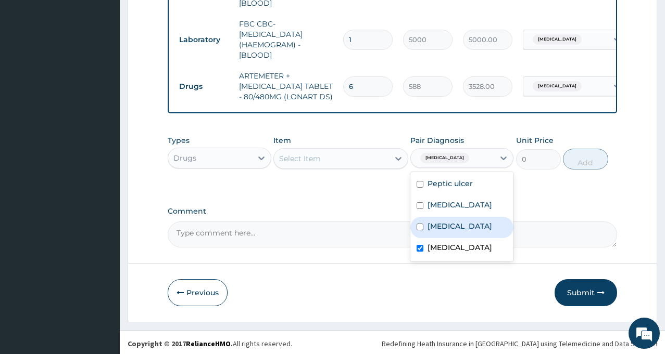
click at [352, 180] on div "Types Drugs Item Select Item Pair Diagnosis option [MEDICAL_DATA], selected. op…" at bounding box center [392, 160] width 449 height 60
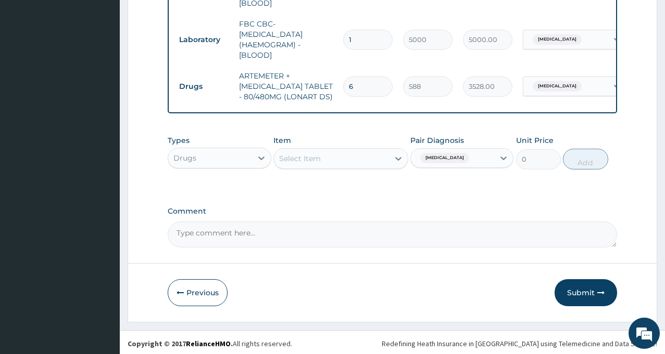
click at [348, 160] on div "Select Item" at bounding box center [331, 158] width 115 height 17
type input "PARACE"
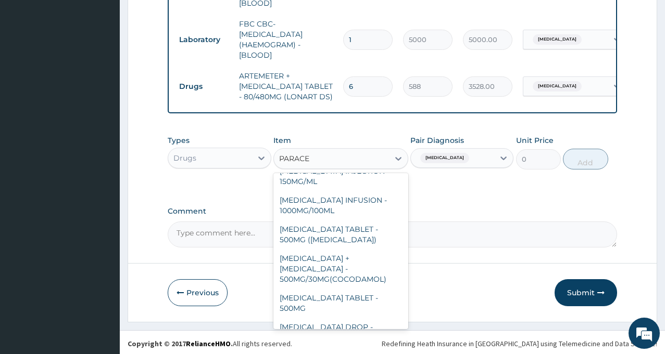
scroll to position [121, 0]
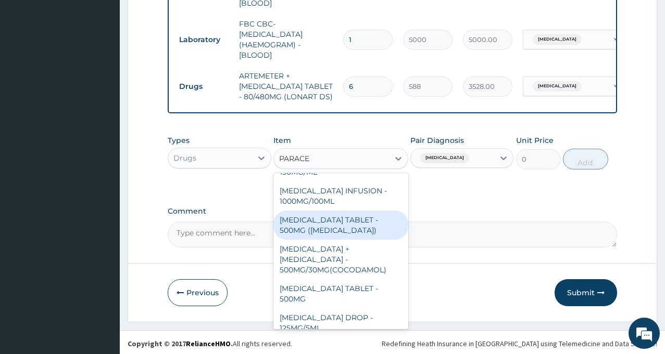
click at [324, 230] on div "[MEDICAL_DATA] TABLET - 500MG ([MEDICAL_DATA])" at bounding box center [340, 225] width 135 height 29
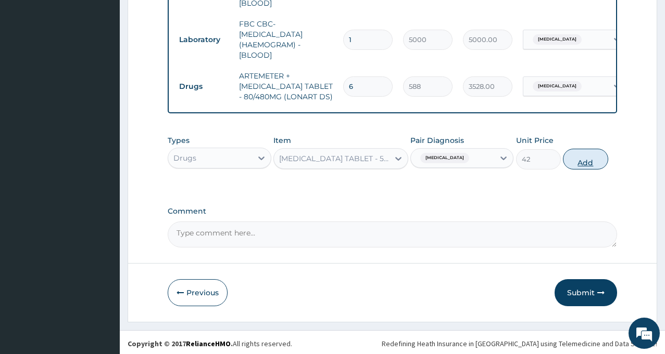
click at [583, 157] on button "Add" at bounding box center [585, 159] width 45 height 21
type input "0"
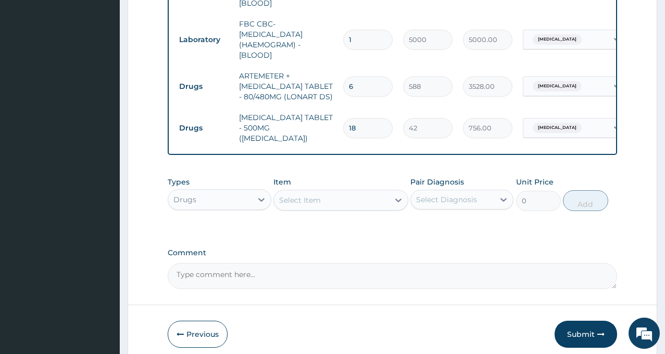
type input "18"
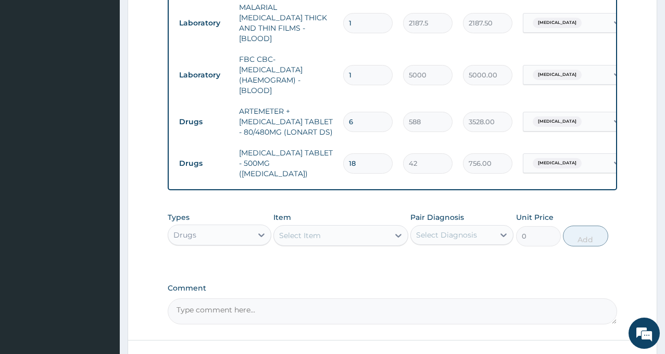
scroll to position [679, 0]
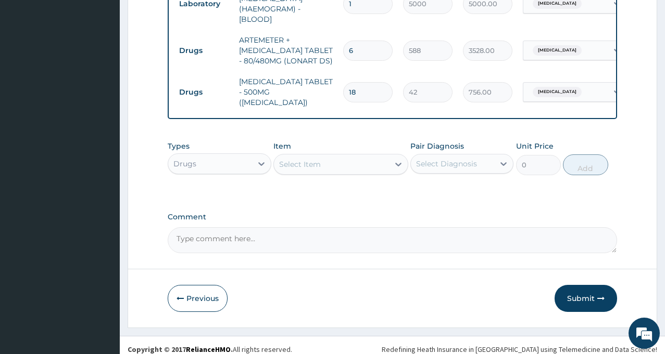
click at [208, 158] on div "Drugs" at bounding box center [209, 164] width 83 height 17
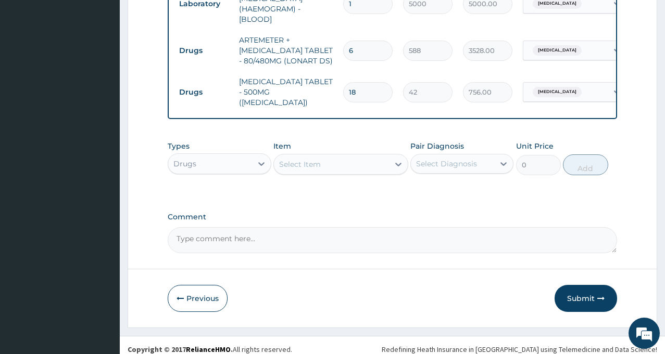
click at [436, 159] on div "Select Diagnosis" at bounding box center [446, 164] width 61 height 10
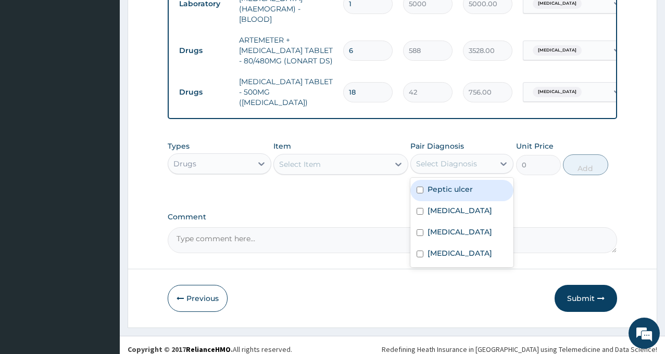
click at [442, 184] on label "Peptic ulcer" at bounding box center [449, 189] width 45 height 10
checkbox input "true"
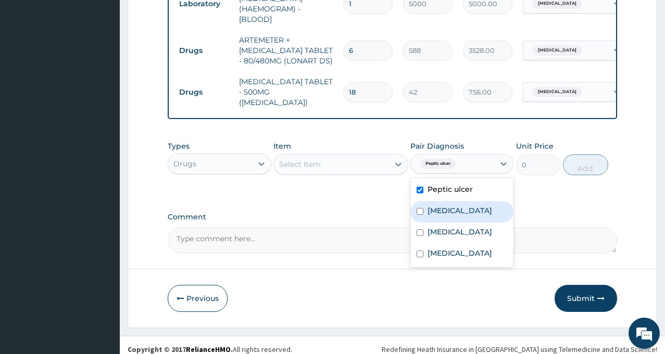
click at [441, 208] on label "[MEDICAL_DATA]" at bounding box center [459, 211] width 65 height 10
checkbox input "true"
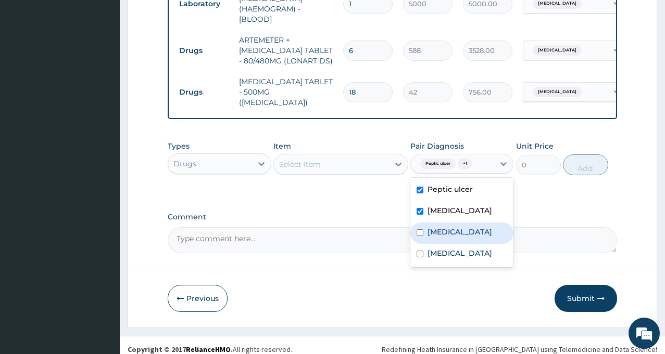
click at [443, 234] on label "[MEDICAL_DATA]" at bounding box center [459, 232] width 65 height 10
checkbox input "true"
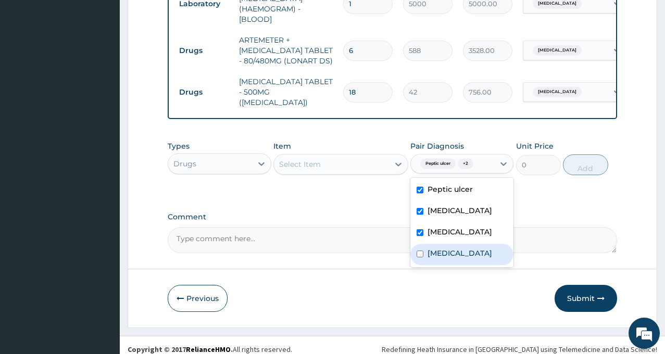
click at [430, 259] on label "[MEDICAL_DATA]" at bounding box center [459, 253] width 65 height 10
checkbox input "true"
click at [322, 160] on div "Select Item" at bounding box center [331, 164] width 115 height 17
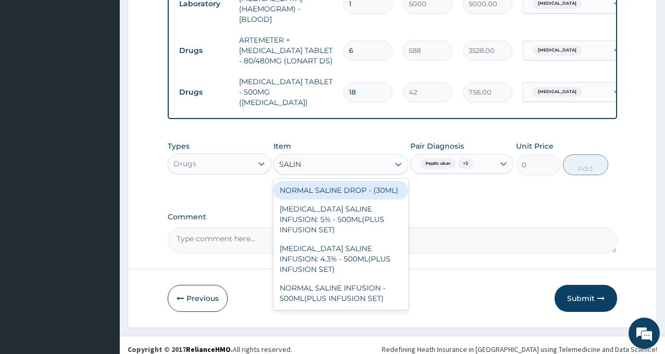
type input "SALINE"
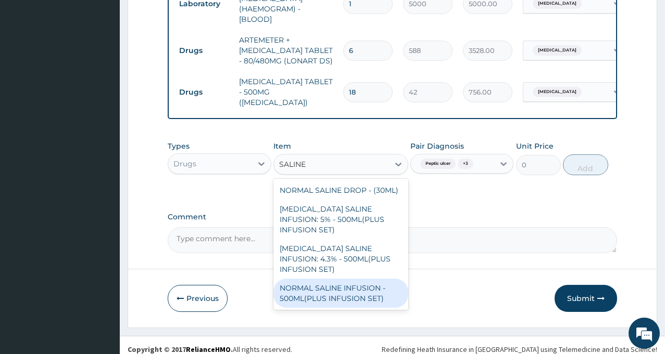
click at [331, 279] on div "NORMAL SALINE INFUSION - 500ML(PLUS INFUSION SET)" at bounding box center [340, 293] width 135 height 29
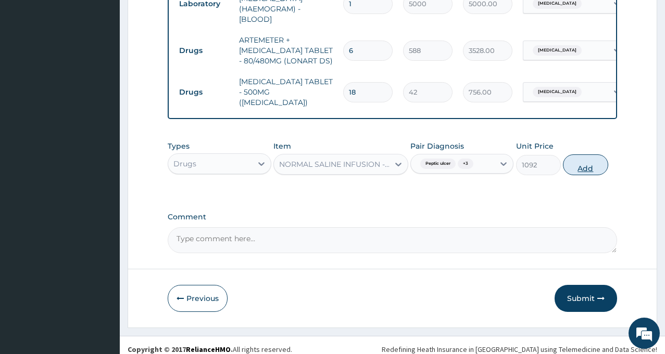
click at [586, 160] on button "Add" at bounding box center [585, 165] width 45 height 21
type input "0"
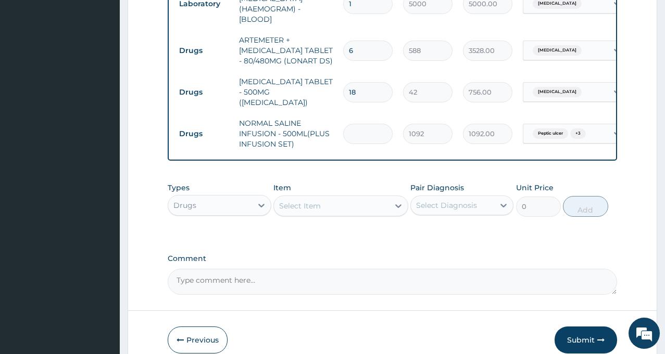
type input "6"
type input "6552.00"
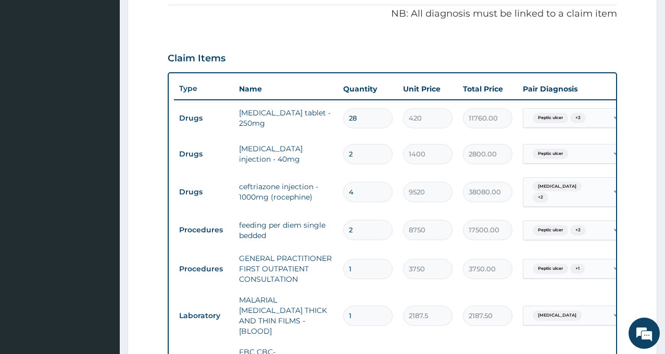
scroll to position [211, 0]
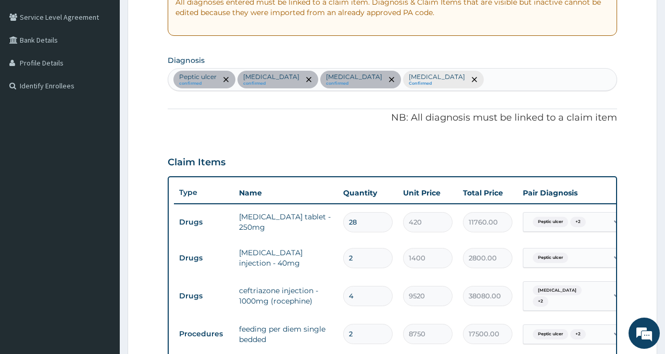
type input "6"
click at [468, 79] on div "[MEDICAL_DATA] confirmed [MEDICAL_DATA] confirmed [MEDICAL_DATA] confirmed [MED…" at bounding box center [392, 80] width 448 height 22
type input "MYAL"
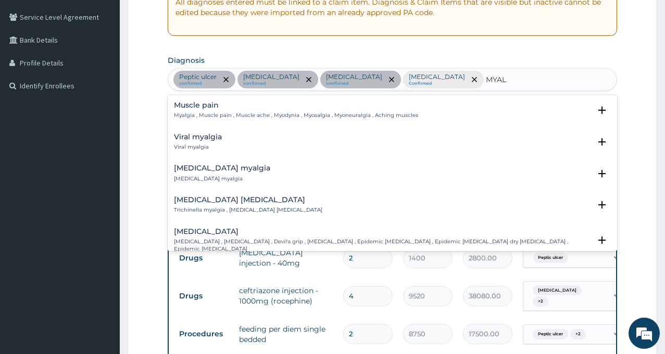
click at [194, 109] on h4 "Muscle pain" at bounding box center [296, 106] width 244 height 8
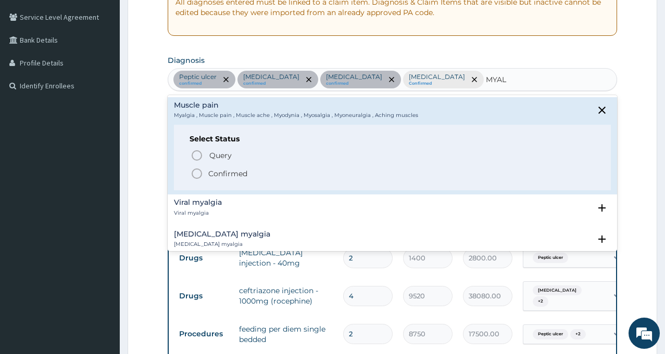
click at [208, 172] on span "Confirmed" at bounding box center [393, 174] width 404 height 12
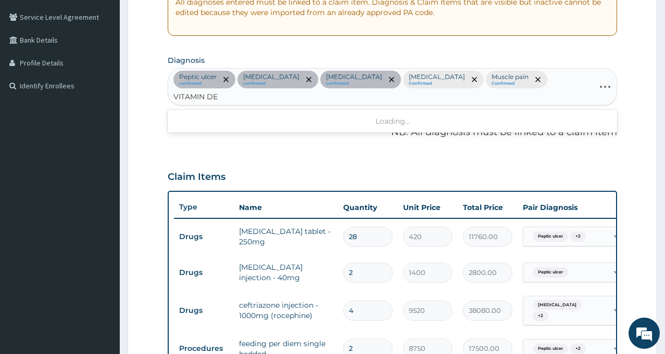
type input "VITAMIN DEF"
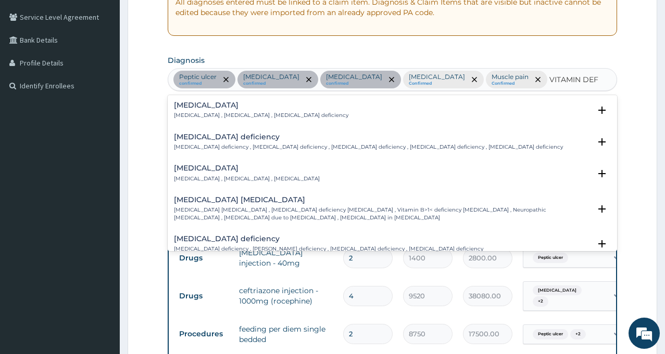
click at [207, 170] on h4 "[MEDICAL_DATA]" at bounding box center [247, 168] width 146 height 8
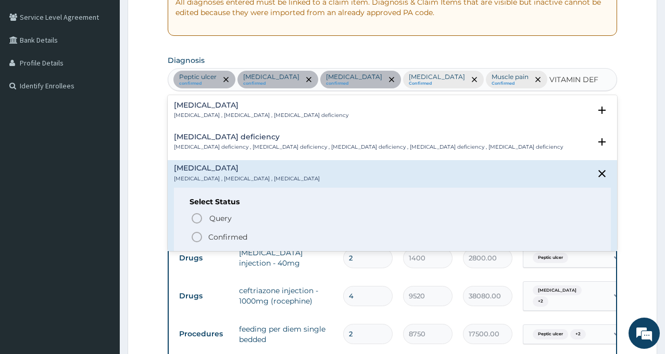
click at [204, 235] on span "Confirmed" at bounding box center [393, 237] width 404 height 12
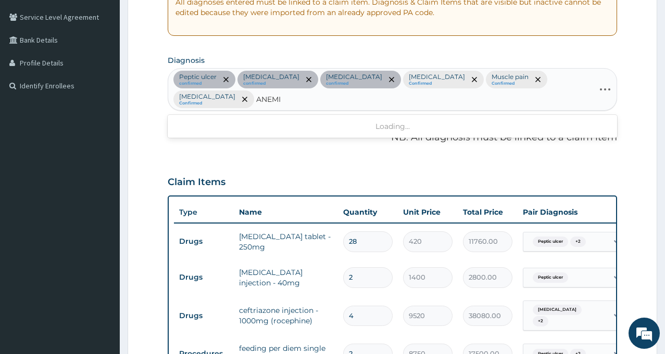
type input "[MEDICAL_DATA]"
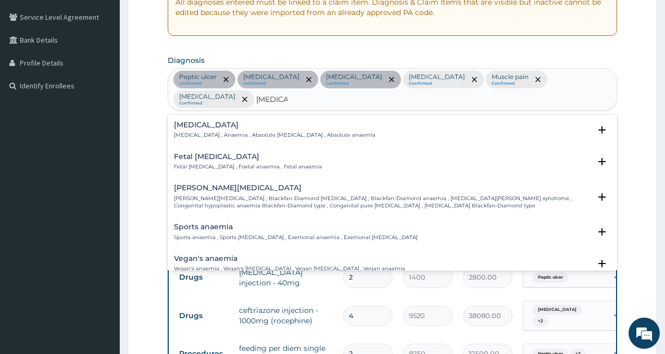
click at [199, 121] on h4 "[MEDICAL_DATA]" at bounding box center [274, 125] width 201 height 8
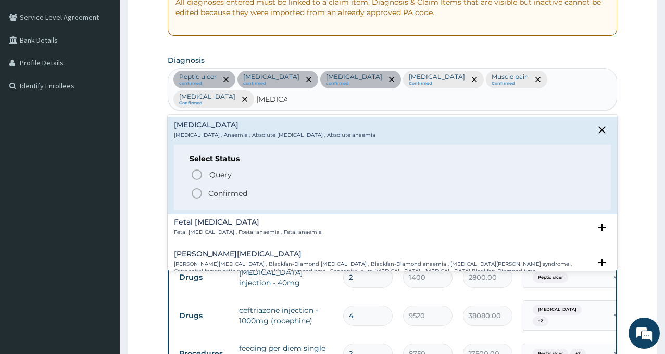
click at [205, 188] on span "Confirmed" at bounding box center [393, 193] width 404 height 12
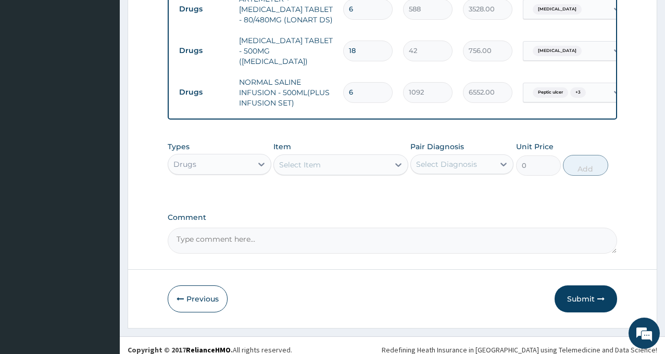
scroll to position [741, 0]
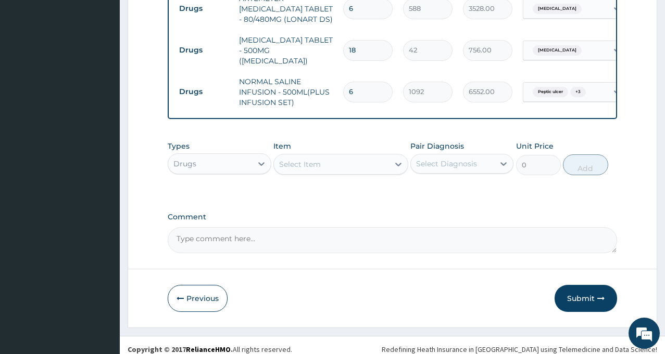
click at [439, 160] on div "Select Diagnosis" at bounding box center [446, 164] width 61 height 10
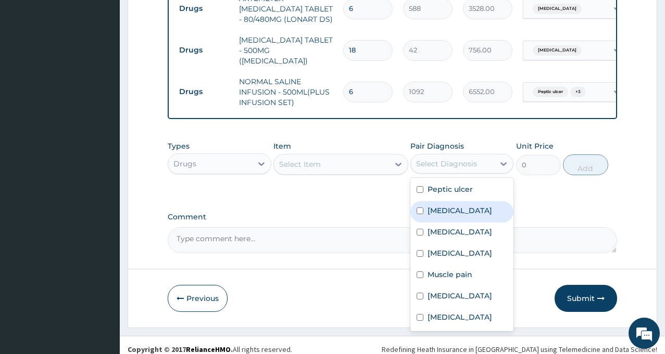
scroll to position [8, 0]
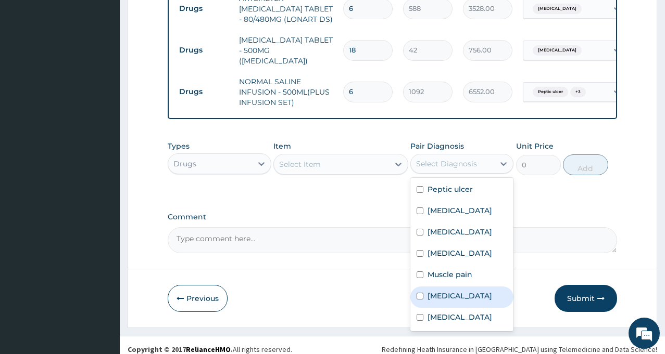
click at [452, 292] on label "[MEDICAL_DATA]" at bounding box center [459, 296] width 65 height 10
checkbox input "true"
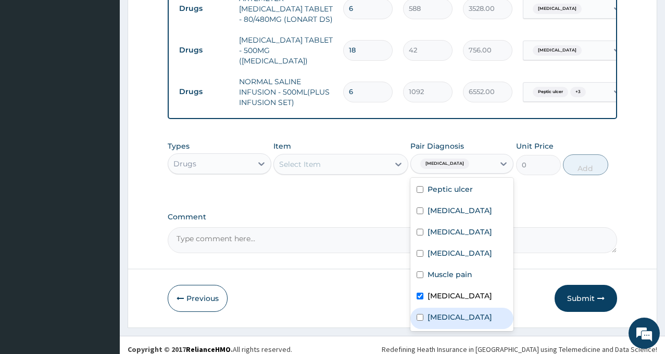
click at [449, 314] on label "[MEDICAL_DATA]" at bounding box center [459, 317] width 65 height 10
checkbox input "true"
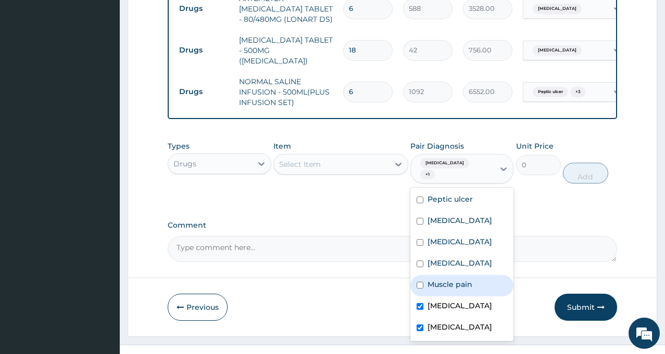
click at [455, 280] on label "Muscle pain" at bounding box center [449, 285] width 45 height 10
checkbox input "true"
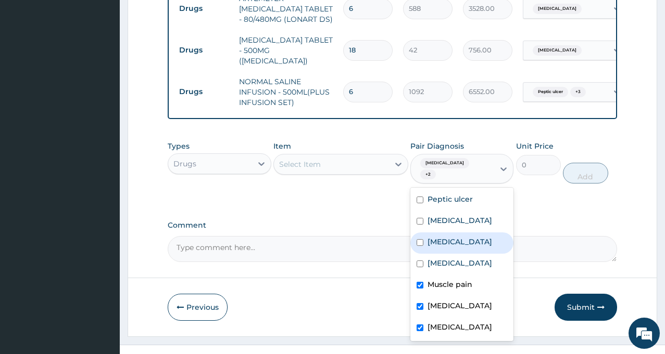
click at [459, 237] on label "[MEDICAL_DATA]" at bounding box center [459, 242] width 65 height 10
checkbox input "true"
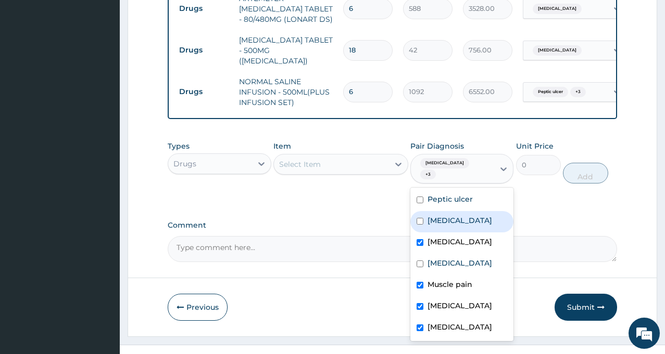
scroll to position [0, 0]
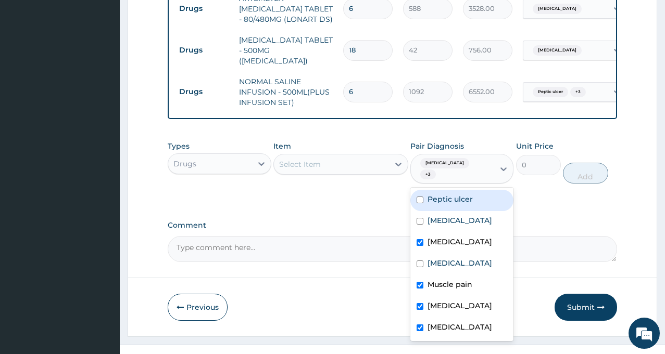
click at [310, 159] on div "Select Item" at bounding box center [300, 164] width 42 height 10
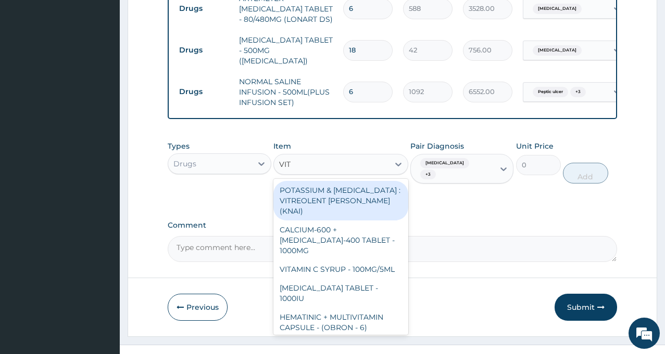
type input "VIT B"
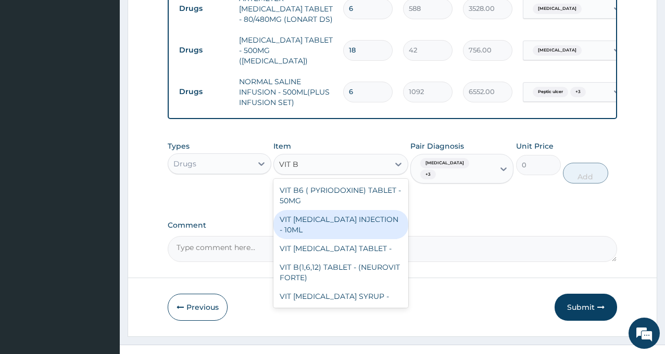
click at [335, 212] on div "VIT [MEDICAL_DATA] INJECTION - 10ML" at bounding box center [340, 224] width 135 height 29
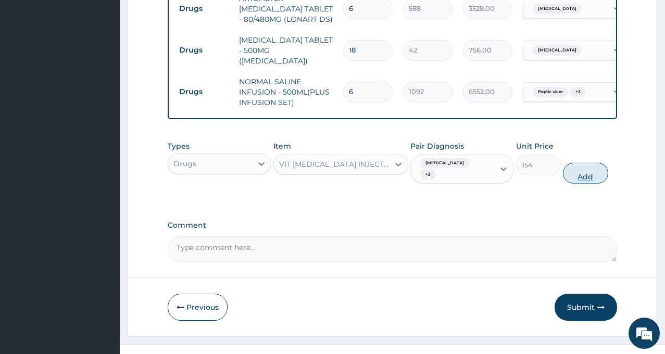
click at [575, 168] on button "Add" at bounding box center [585, 173] width 45 height 21
type input "0"
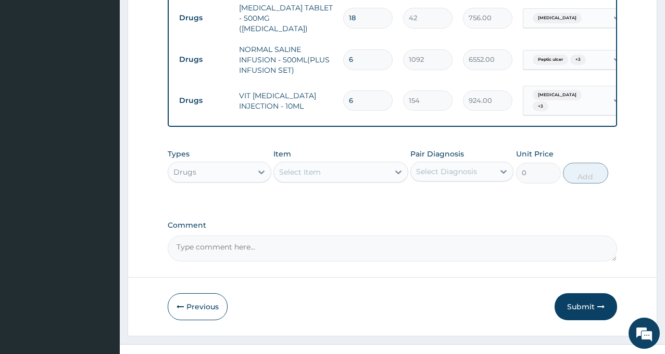
scroll to position [781, 0]
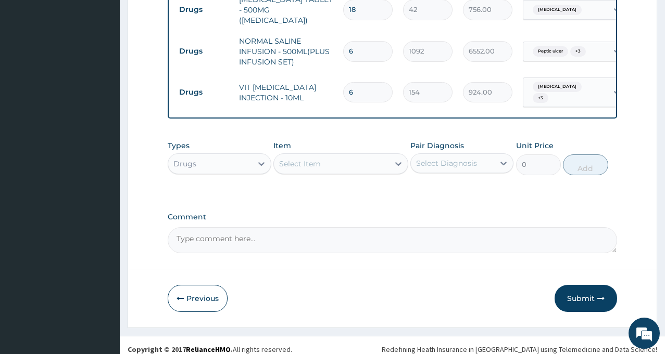
type input "6"
click at [446, 158] on div "Select Diagnosis" at bounding box center [446, 163] width 61 height 10
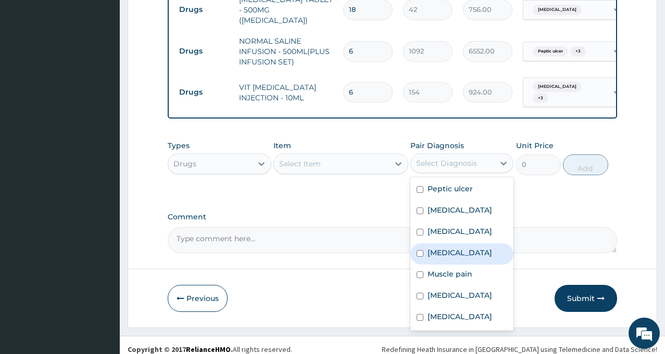
click at [449, 258] on label "[MEDICAL_DATA]" at bounding box center [459, 253] width 65 height 10
checkbox input "true"
click at [345, 187] on div "Types Drugs Item Select Item Pair Diagnosis option [MEDICAL_DATA], selected. op…" at bounding box center [392, 165] width 449 height 60
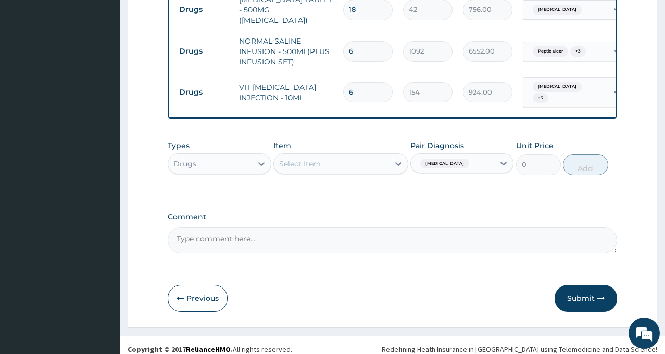
click at [332, 156] on div "Select Item" at bounding box center [331, 164] width 115 height 17
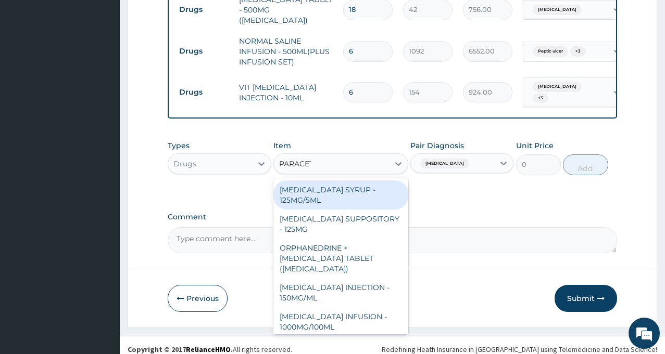
type input "PARACETA"
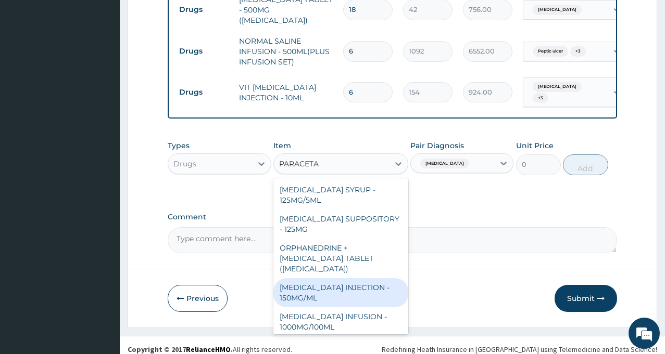
click at [342, 279] on div "[MEDICAL_DATA] INJECTION - 150MG/ML" at bounding box center [340, 292] width 135 height 29
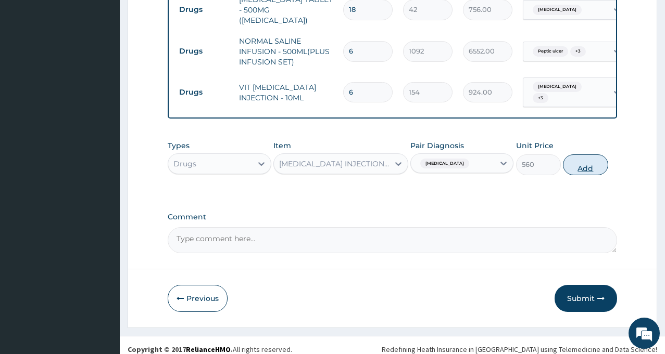
click at [581, 162] on button "Add" at bounding box center [585, 165] width 45 height 21
type input "0"
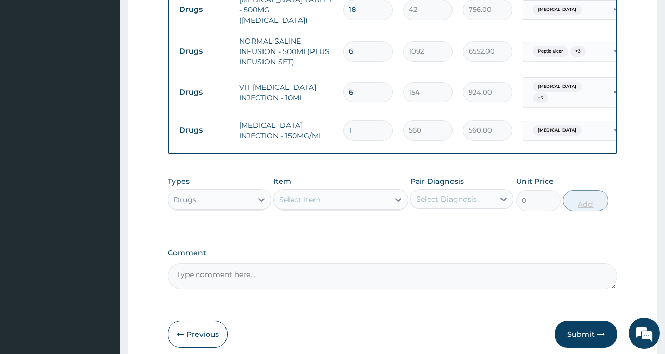
type input "16"
type input "8960.00"
type input "16"
click at [461, 194] on div "Select Diagnosis" at bounding box center [446, 199] width 61 height 10
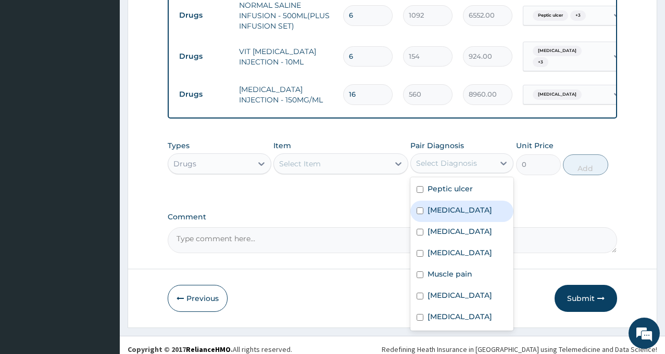
scroll to position [8, 0]
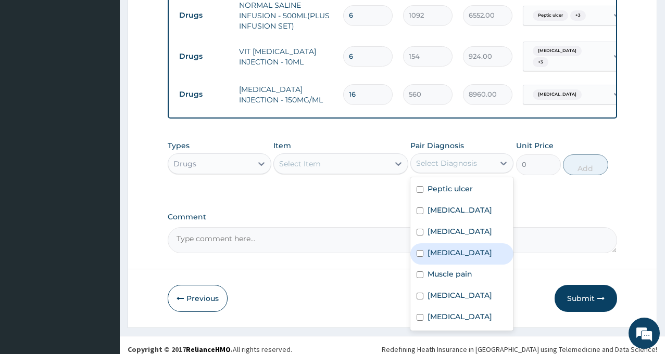
click at [454, 249] on div "[MEDICAL_DATA]" at bounding box center [461, 254] width 103 height 21
checkbox input "true"
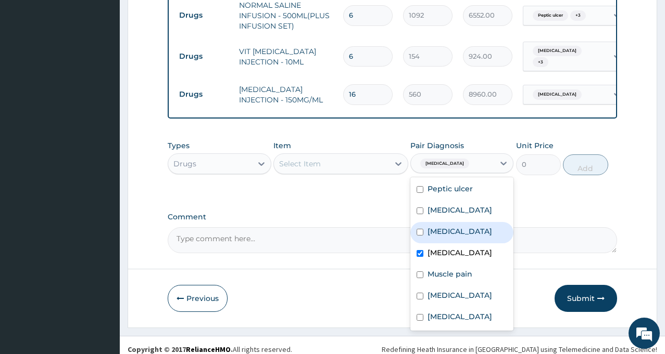
click at [325, 156] on div "Select Item" at bounding box center [331, 164] width 115 height 17
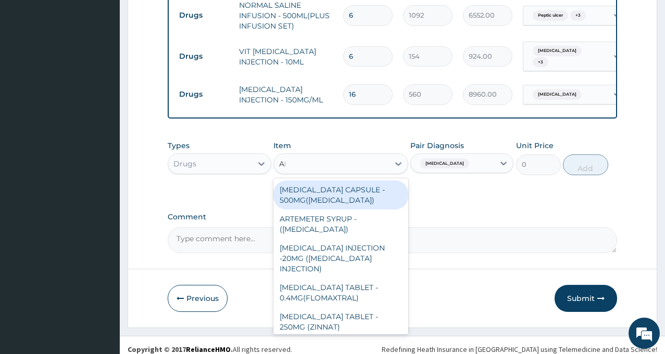
type input "ARTES"
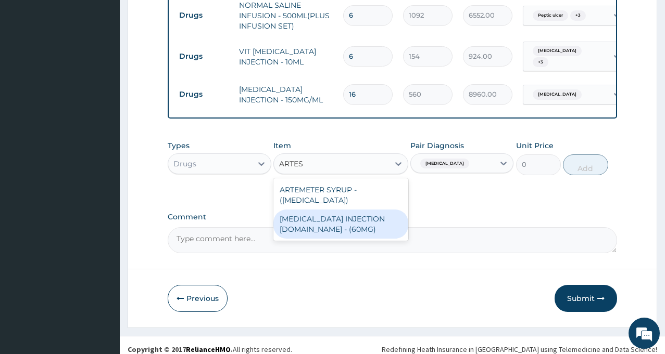
click at [363, 220] on div "[MEDICAL_DATA] INJECTION [DOMAIN_NAME] - (60MG)" at bounding box center [340, 224] width 135 height 29
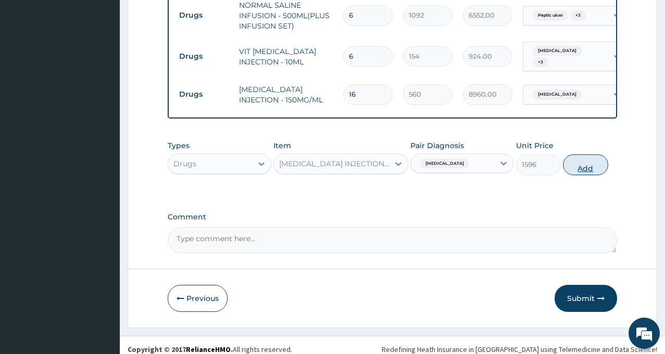
click at [581, 155] on button "Add" at bounding box center [585, 165] width 45 height 21
type input "0"
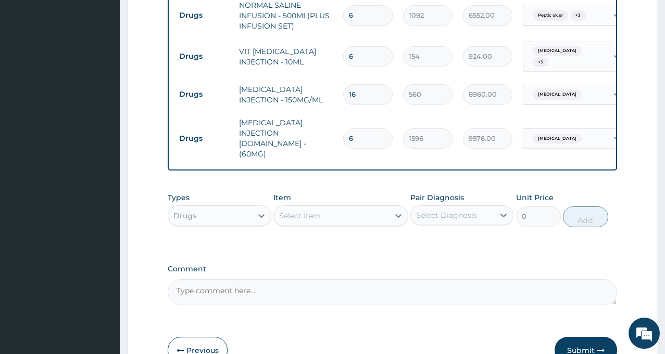
type input "6"
click at [460, 210] on div "Select Diagnosis" at bounding box center [446, 215] width 61 height 10
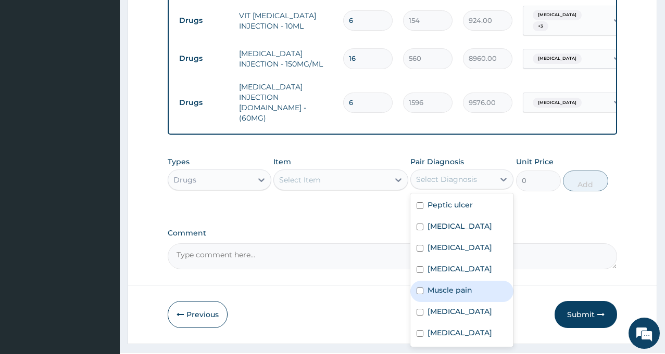
click at [452, 285] on label "Muscle pain" at bounding box center [449, 290] width 45 height 10
checkbox input "true"
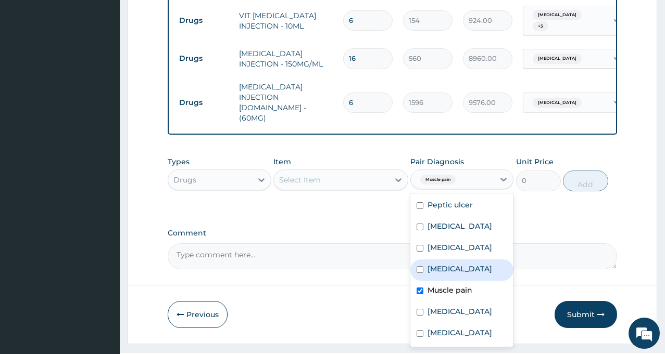
click at [329, 172] on div "Select Item" at bounding box center [331, 180] width 115 height 17
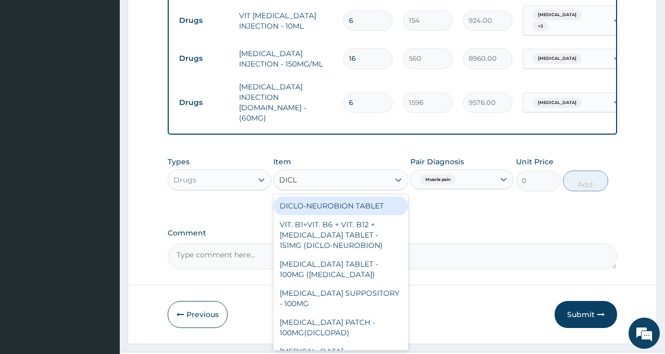
type input "DICLO"
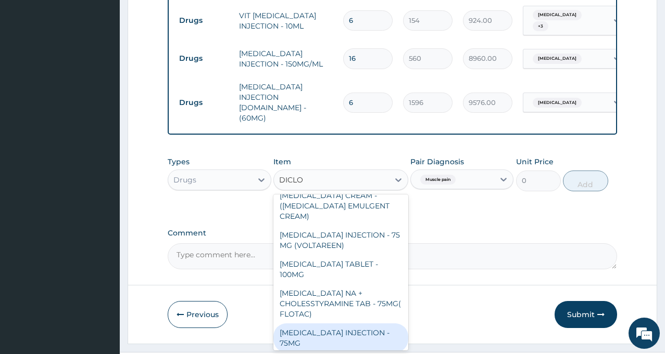
scroll to position [208, 0]
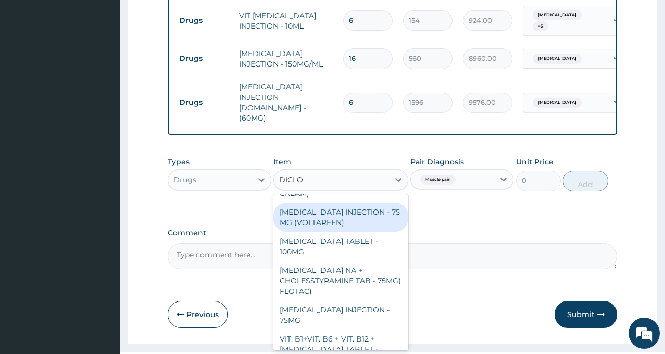
click at [347, 203] on div "[MEDICAL_DATA] INJECTION - 75 MG (VOLTAREEN)" at bounding box center [340, 217] width 135 height 29
click at [582, 171] on button "Add" at bounding box center [585, 181] width 45 height 21
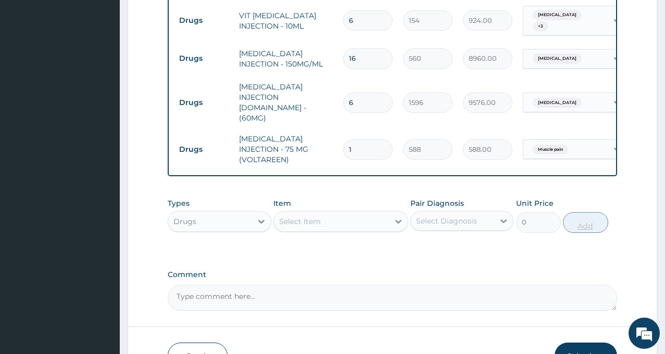
type input "0"
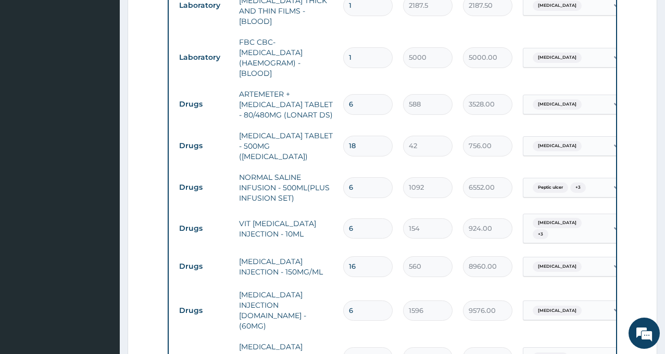
scroll to position [889, 0]
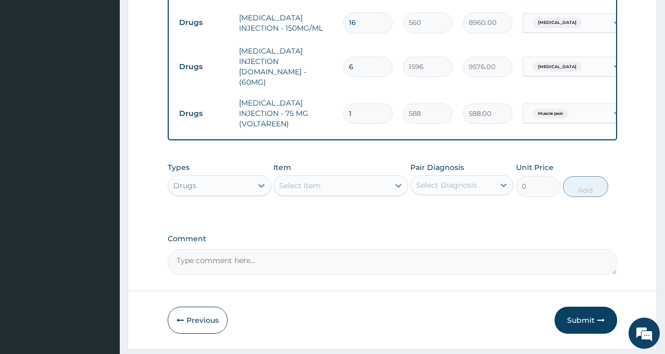
click at [227, 178] on div "Drugs" at bounding box center [209, 186] width 83 height 17
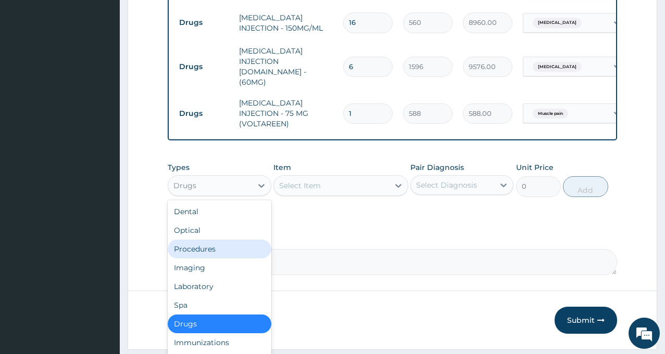
click at [209, 240] on div "Procedures" at bounding box center [219, 249] width 103 height 19
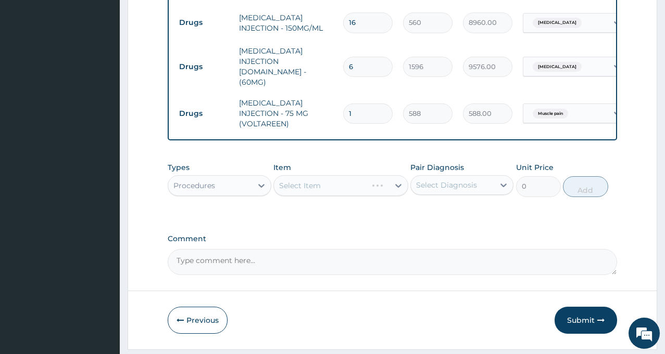
click at [457, 180] on div "Select Diagnosis" at bounding box center [446, 185] width 61 height 10
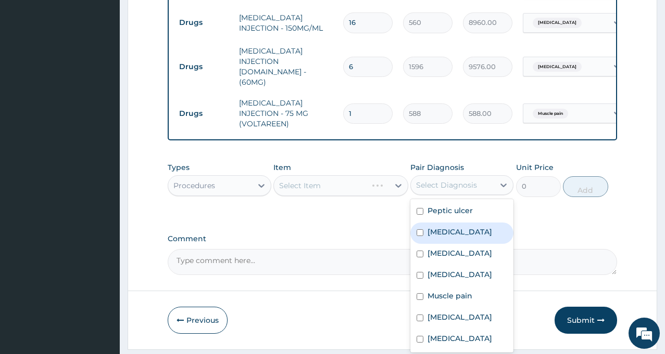
click at [438, 227] on label "[MEDICAL_DATA]" at bounding box center [459, 232] width 65 height 10
checkbox input "true"
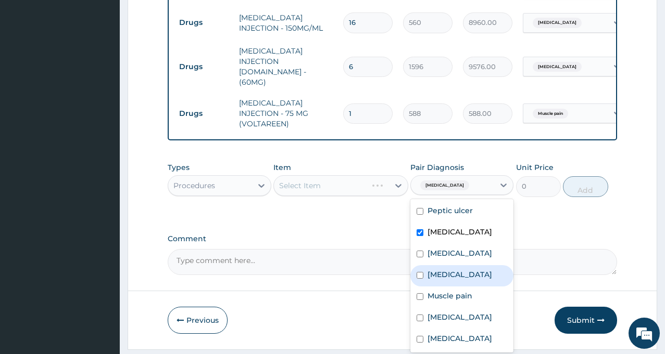
click at [439, 265] on div "[MEDICAL_DATA]" at bounding box center [461, 275] width 103 height 21
checkbox input "true"
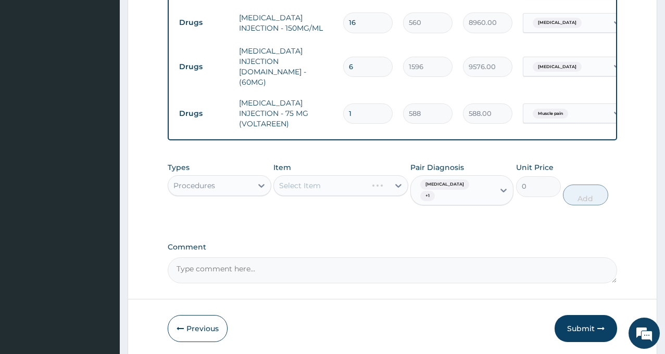
click at [327, 175] on div "Select Item" at bounding box center [340, 185] width 135 height 21
click at [325, 178] on div "Select Item" at bounding box center [331, 186] width 115 height 17
type input "[PERSON_NAME]"
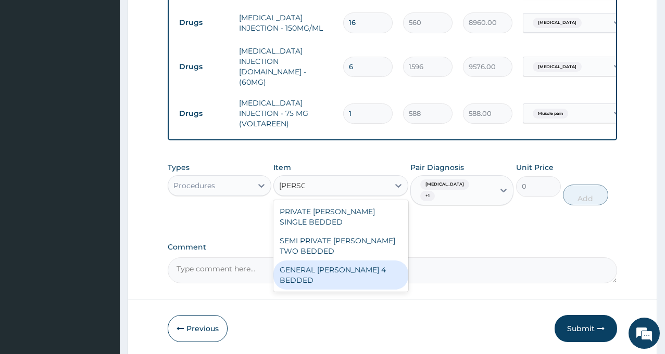
click at [334, 261] on div "GENERAL [PERSON_NAME] 4 BEDDED" at bounding box center [340, 275] width 135 height 29
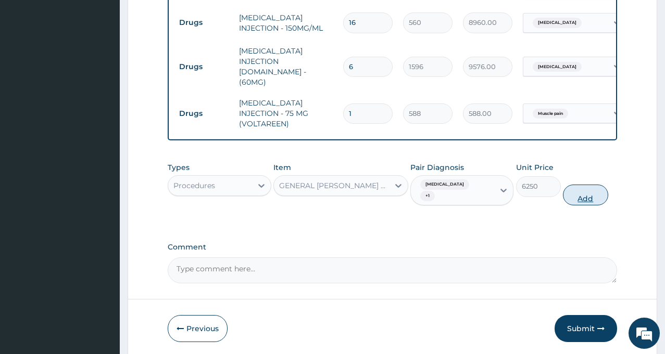
click at [583, 185] on button "Add" at bounding box center [585, 195] width 45 height 21
type input "0"
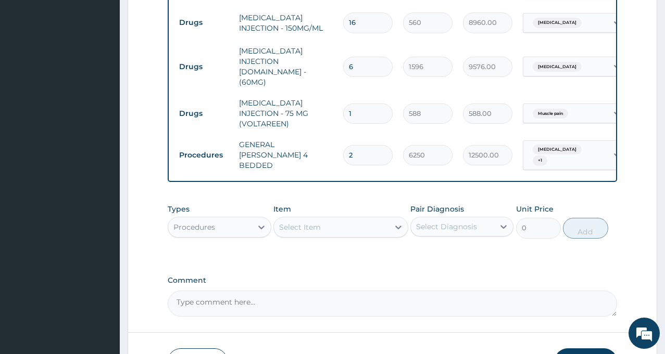
type input "2"
click at [362, 199] on div "Types Procedures Item Select Item Pair Diagnosis Select Diagnosis Unit Price 0 …" at bounding box center [392, 221] width 449 height 45
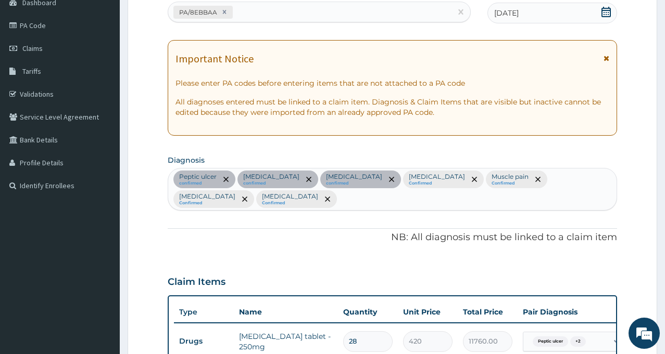
scroll to position [0, 0]
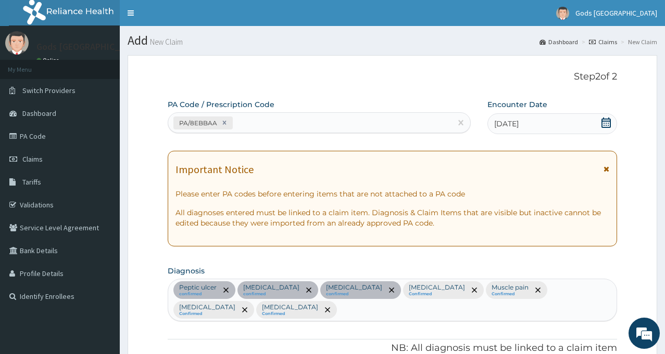
click at [261, 120] on div "PA/8EBBAA" at bounding box center [309, 123] width 283 height 17
paste input "PA/31E4A6"
type input "PA/31E4A6"
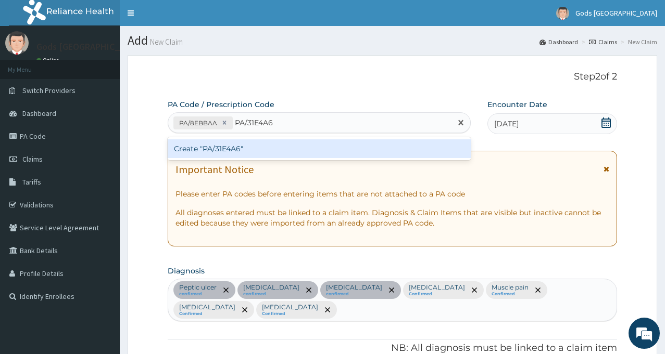
click at [218, 151] on div "Create "PA/31E4A6"" at bounding box center [319, 149] width 303 height 19
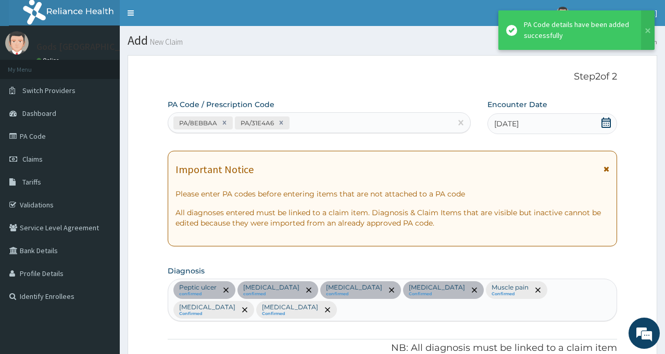
scroll to position [826, 0]
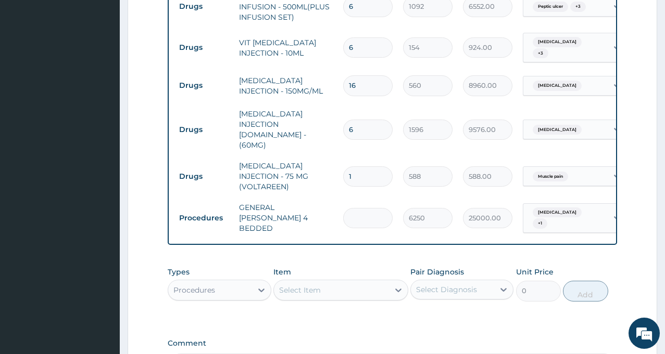
type input "2"
type input "12500.00"
type input "2"
click at [352, 262] on div "Types Procedures Item Select Item Pair Diagnosis Select Diagnosis Unit Price 0 …" at bounding box center [392, 284] width 449 height 45
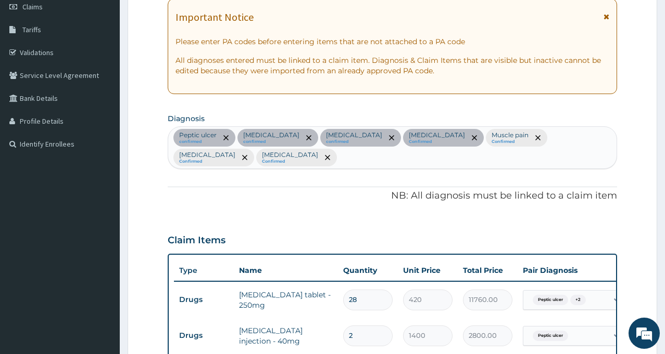
scroll to position [149, 0]
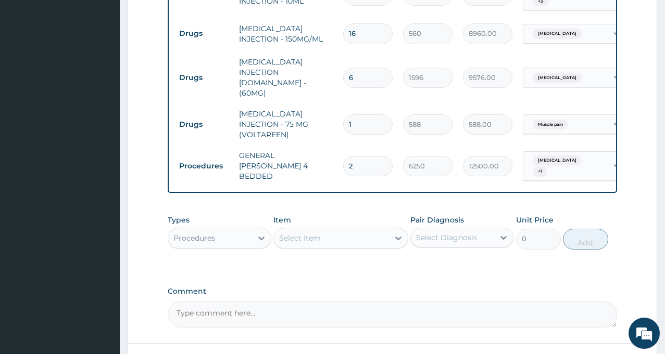
scroll to position [925, 0]
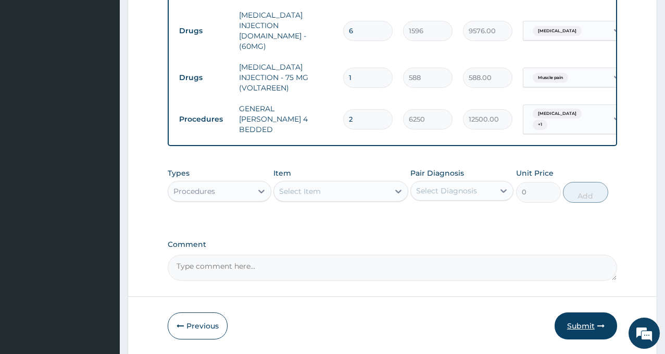
click at [578, 313] on button "Submit" at bounding box center [585, 326] width 62 height 27
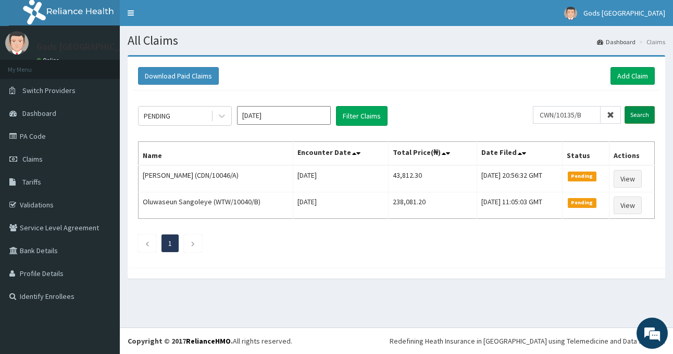
type input "CWN/10135/B"
click at [638, 115] on input "Search" at bounding box center [639, 115] width 30 height 18
